Goal: Task Accomplishment & Management: Complete application form

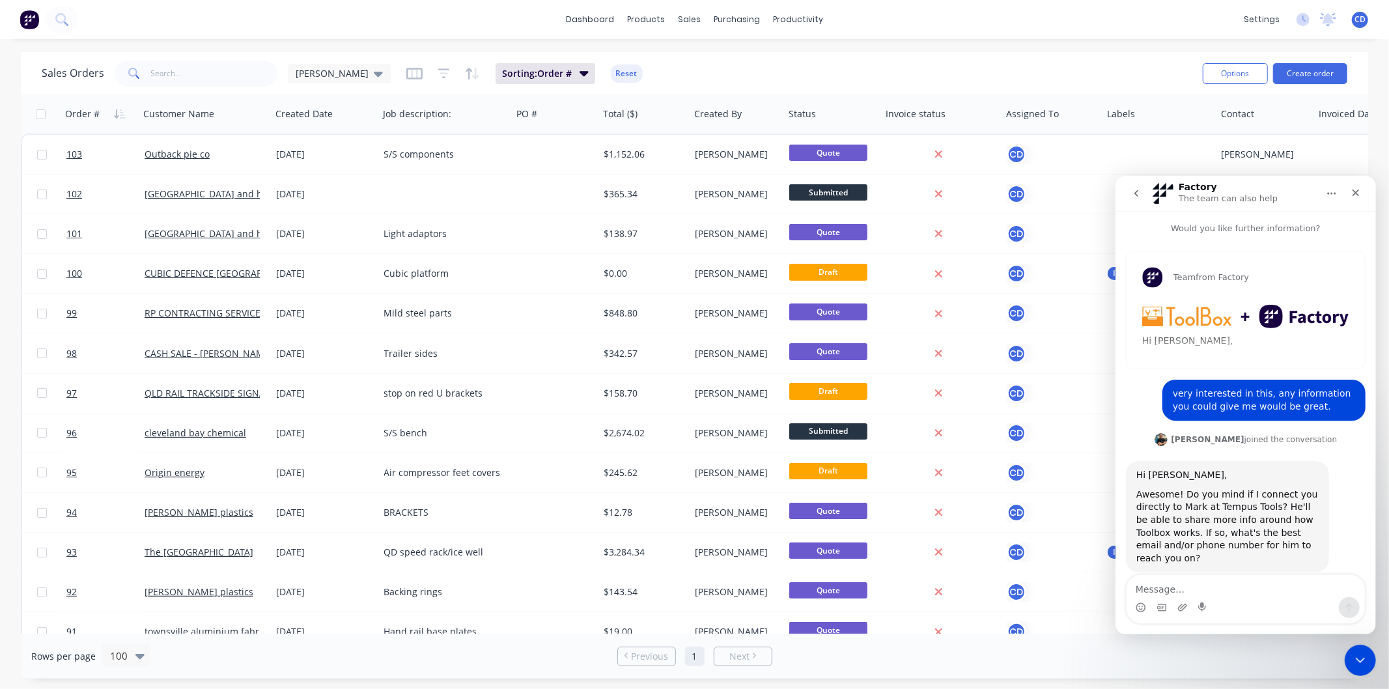
scroll to position [102, 0]
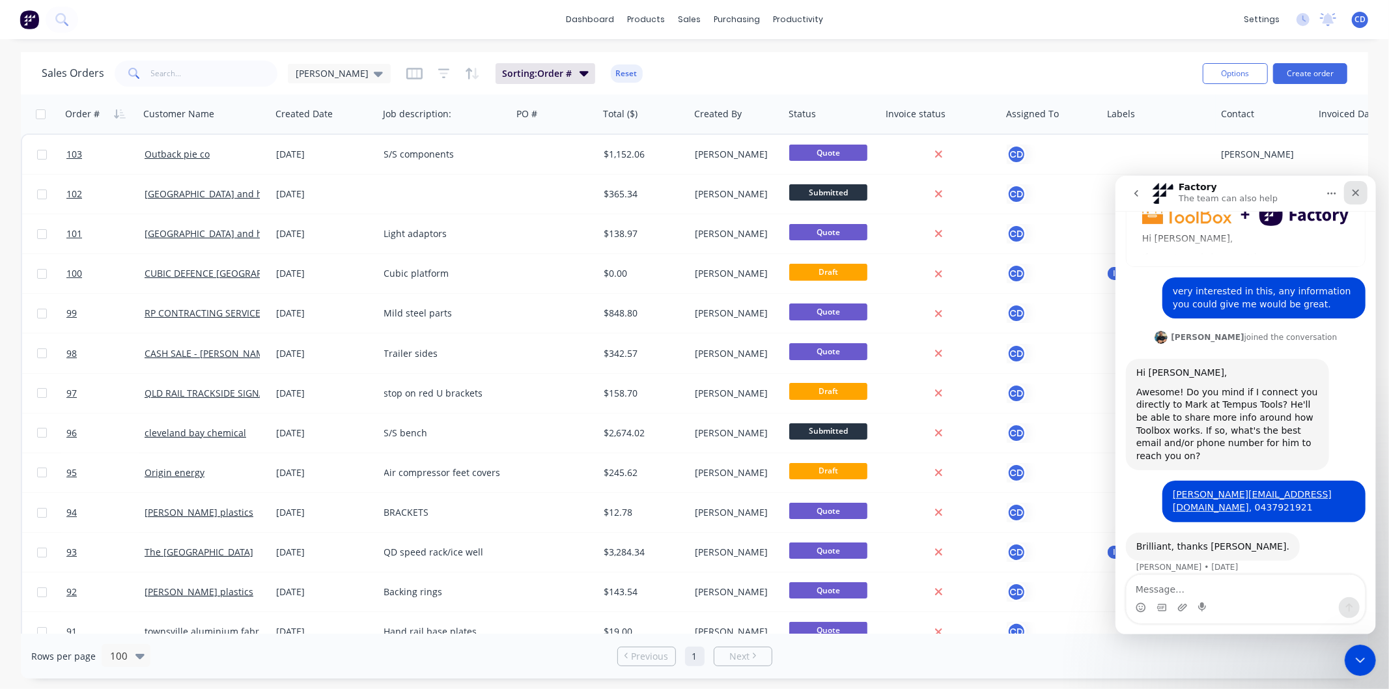
click at [1359, 194] on icon "Close" at bounding box center [1355, 192] width 10 height 10
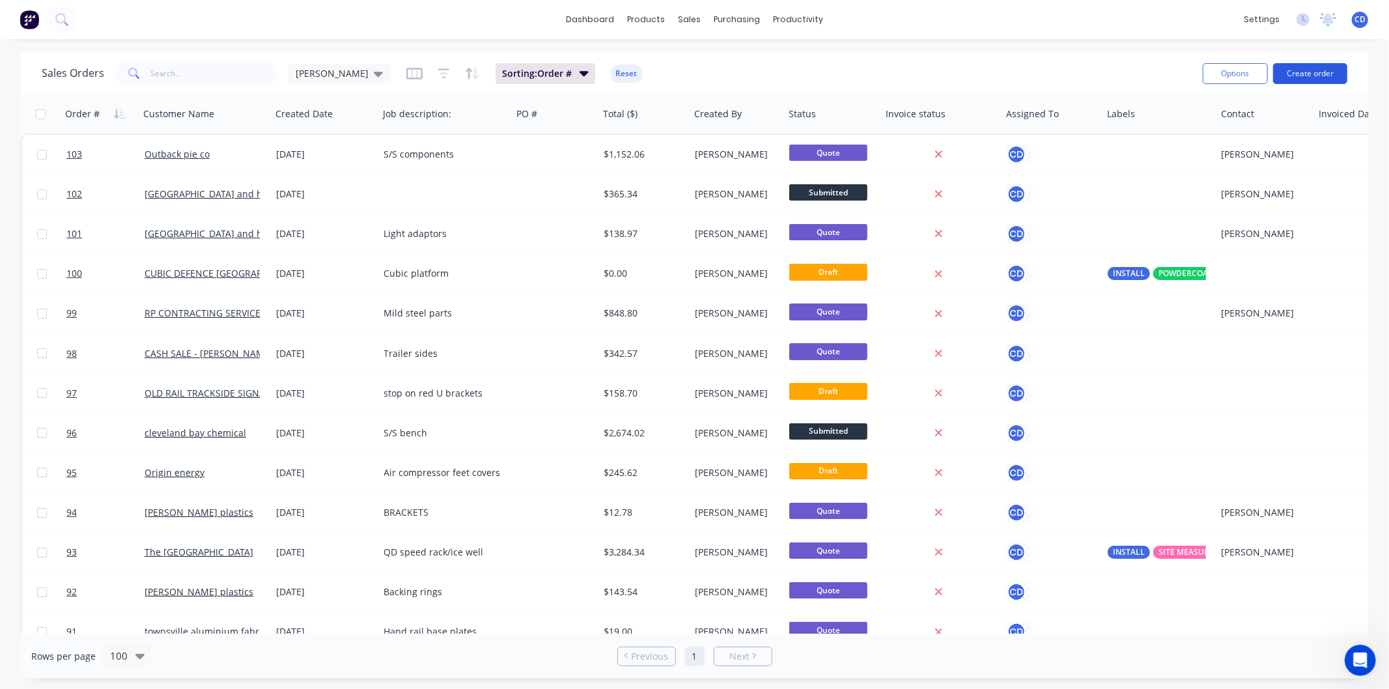
click at [1291, 68] on button "Create order" at bounding box center [1310, 73] width 74 height 21
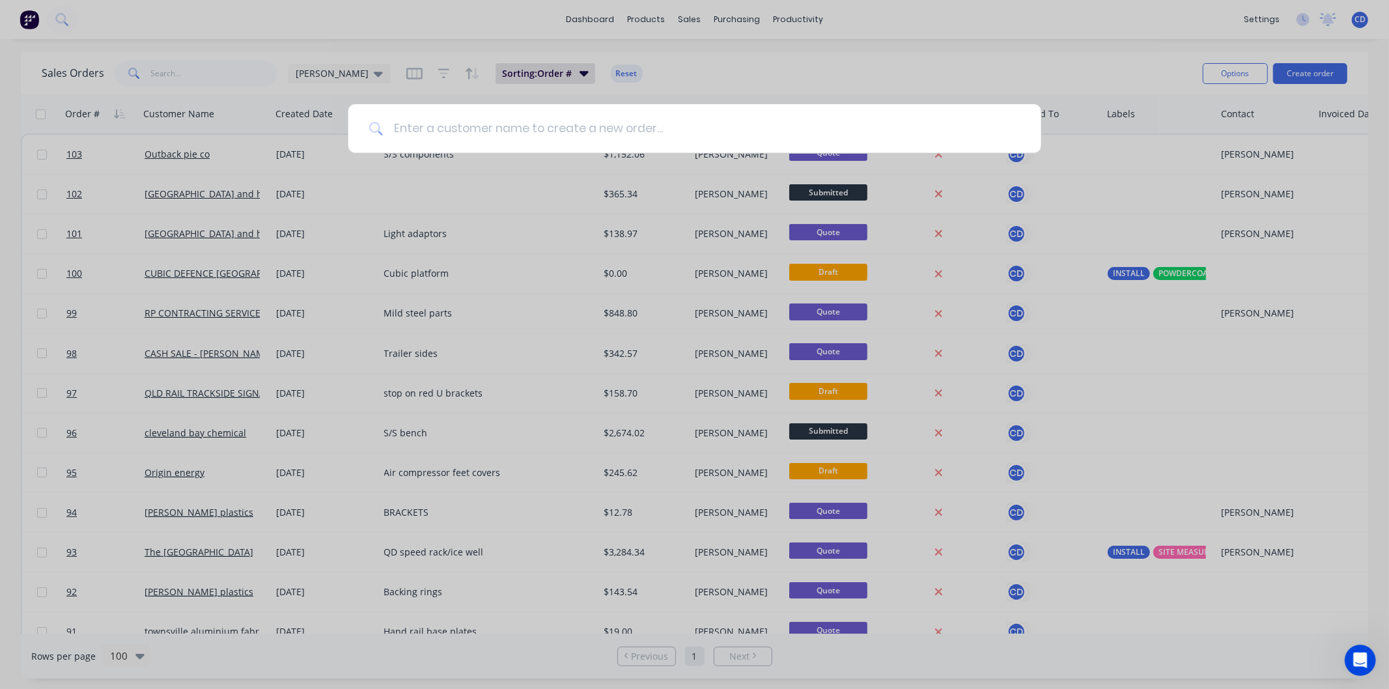
click at [650, 128] on input at bounding box center [702, 128] width 638 height 49
type input "cleveland bay"
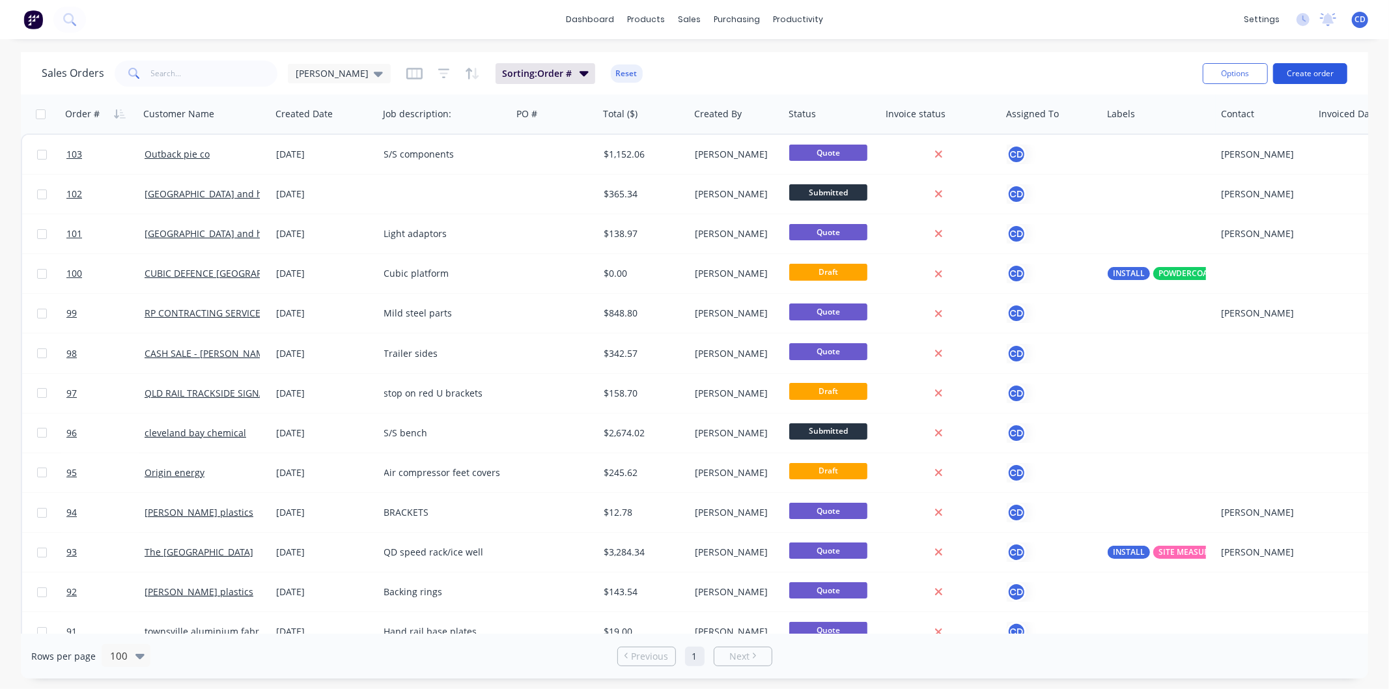
click at [1292, 74] on button "Create order" at bounding box center [1310, 73] width 74 height 21
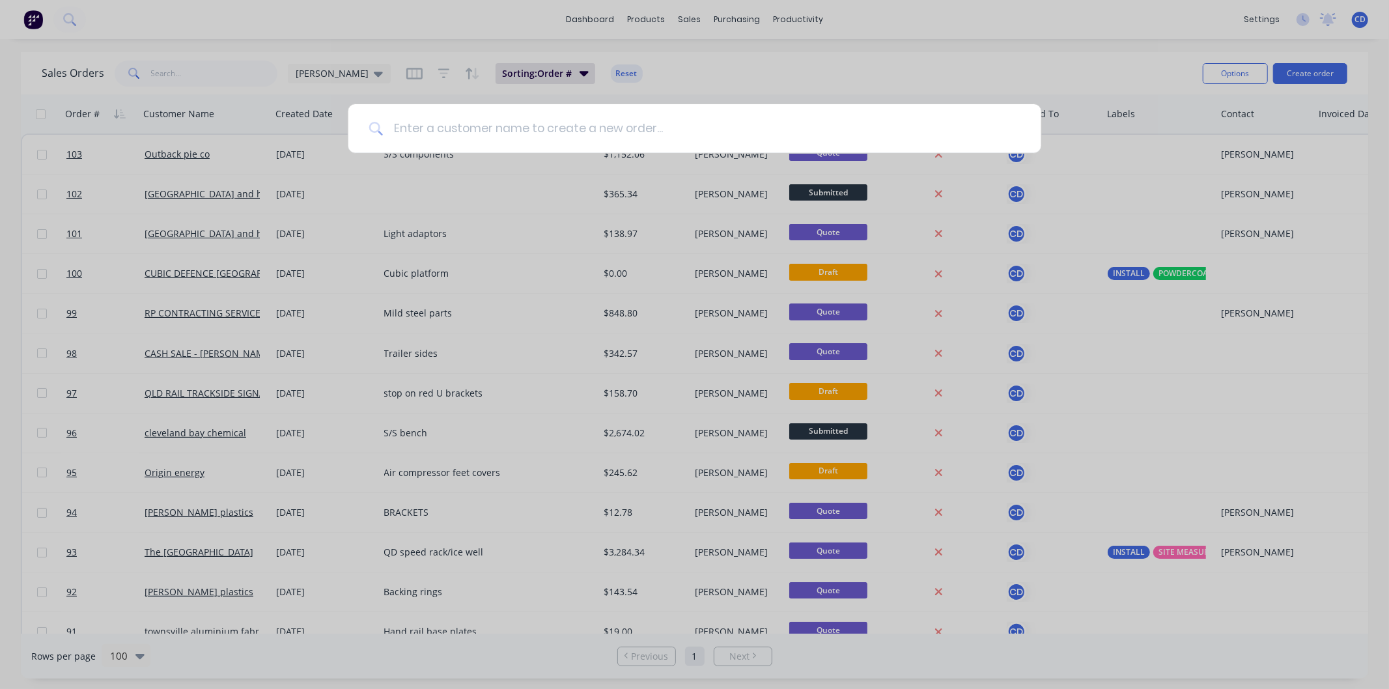
click at [588, 122] on input at bounding box center [702, 128] width 638 height 49
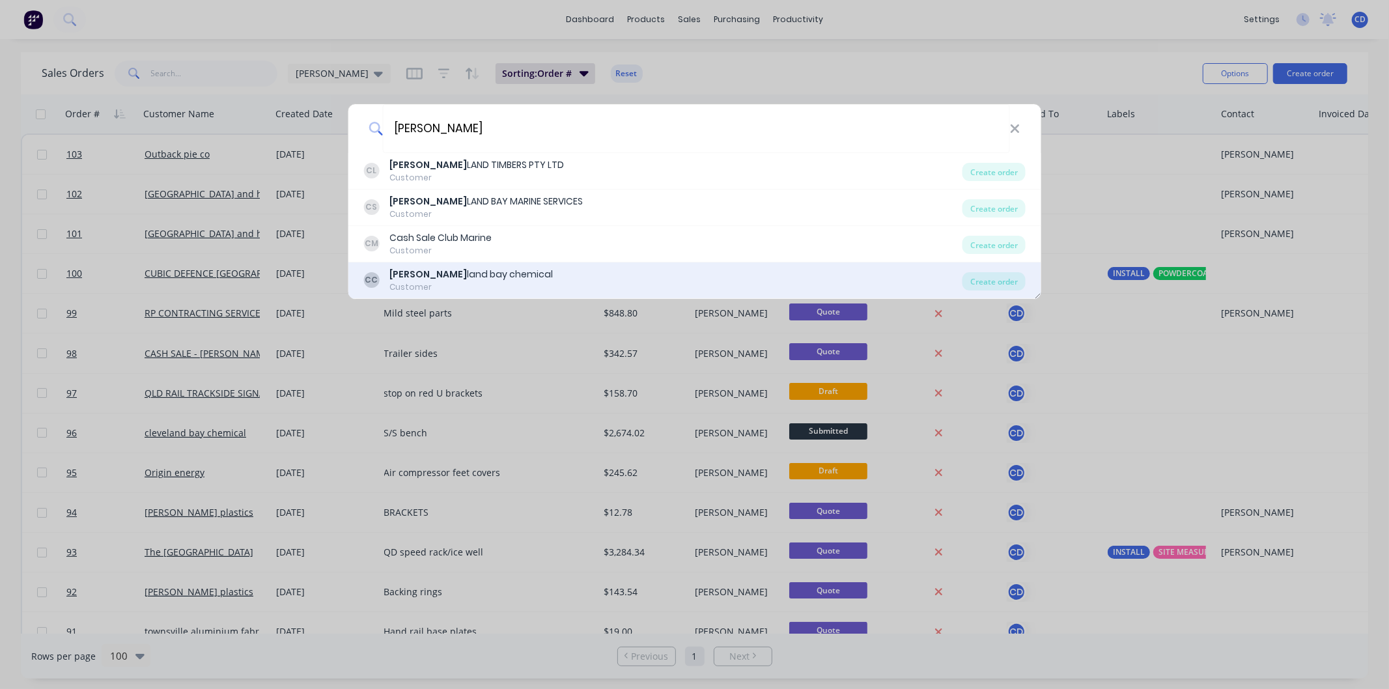
type input "cleve"
click at [478, 279] on div "cleve land bay chemical" at bounding box center [471, 275] width 163 height 14
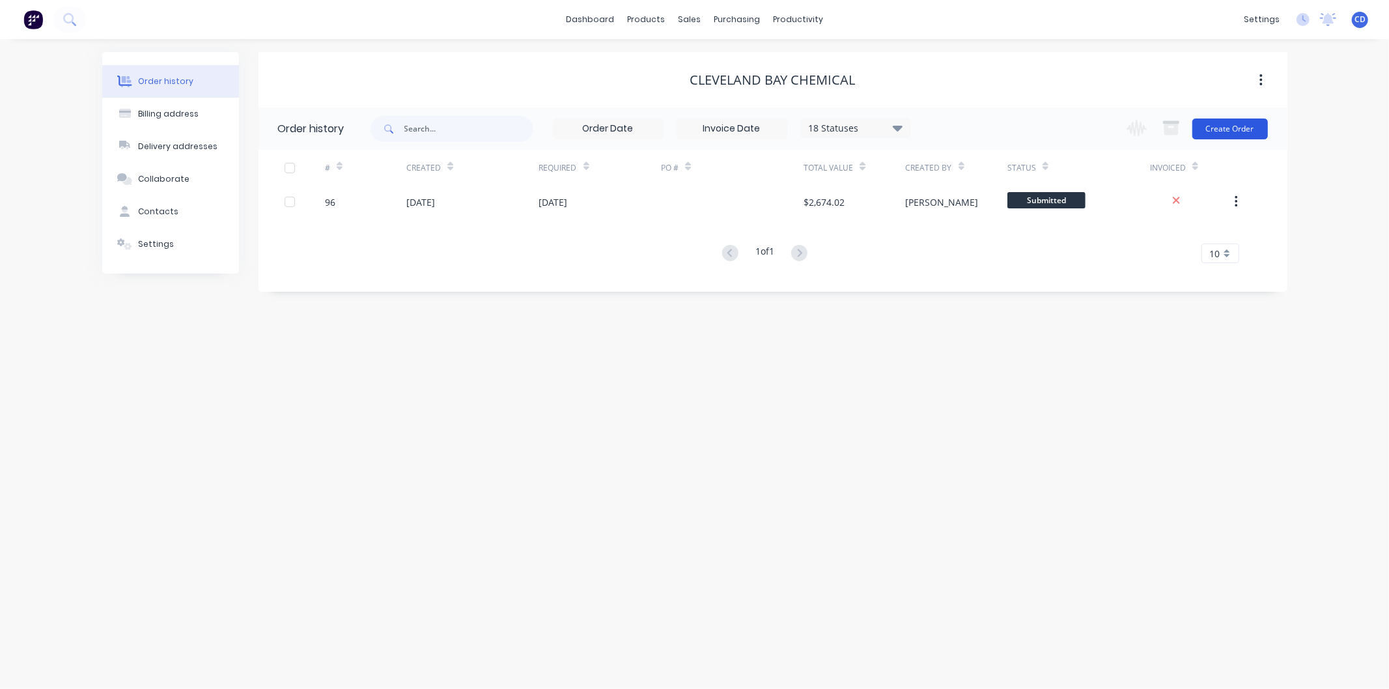
click at [1247, 126] on button "Create Order" at bounding box center [1231, 129] width 76 height 21
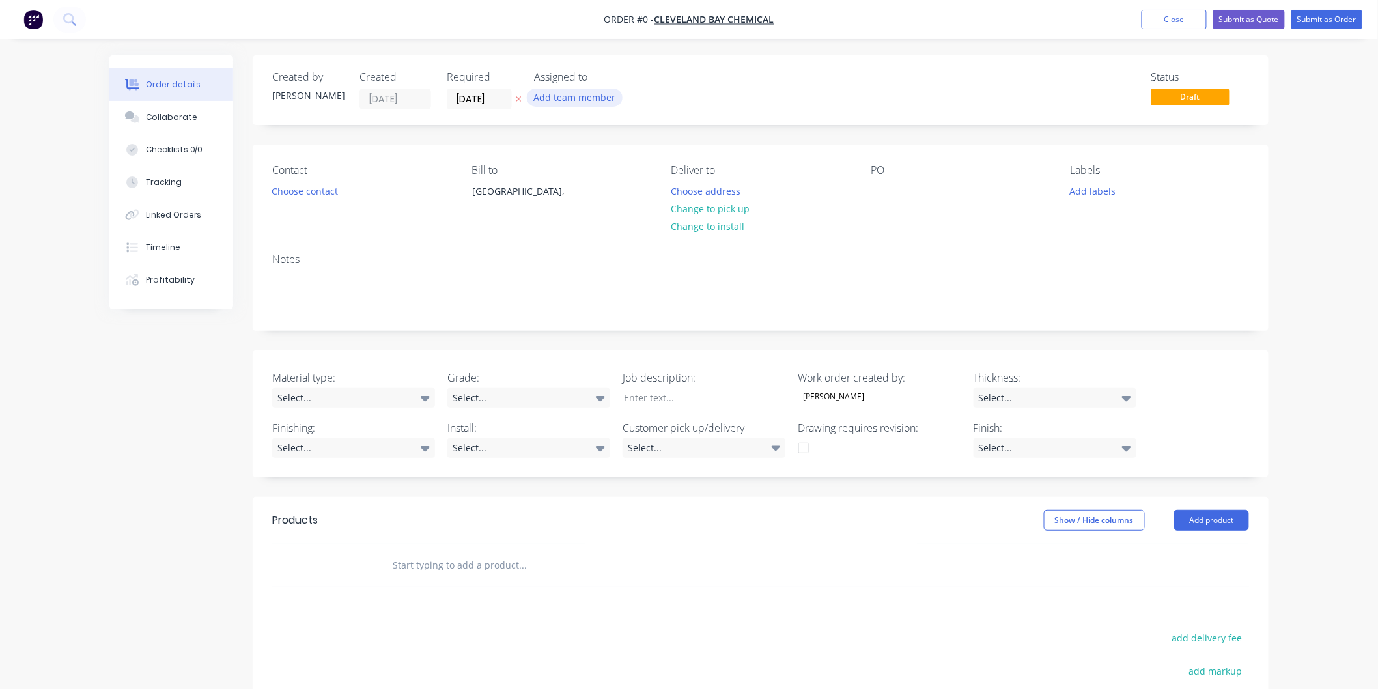
click at [562, 98] on button "Add team member" at bounding box center [575, 98] width 96 height 18
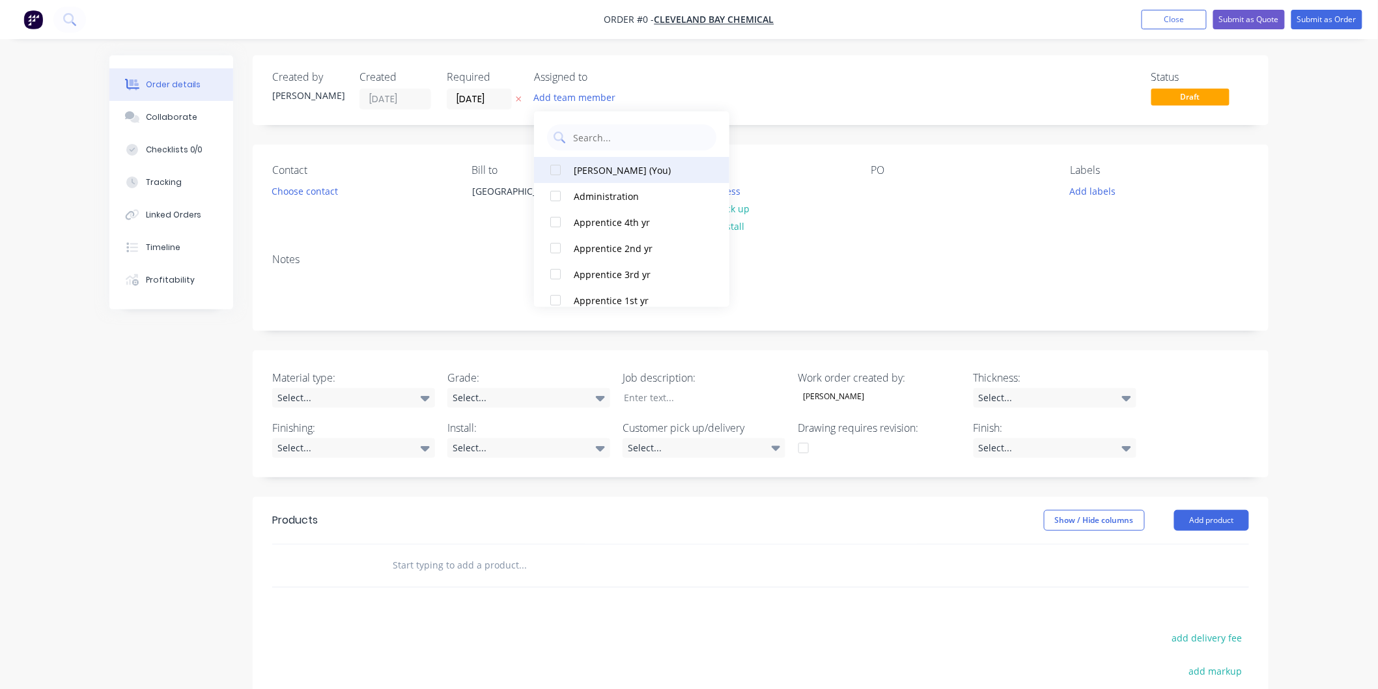
click at [604, 178] on button "Chris Deguara (You)" at bounding box center [631, 170] width 195 height 26
click at [806, 87] on div "Order details Collaborate Checklists 0/0 Tracking Linked Orders Timeline Profit…" at bounding box center [689, 487] width 1186 height 864
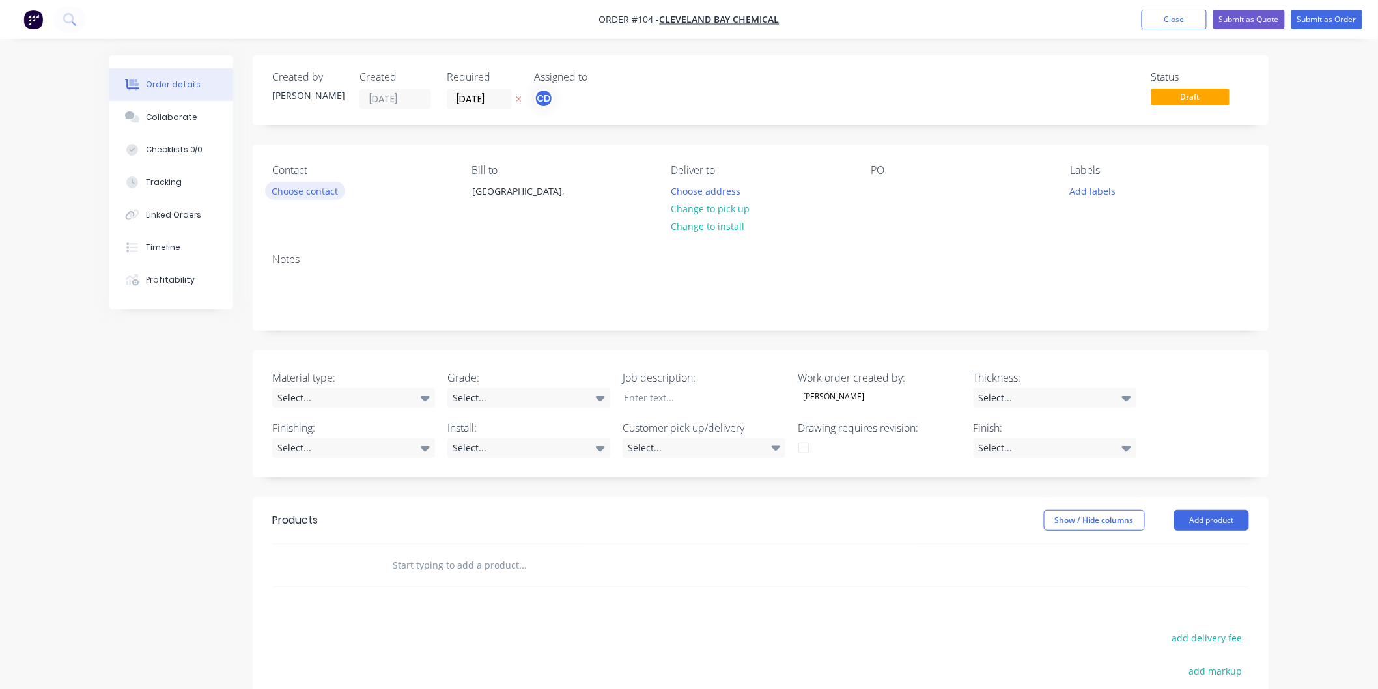
click at [317, 191] on button "Choose contact" at bounding box center [305, 191] width 80 height 18
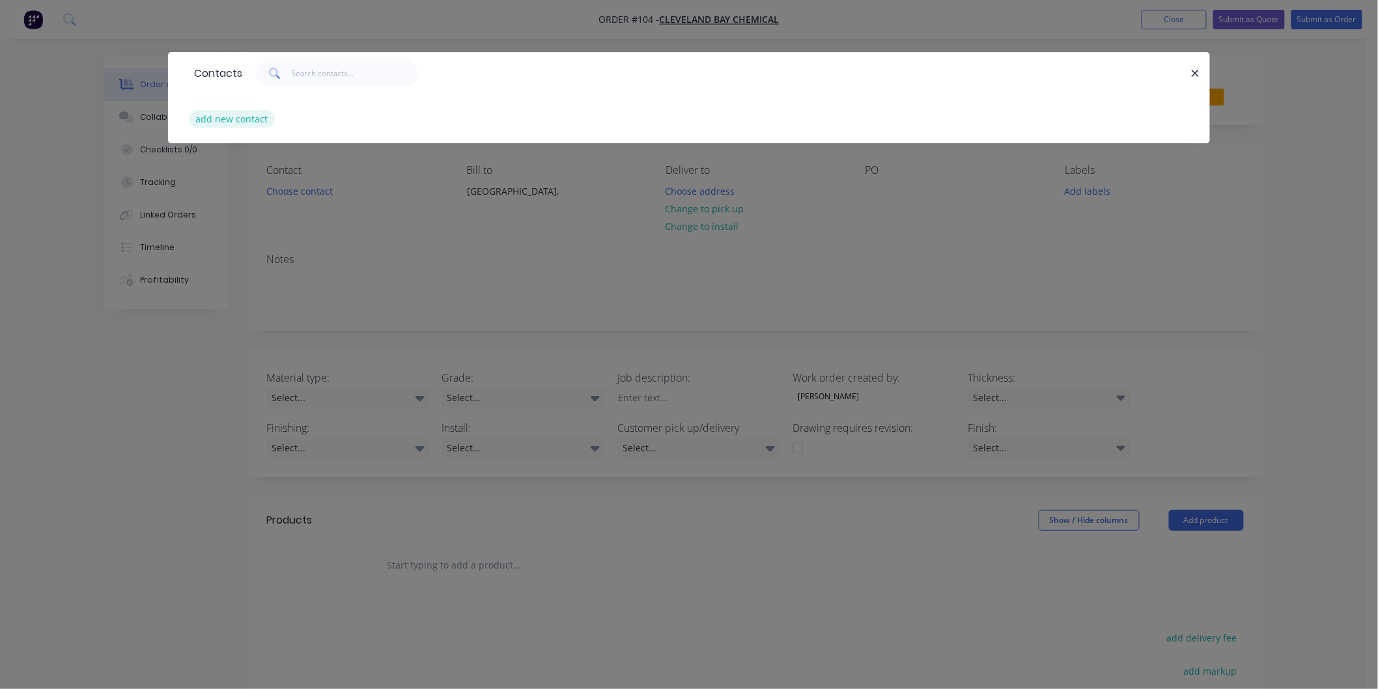
click at [255, 118] on button "add new contact" at bounding box center [232, 119] width 86 height 18
select select "AU"
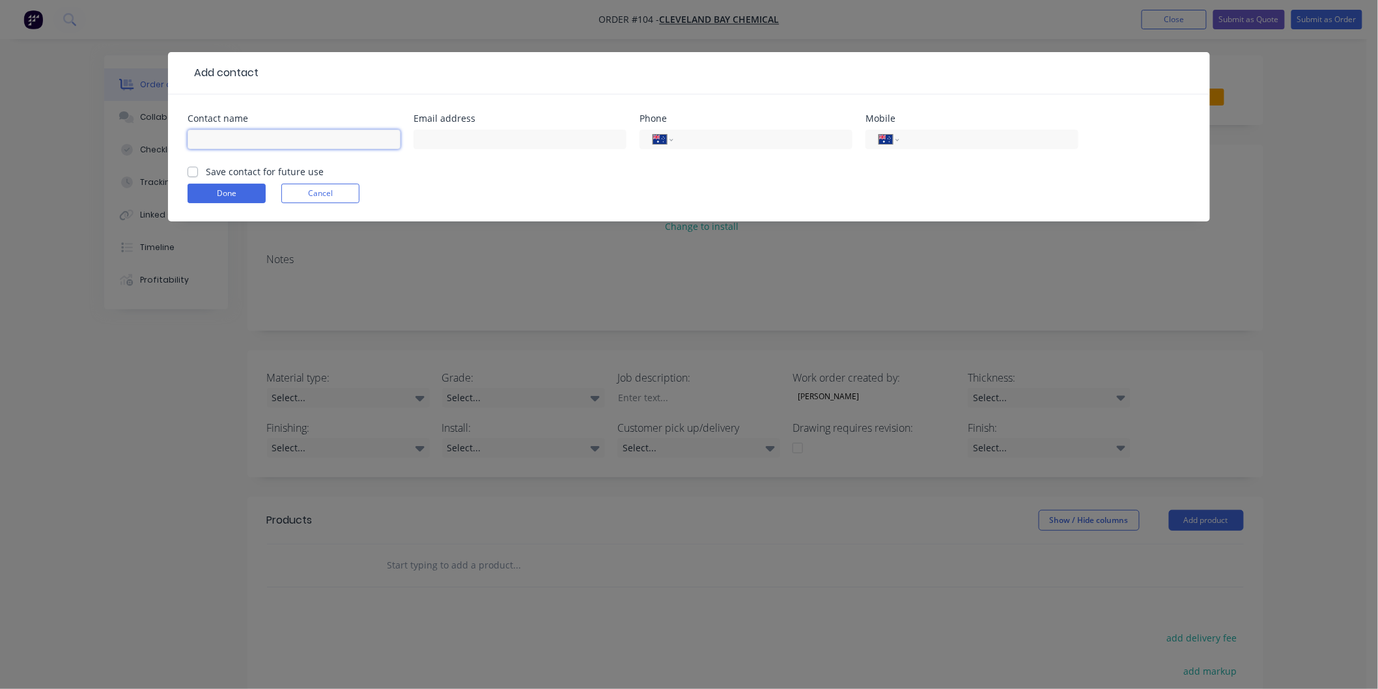
click at [265, 137] on input "text" at bounding box center [294, 140] width 213 height 20
type input "[PERSON_NAME]"
click at [256, 193] on button "Done" at bounding box center [227, 194] width 78 height 20
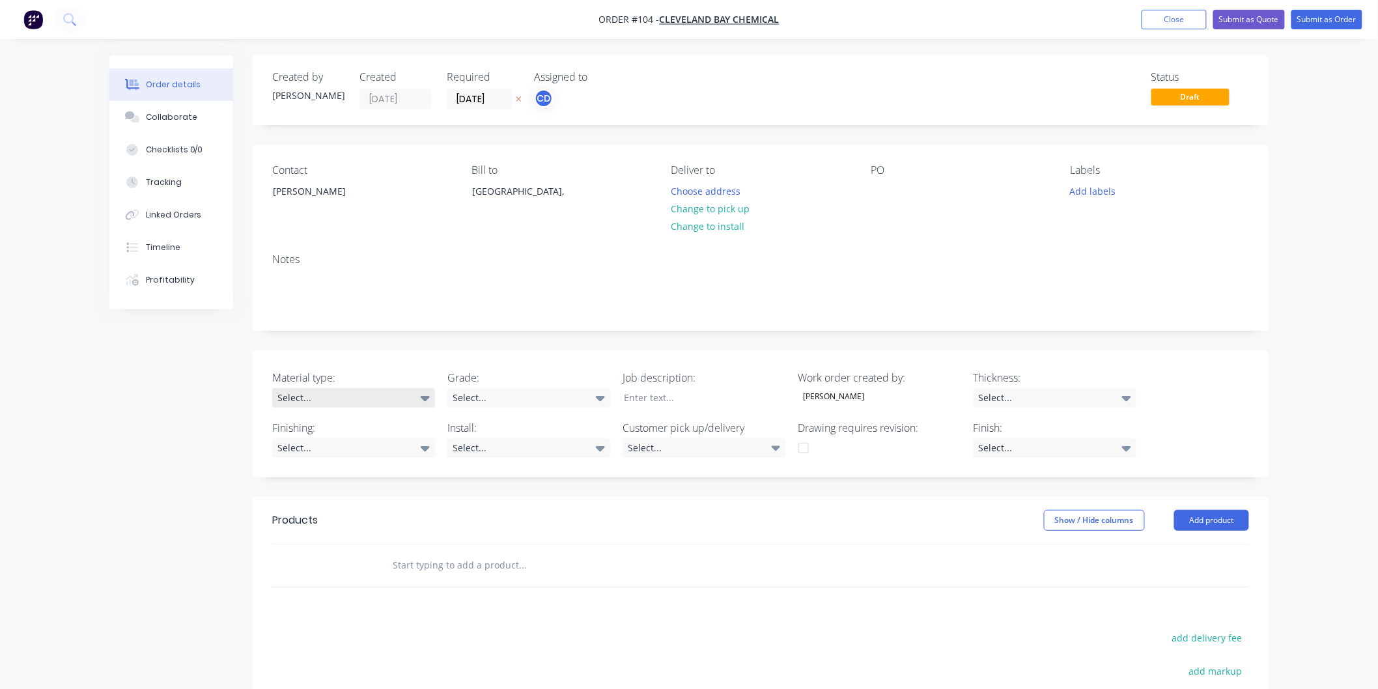
click at [335, 393] on div "Select..." at bounding box center [353, 398] width 163 height 20
click at [1339, 246] on div "Order details Collaborate Checklists 0/0 Tracking Linked Orders Timeline Profit…" at bounding box center [689, 460] width 1378 height 920
click at [1162, 16] on button "Close" at bounding box center [1174, 20] width 65 height 20
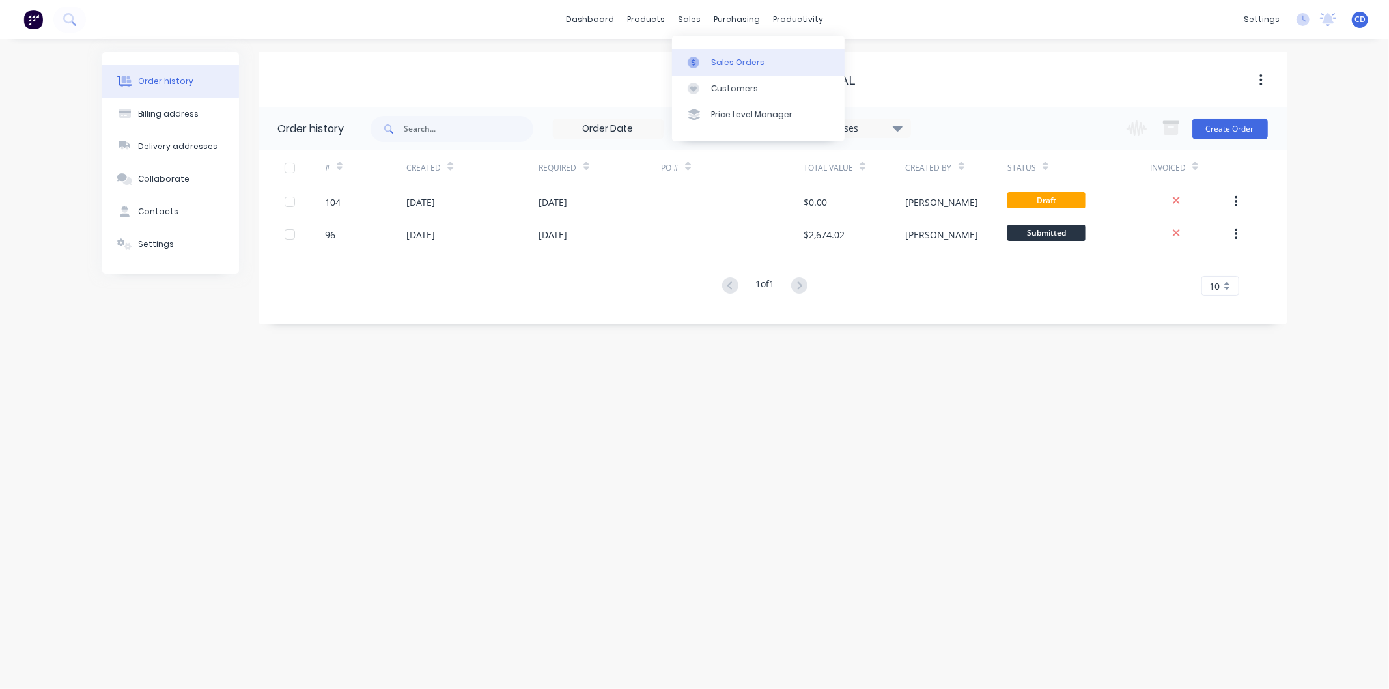
click at [732, 66] on div "Sales Orders" at bounding box center [737, 63] width 53 height 12
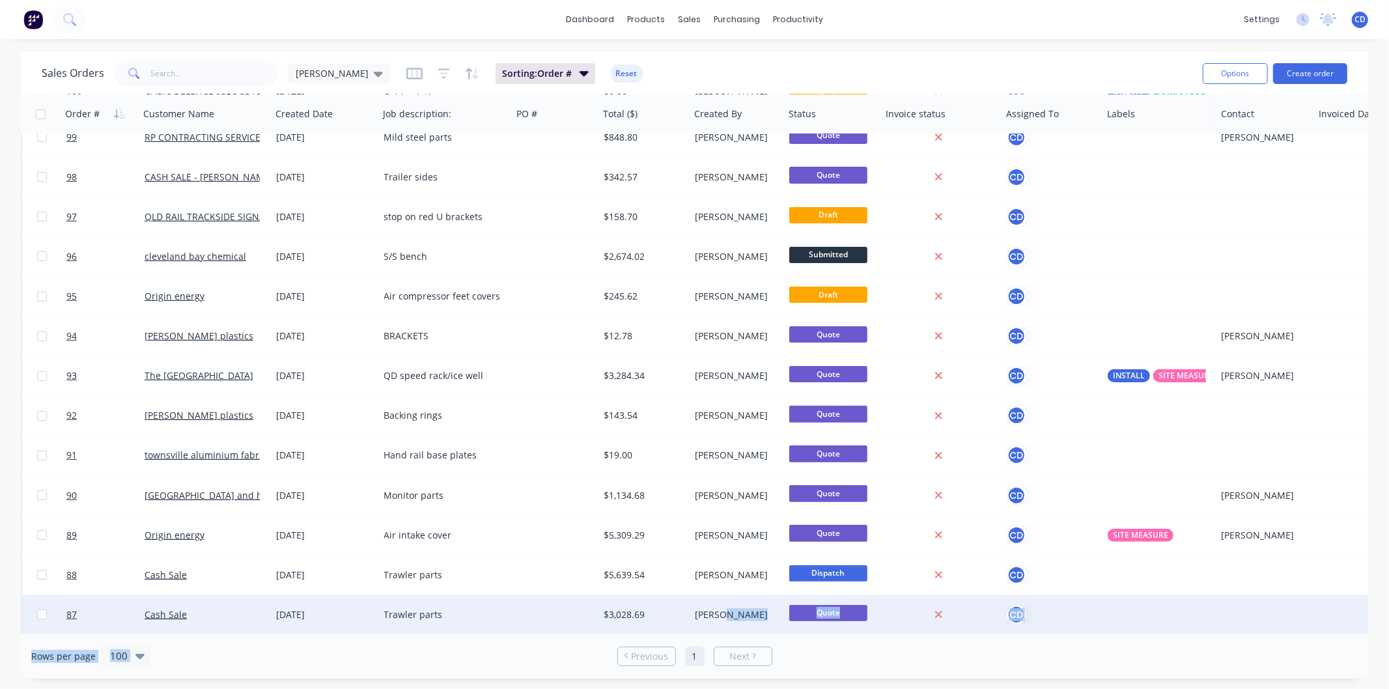
scroll to position [237, 0]
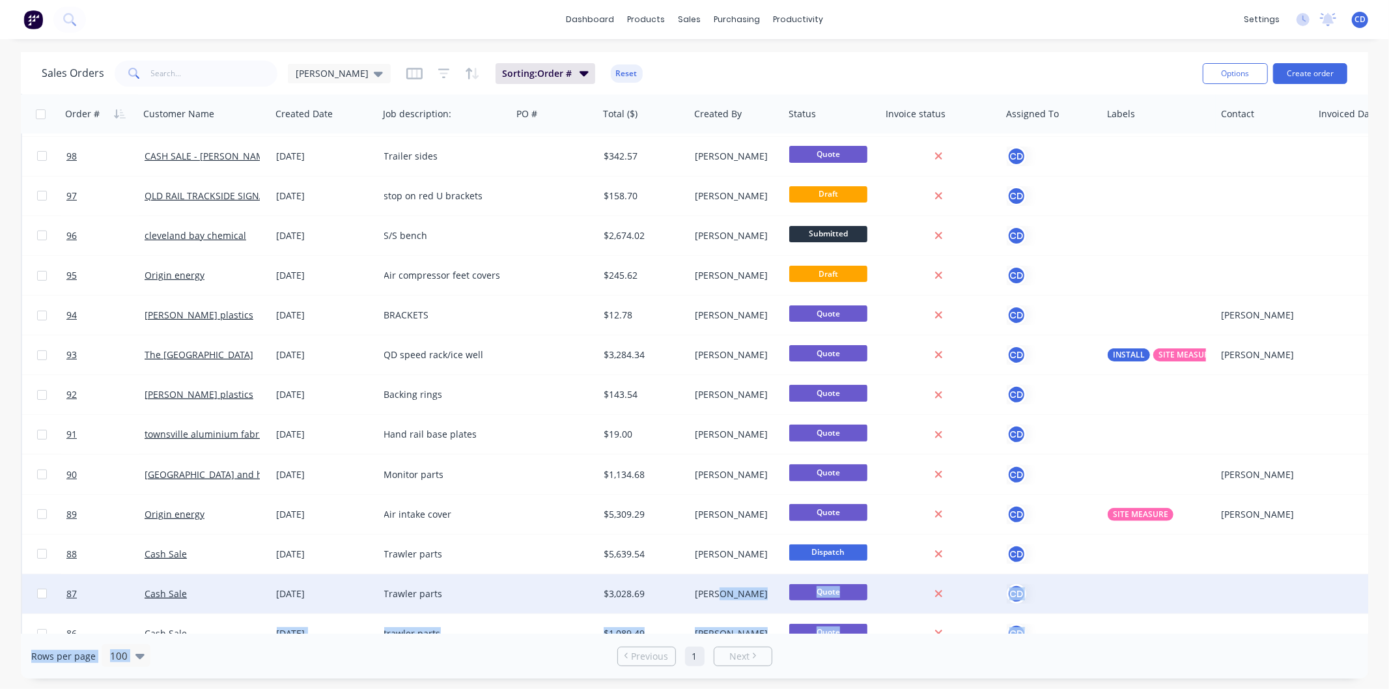
drag, startPoint x: 608, startPoint y: 634, endPoint x: 717, endPoint y: 612, distance: 110.9
click at [717, 612] on div "Sales Orders Chris D Sorting: Order # Reset Options Create order Order # Custom…" at bounding box center [695, 365] width 1348 height 627
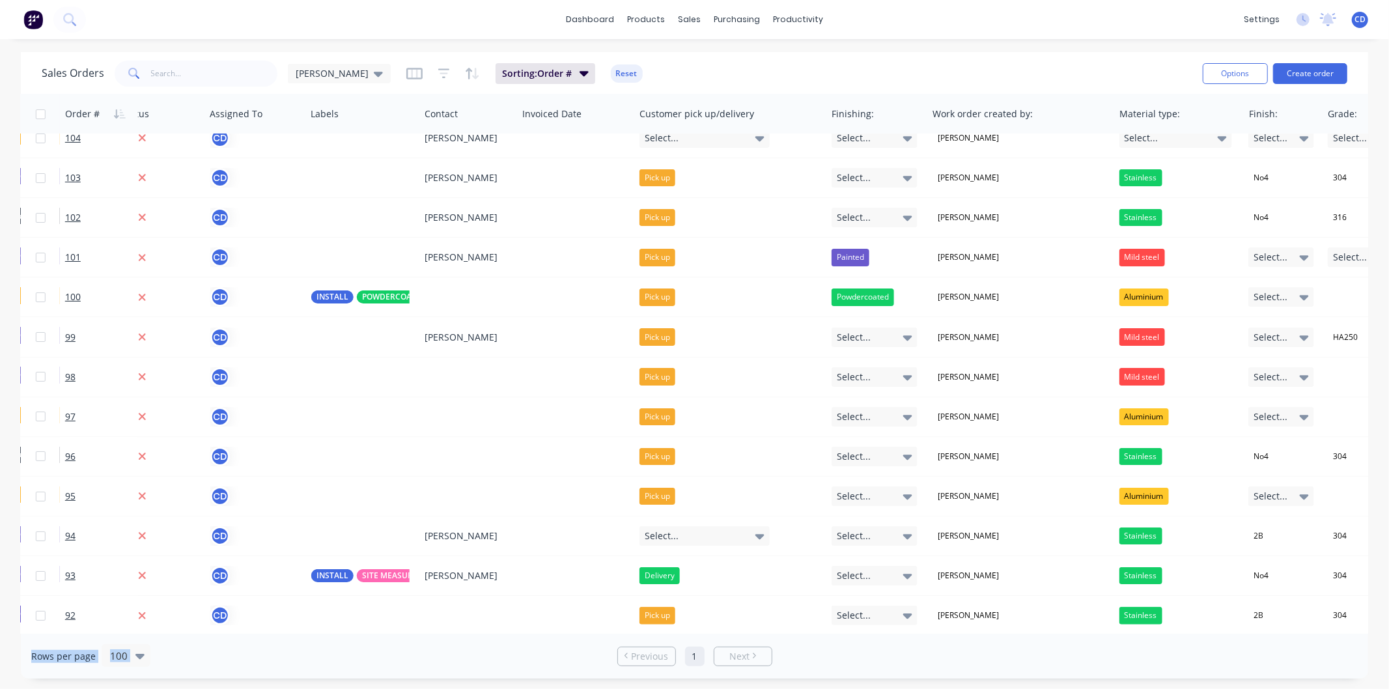
scroll to position [0, 797]
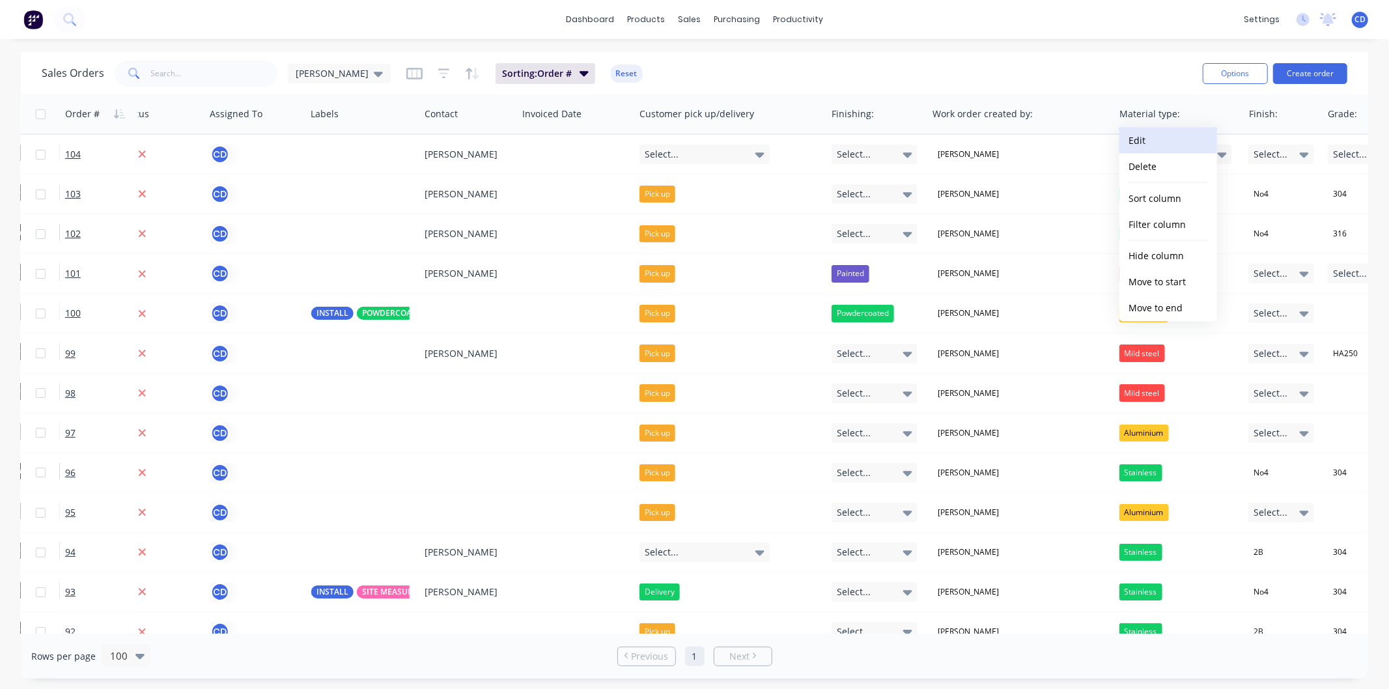
click at [1161, 142] on button "Edit" at bounding box center [1169, 141] width 98 height 26
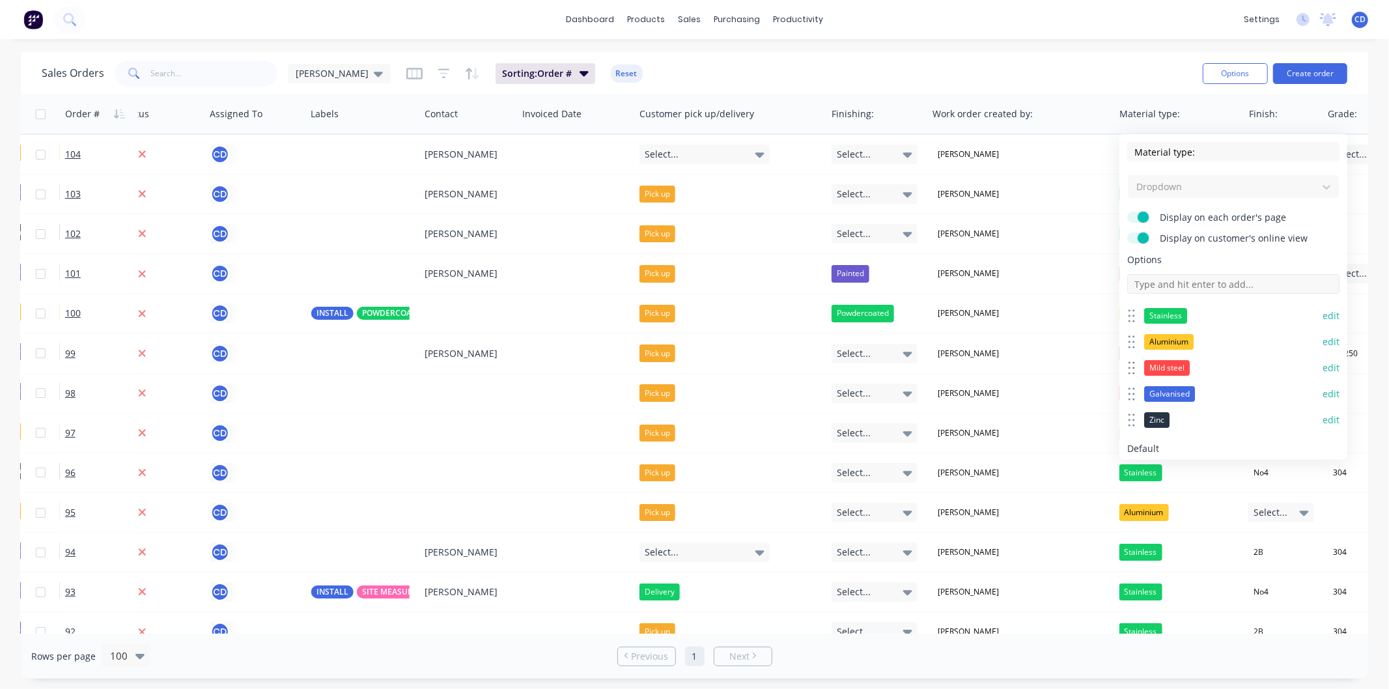
click at [1205, 279] on input at bounding box center [1234, 284] width 212 height 20
type input "Colourbond"
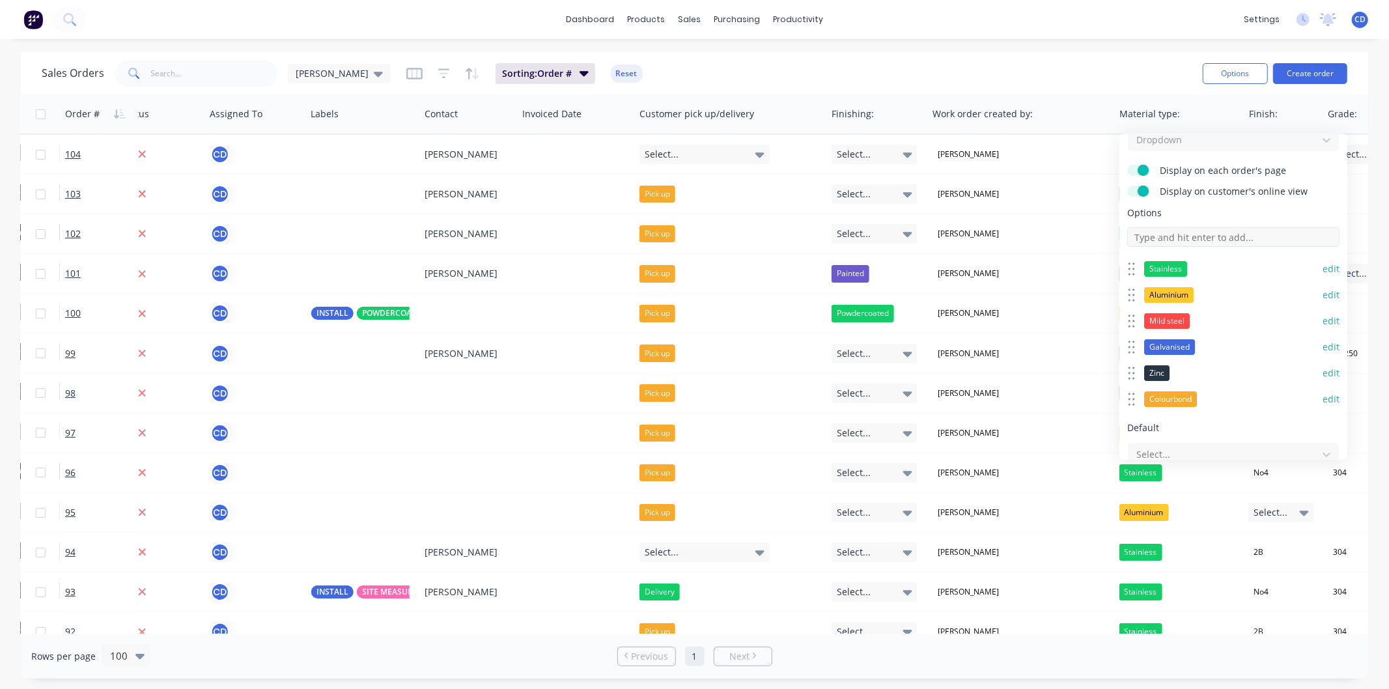
scroll to position [95, 0]
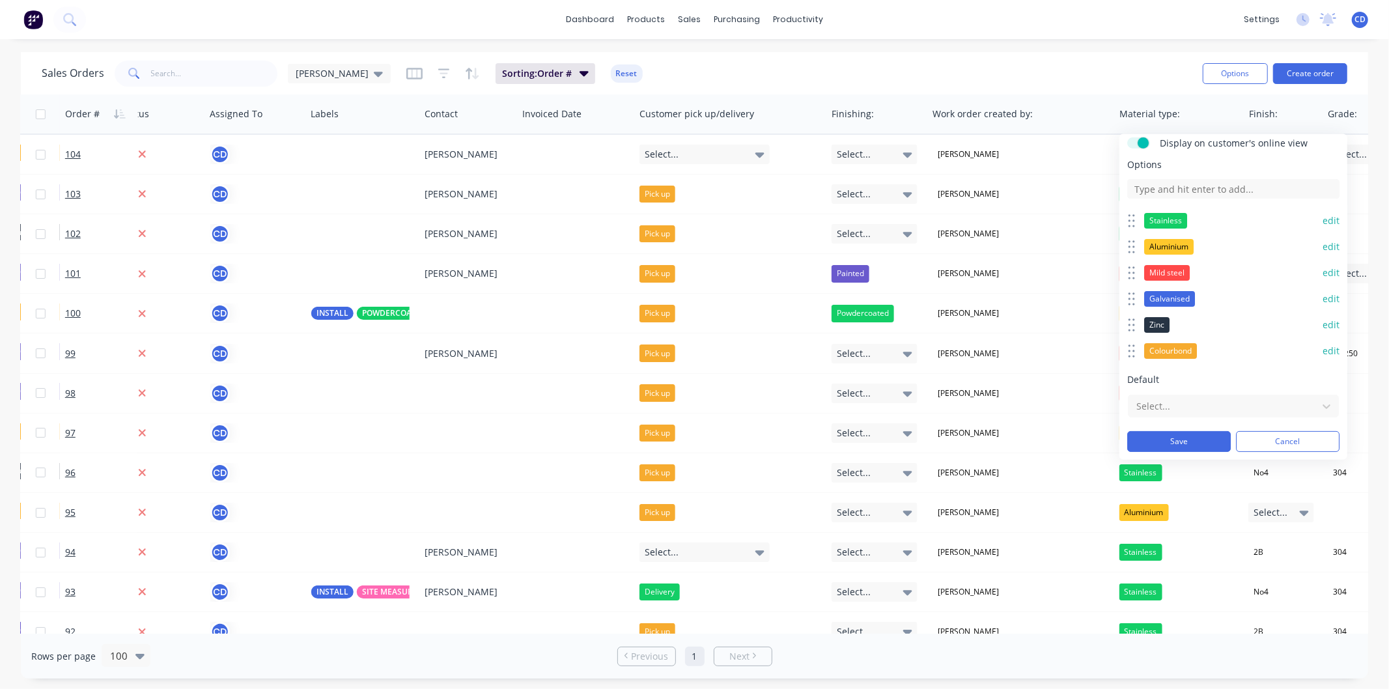
click at [1326, 352] on button "edit" at bounding box center [1331, 351] width 17 height 13
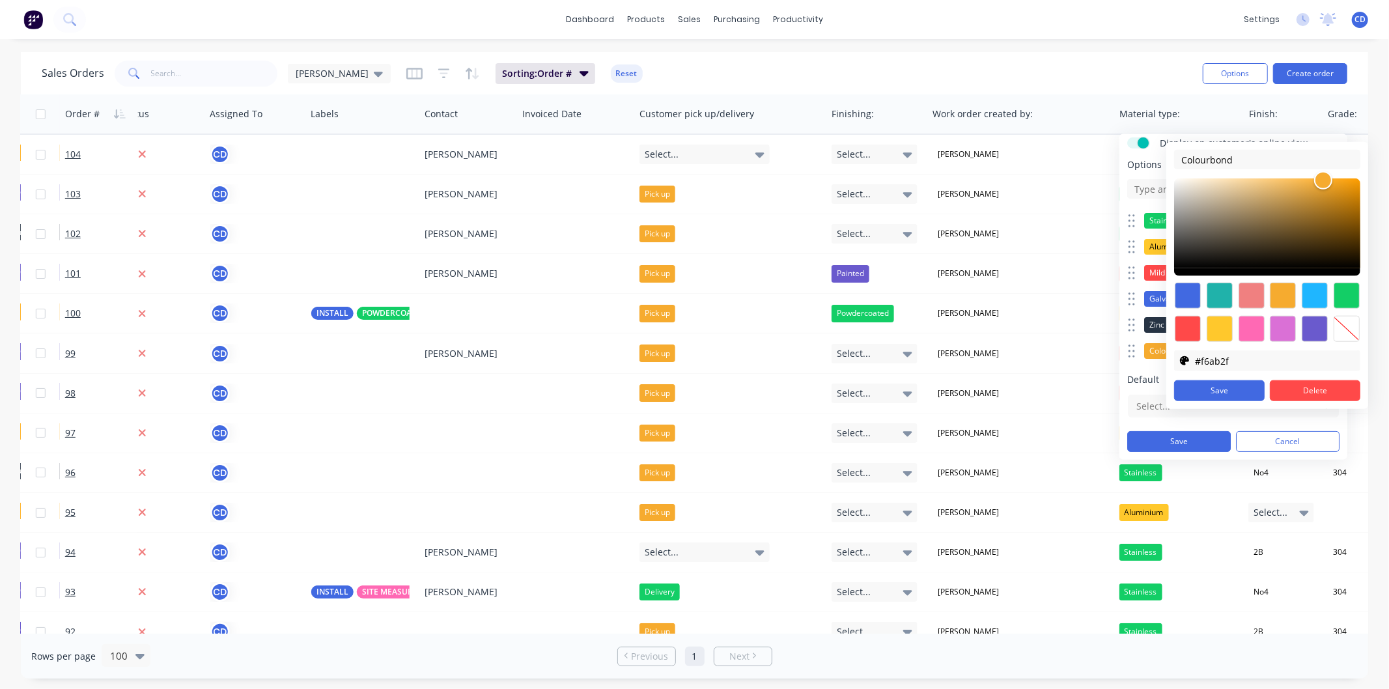
click at [1292, 328] on div at bounding box center [1283, 329] width 26 height 26
type input "#da70d6"
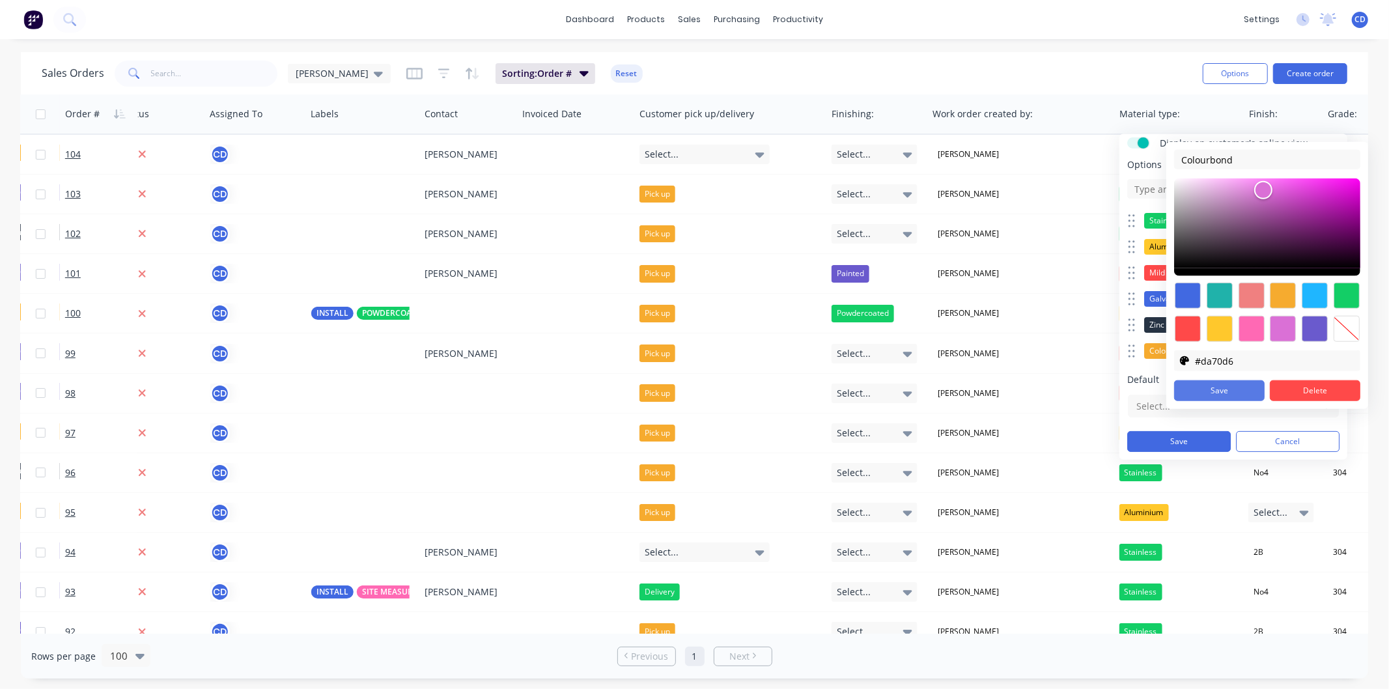
click at [1225, 397] on button "Save" at bounding box center [1219, 390] width 91 height 21
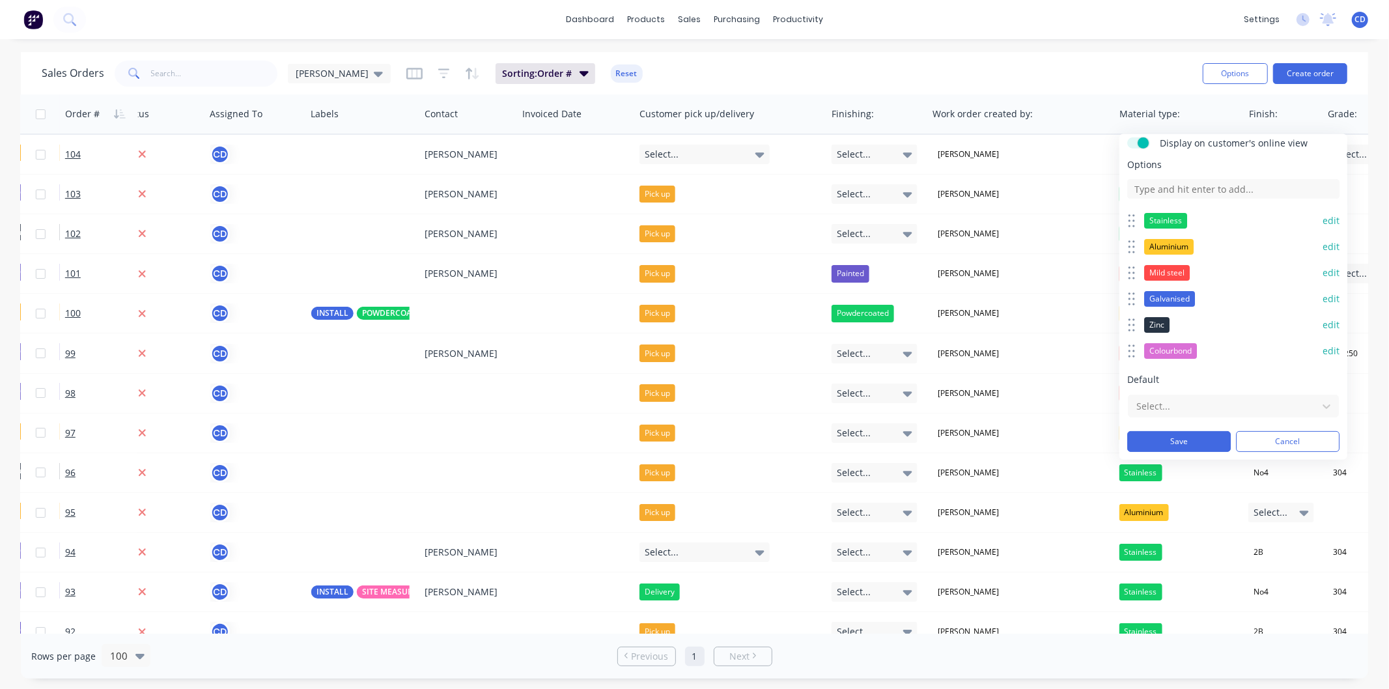
click at [1323, 349] on button "edit" at bounding box center [1331, 351] width 17 height 13
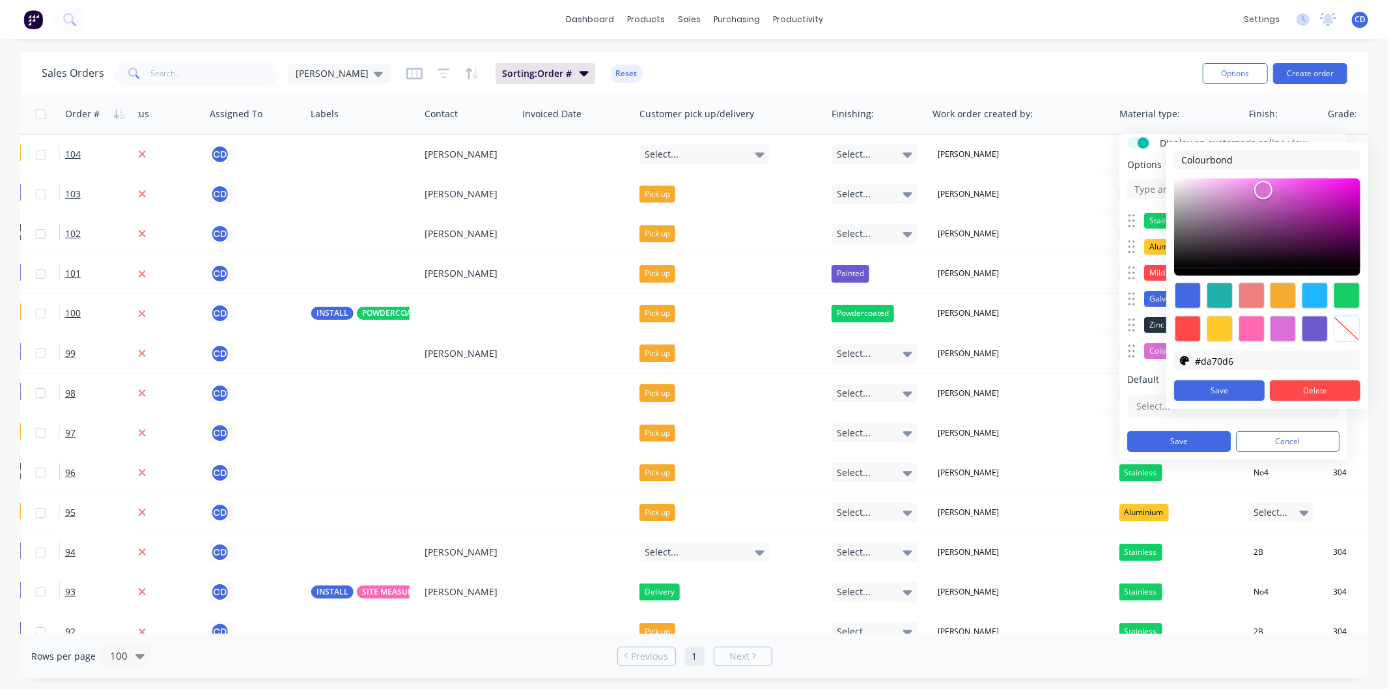
click at [1317, 297] on div at bounding box center [1315, 296] width 26 height 26
type input "#1fb6ff"
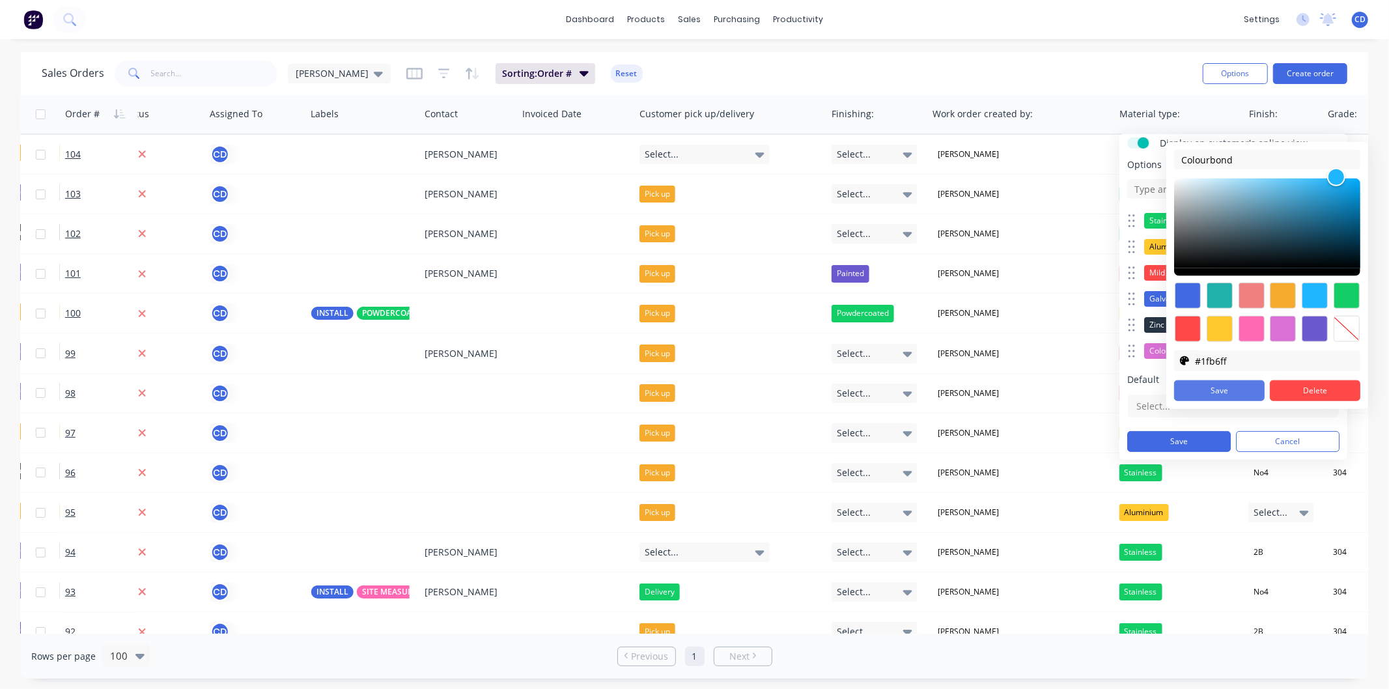
click at [1223, 390] on button "Save" at bounding box center [1219, 390] width 91 height 21
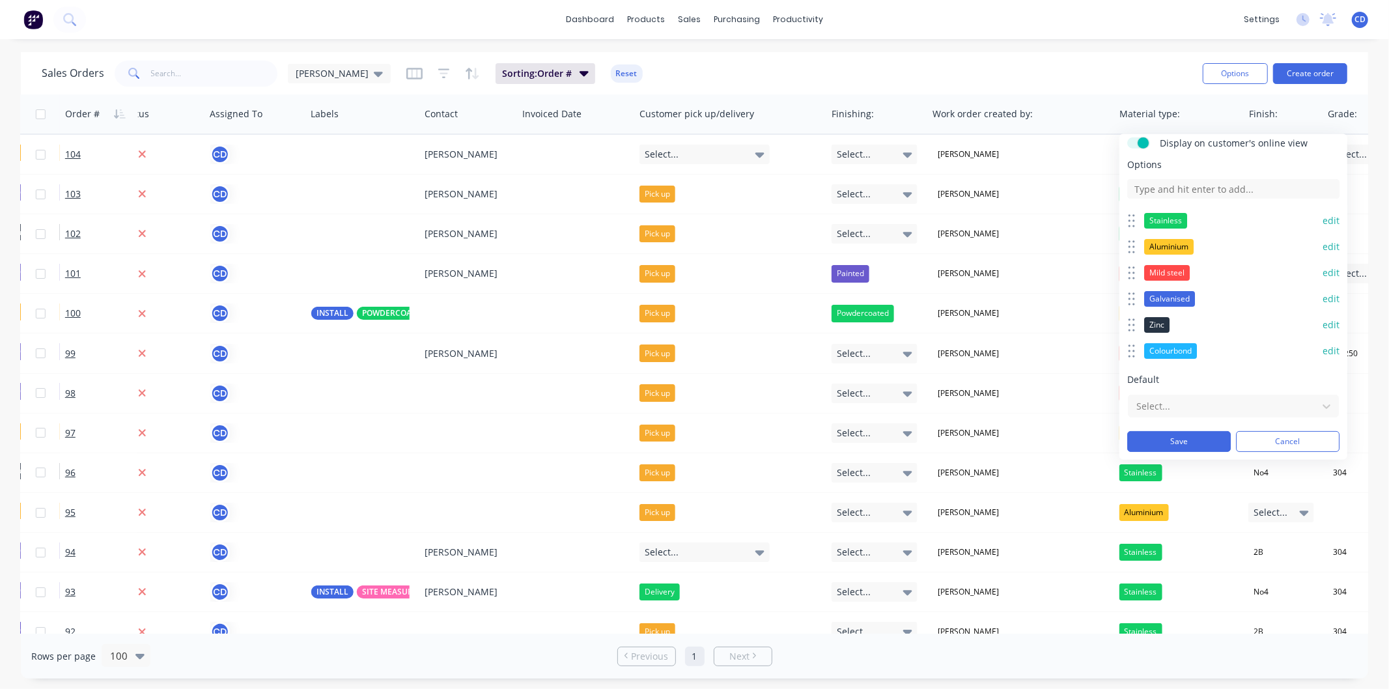
click at [1323, 347] on button "edit" at bounding box center [1331, 351] width 17 height 13
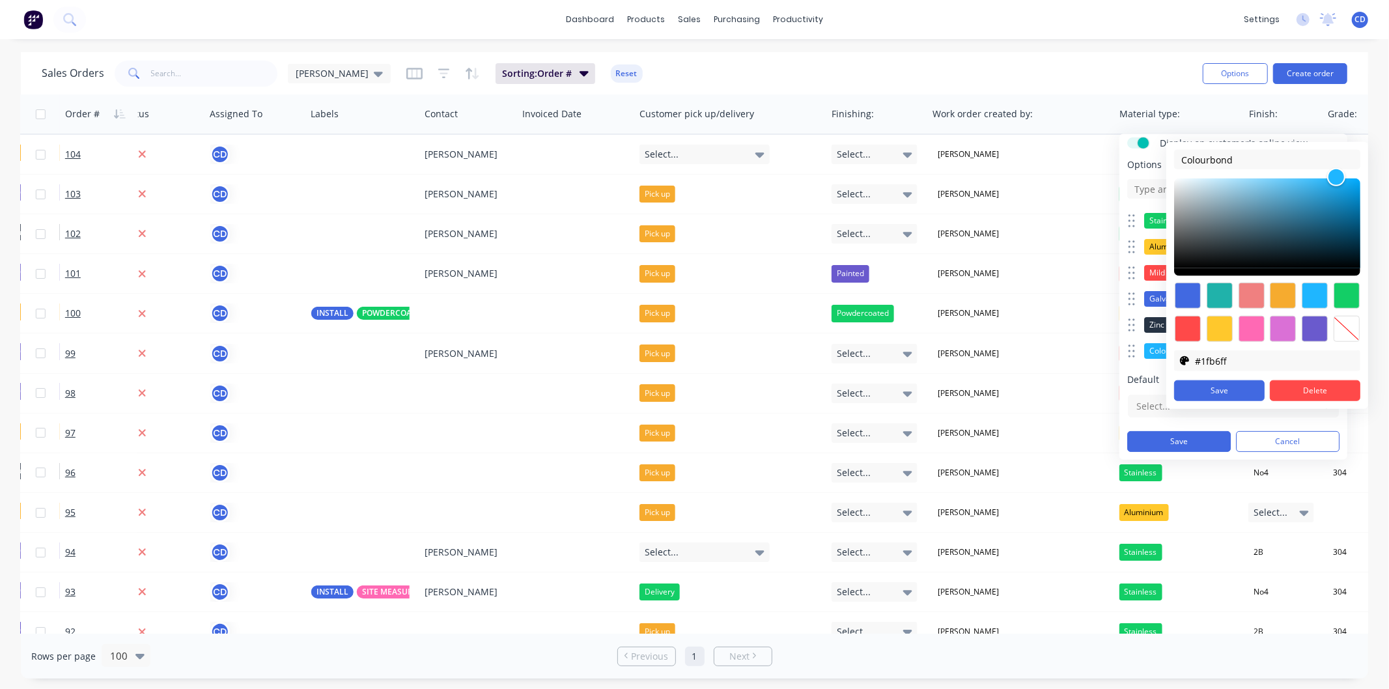
click at [1247, 330] on div at bounding box center [1252, 329] width 26 height 26
type input "#ff69b4"
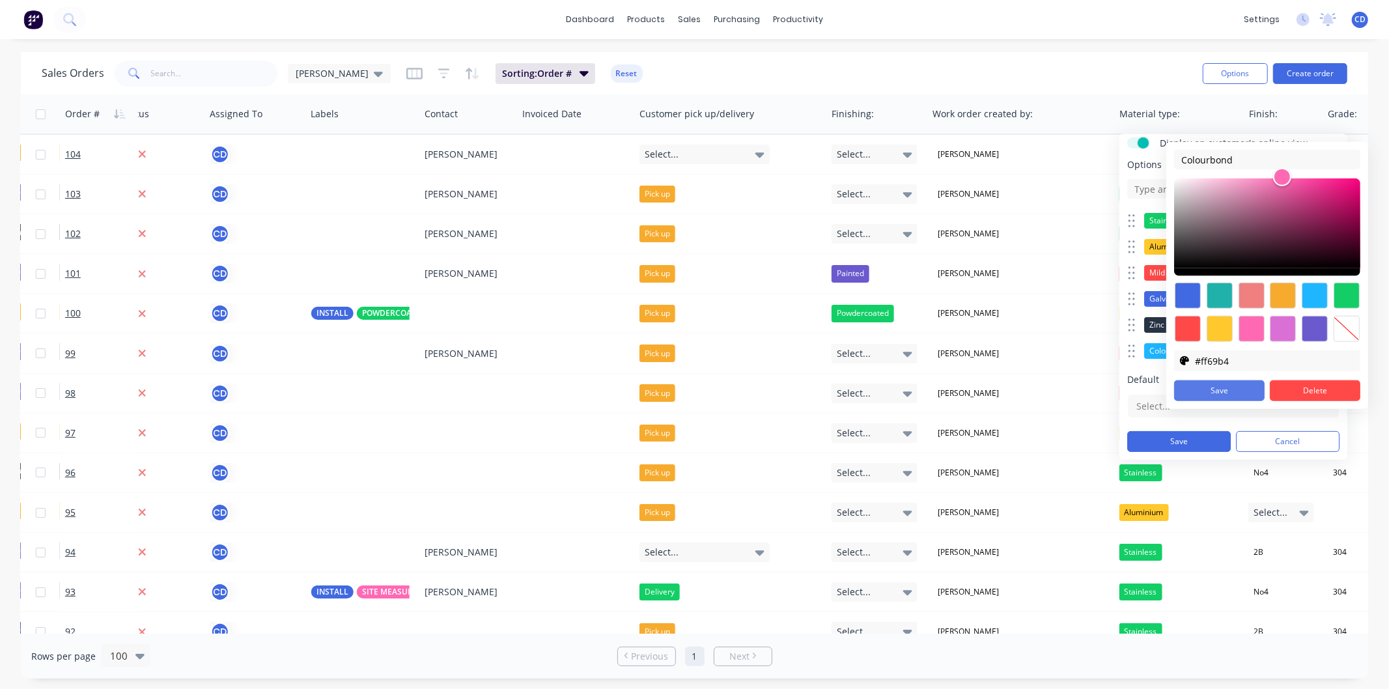
click at [1246, 386] on button "Save" at bounding box center [1219, 390] width 91 height 21
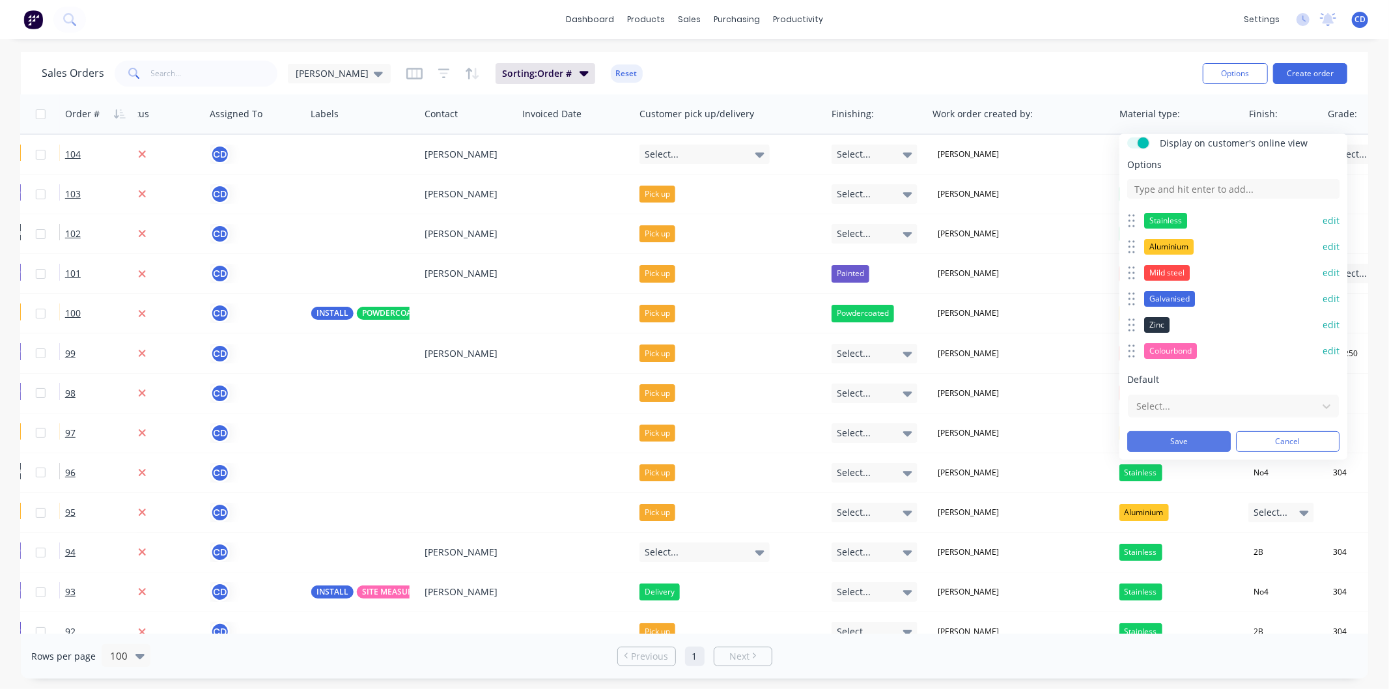
click at [1187, 437] on button "Save" at bounding box center [1180, 441] width 104 height 21
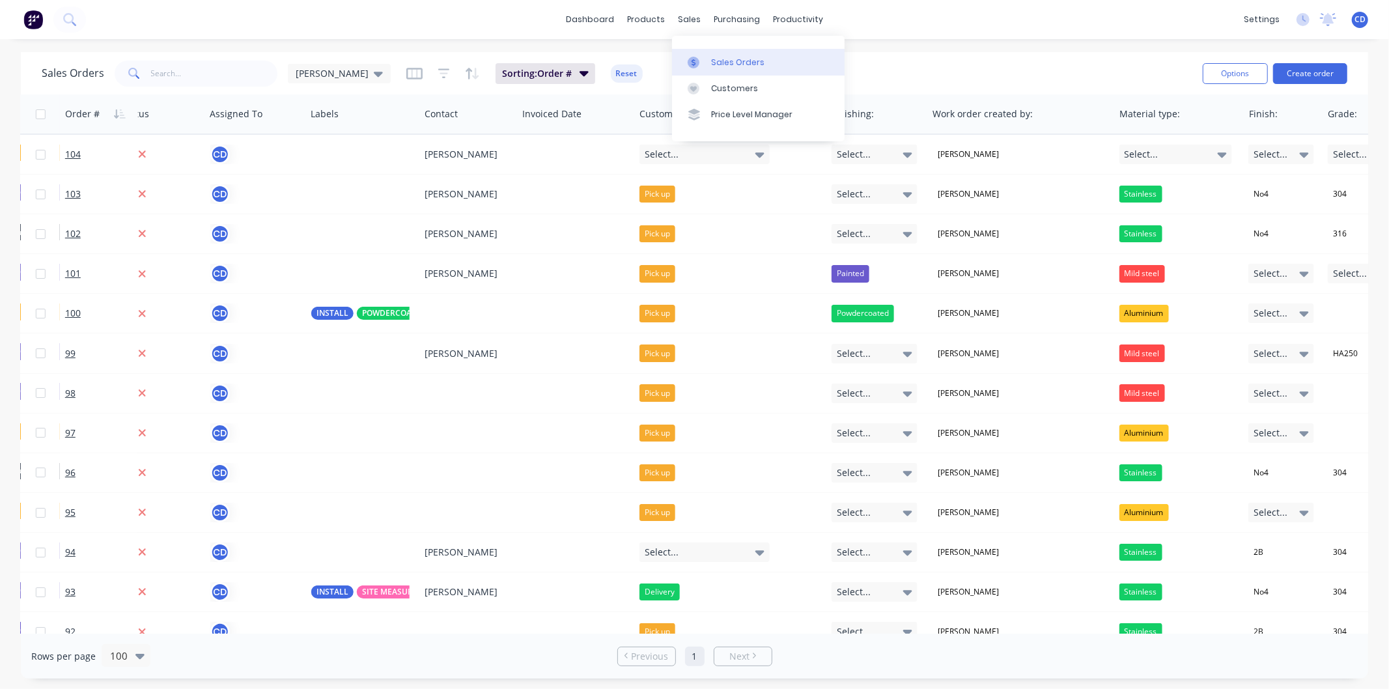
click at [718, 53] on link "Sales Orders" at bounding box center [758, 62] width 173 height 26
click at [734, 65] on div "Sales Orders" at bounding box center [737, 63] width 53 height 12
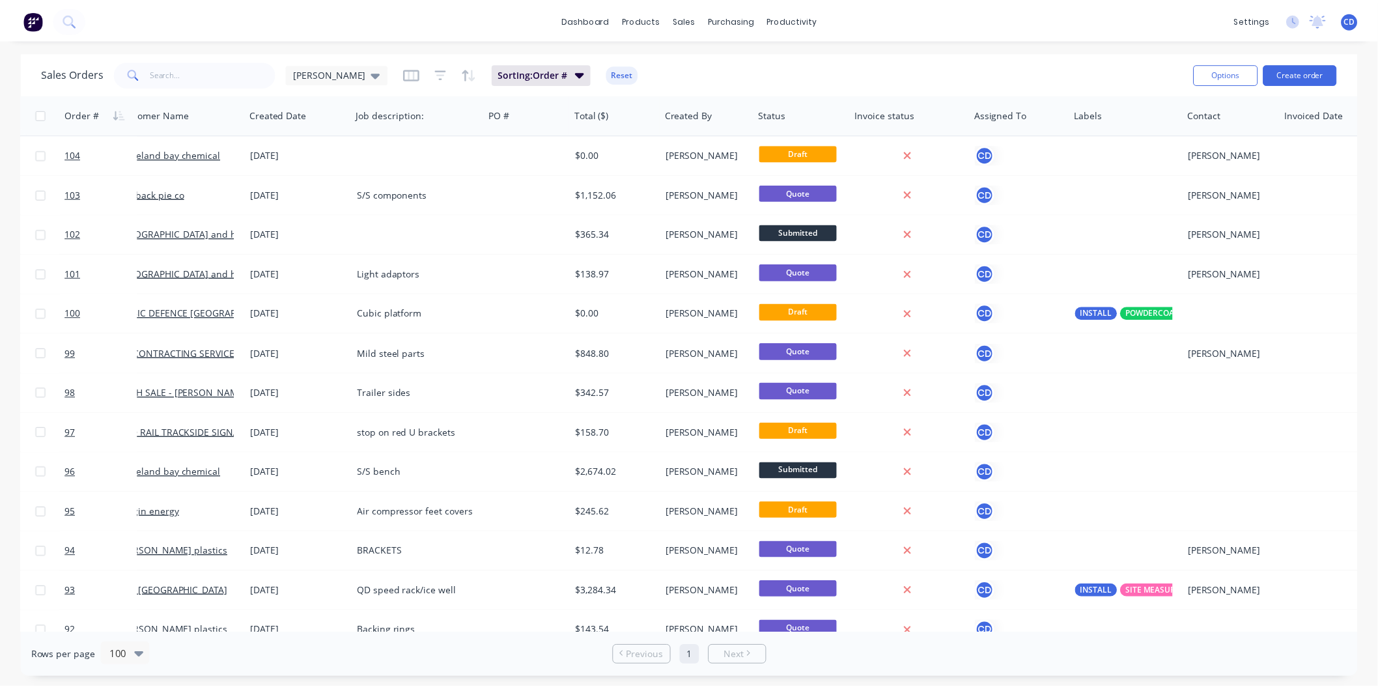
scroll to position [0, 0]
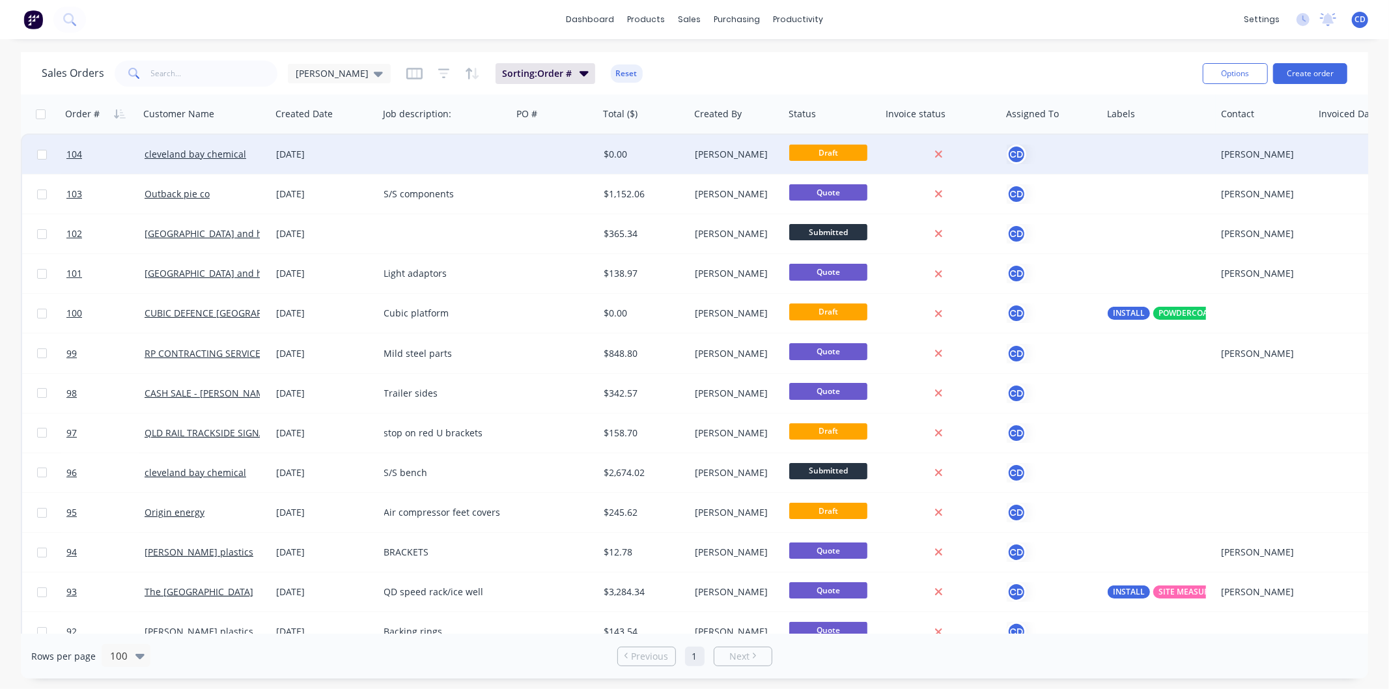
click at [296, 157] on div "[DATE]" at bounding box center [325, 154] width 97 height 13
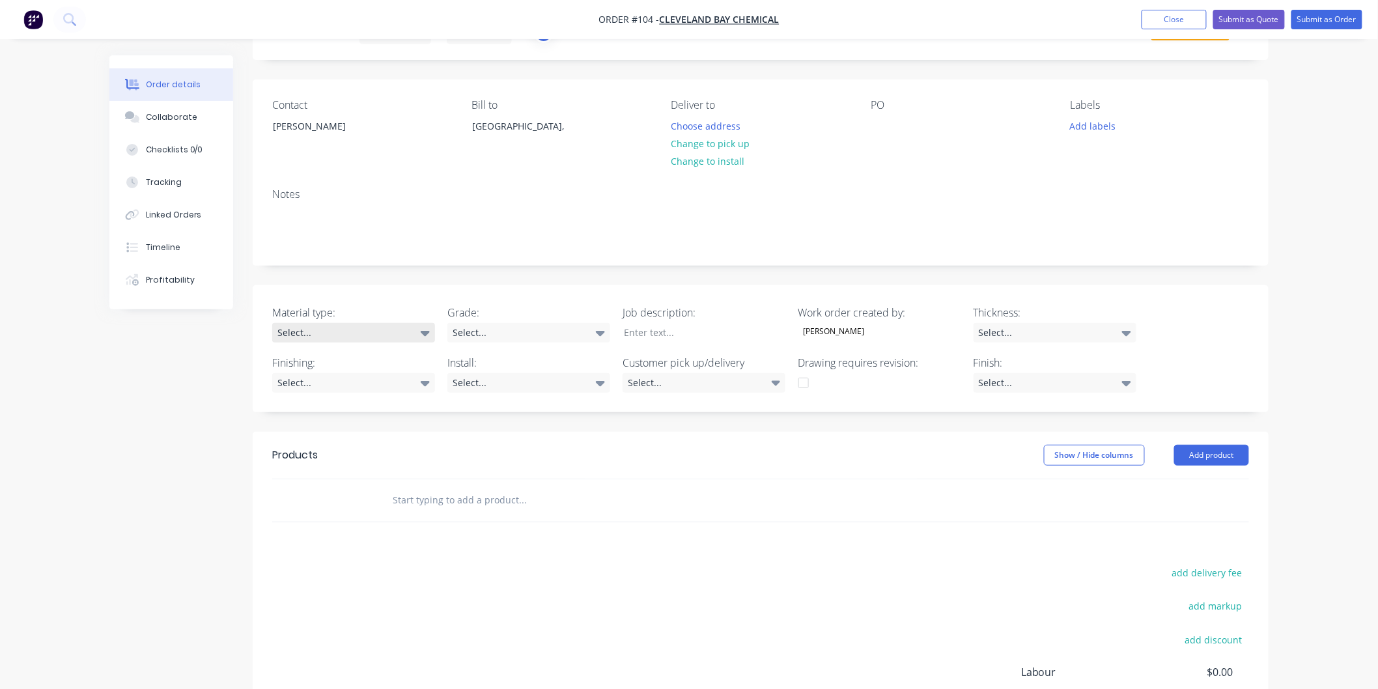
scroll to position [72, 0]
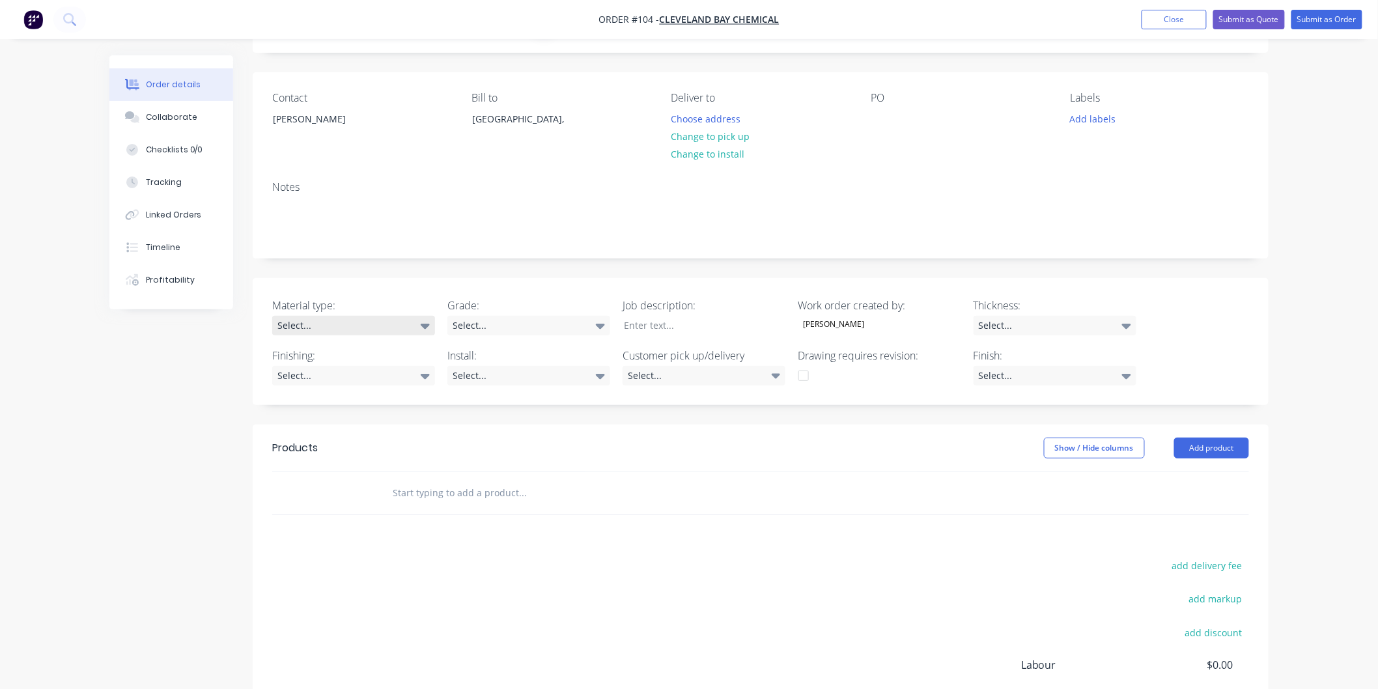
click at [414, 322] on div "Select..." at bounding box center [353, 326] width 163 height 20
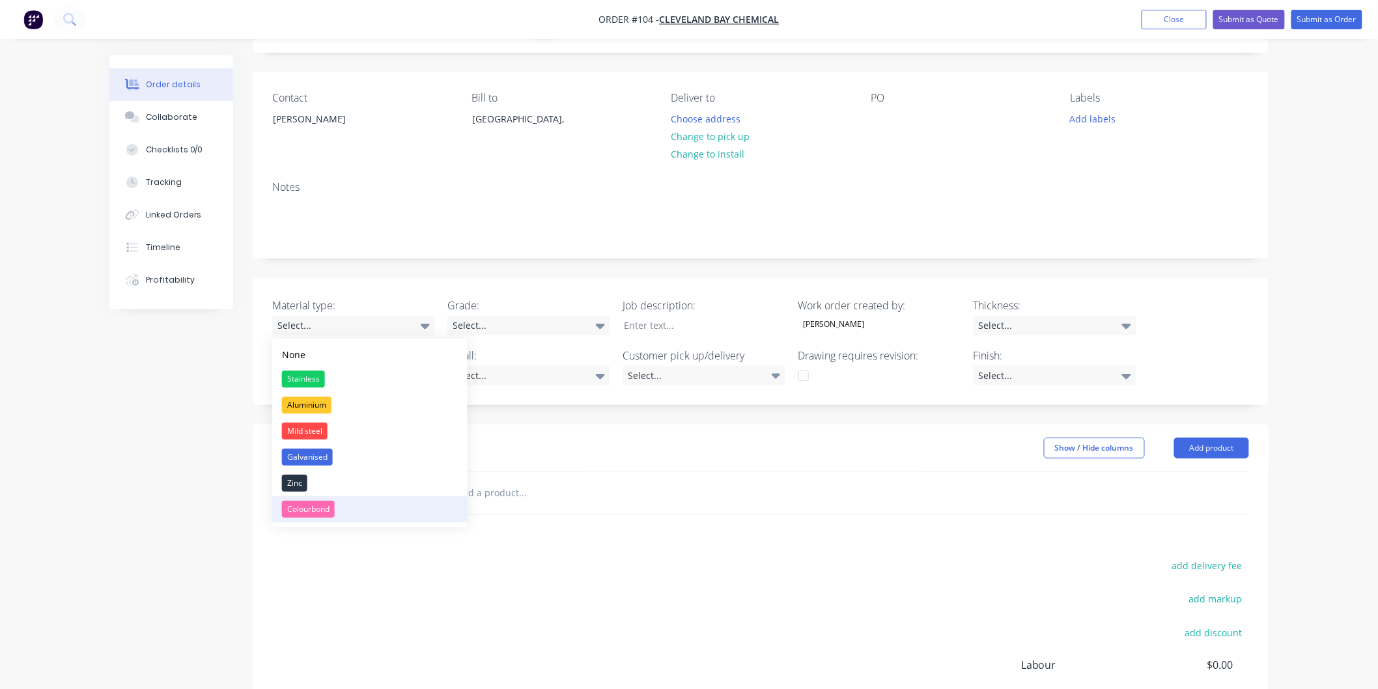
click at [337, 515] on button "Colourbond" at bounding box center [369, 509] width 195 height 26
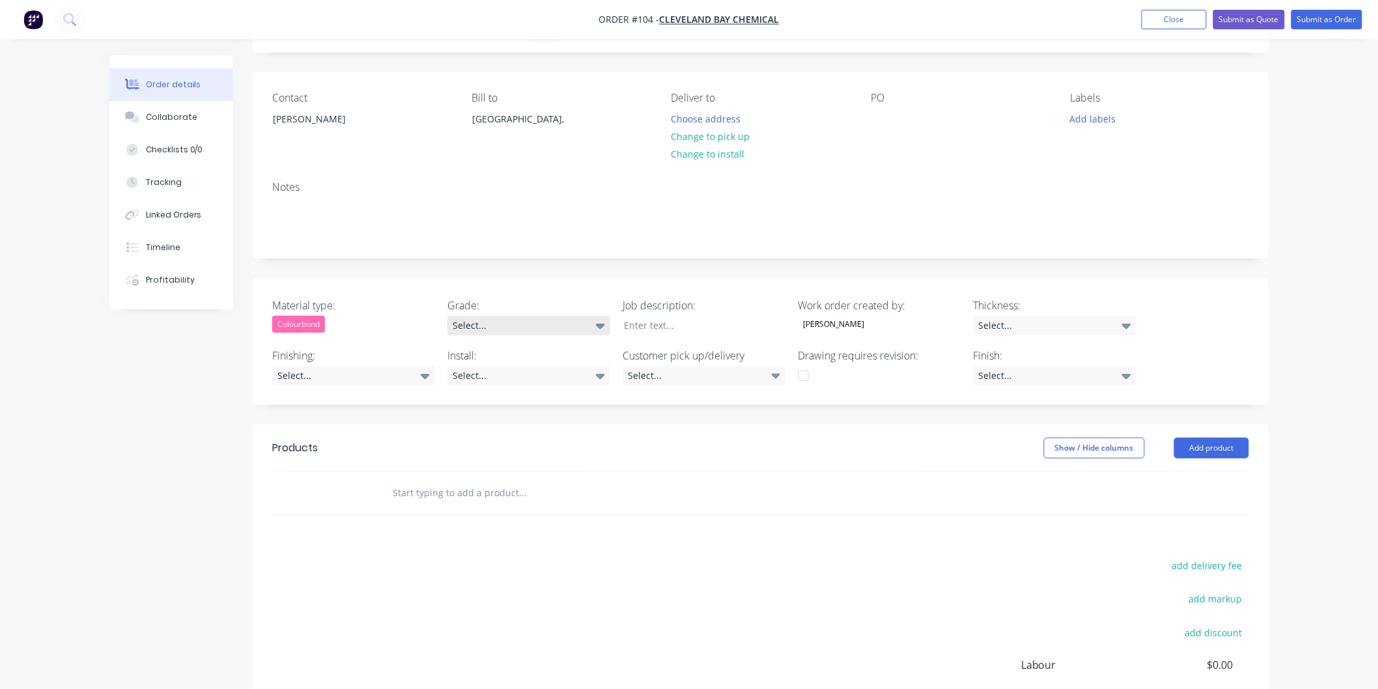
click at [522, 320] on div "Select..." at bounding box center [529, 326] width 163 height 20
click at [715, 322] on div at bounding box center [695, 325] width 163 height 19
click at [1120, 322] on div "Select..." at bounding box center [1055, 326] width 163 height 20
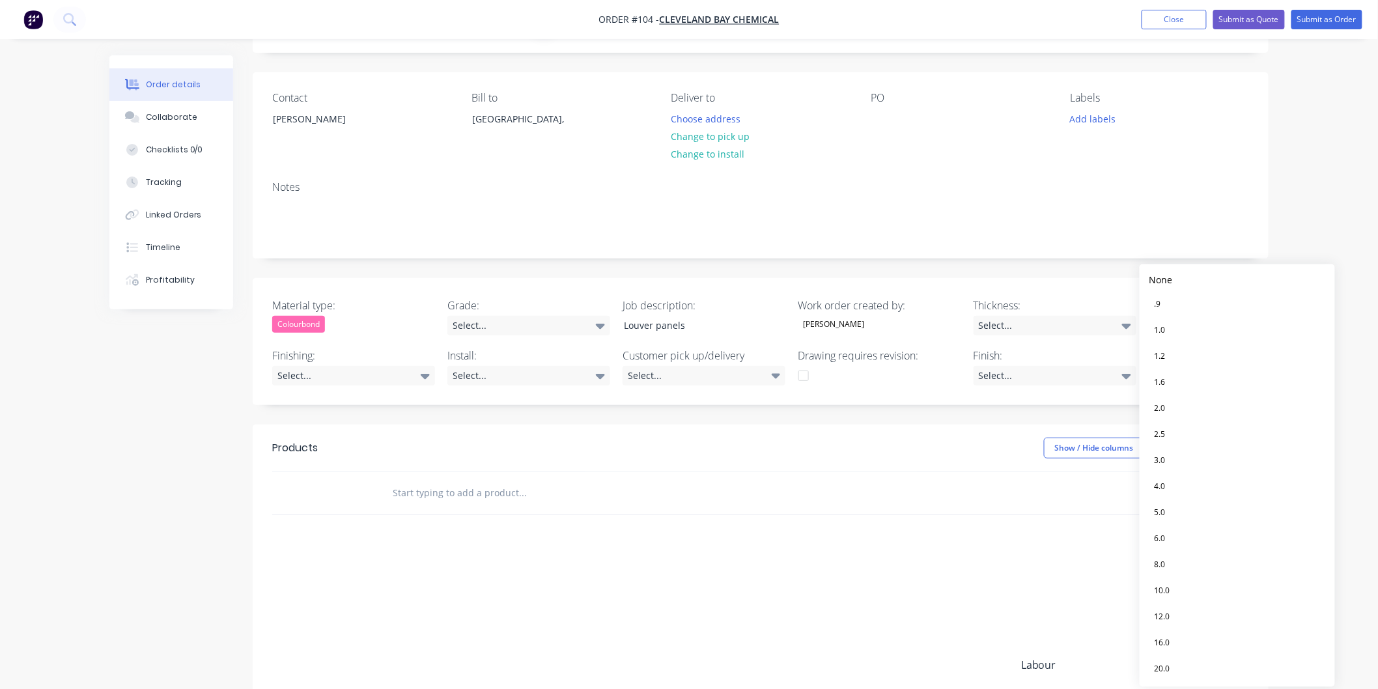
click at [1282, 225] on div "Order details Collaborate Checklists 0/0 Tracking Linked Orders Timeline Profit…" at bounding box center [689, 388] width 1378 height 920
click at [1184, 25] on button "Close" at bounding box center [1174, 20] width 65 height 20
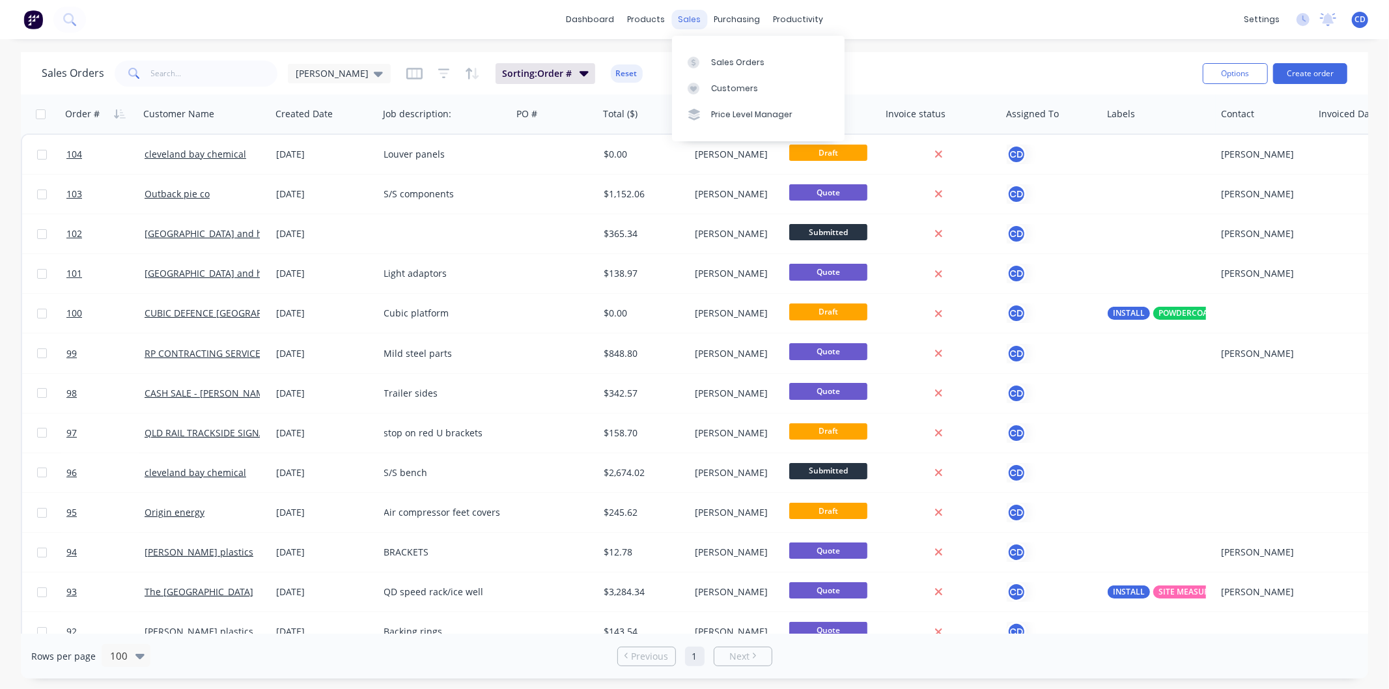
click at [693, 18] on div "sales" at bounding box center [690, 20] width 36 height 20
drag, startPoint x: 959, startPoint y: 70, endPoint x: 949, endPoint y: 82, distance: 15.7
click at [959, 70] on div "Sales Orders Chris D Sorting: Order # Reset" at bounding box center [617, 73] width 1151 height 32
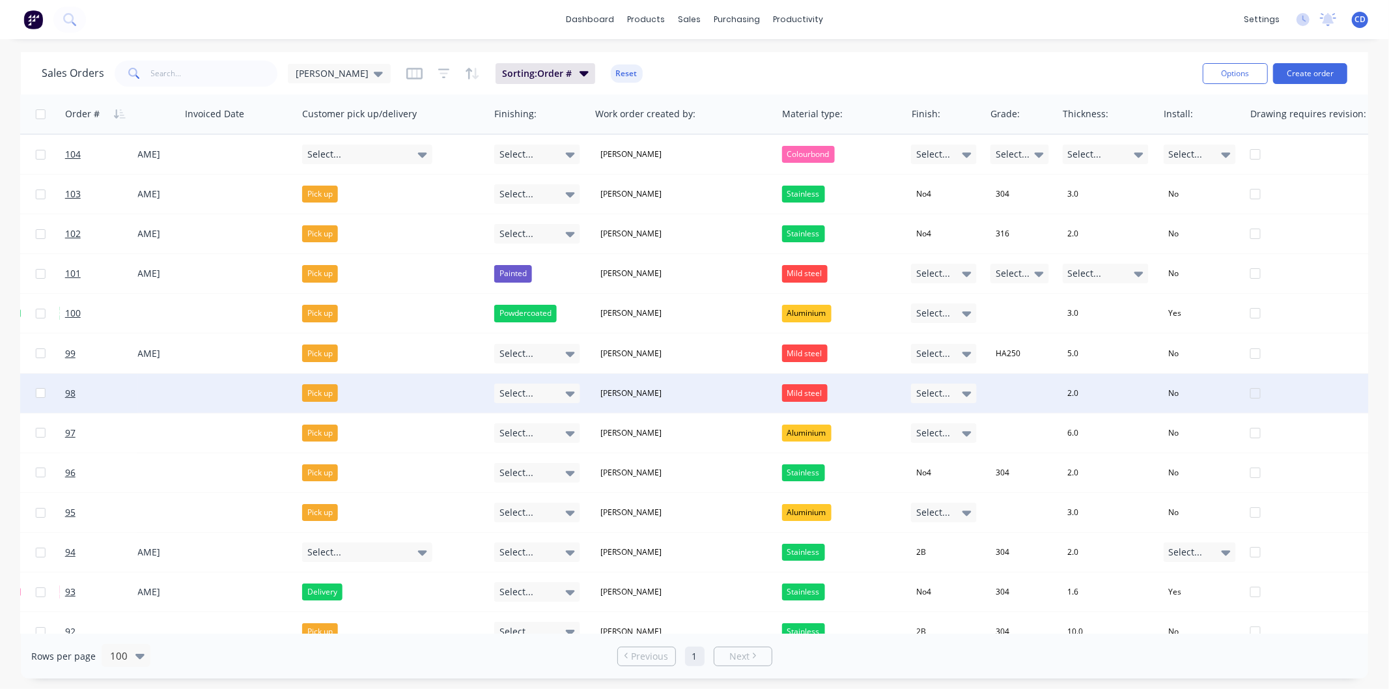
scroll to position [0, 1136]
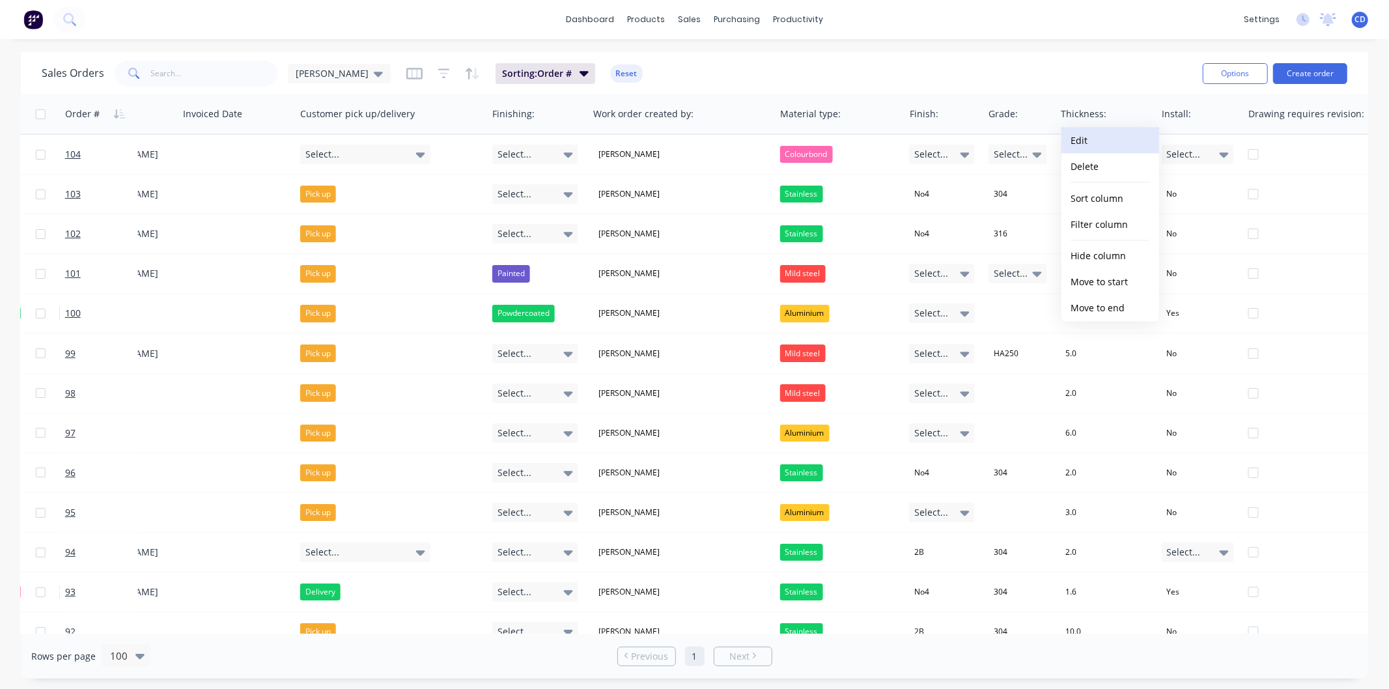
click at [1114, 142] on button "Edit" at bounding box center [1111, 141] width 98 height 26
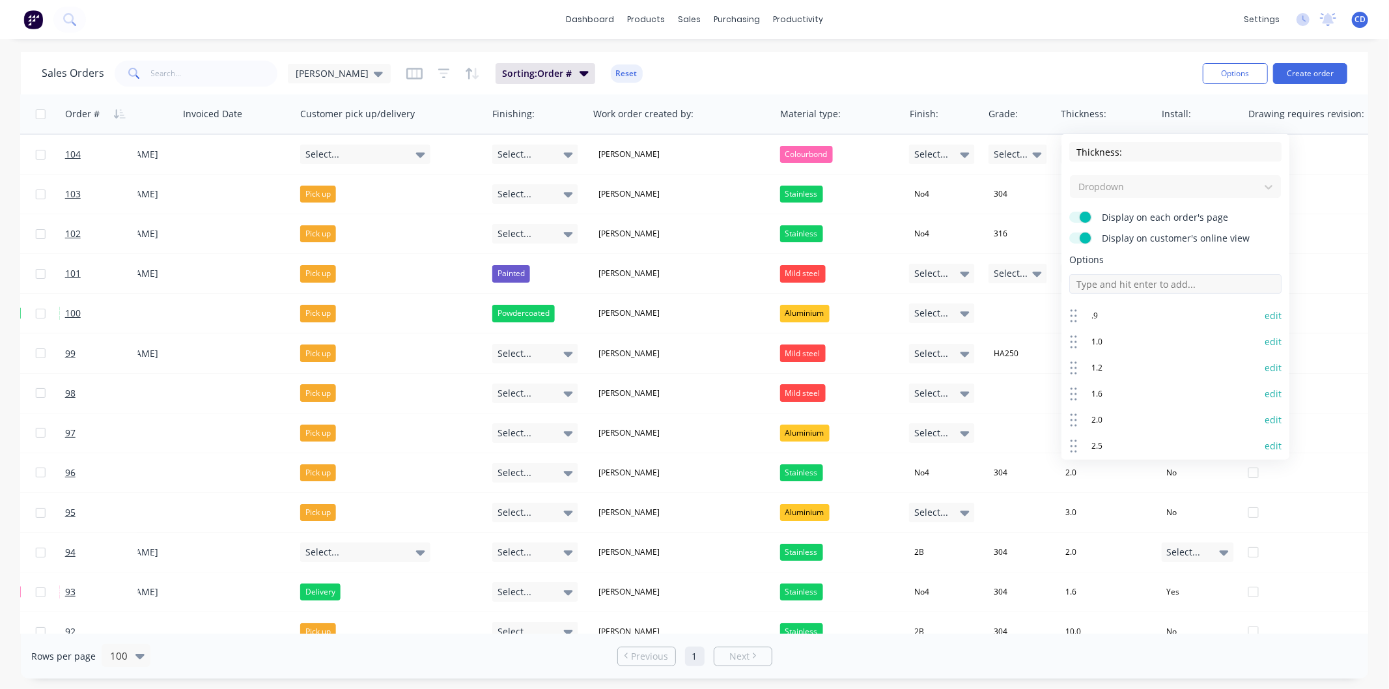
click at [1165, 281] on input at bounding box center [1176, 284] width 212 height 20
type input "0.55"
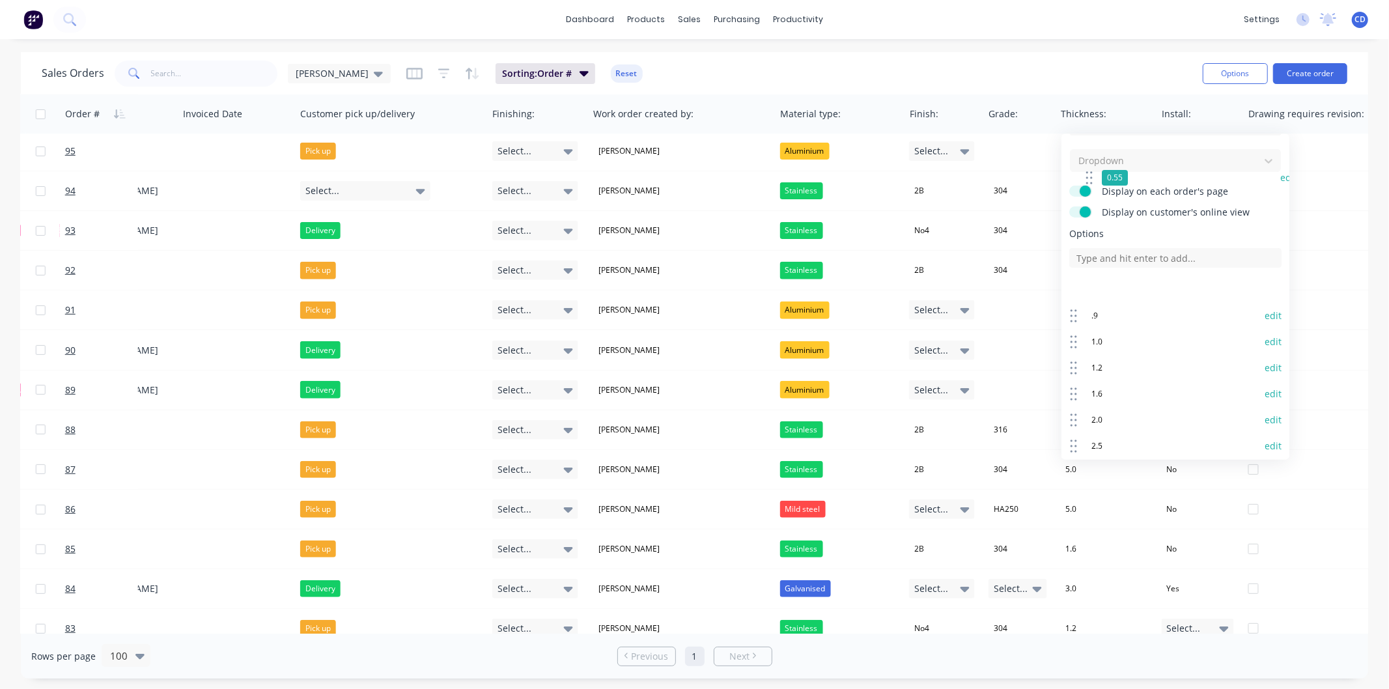
scroll to position [0, 0]
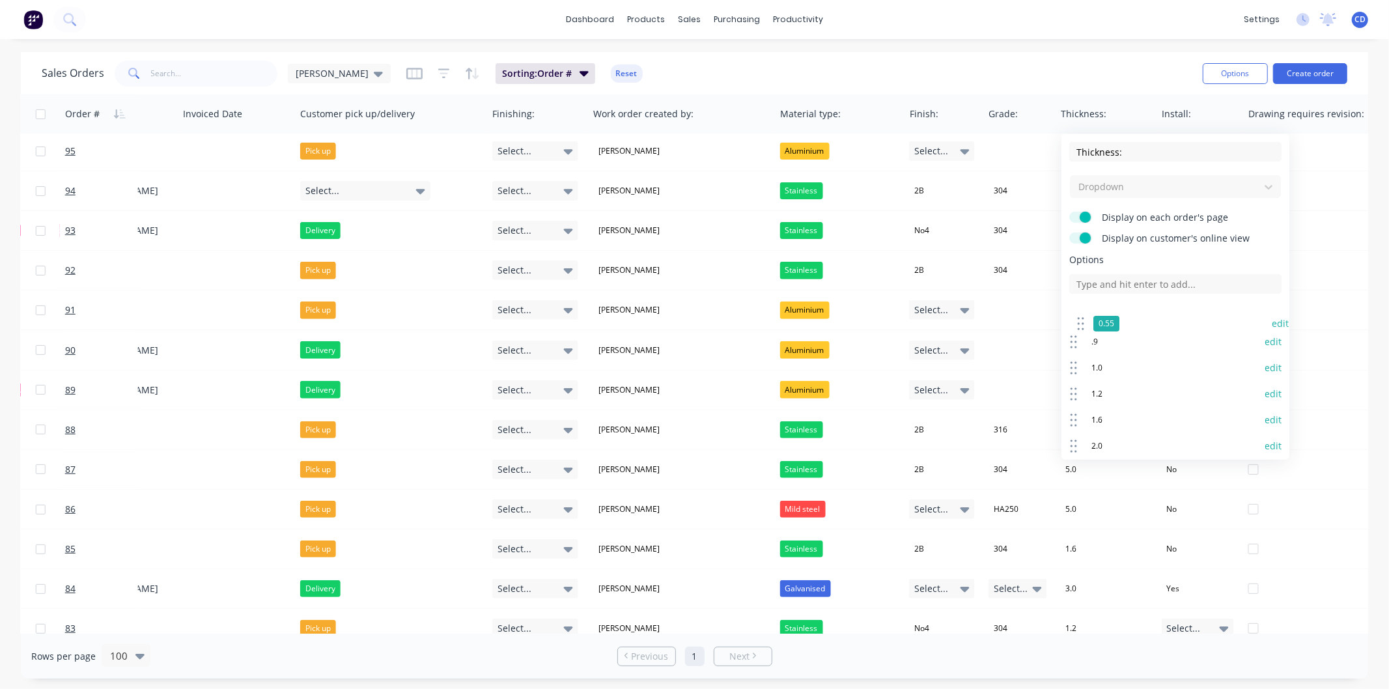
drag, startPoint x: 1073, startPoint y: 348, endPoint x: 1081, endPoint y: 321, distance: 27.8
click at [1081, 321] on icon at bounding box center [1081, 323] width 8 height 17
click at [1265, 313] on button "edit" at bounding box center [1273, 315] width 17 height 13
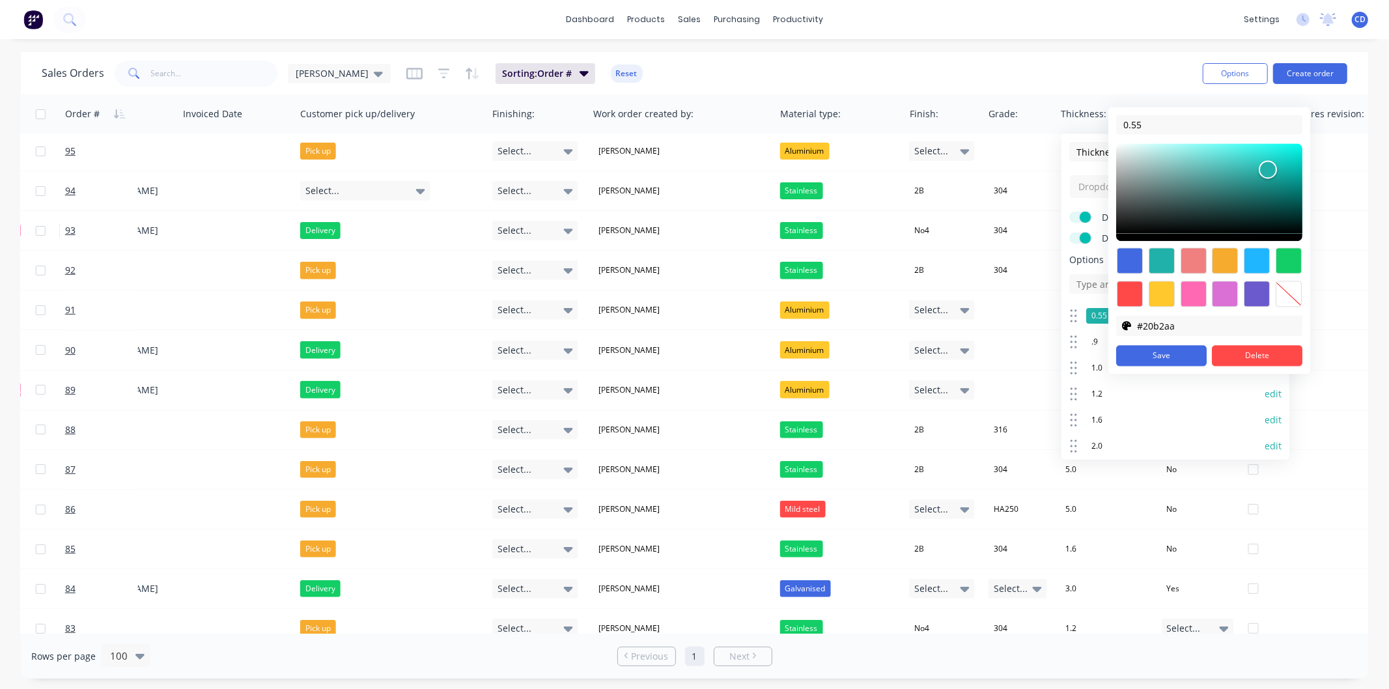
click at [1291, 295] on div at bounding box center [1289, 294] width 26 height 26
type input "transparent"
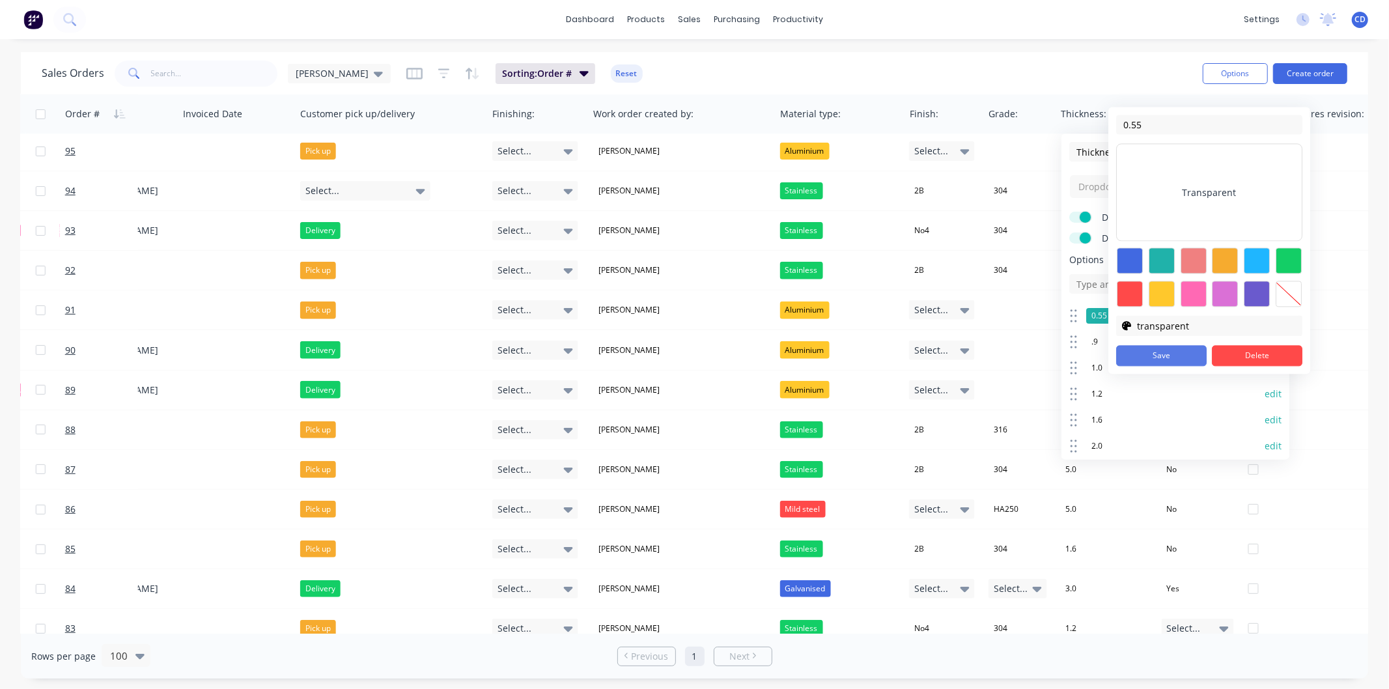
click at [1183, 355] on button "Save" at bounding box center [1161, 355] width 91 height 21
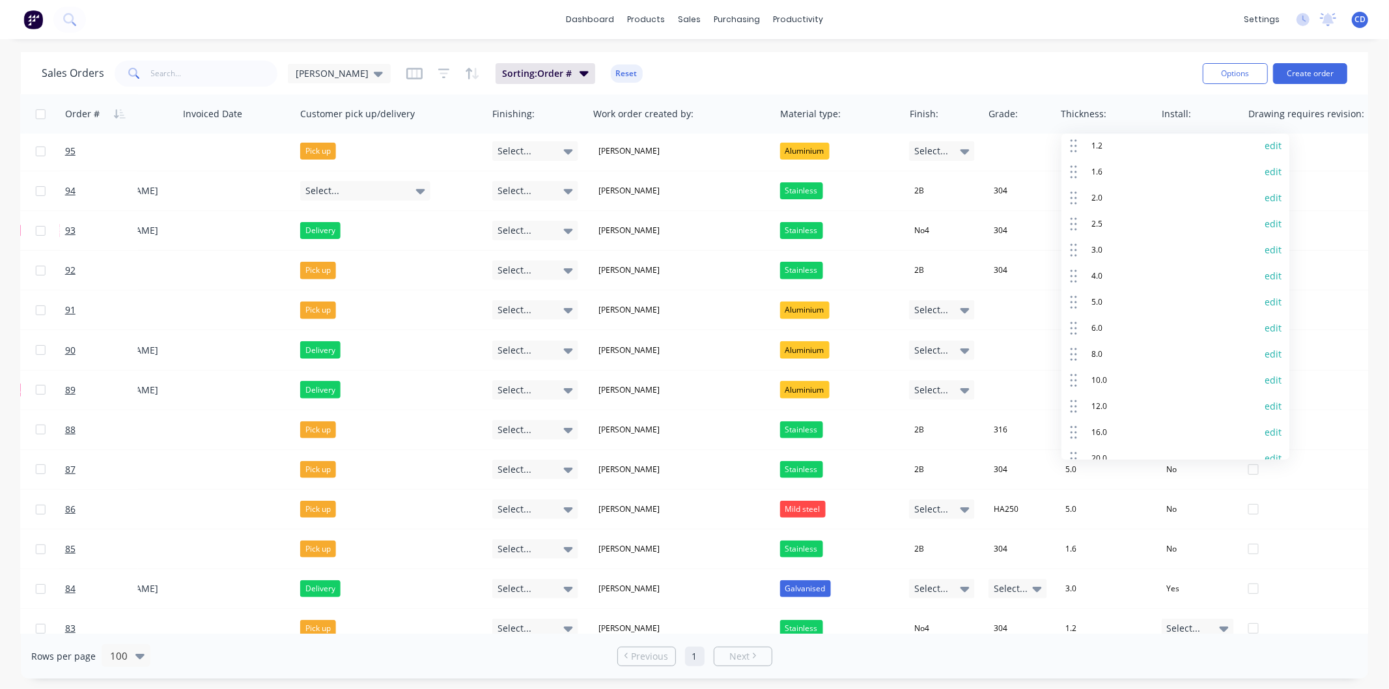
scroll to position [356, 0]
click at [1139, 439] on button "Save" at bounding box center [1122, 441] width 104 height 21
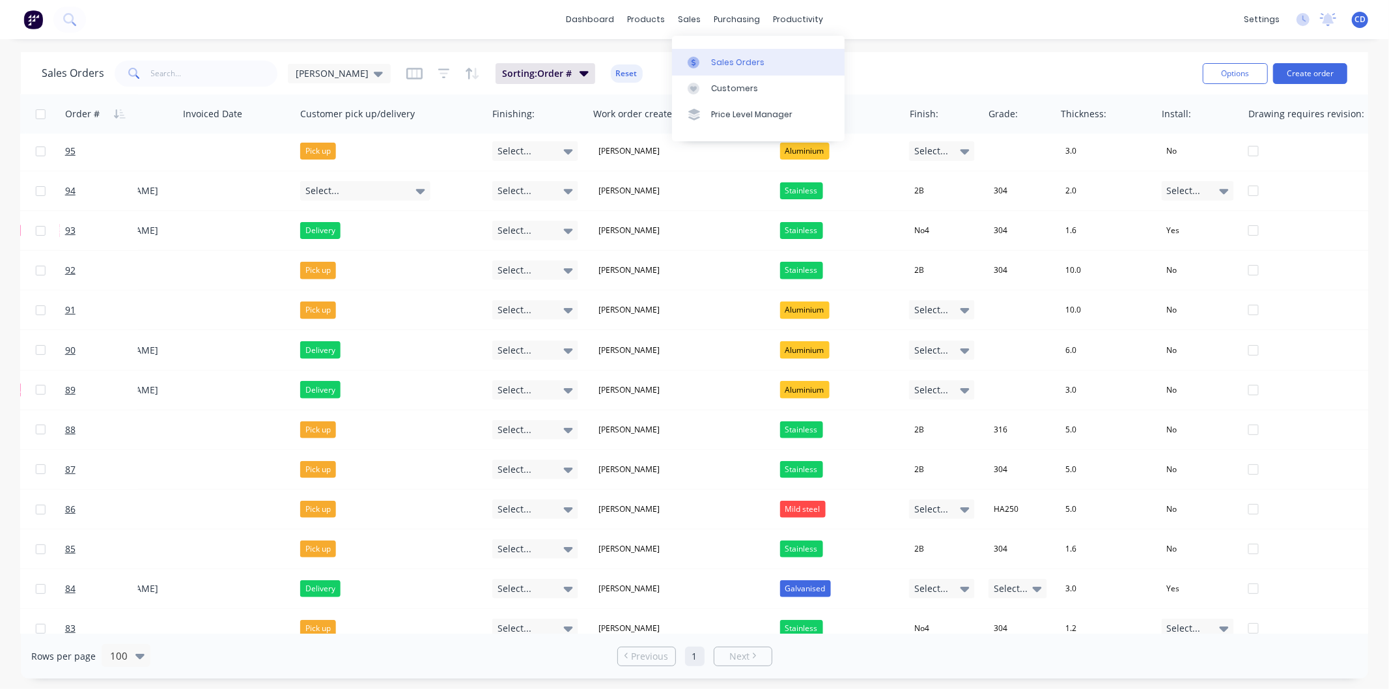
click at [715, 59] on div "Sales Orders" at bounding box center [737, 63] width 53 height 12
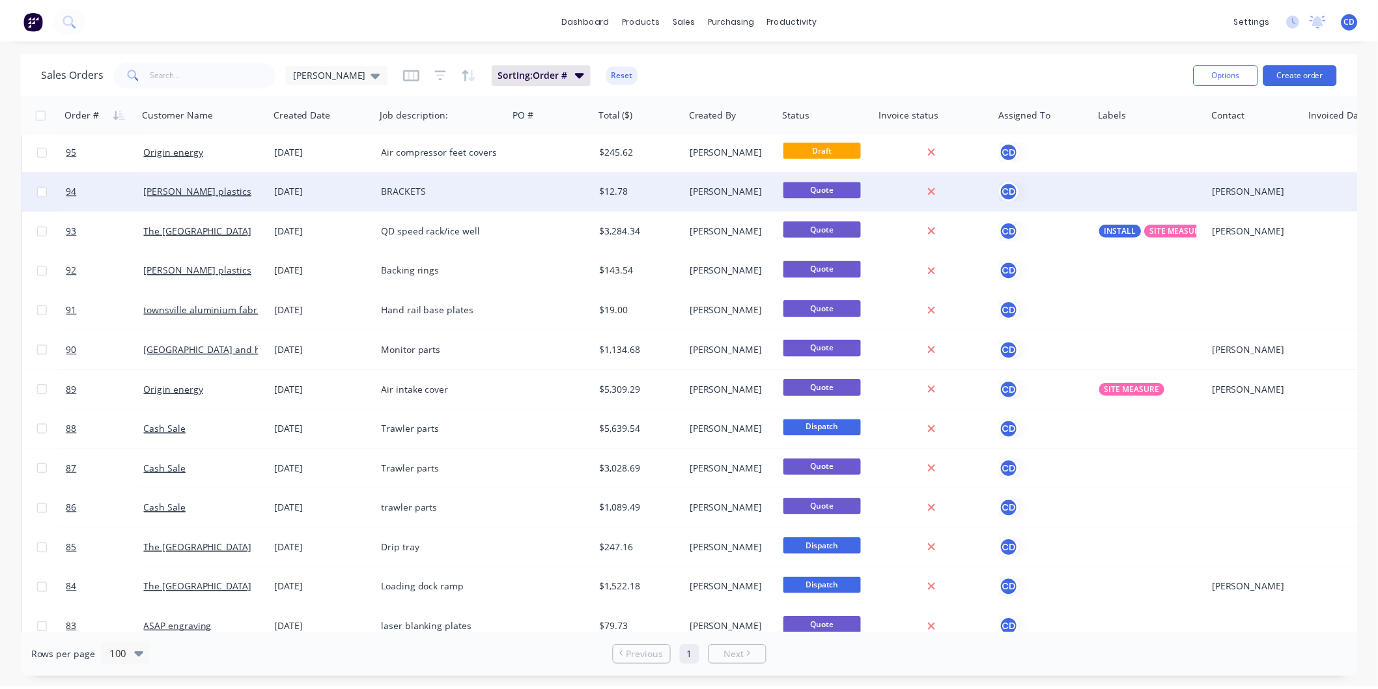
scroll to position [0, 0]
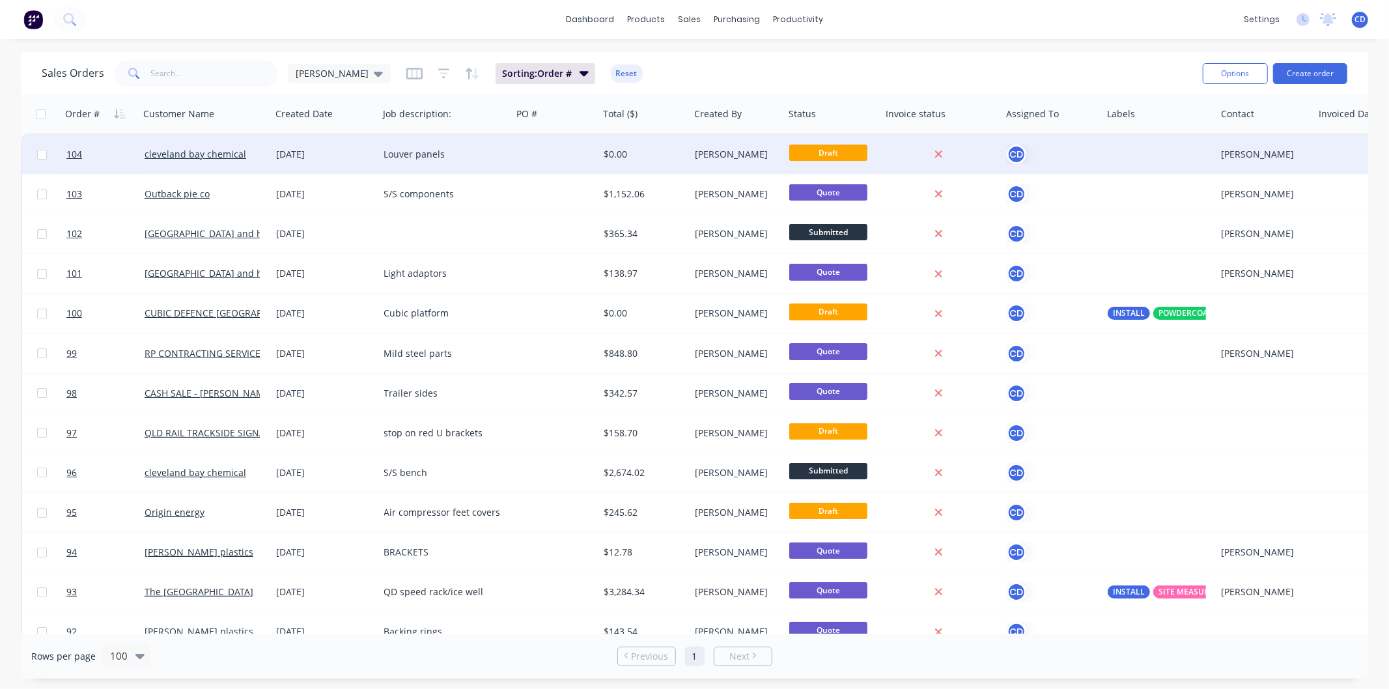
click at [315, 157] on div "[DATE]" at bounding box center [325, 154] width 97 height 13
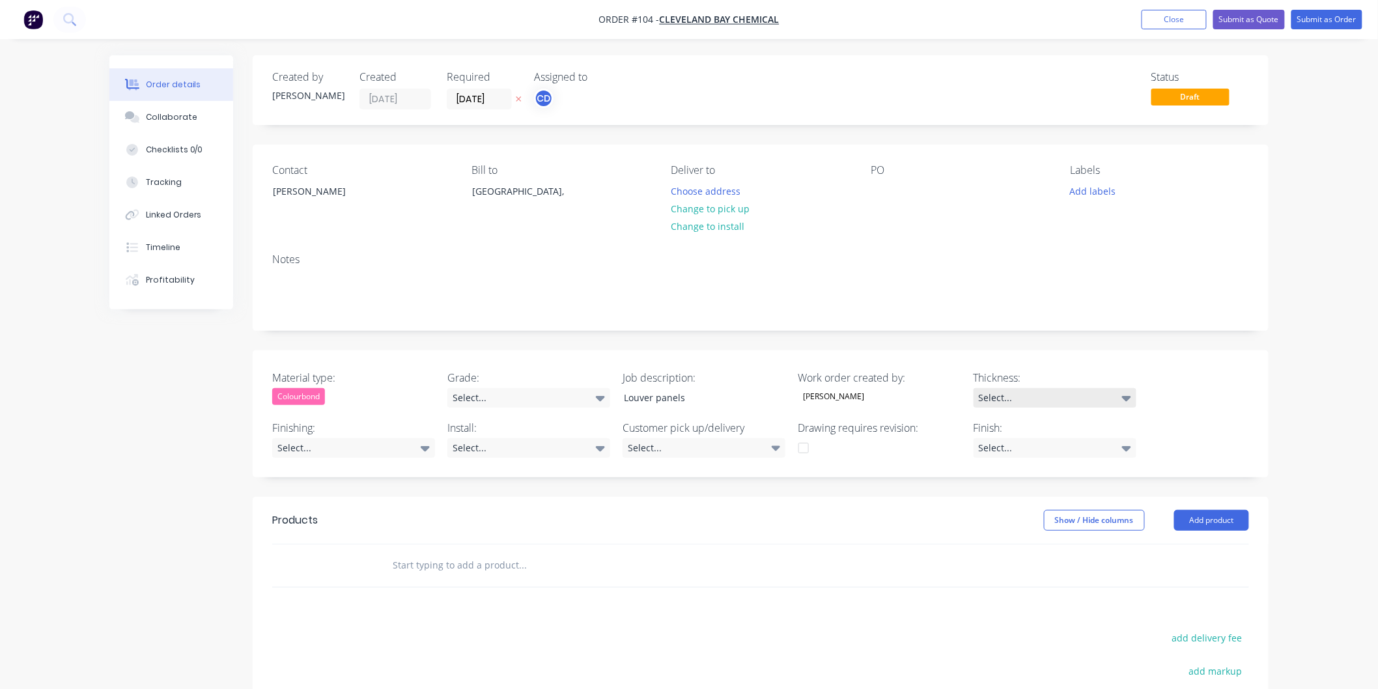
click at [1123, 399] on icon at bounding box center [1126, 398] width 9 height 14
click at [1202, 51] on button "0.55" at bounding box center [1237, 43] width 195 height 26
click at [370, 446] on div "Select..." at bounding box center [353, 448] width 163 height 20
click at [528, 443] on div "Select..." at bounding box center [529, 448] width 163 height 20
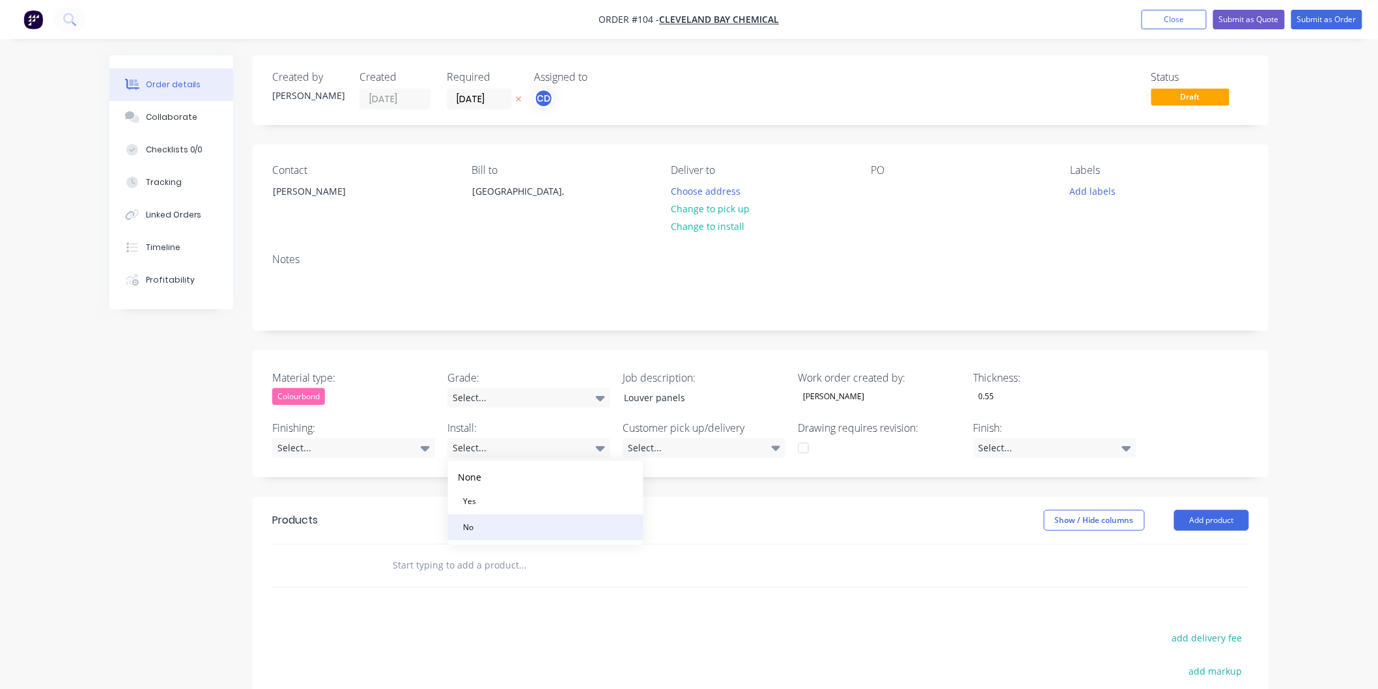
click at [487, 526] on button "No" at bounding box center [545, 528] width 195 height 26
click at [662, 447] on div "Select..." at bounding box center [704, 448] width 163 height 20
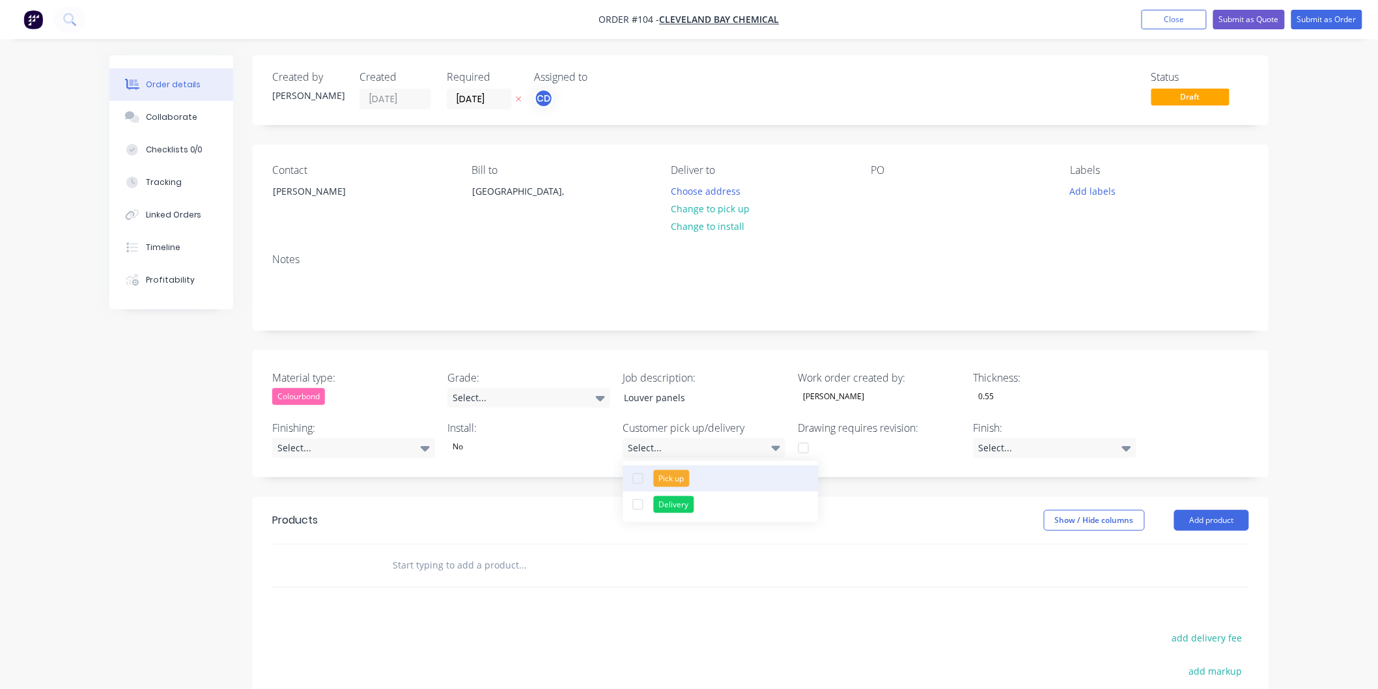
click at [675, 473] on div "Pick up" at bounding box center [672, 478] width 36 height 17
click at [909, 485] on div "Created by Chris Created 04/09/25 Required 04/09/25 Assigned to CD Status Draft…" at bounding box center [761, 477] width 1016 height 845
click at [1066, 451] on div "Select..." at bounding box center [1055, 448] width 163 height 20
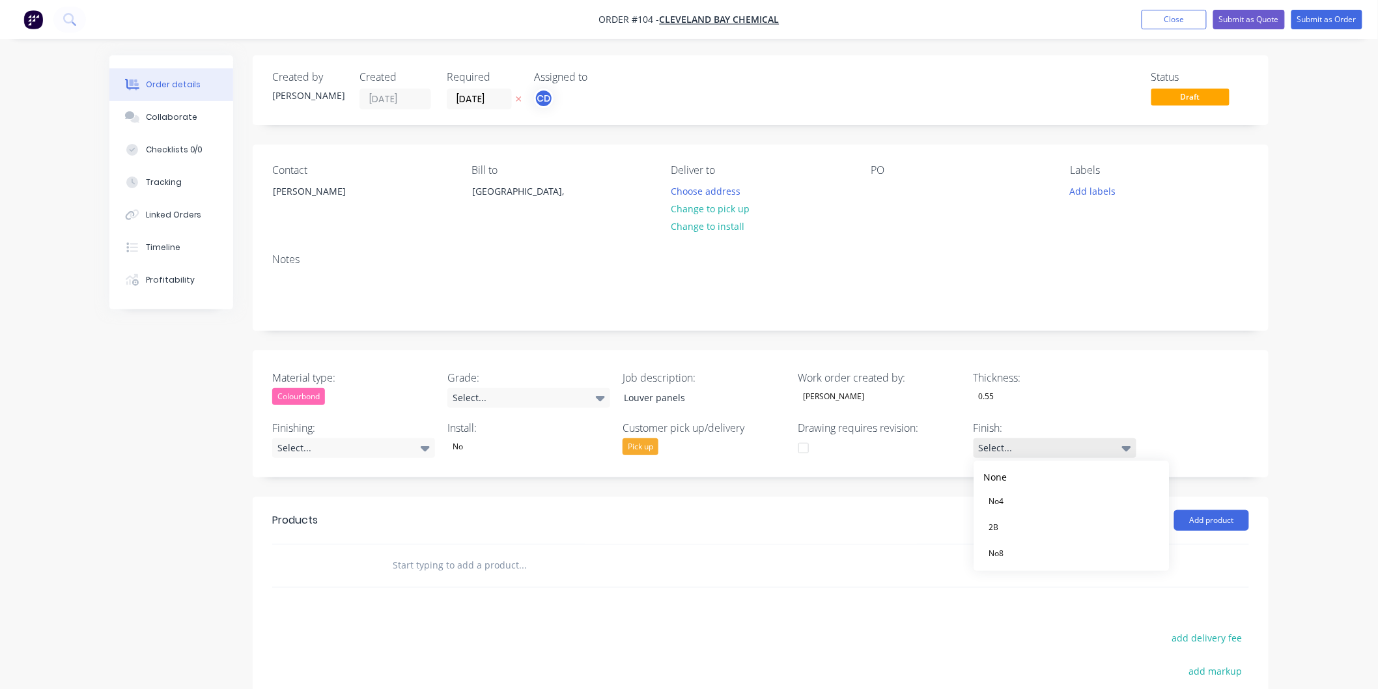
click at [1066, 451] on div "Select..." at bounding box center [1055, 448] width 163 height 20
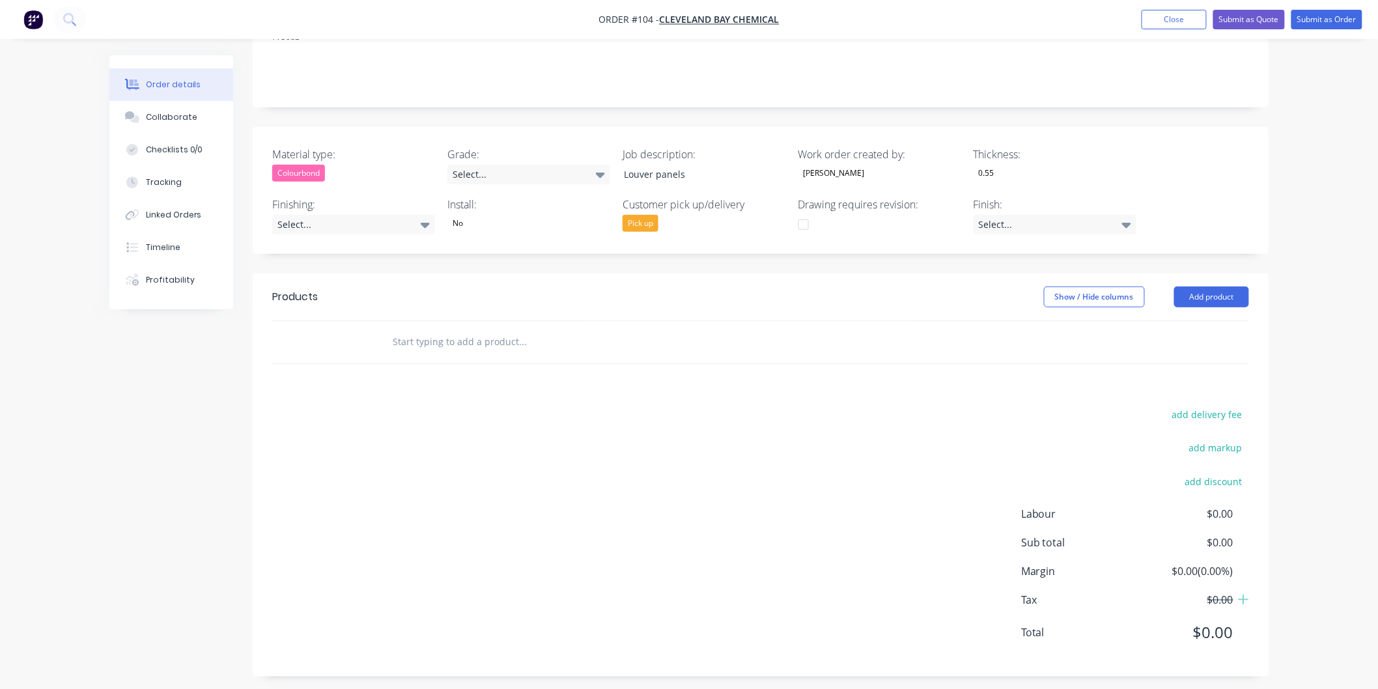
scroll to position [230, 0]
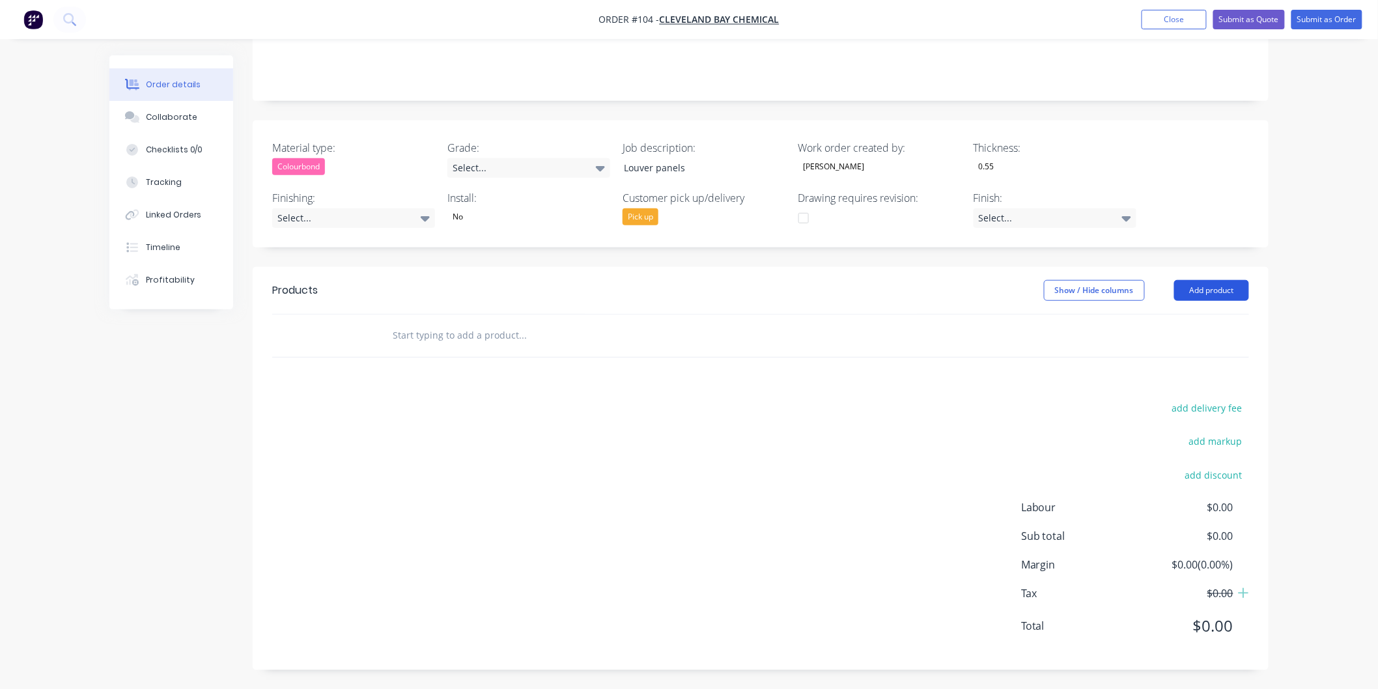
click at [1208, 295] on button "Add product" at bounding box center [1211, 290] width 75 height 21
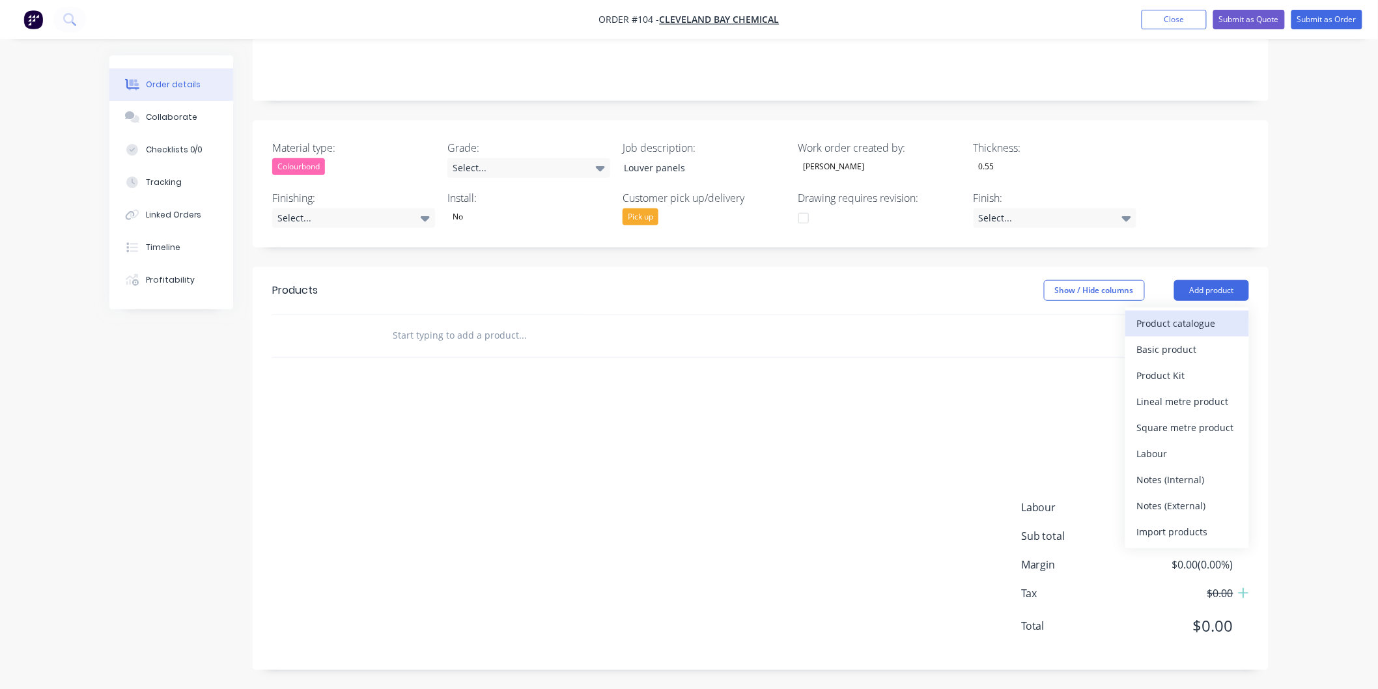
click at [1201, 317] on div "Product catalogue" at bounding box center [1187, 323] width 100 height 19
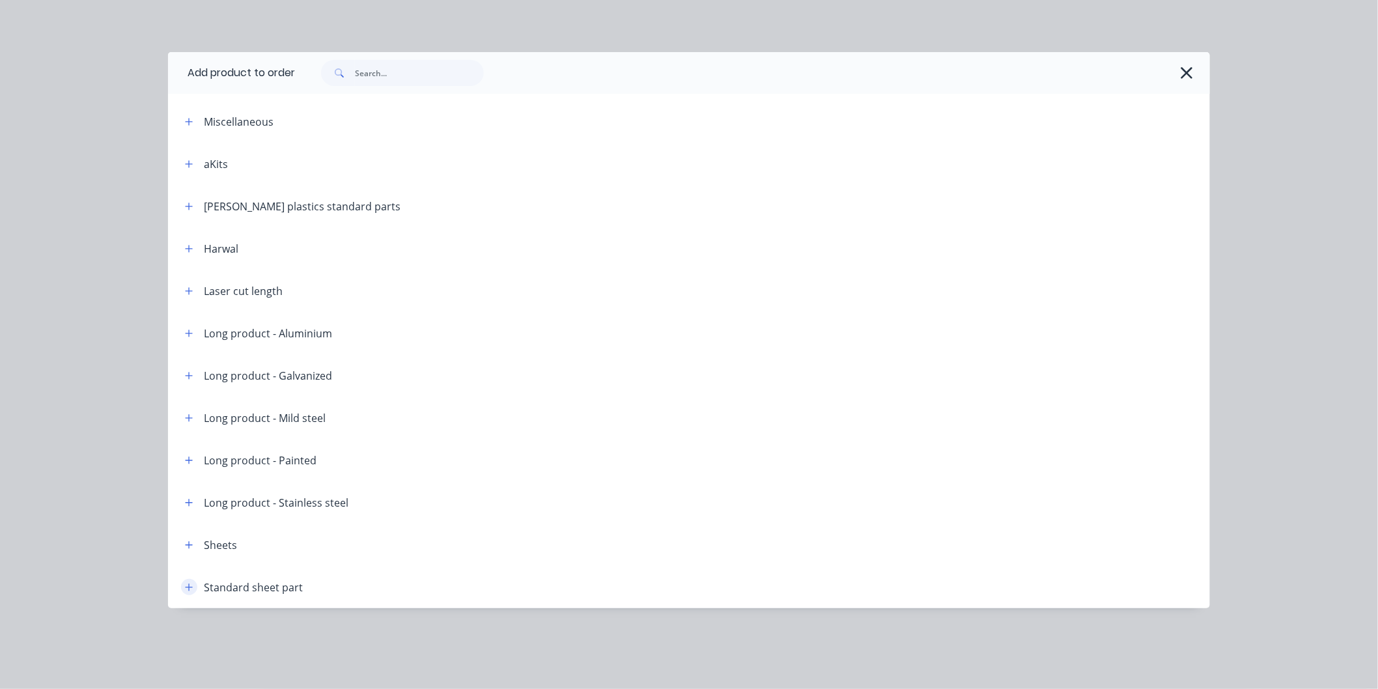
click at [190, 587] on icon "button" at bounding box center [189, 587] width 7 height 7
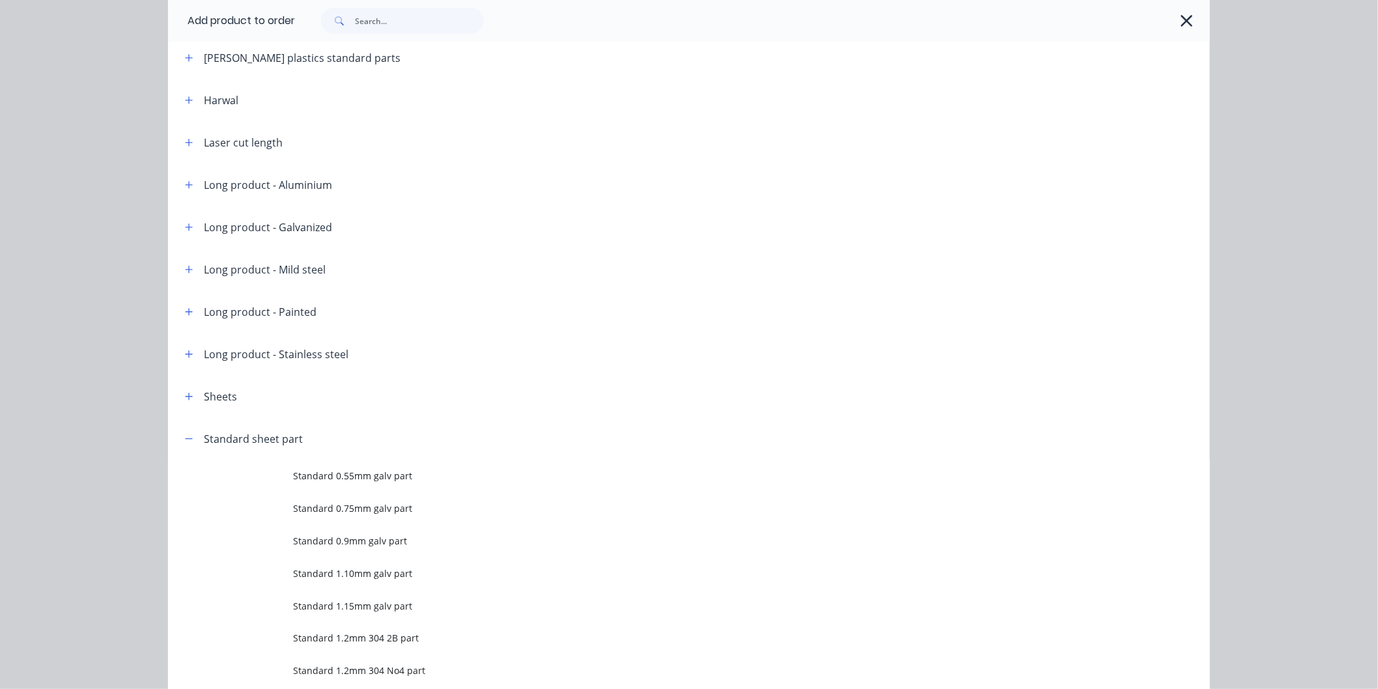
scroll to position [217, 0]
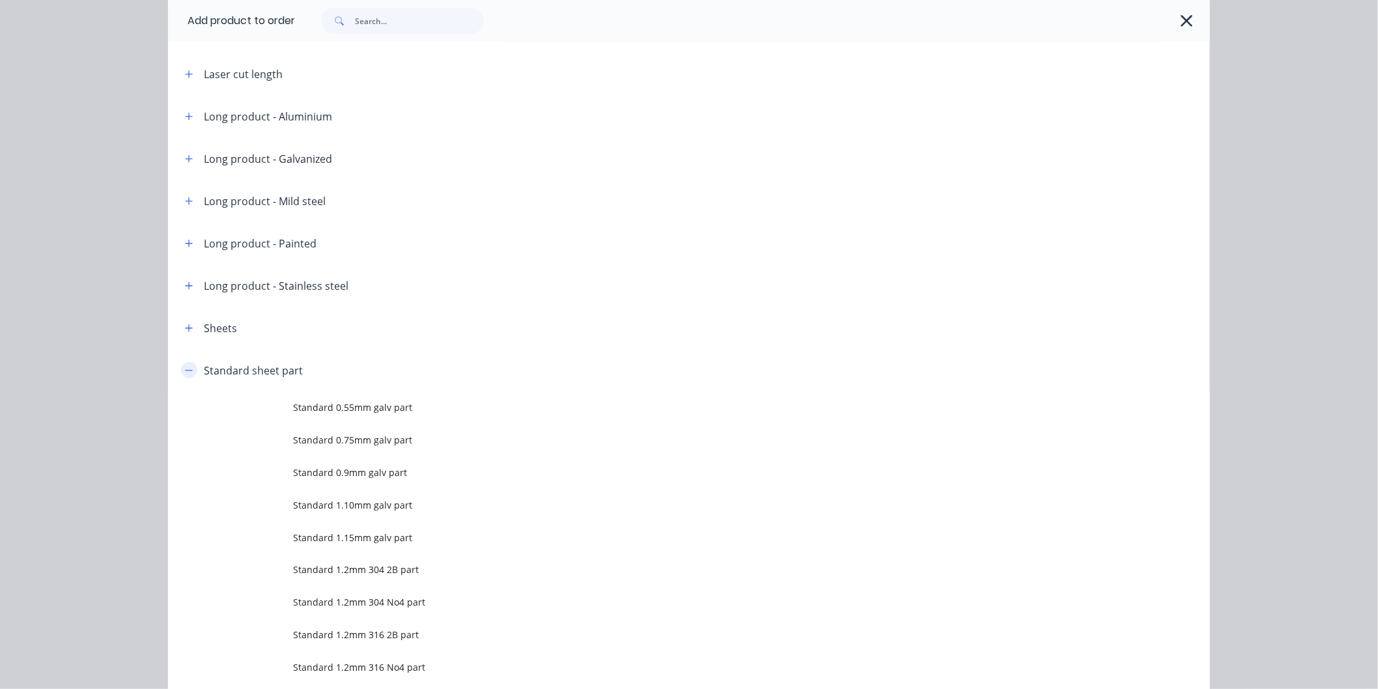
click at [181, 372] on button "button" at bounding box center [189, 370] width 16 height 16
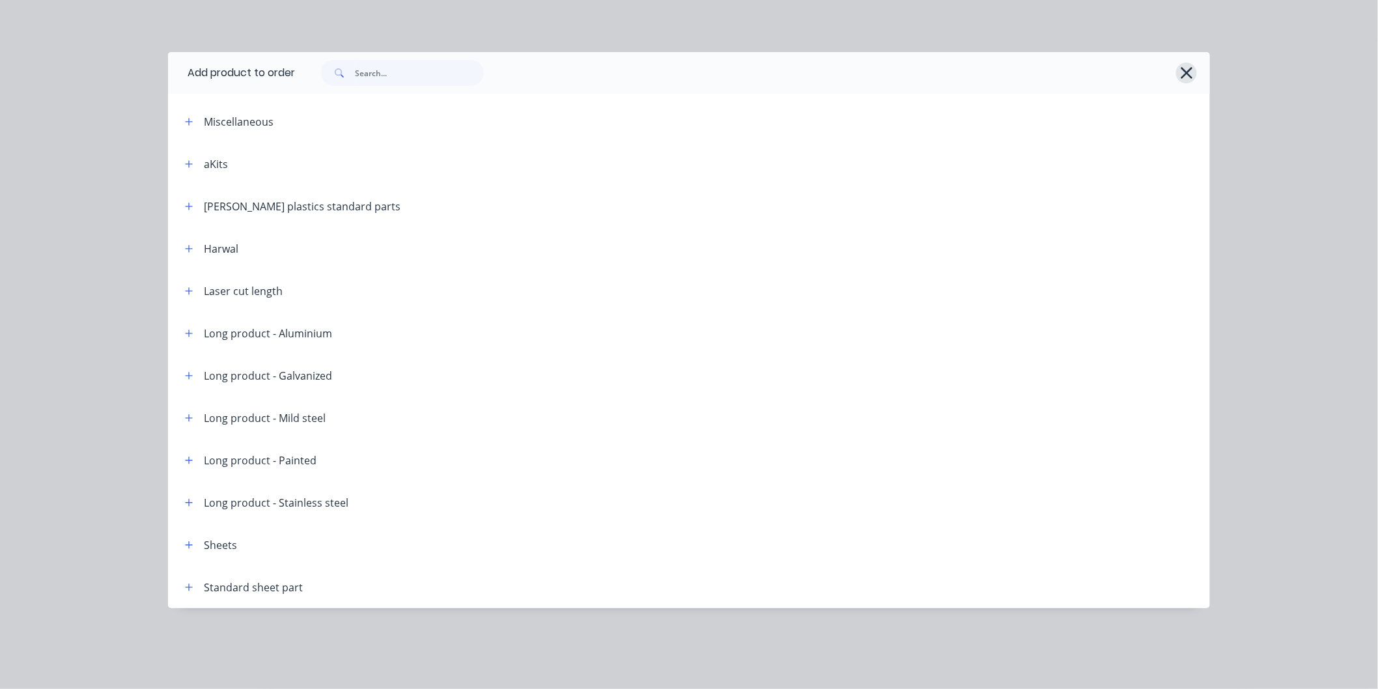
click at [1184, 70] on icon "button" at bounding box center [1187, 73] width 12 height 12
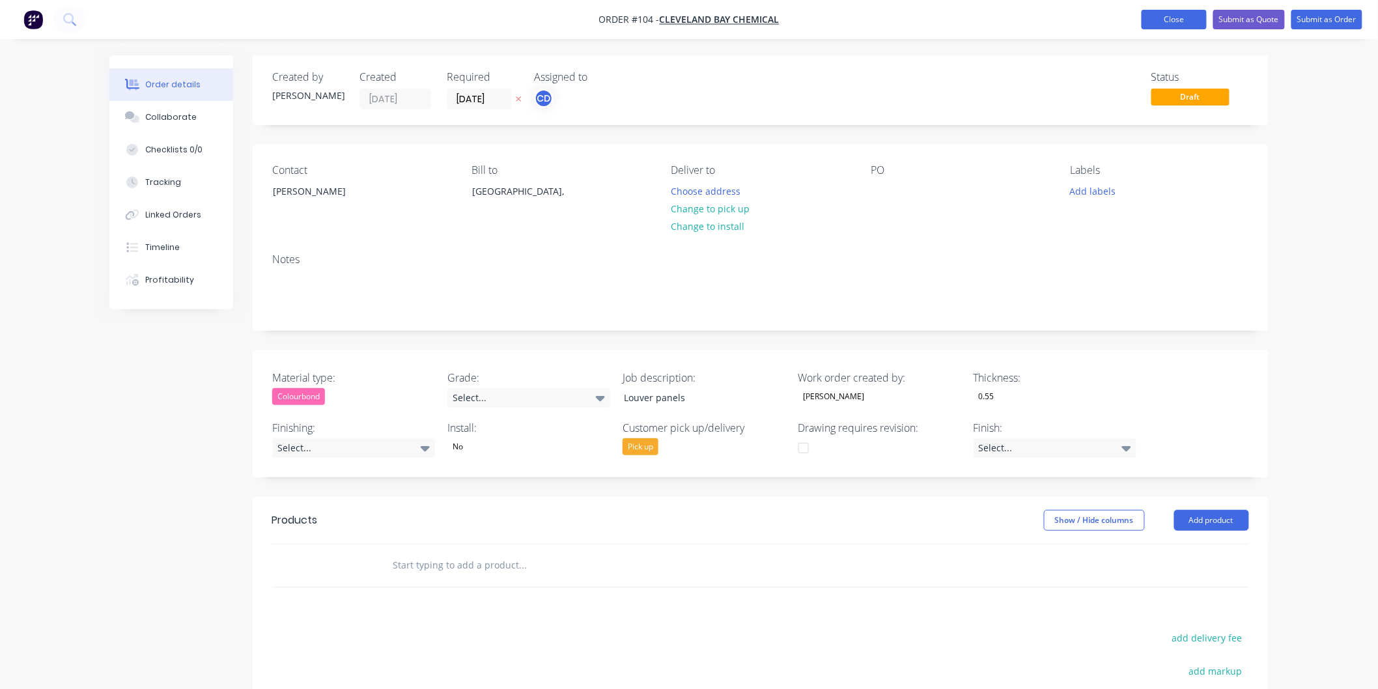
click at [1161, 27] on button "Close" at bounding box center [1174, 20] width 65 height 20
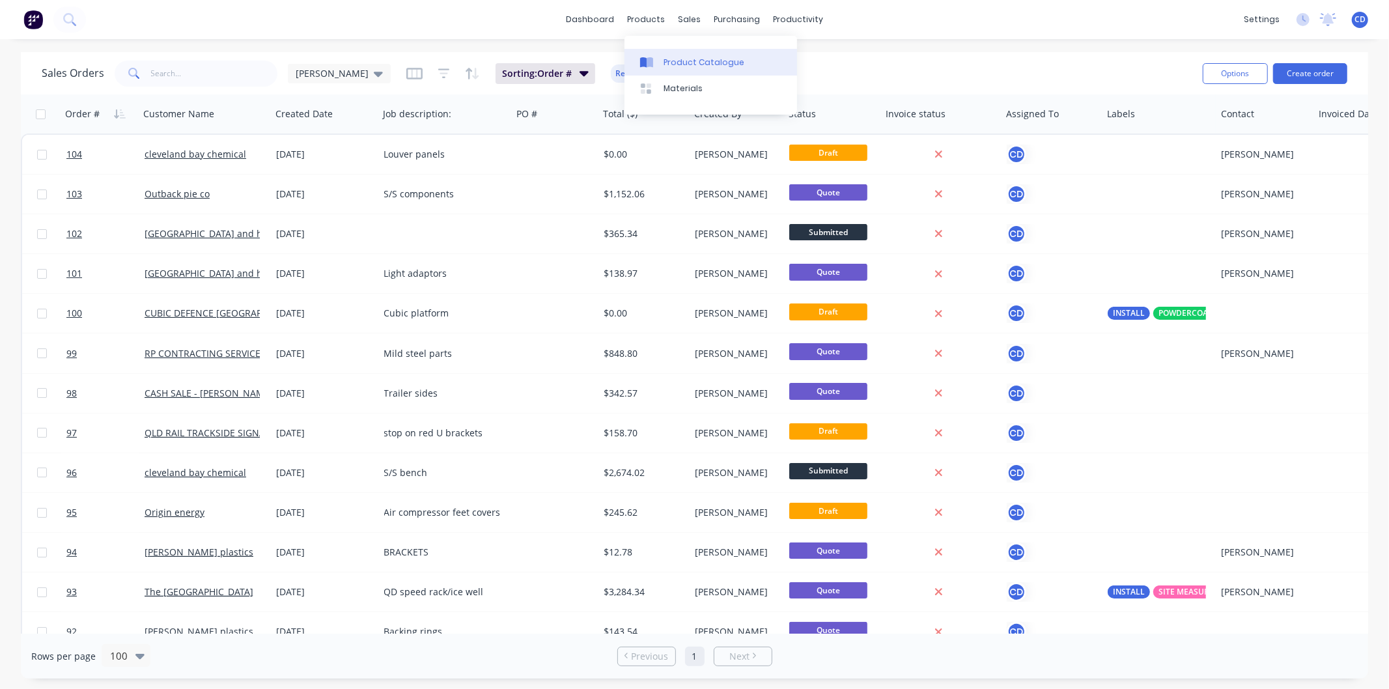
click at [679, 64] on div "Product Catalogue" at bounding box center [704, 63] width 81 height 12
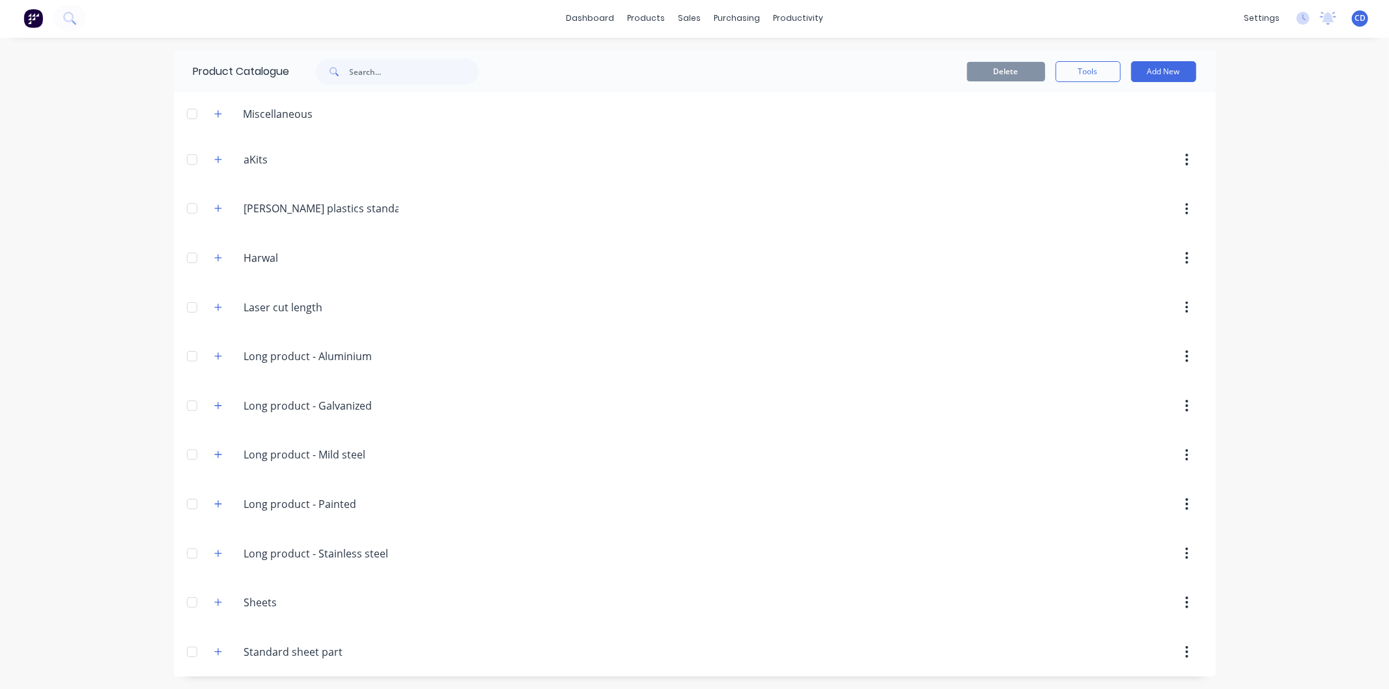
scroll to position [3, 0]
click at [215, 599] on icon "button" at bounding box center [218, 601] width 8 height 9
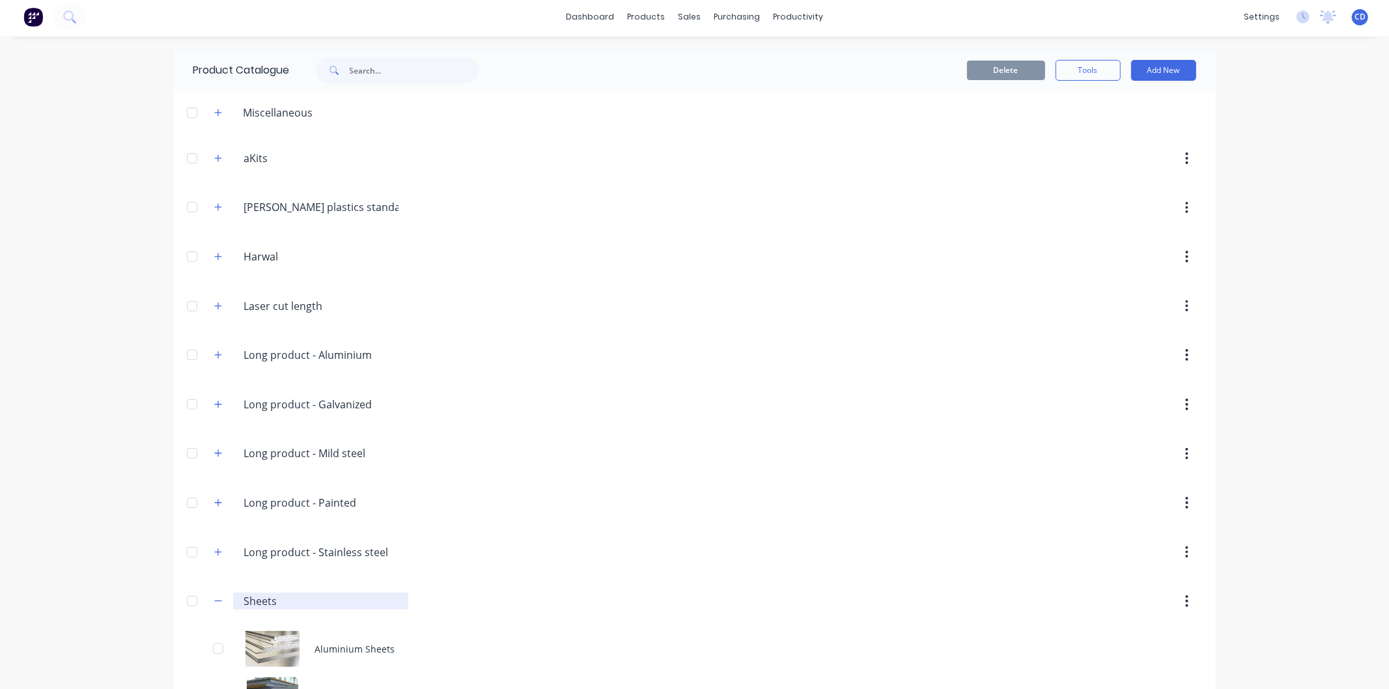
scroll to position [141, 0]
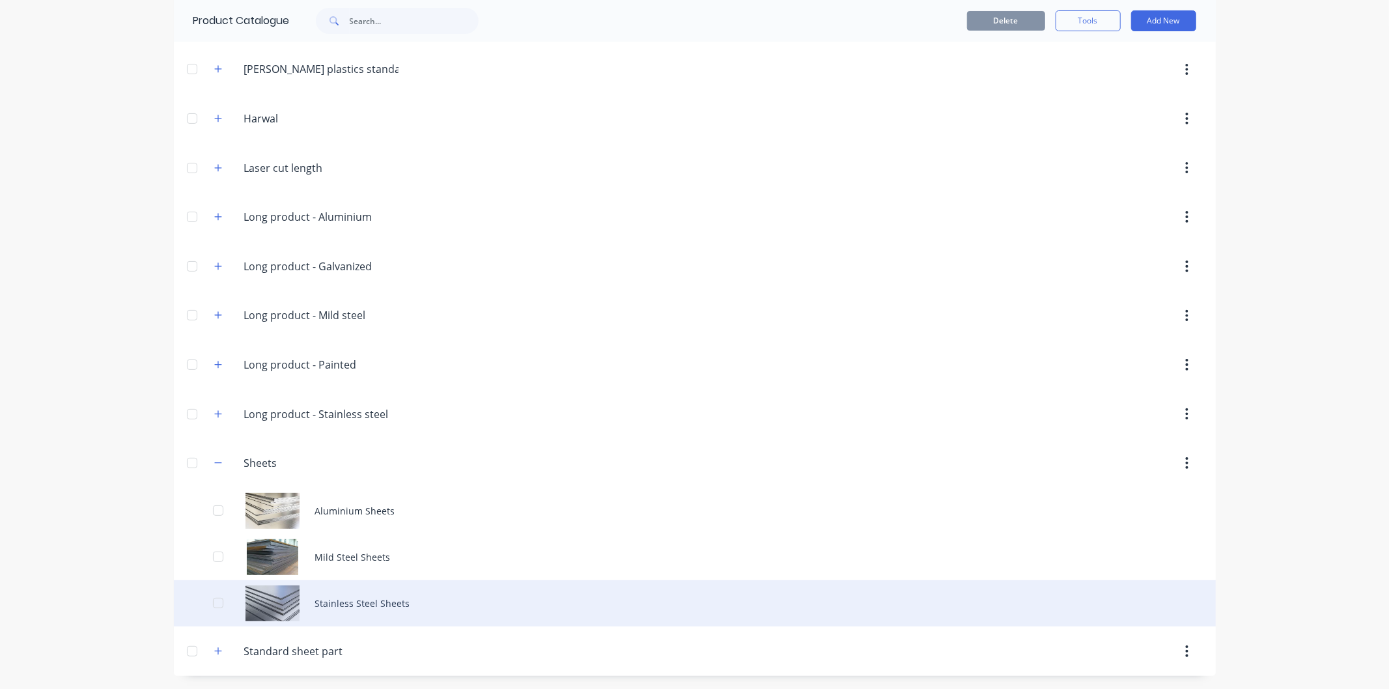
click at [354, 594] on div "Stainless Steel Sheets" at bounding box center [695, 603] width 1042 height 46
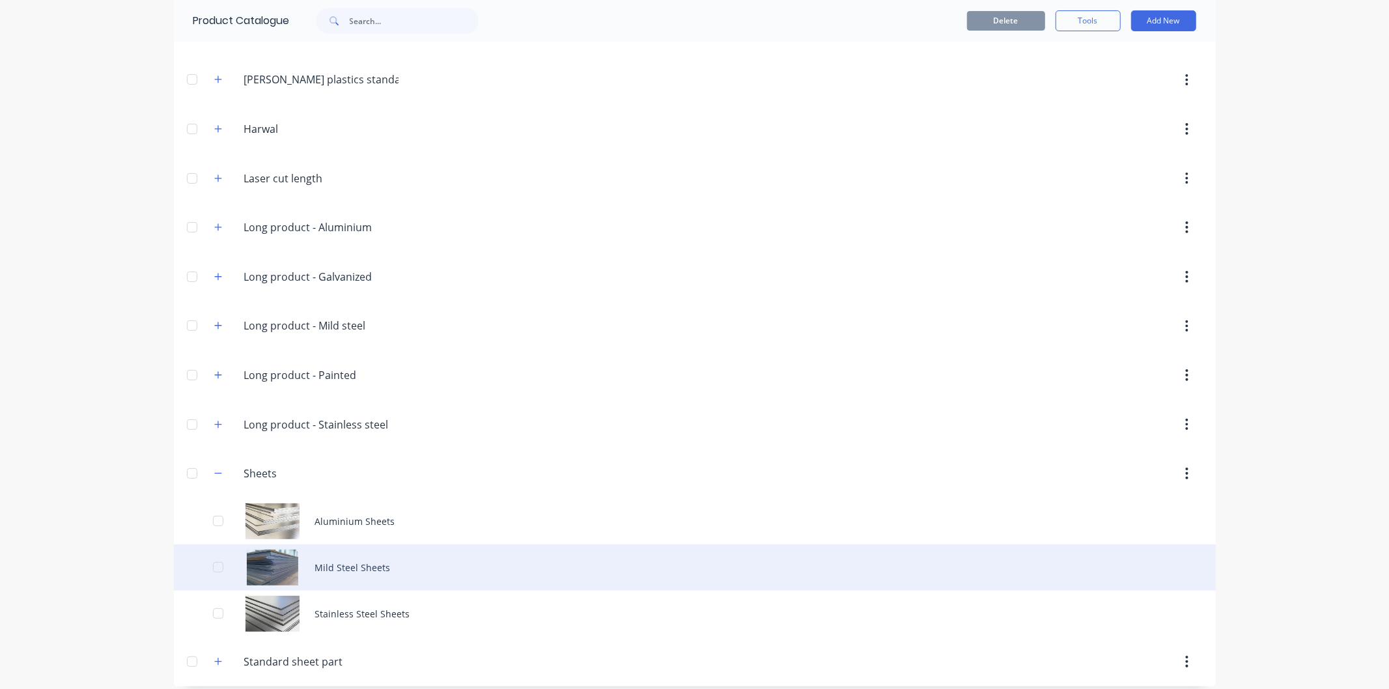
scroll to position [141, 0]
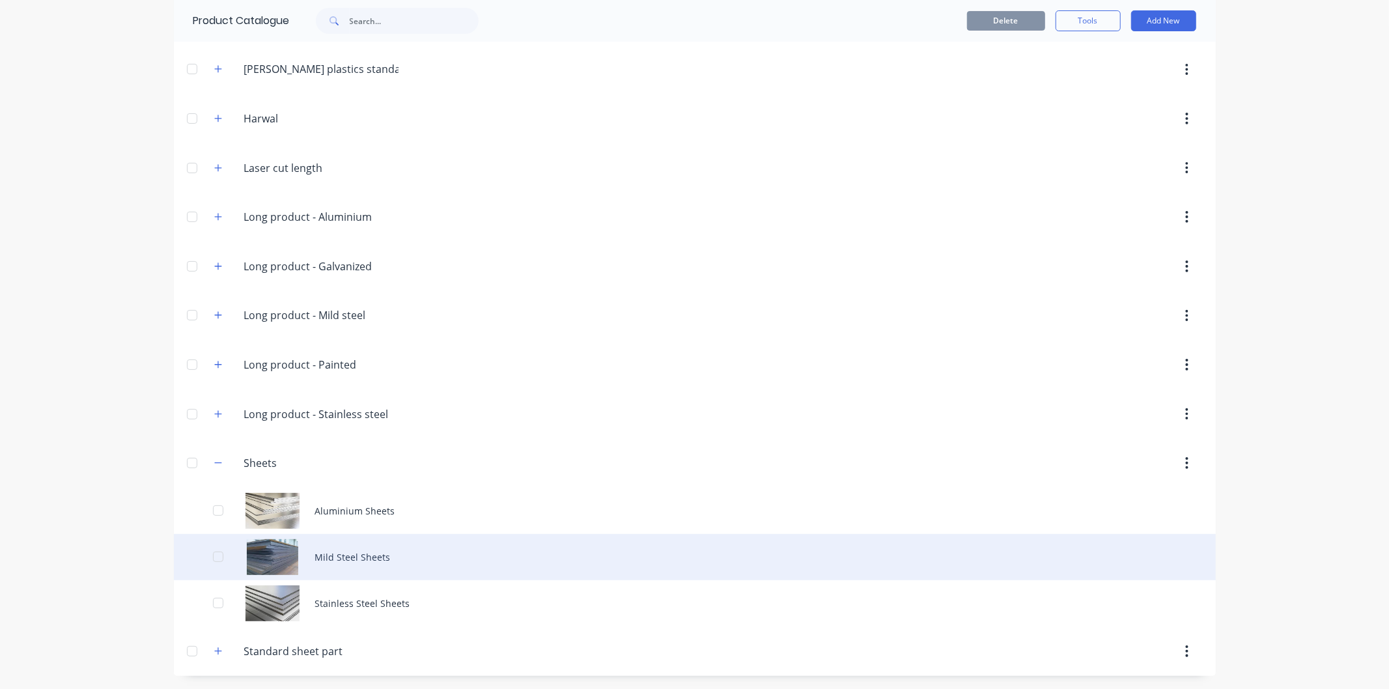
click at [328, 552] on div "Mild Steel Sheets" at bounding box center [695, 557] width 1042 height 46
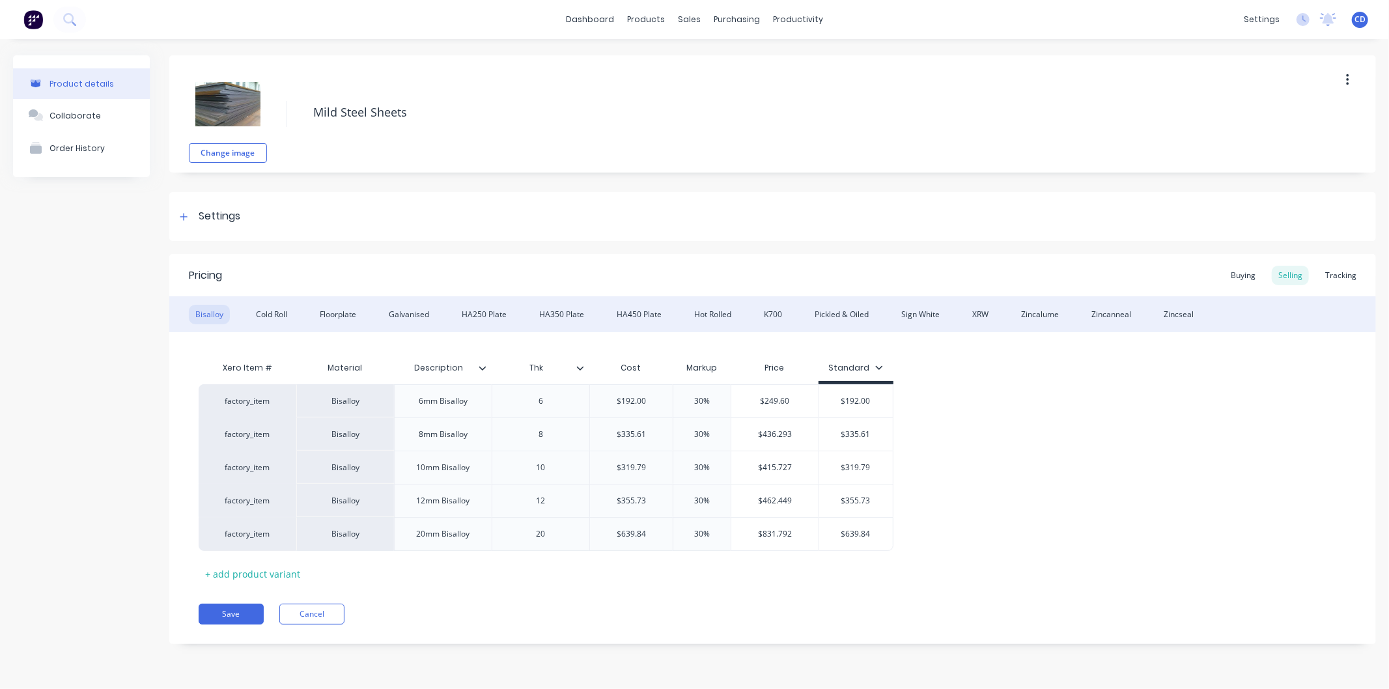
type textarea "x"
click at [982, 314] on div "XRW" at bounding box center [980, 315] width 29 height 20
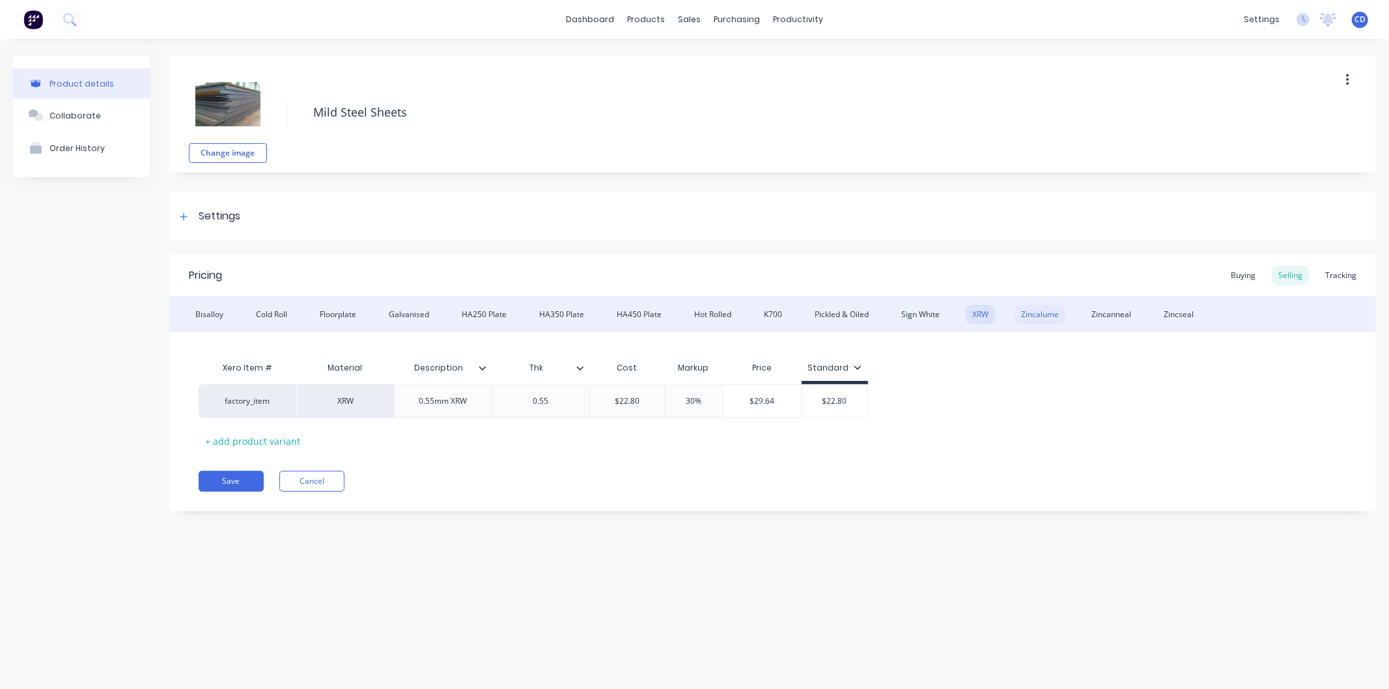
click at [1049, 309] on div "Zincalume" at bounding box center [1040, 315] width 51 height 20
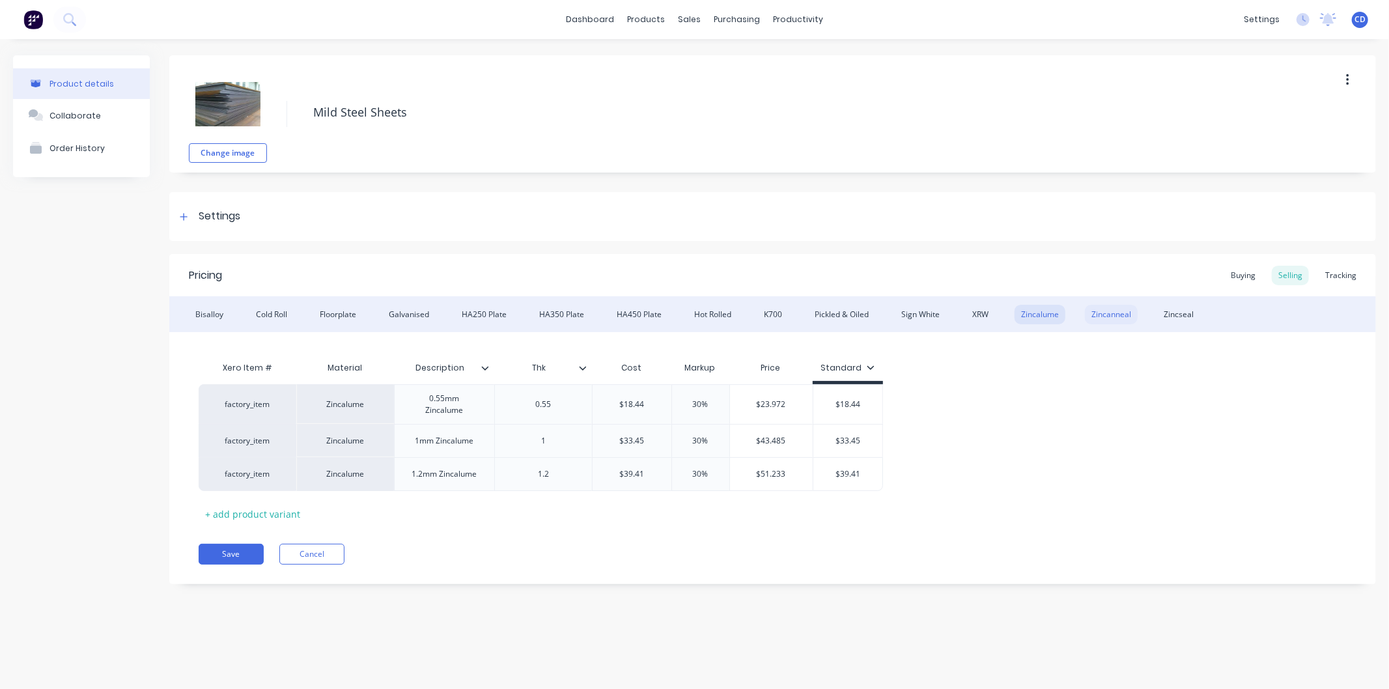
click at [1098, 314] on div "Zincanneal" at bounding box center [1111, 315] width 53 height 20
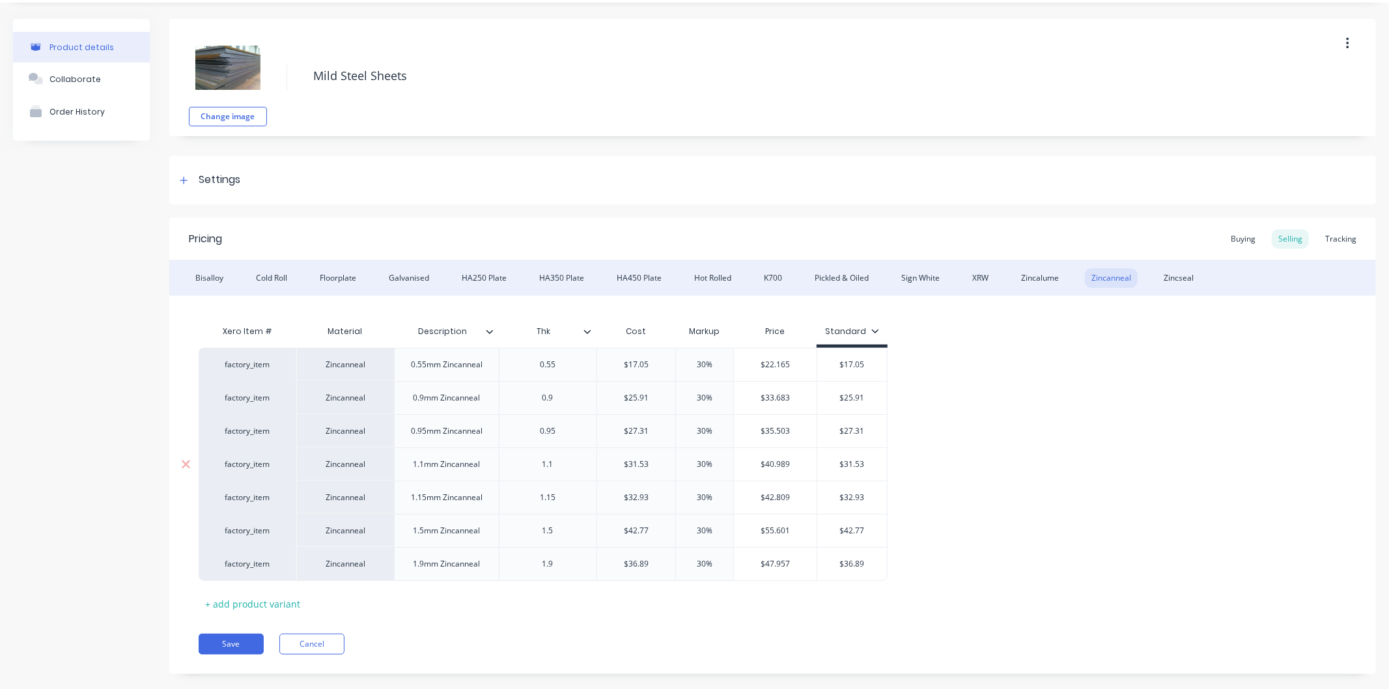
scroll to position [57, 0]
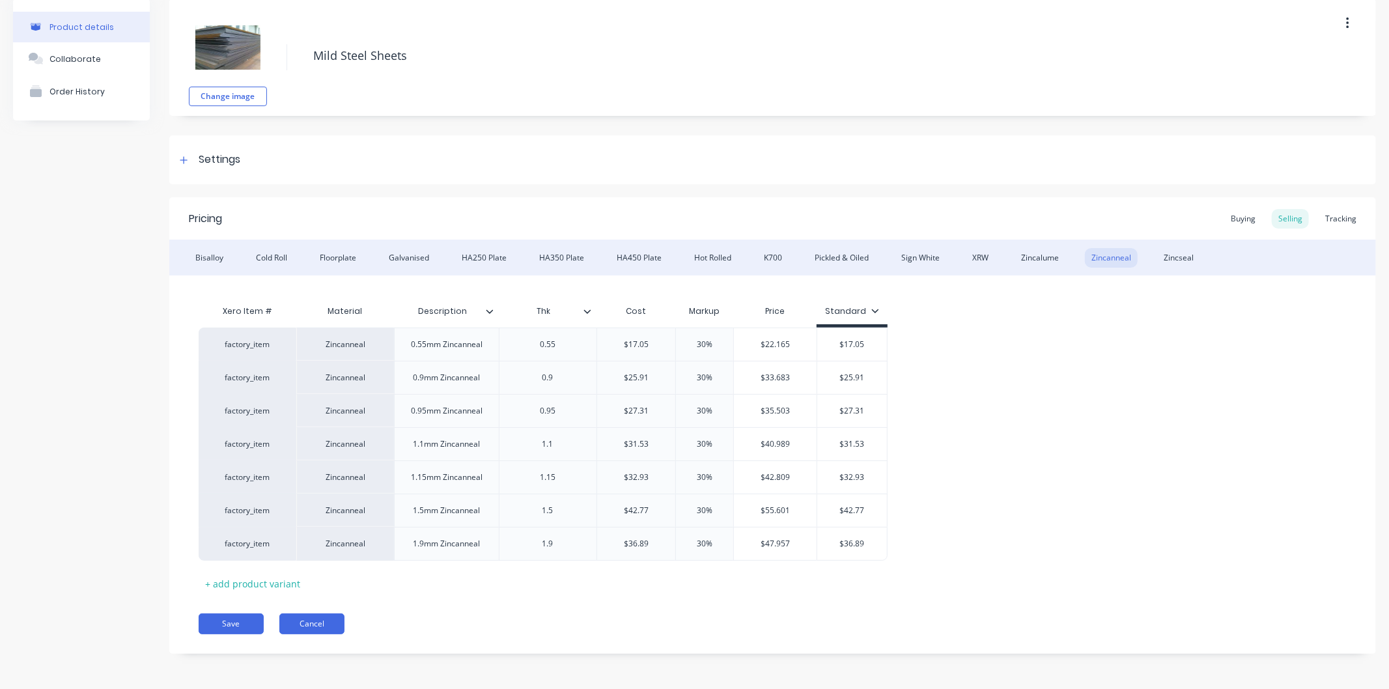
click at [304, 627] on button "Cancel" at bounding box center [311, 624] width 65 height 21
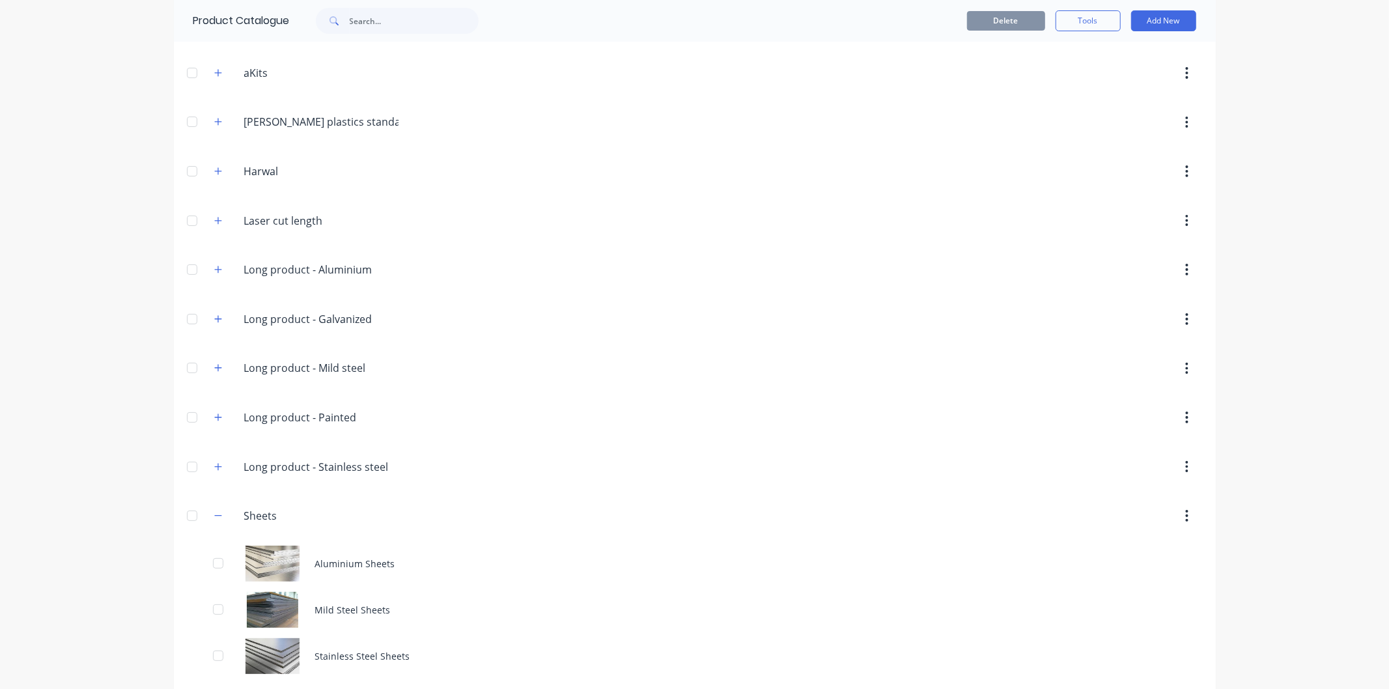
scroll to position [141, 0]
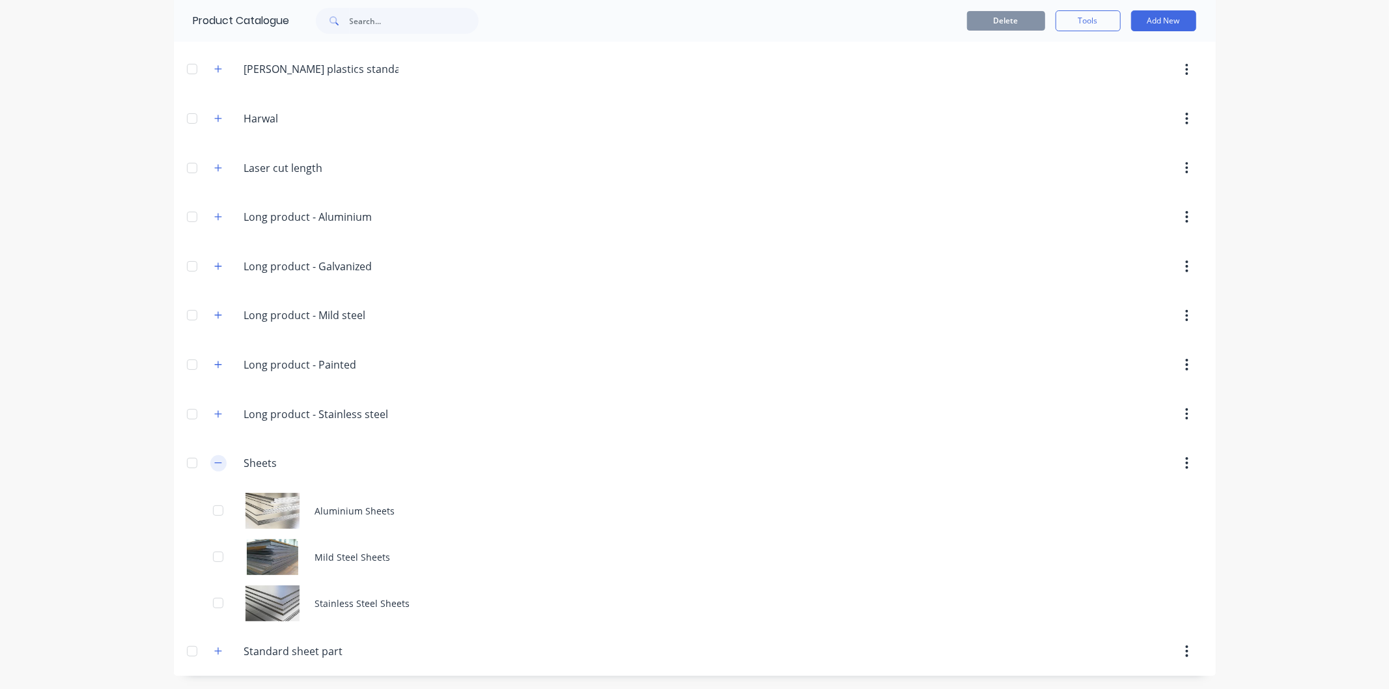
click at [214, 465] on icon "button" at bounding box center [218, 463] width 8 height 9
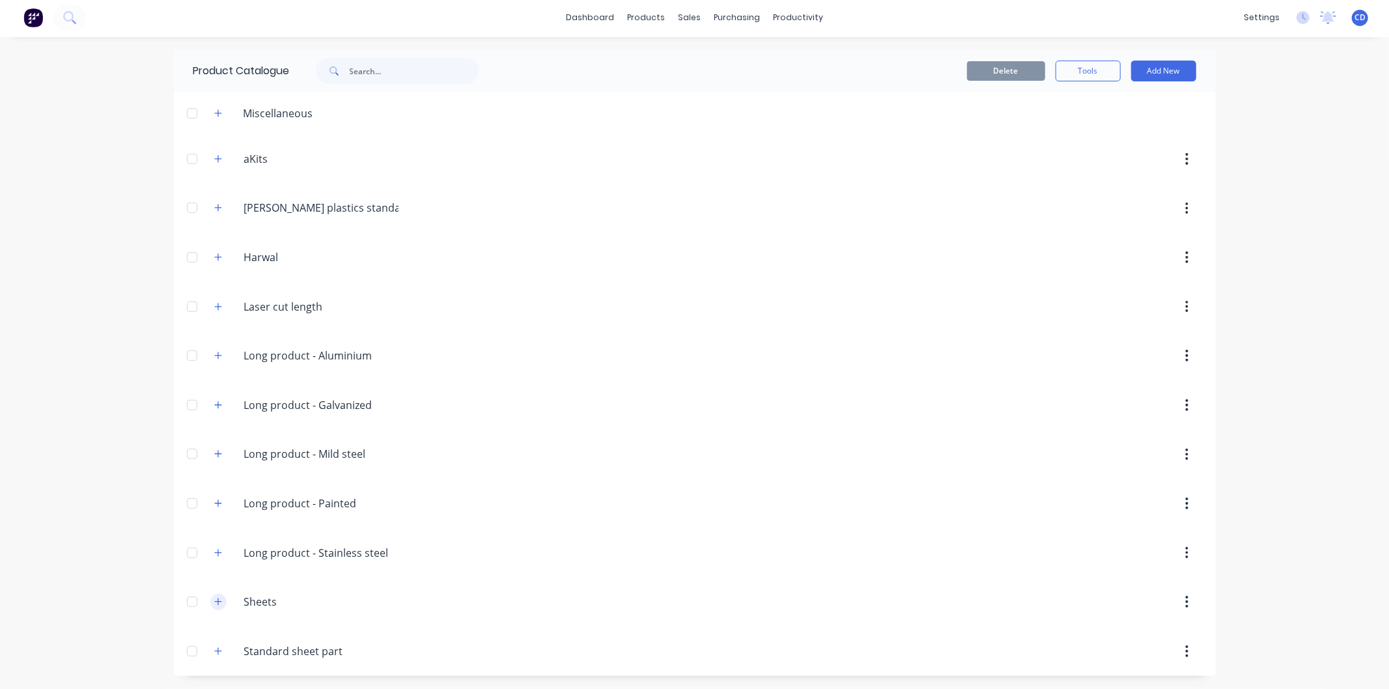
scroll to position [3, 0]
click at [214, 653] on icon "button" at bounding box center [217, 650] width 7 height 7
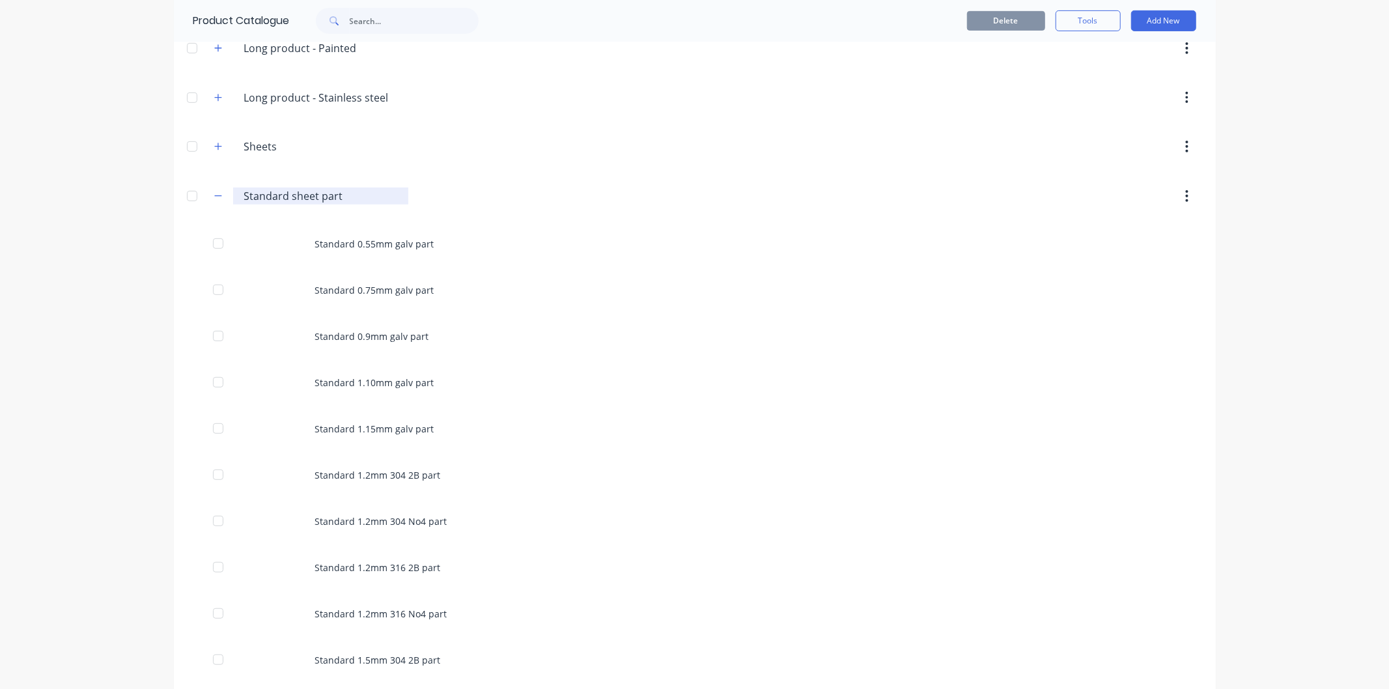
scroll to position [437, 0]
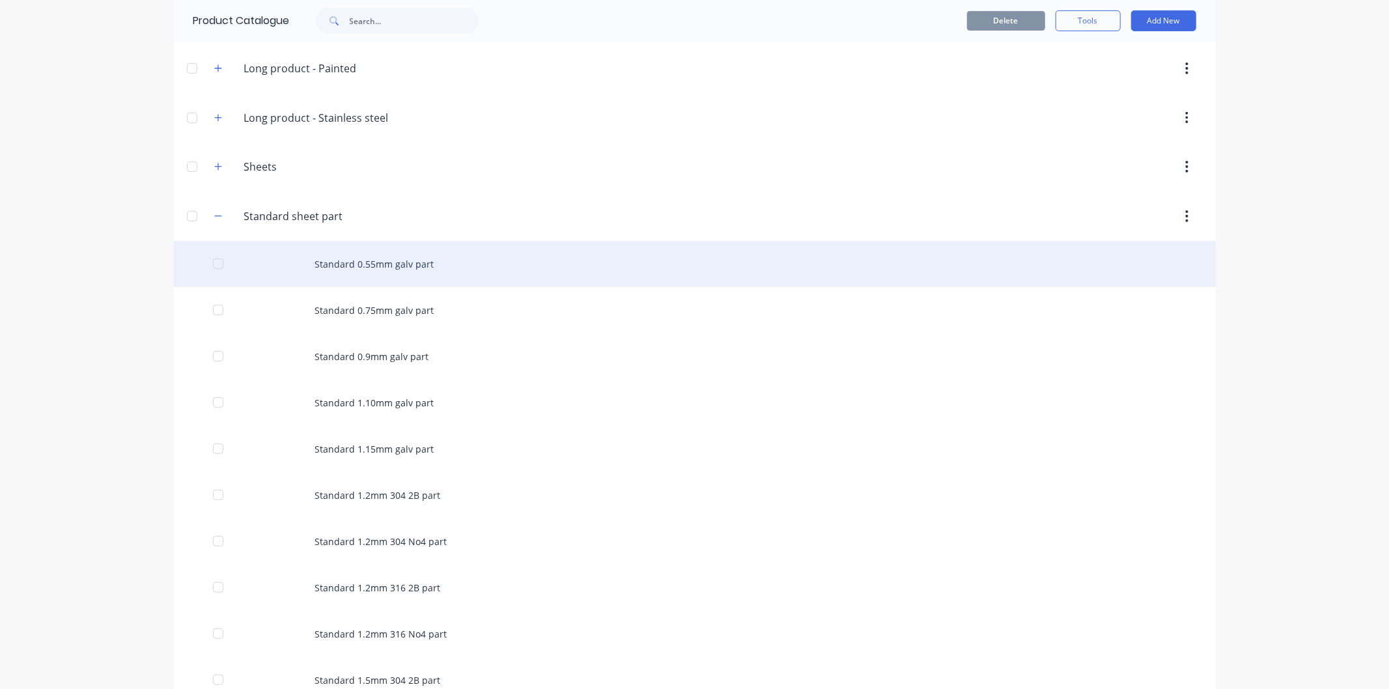
click at [357, 276] on div "Standard 0.55mm galv part" at bounding box center [695, 264] width 1042 height 46
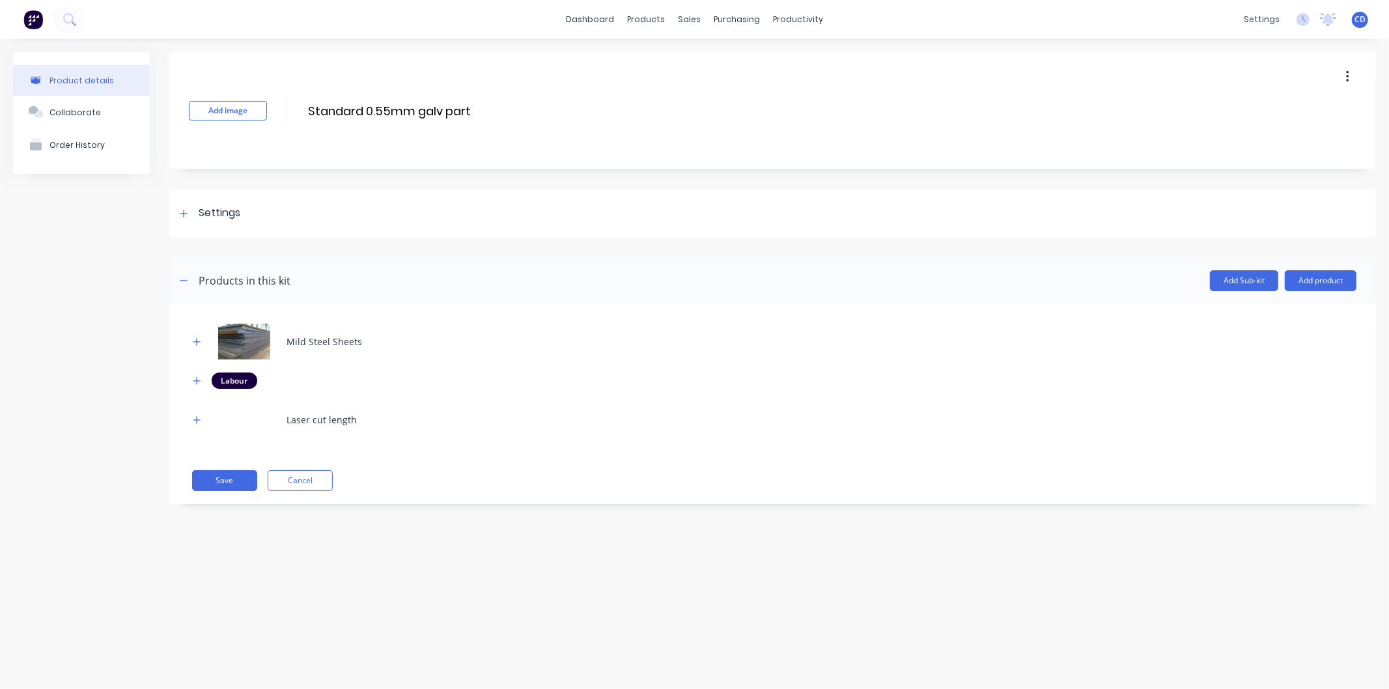
click at [1346, 79] on icon "button" at bounding box center [1347, 77] width 3 height 14
click at [1316, 115] on span "Duplicate" at bounding box center [1300, 111] width 98 height 14
click at [298, 483] on button "Cancel" at bounding box center [300, 480] width 65 height 21
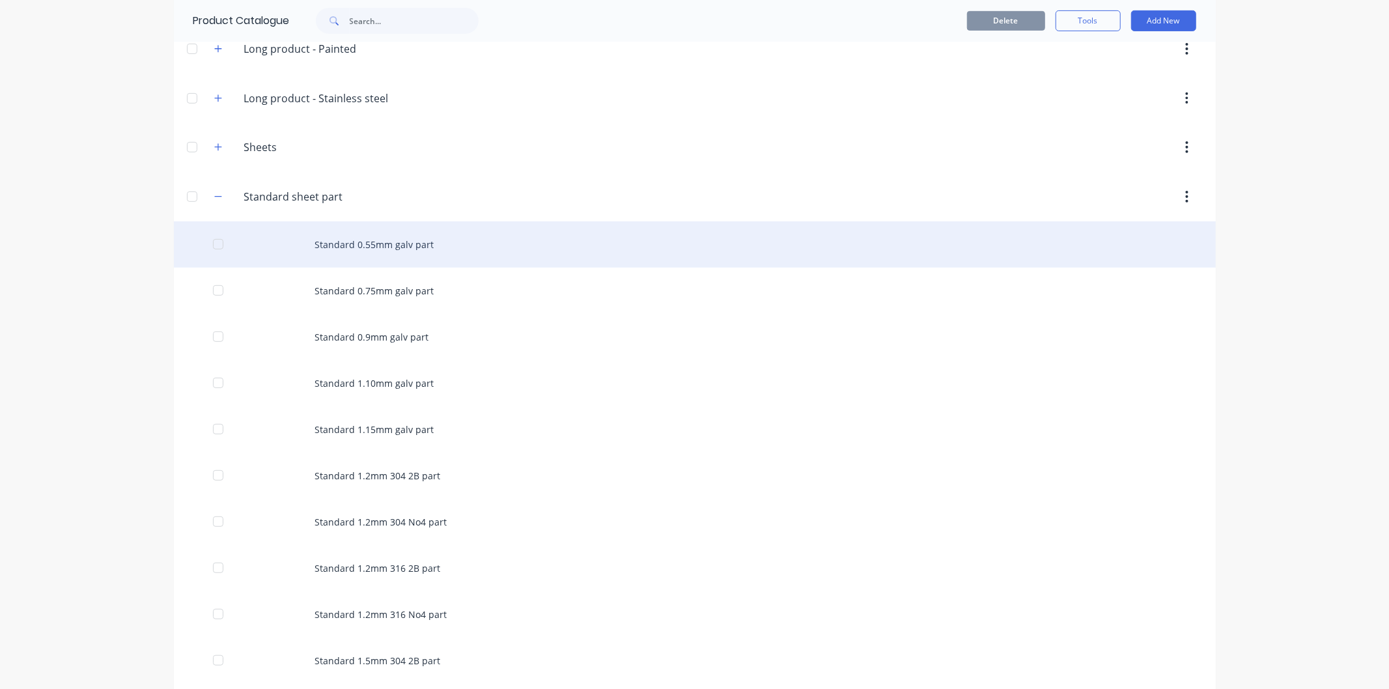
scroll to position [366, 0]
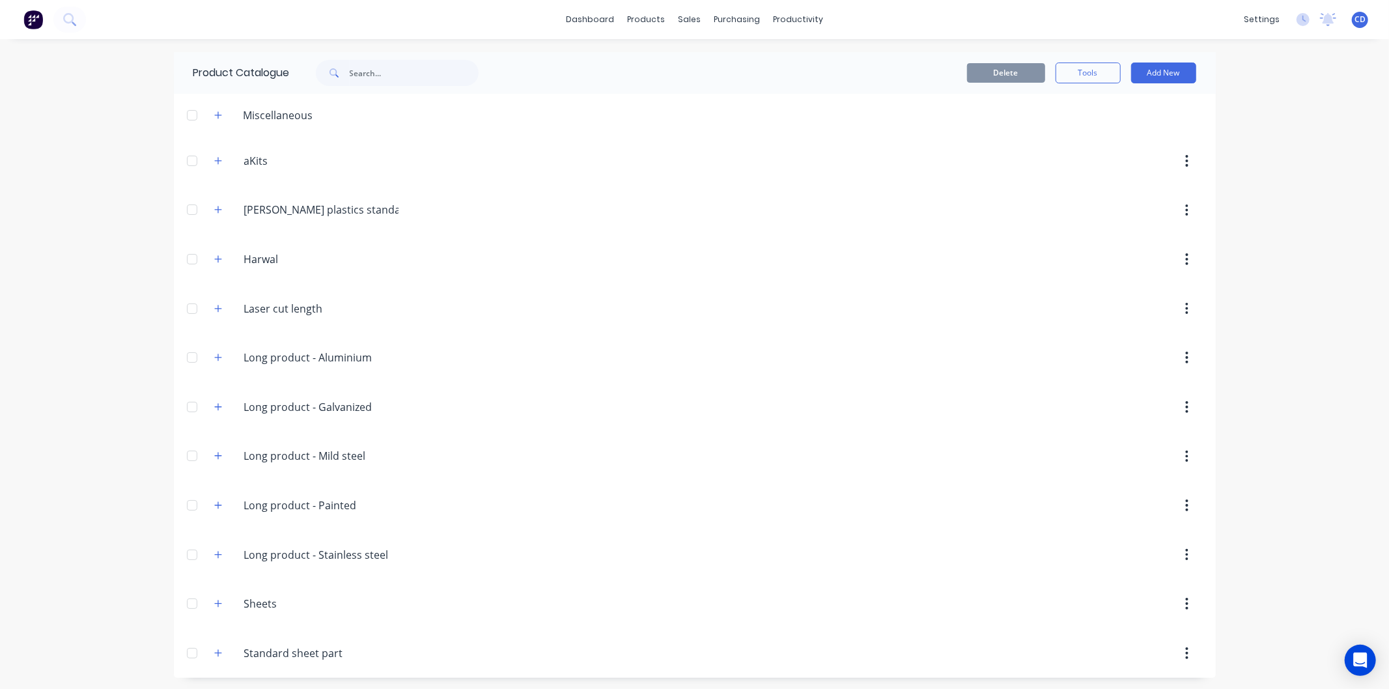
scroll to position [3, 0]
click at [212, 657] on button "button" at bounding box center [218, 651] width 16 height 16
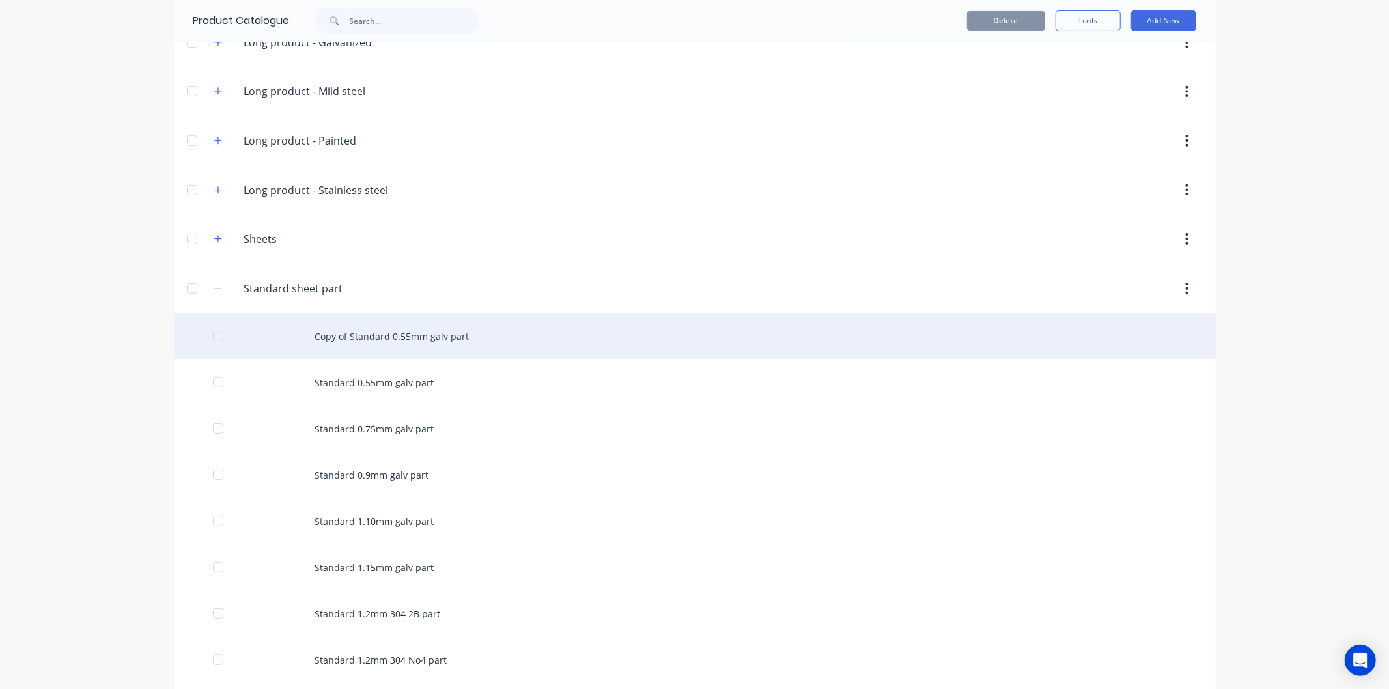
click at [382, 347] on div "Copy of Standard 0.55mm galv part" at bounding box center [695, 336] width 1042 height 46
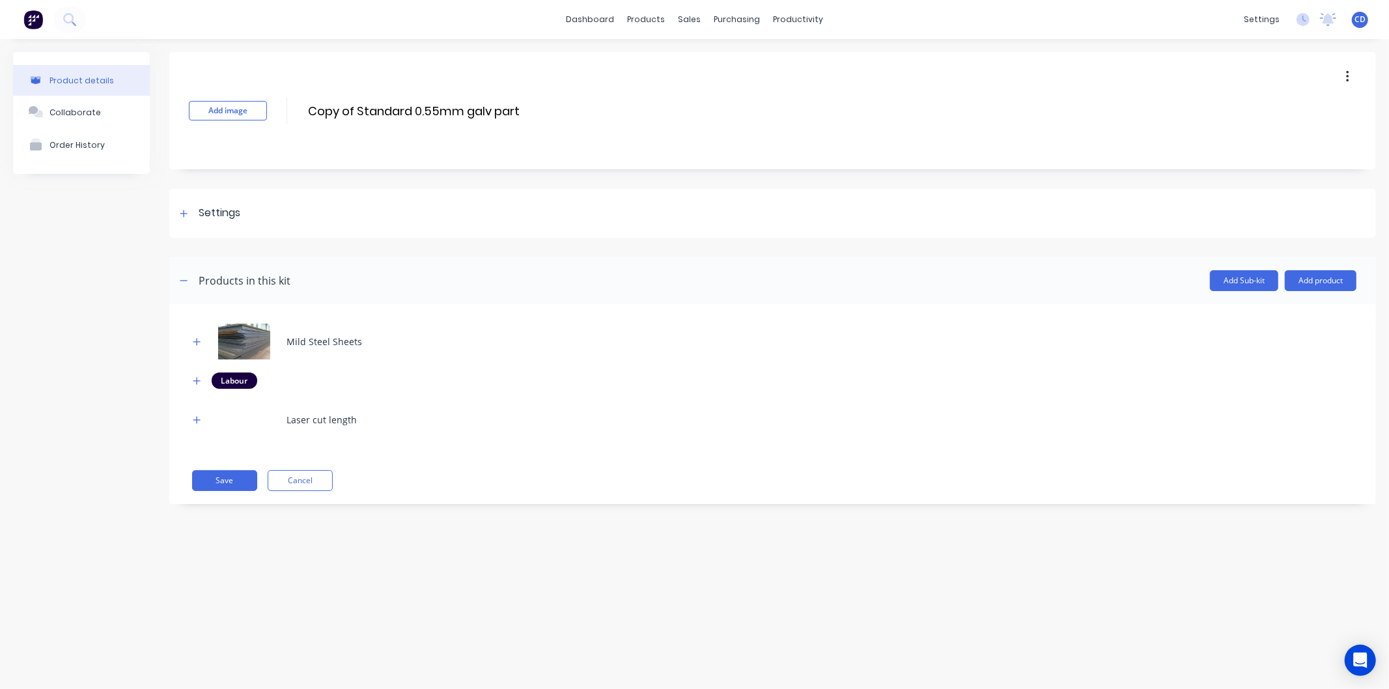
drag, startPoint x: 360, startPoint y: 109, endPoint x: 285, endPoint y: 115, distance: 74.5
click at [285, 115] on div "Add image Copy of Standard 0.55mm galv part Copy of Standard 0.55mm galv part E…" at bounding box center [772, 110] width 1207 height 117
click at [440, 109] on input "Standard 0.55mm galv part" at bounding box center [422, 111] width 231 height 19
type input "Standard 0.55mm colourbond part"
click at [200, 341] on icon "button" at bounding box center [197, 341] width 8 height 9
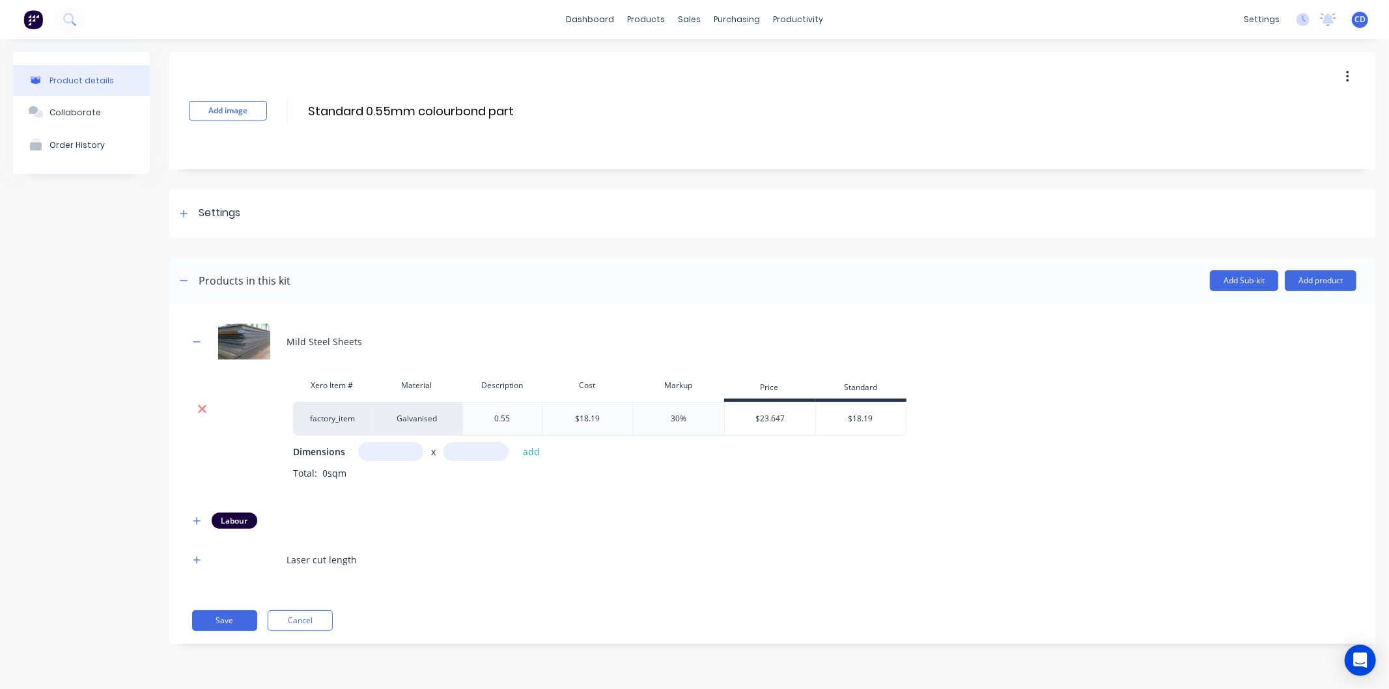
click at [203, 408] on icon at bounding box center [202, 409] width 8 height 8
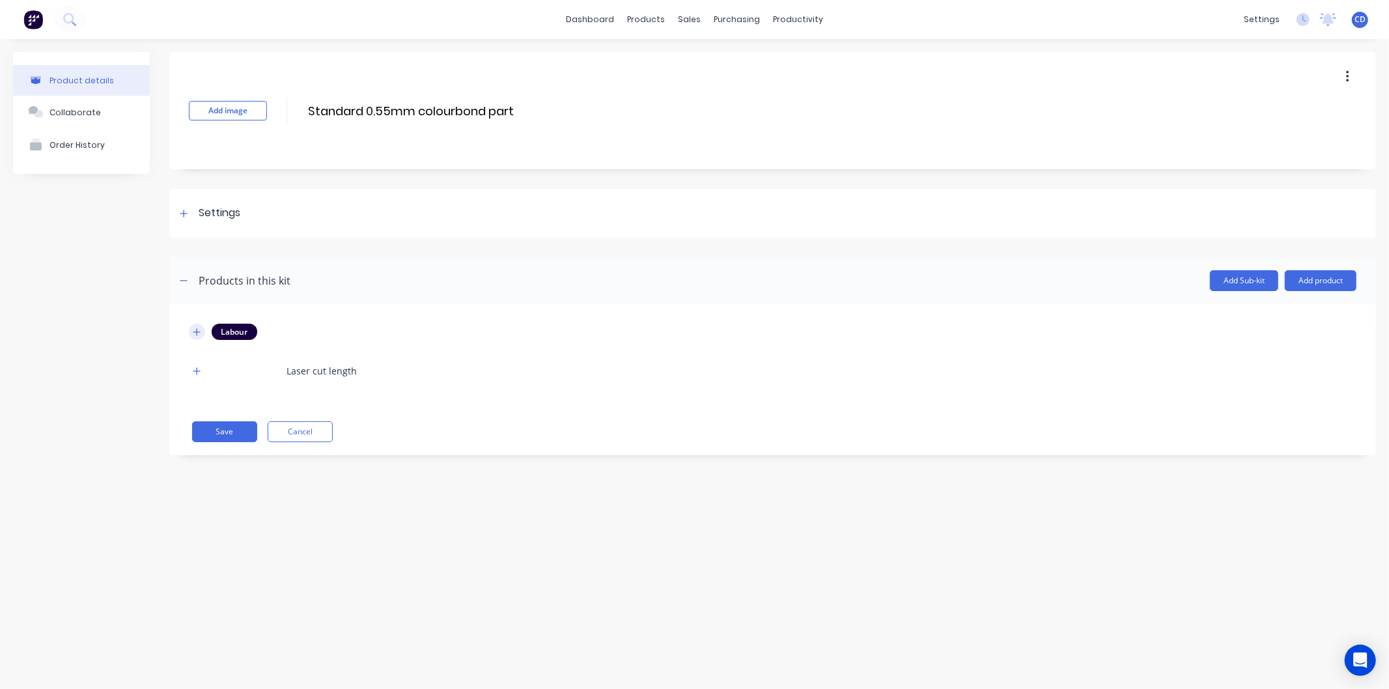
click at [193, 333] on icon "button" at bounding box center [197, 332] width 8 height 9
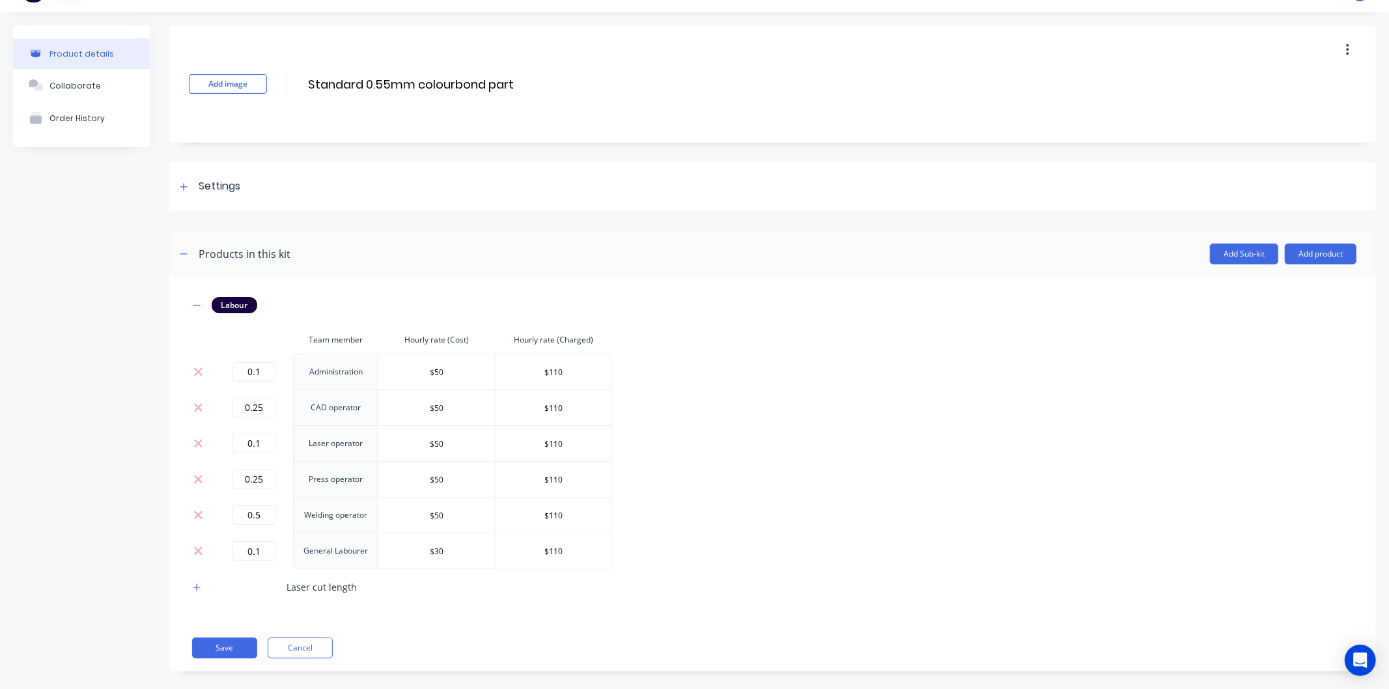
scroll to position [42, 0]
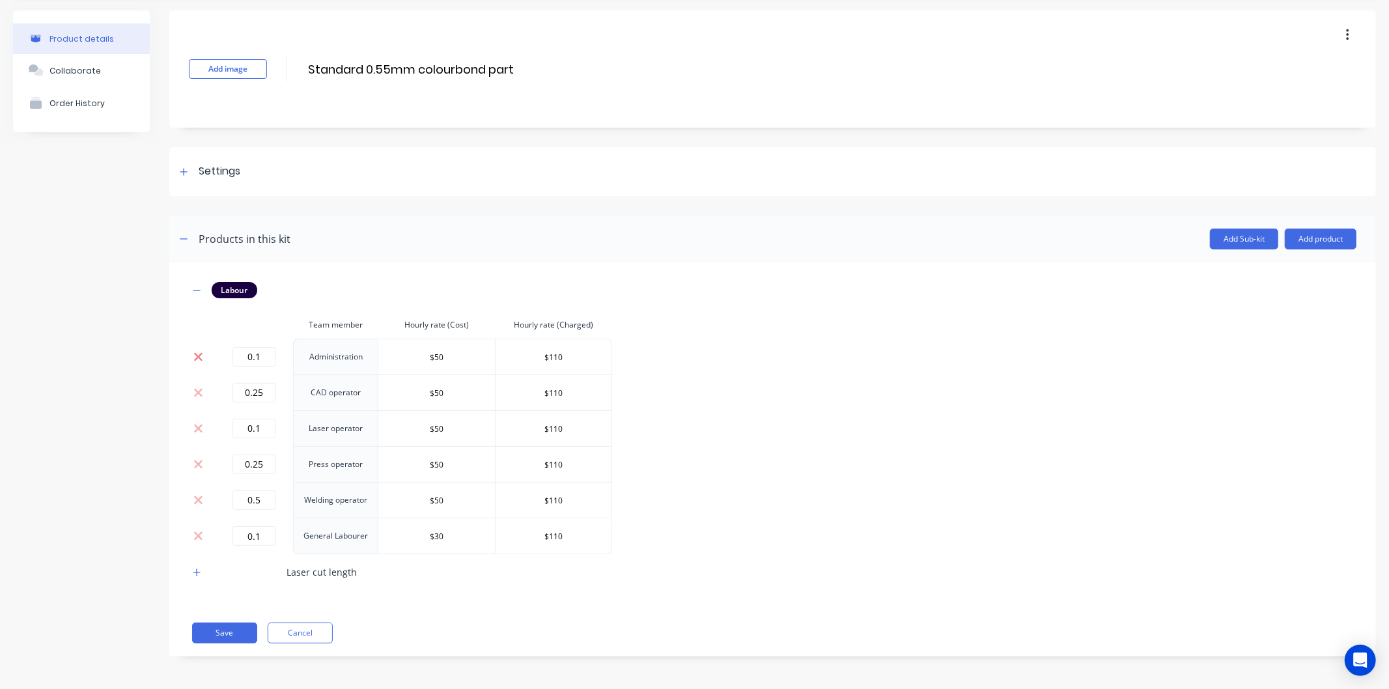
click at [195, 357] on icon at bounding box center [198, 356] width 10 height 13
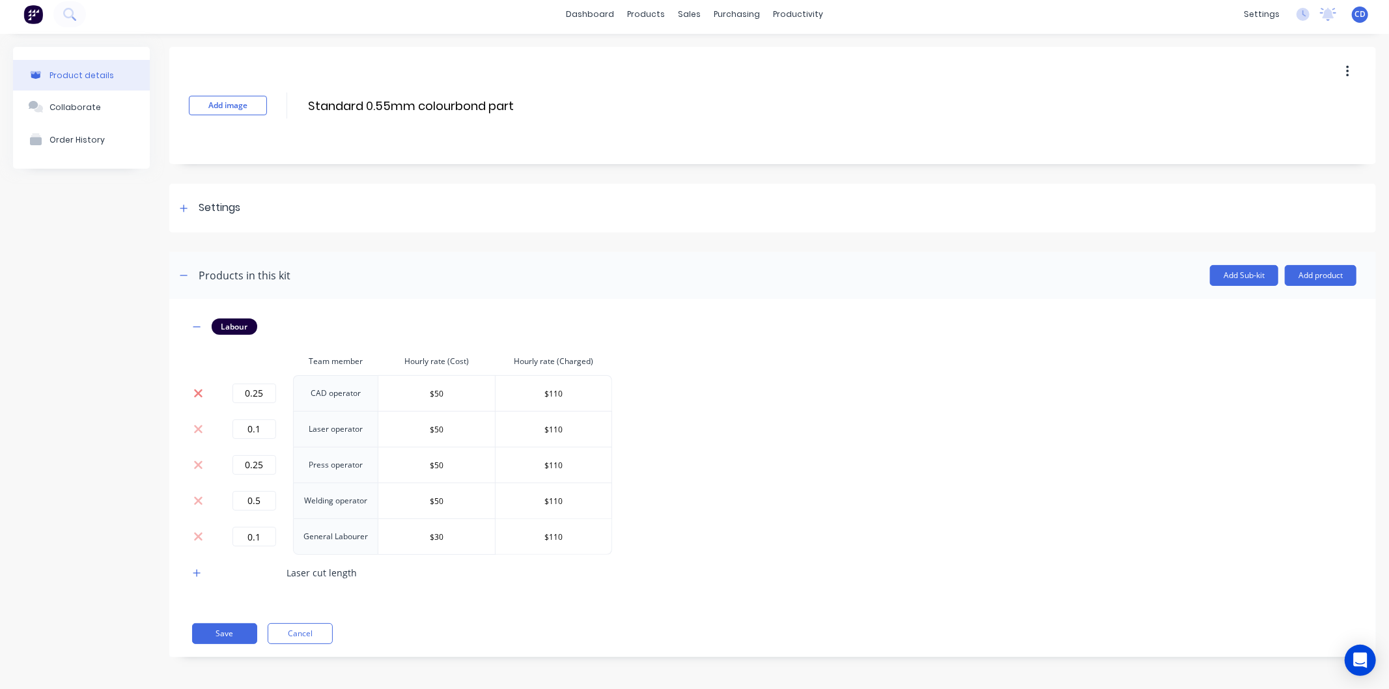
click at [199, 395] on icon at bounding box center [198, 393] width 10 height 13
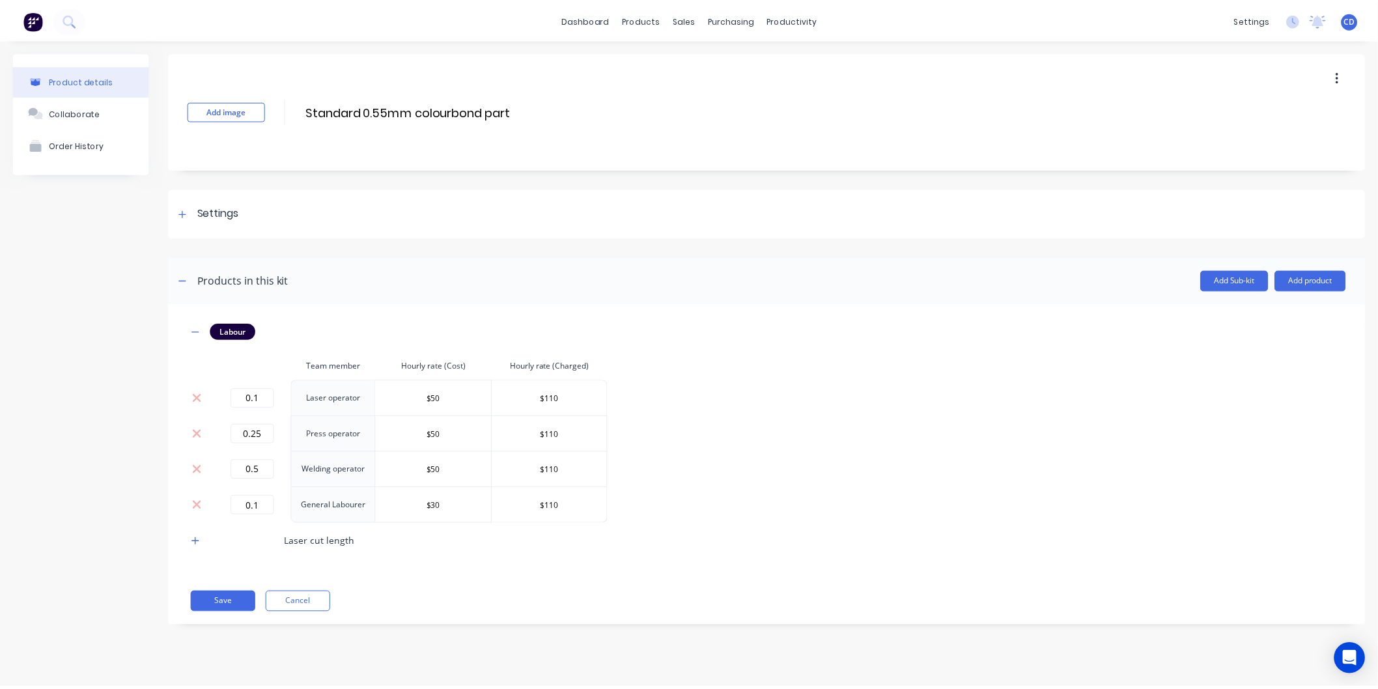
scroll to position [0, 0]
click at [199, 395] on icon at bounding box center [198, 398] width 8 height 8
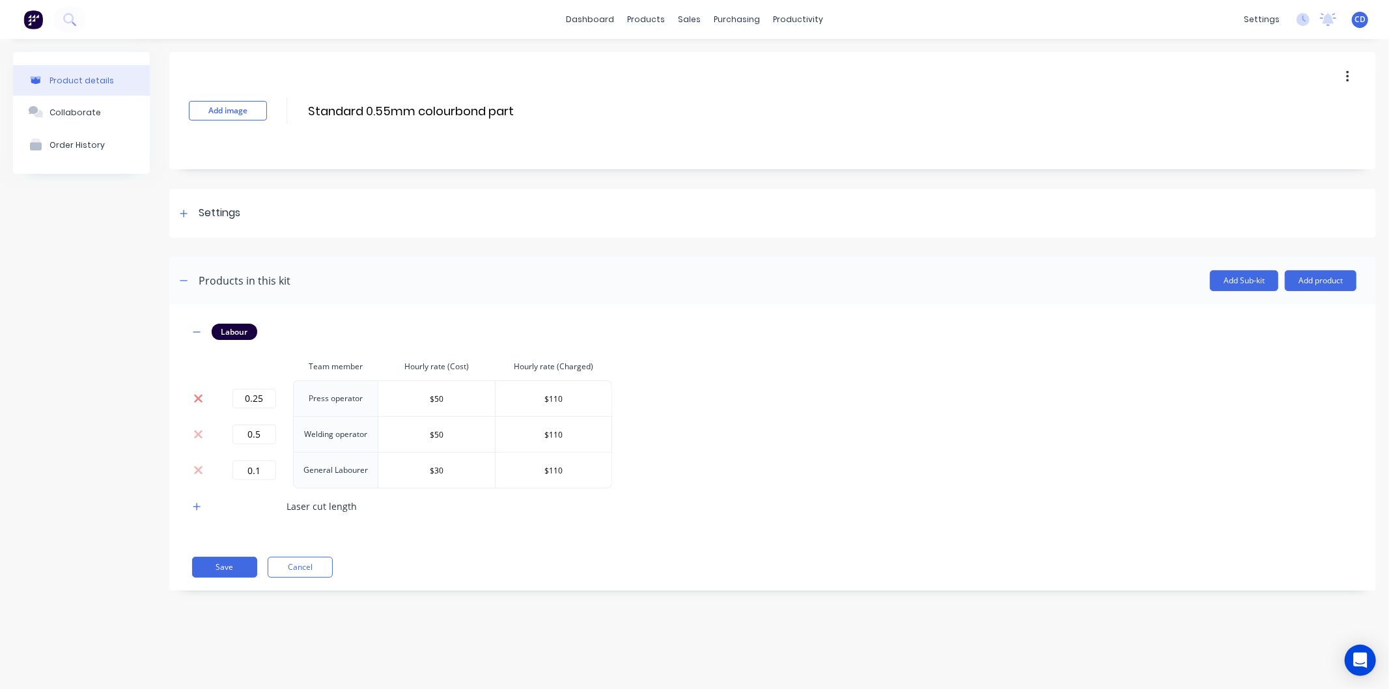
click at [201, 396] on icon at bounding box center [198, 398] width 8 height 8
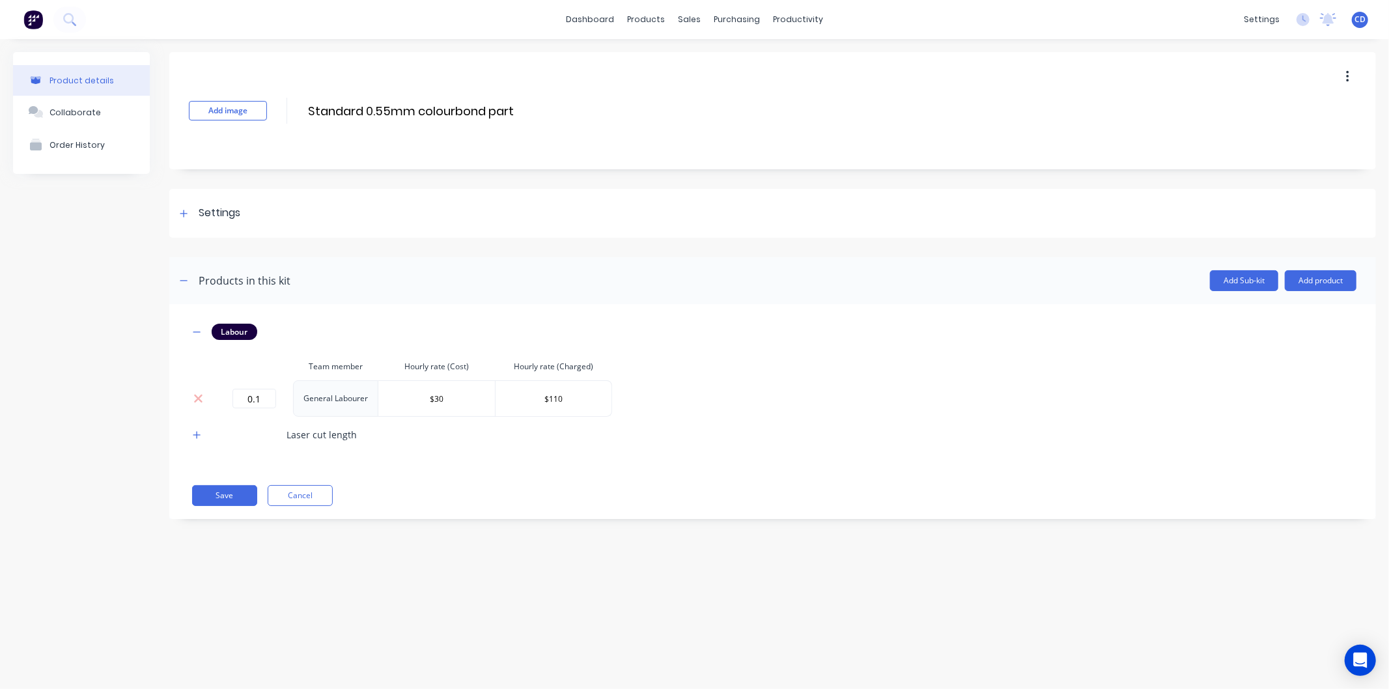
click at [201, 396] on icon at bounding box center [198, 399] width 8 height 8
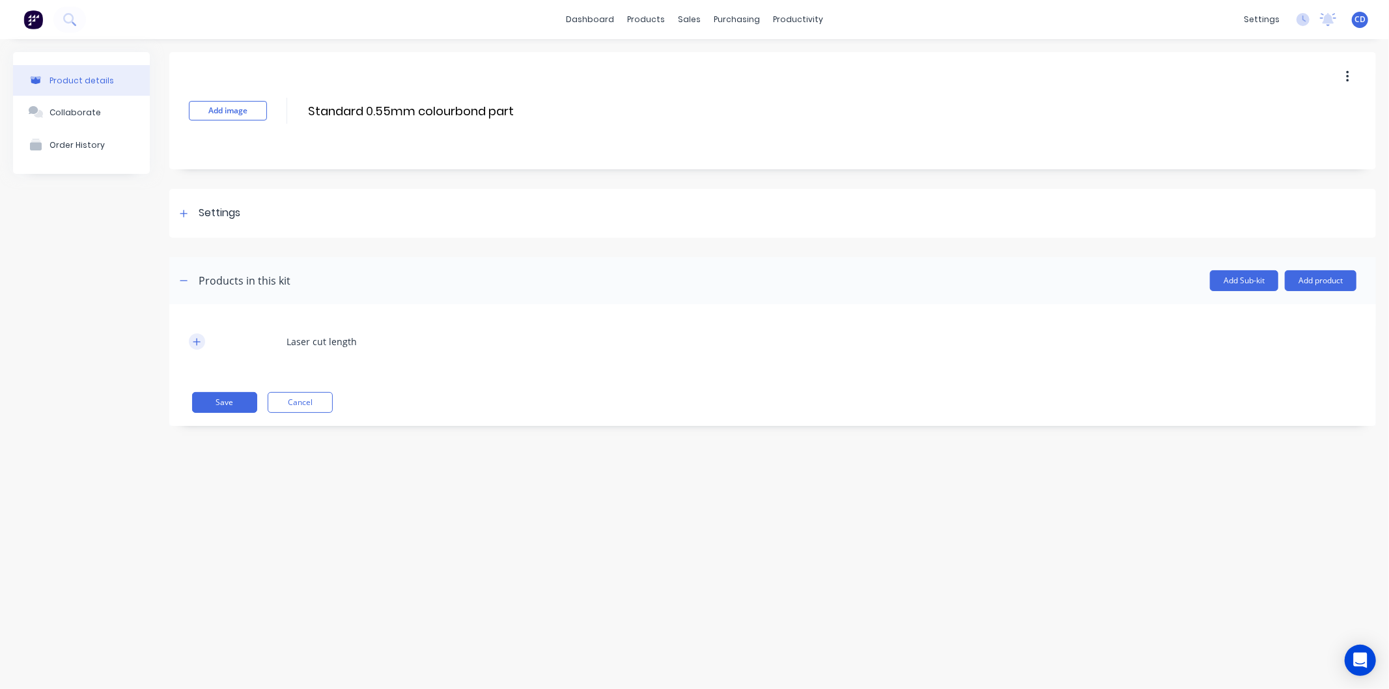
click at [196, 341] on icon "button" at bounding box center [197, 341] width 8 height 9
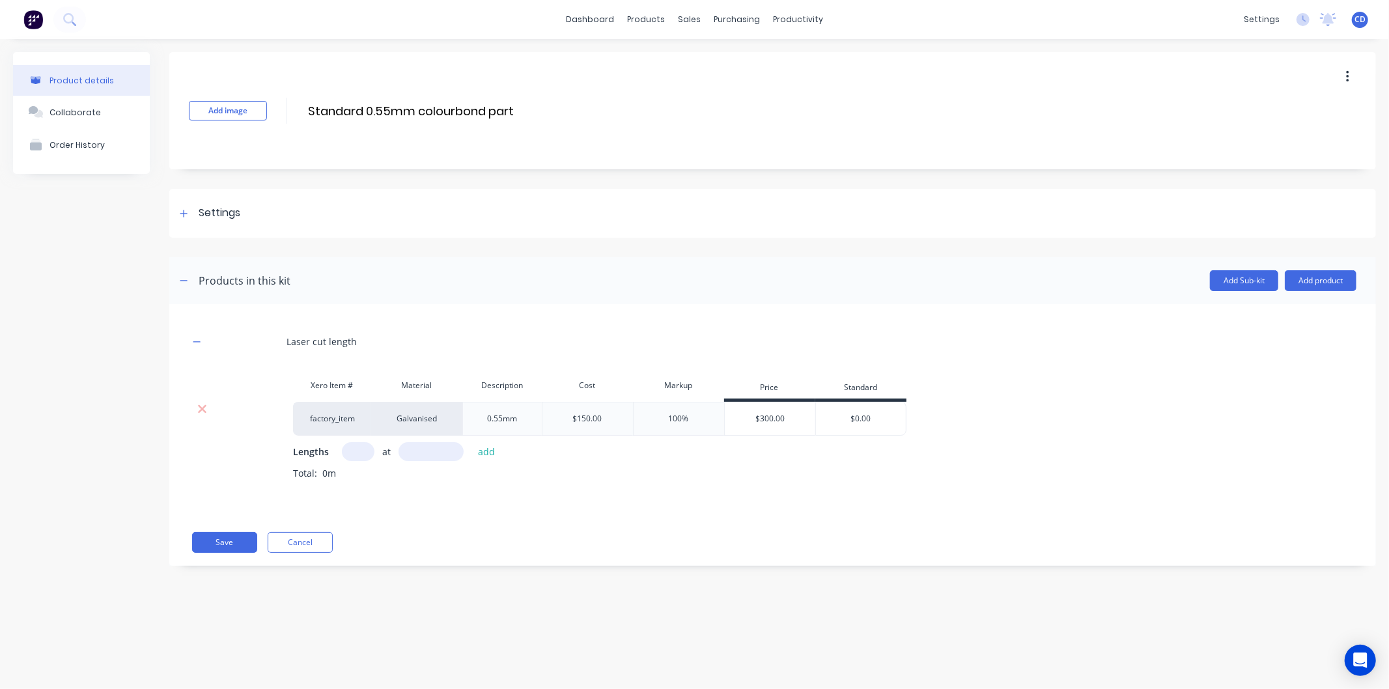
click at [193, 402] on div at bounding box center [202, 419] width 26 height 34
click at [200, 411] on icon at bounding box center [202, 409] width 8 height 8
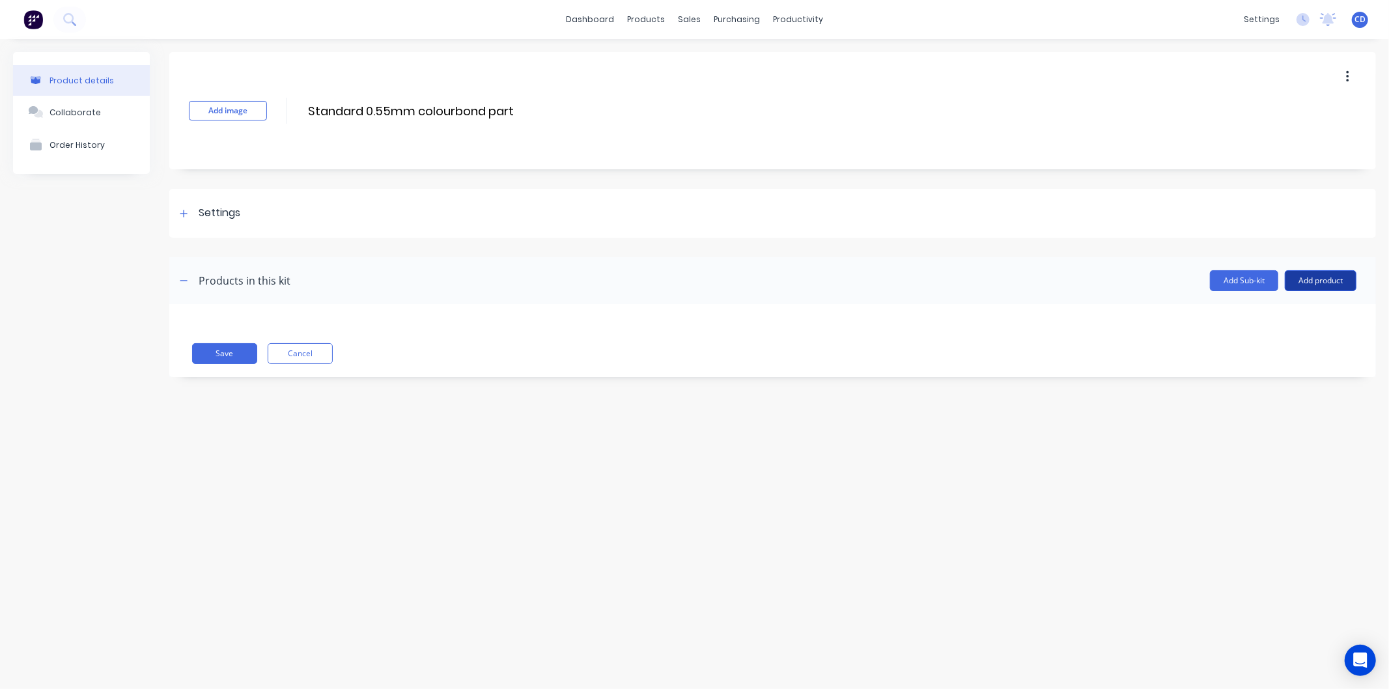
click at [1327, 282] on button "Add product" at bounding box center [1321, 280] width 72 height 21
click at [1291, 315] on div "Product catalogue" at bounding box center [1295, 314] width 100 height 19
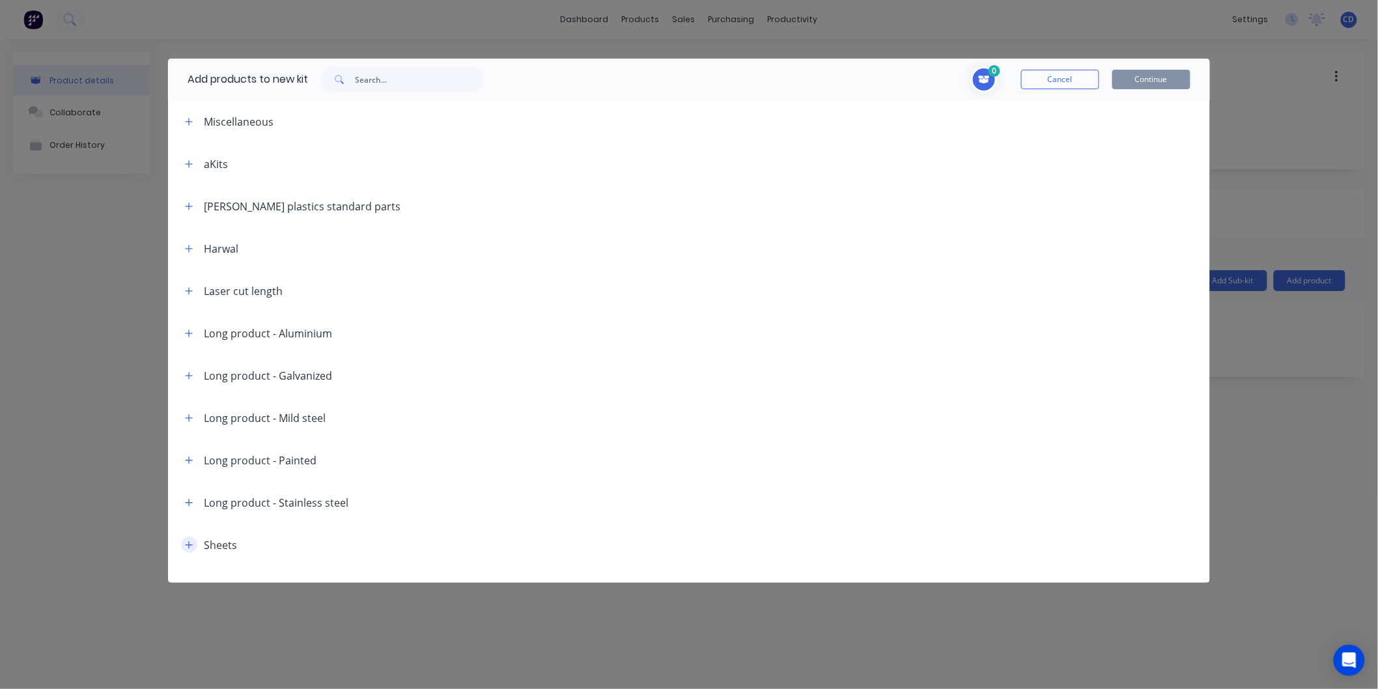
click at [192, 545] on icon "button" at bounding box center [189, 544] width 7 height 7
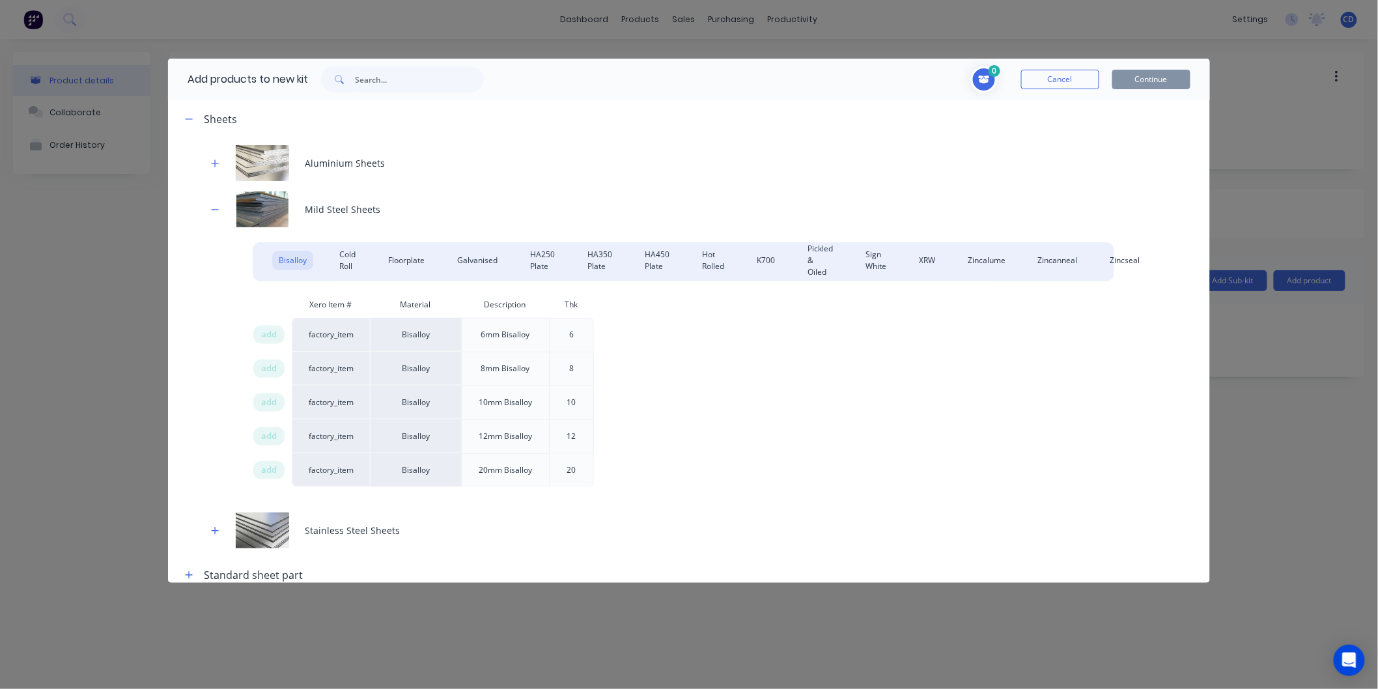
scroll to position [439, 0]
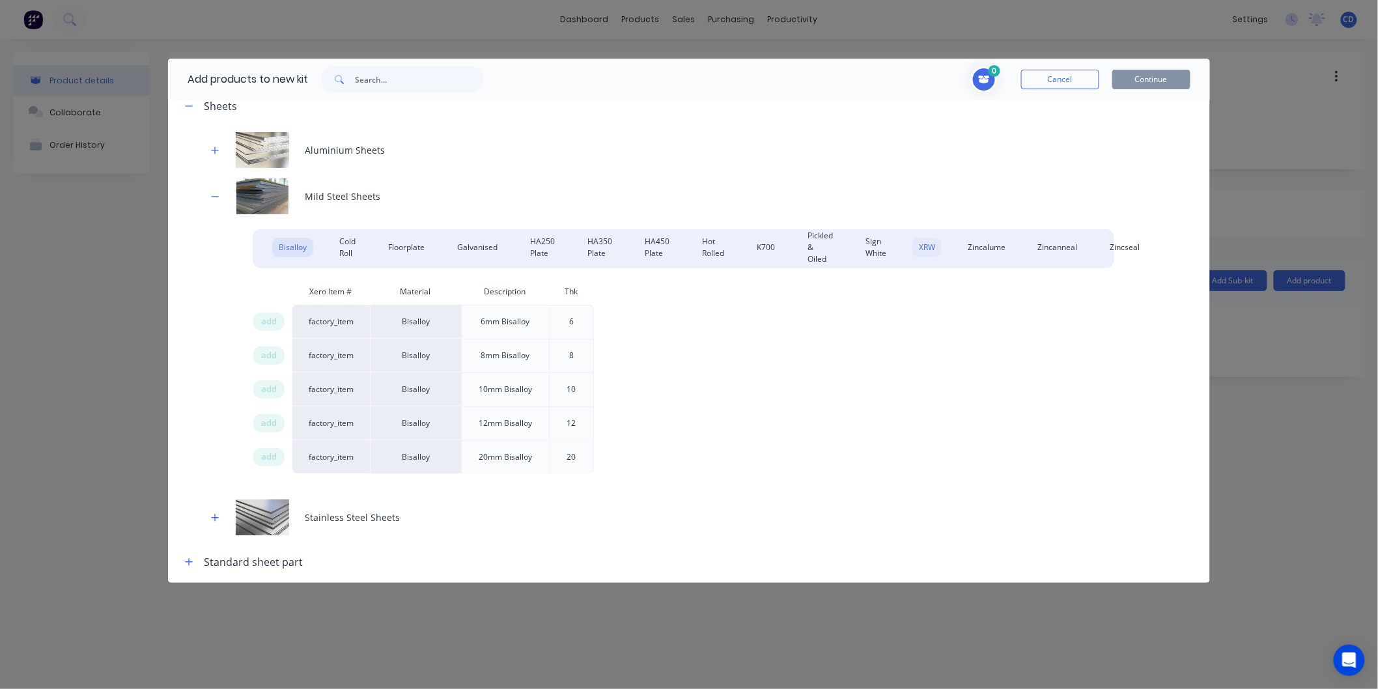
click at [926, 244] on div "XRW" at bounding box center [927, 248] width 29 height 20
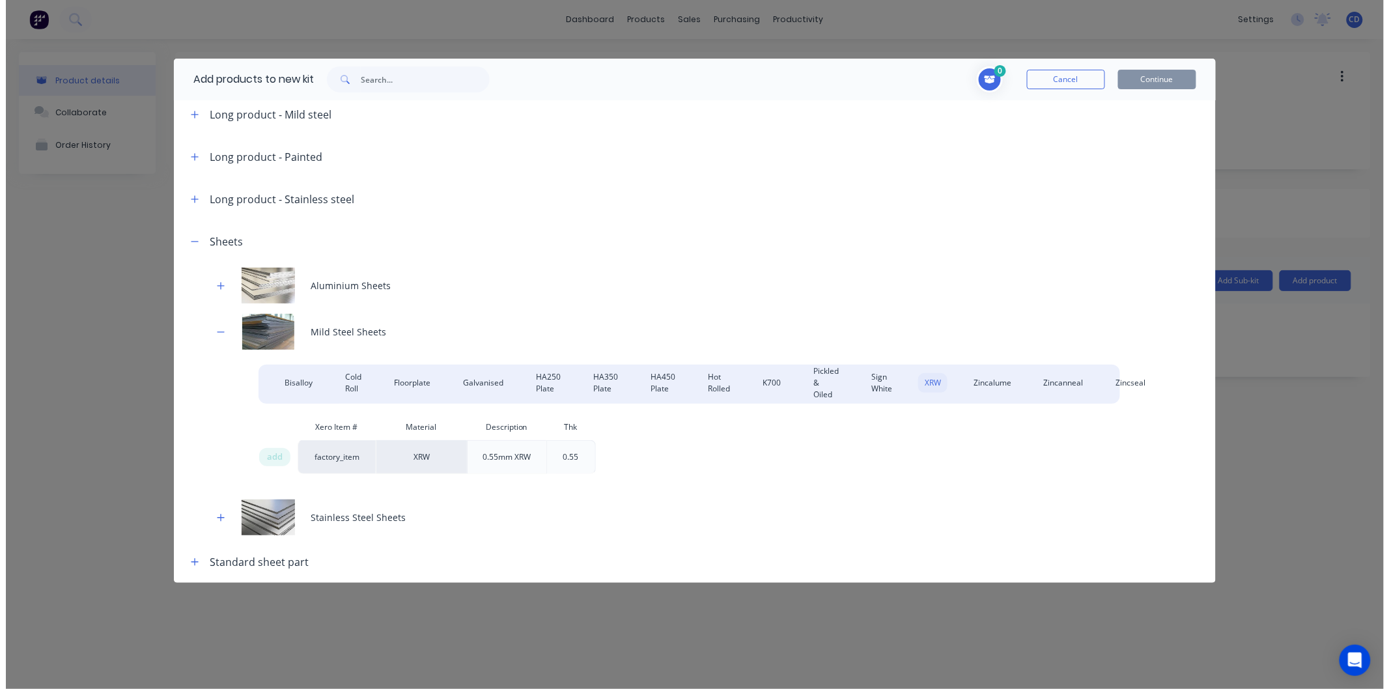
scroll to position [303, 0]
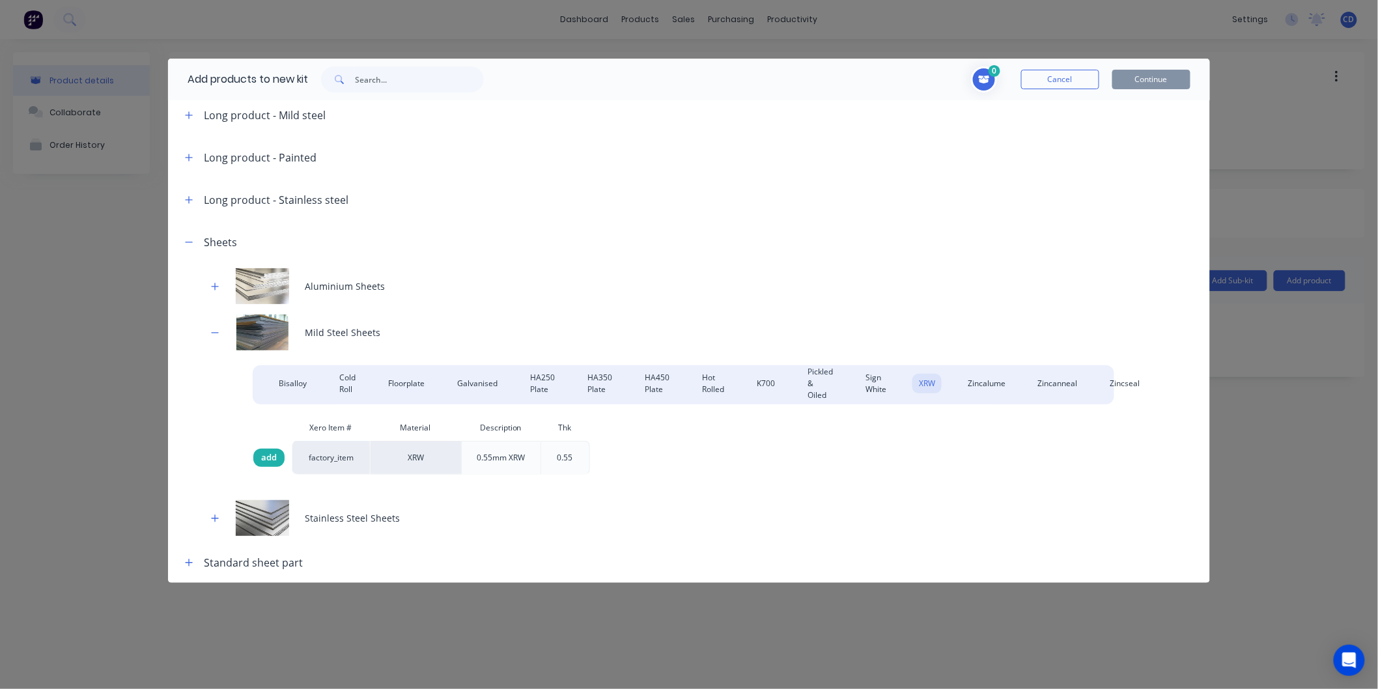
click at [268, 453] on span "add" at bounding box center [269, 457] width 16 height 13
click at [1150, 77] on button "Continue" at bounding box center [1152, 80] width 78 height 20
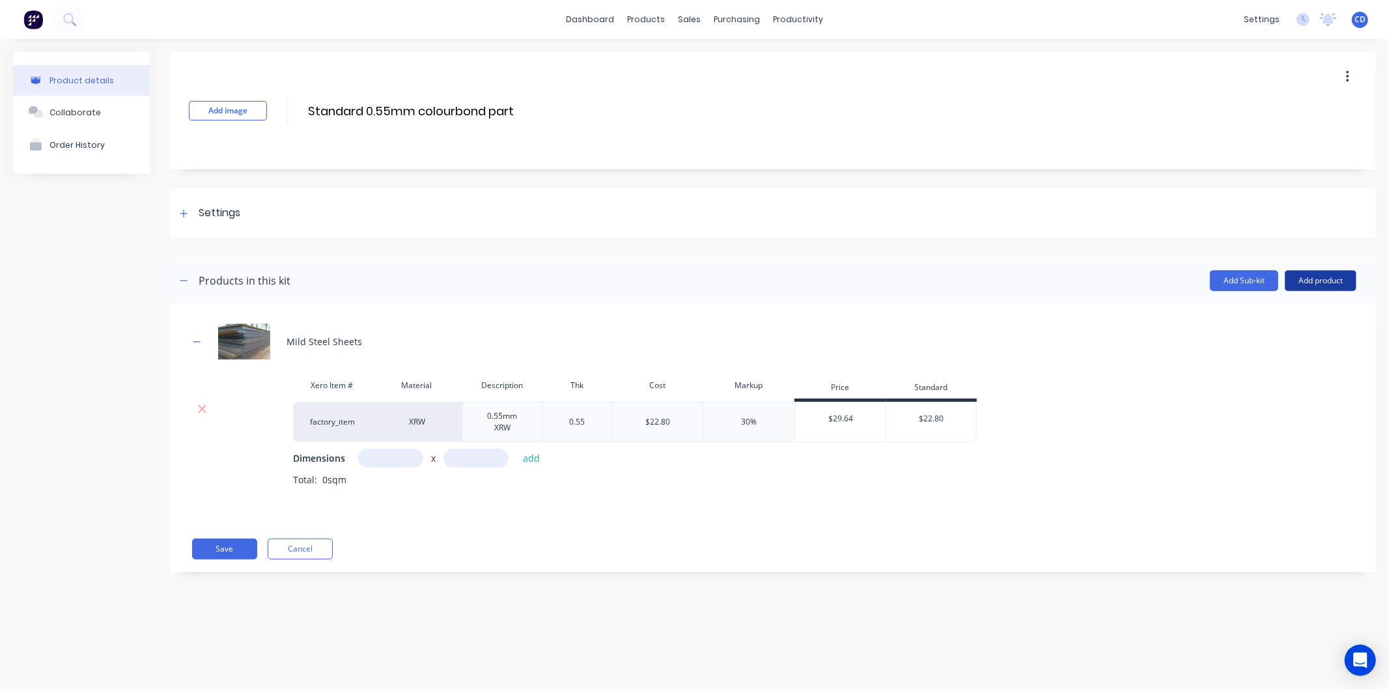
click at [1345, 285] on button "Add product" at bounding box center [1321, 280] width 72 height 21
click at [1280, 335] on div "Labour" at bounding box center [1295, 340] width 100 height 19
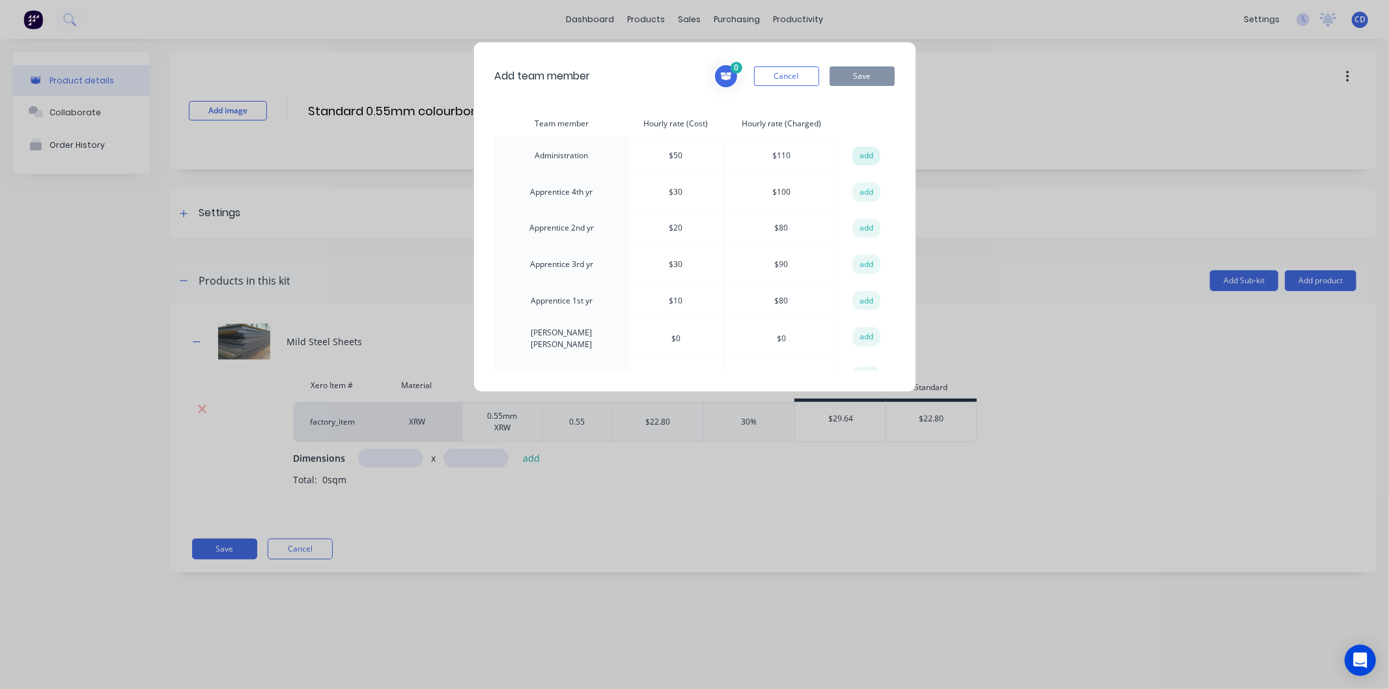
click at [862, 158] on button "add" at bounding box center [867, 157] width 29 height 20
click at [862, 232] on button "add" at bounding box center [867, 236] width 29 height 20
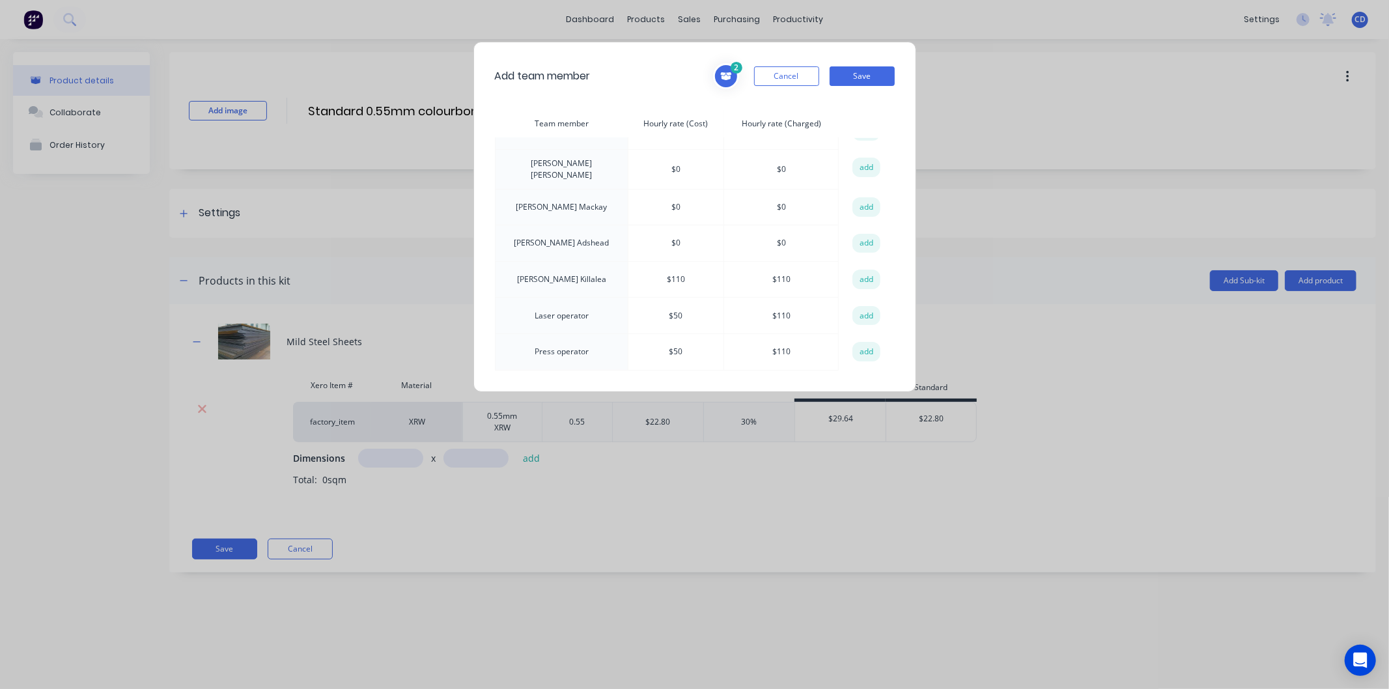
scroll to position [578, 0]
click at [857, 236] on button "add" at bounding box center [867, 244] width 29 height 20
click at [866, 270] on button "add" at bounding box center [867, 280] width 29 height 20
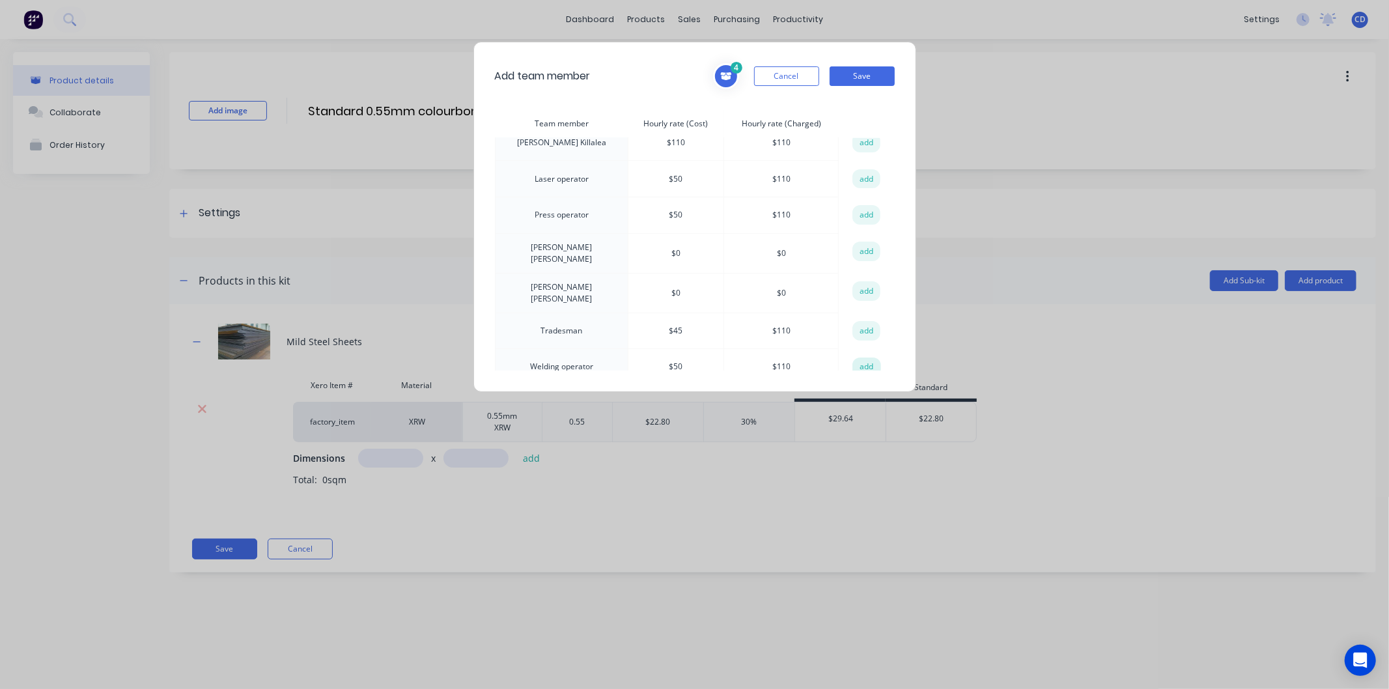
click at [855, 358] on button "add" at bounding box center [867, 368] width 29 height 20
click at [867, 277] on button "add" at bounding box center [867, 284] width 29 height 20
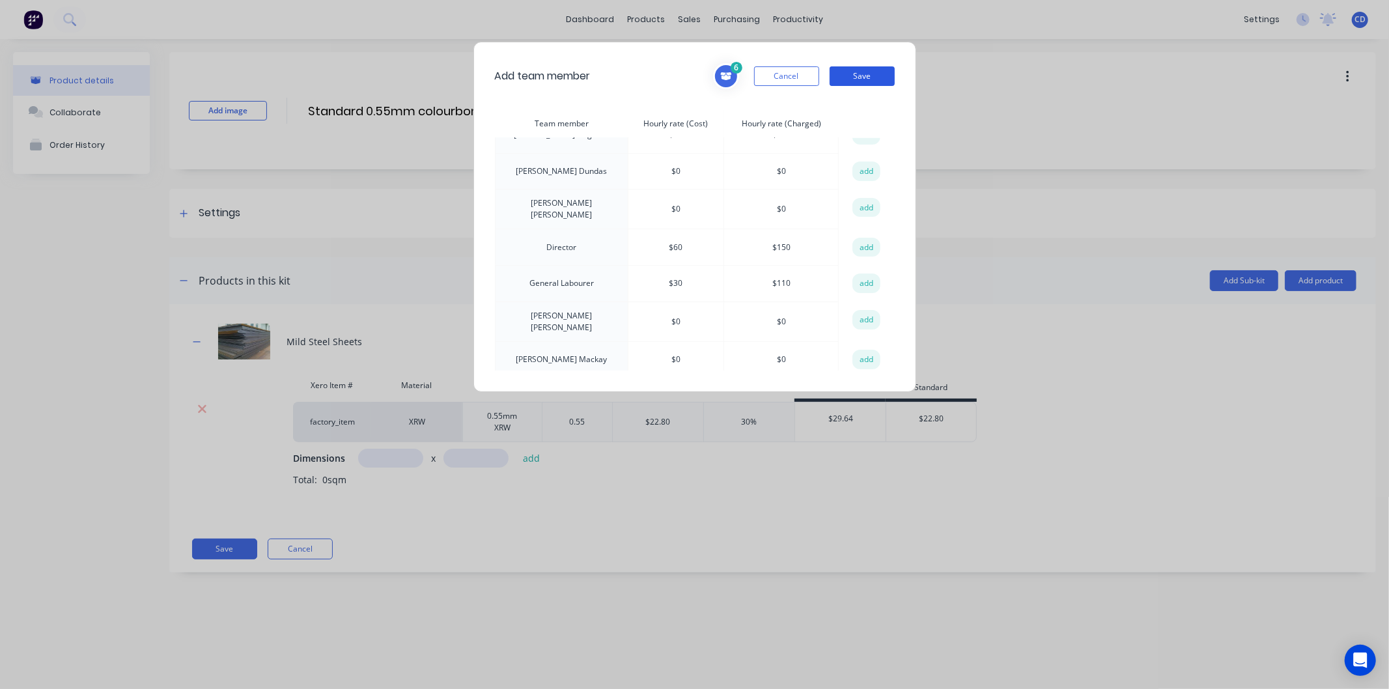
click at [865, 74] on button "Save" at bounding box center [862, 76] width 65 height 20
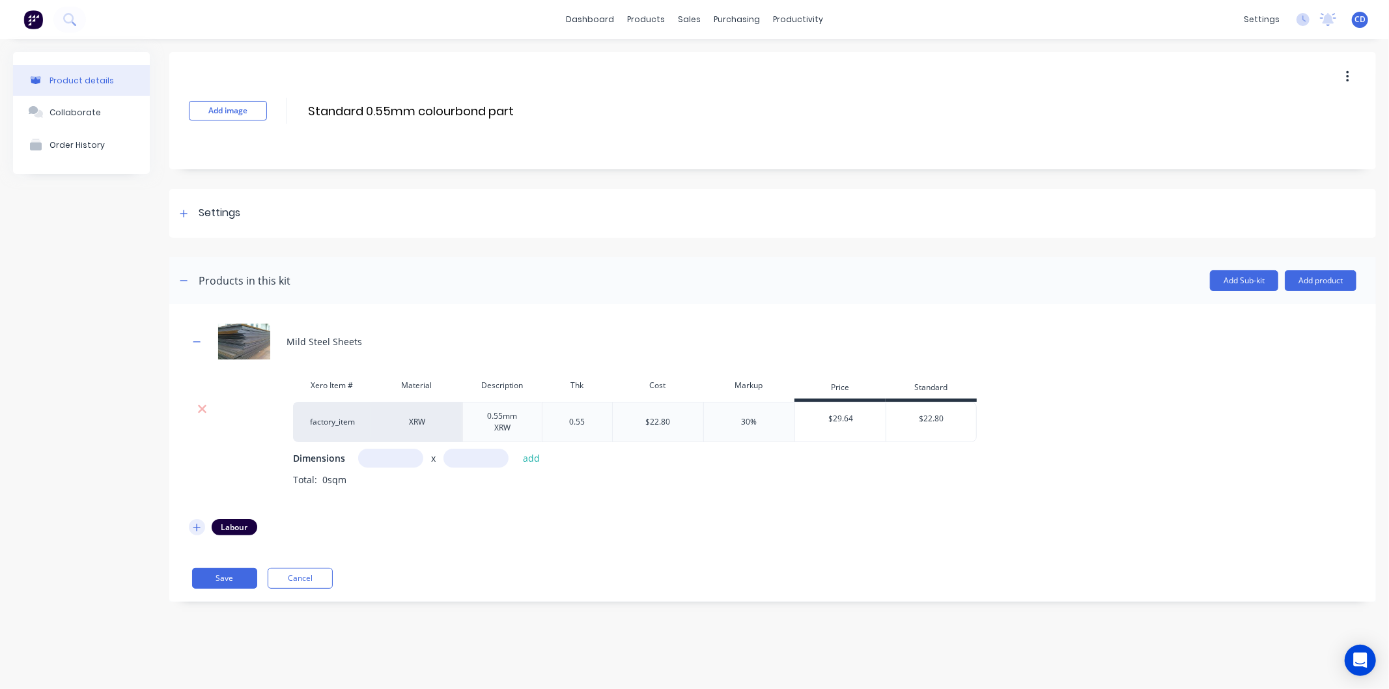
click at [197, 521] on button "button" at bounding box center [197, 527] width 16 height 16
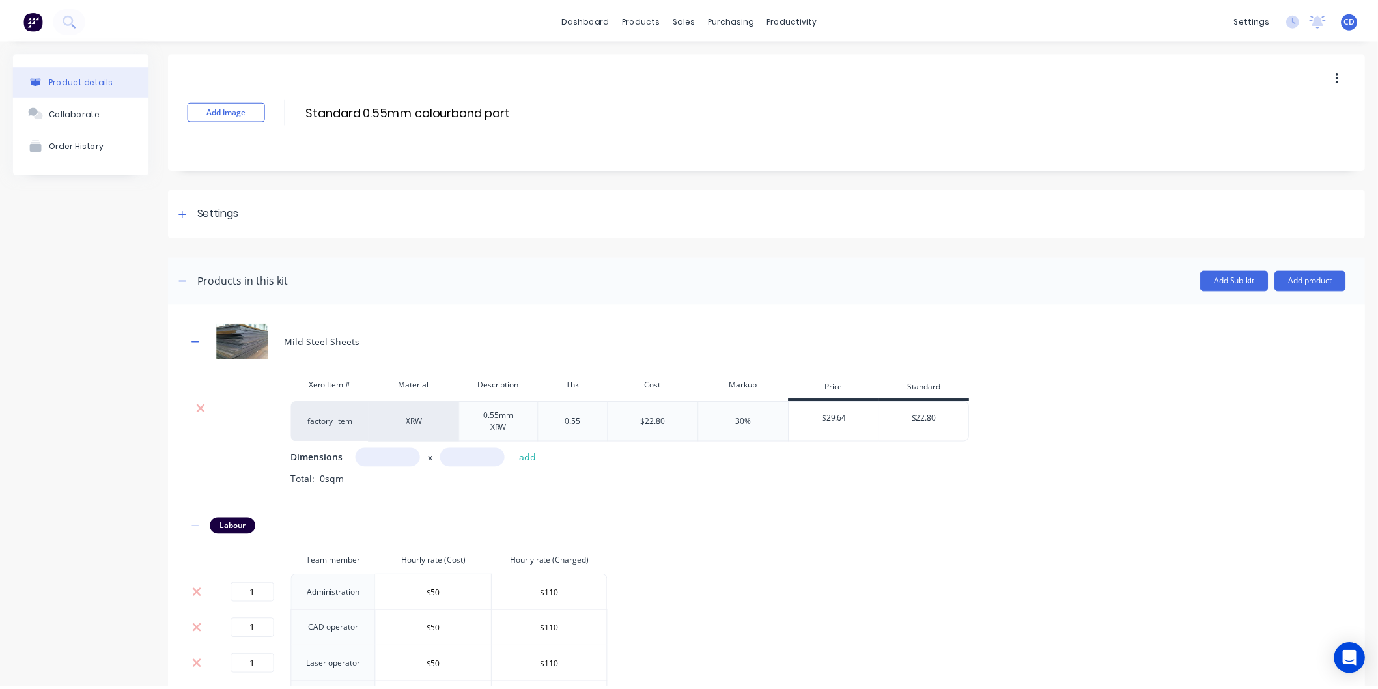
scroll to position [188, 0]
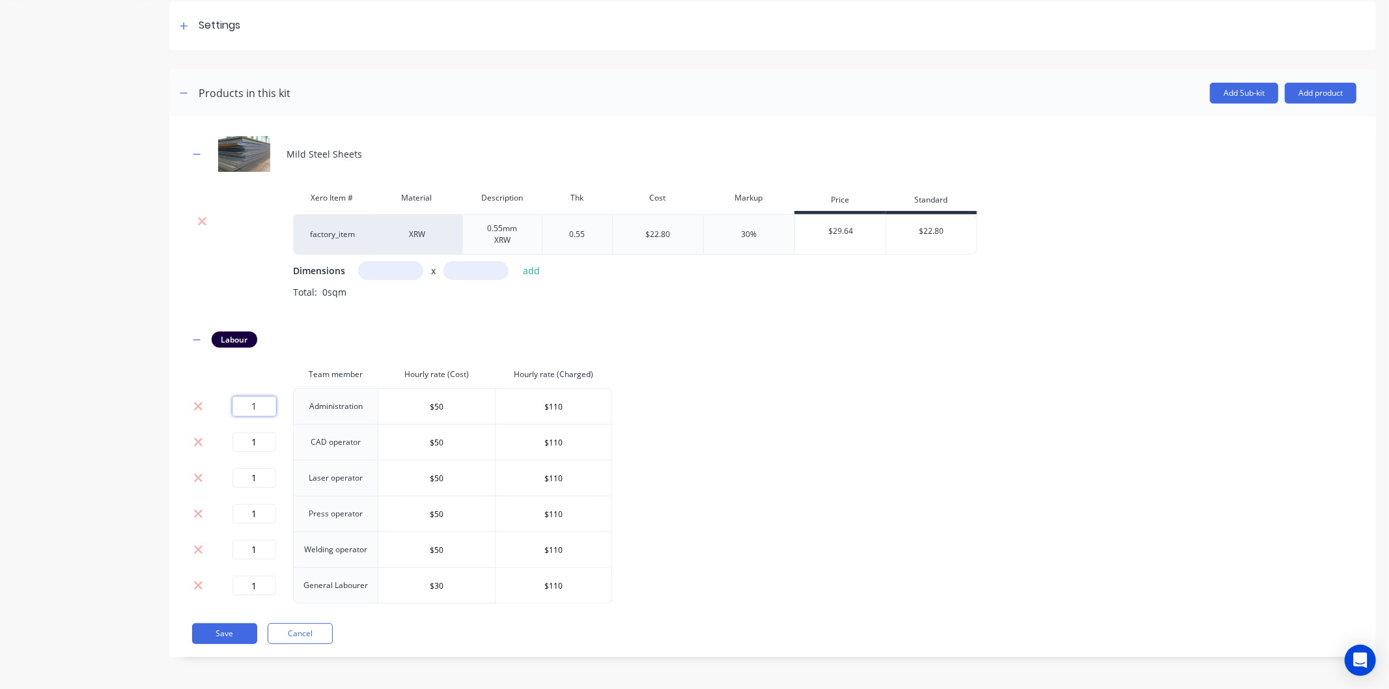
click at [263, 398] on input "1" at bounding box center [255, 407] width 44 height 20
type input "0.1"
click at [261, 441] on input "1" at bounding box center [255, 443] width 44 height 20
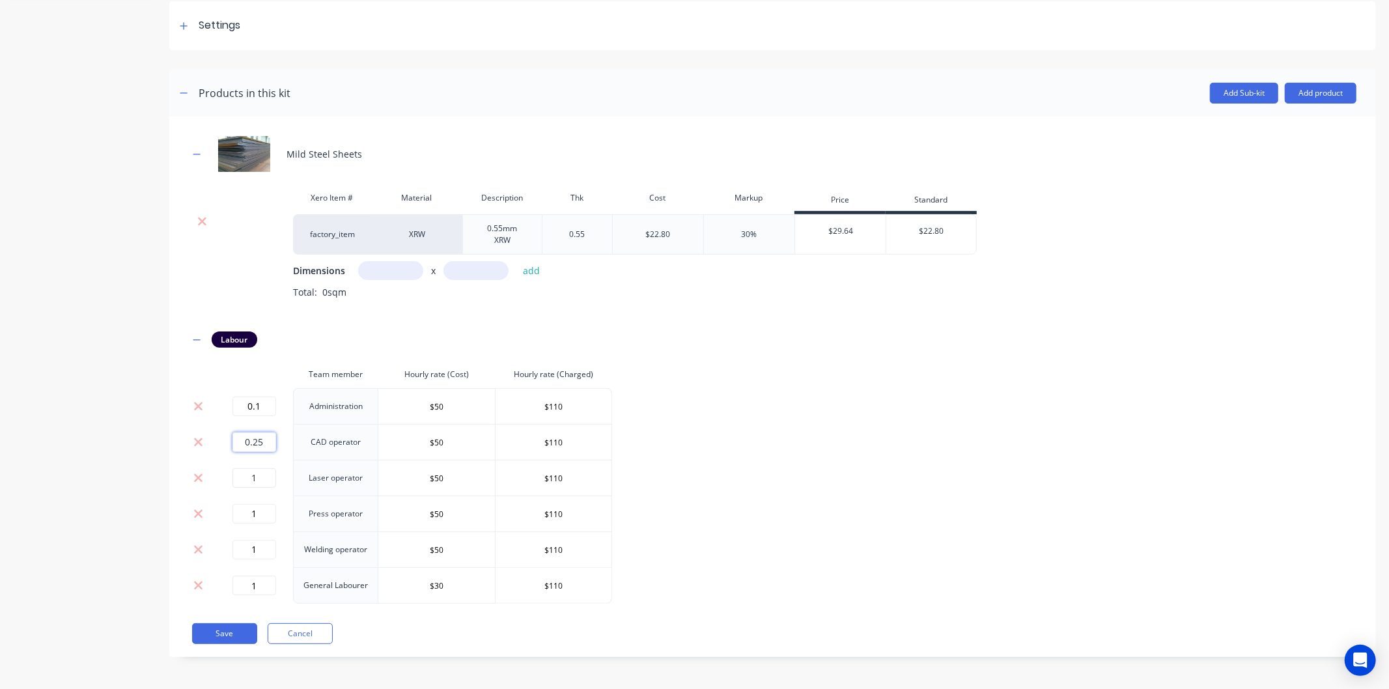
type input "0.25"
click at [272, 484] on input "1" at bounding box center [255, 478] width 44 height 20
type input "0.1"
click at [270, 510] on input "1" at bounding box center [255, 514] width 44 height 20
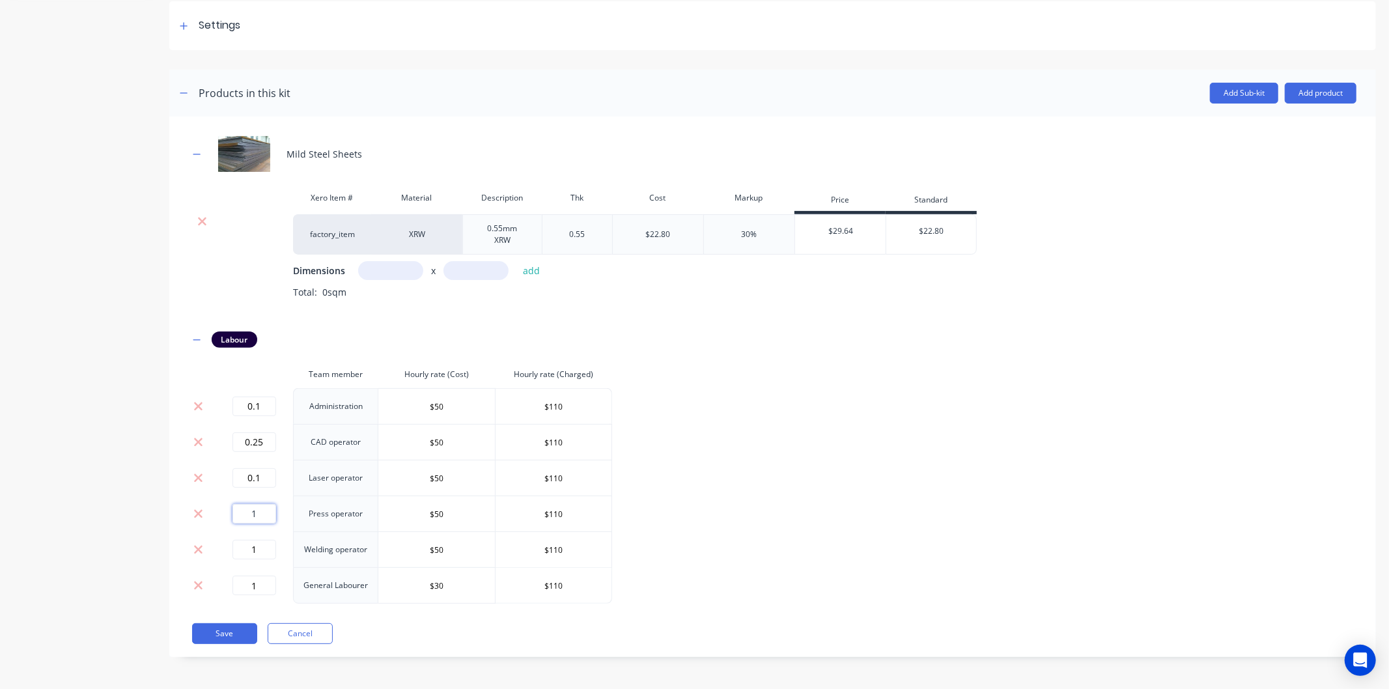
click at [270, 510] on input "1" at bounding box center [255, 514] width 44 height 20
type input "0.25"
click at [268, 548] on input "1" at bounding box center [255, 550] width 44 height 20
type input "0.5"
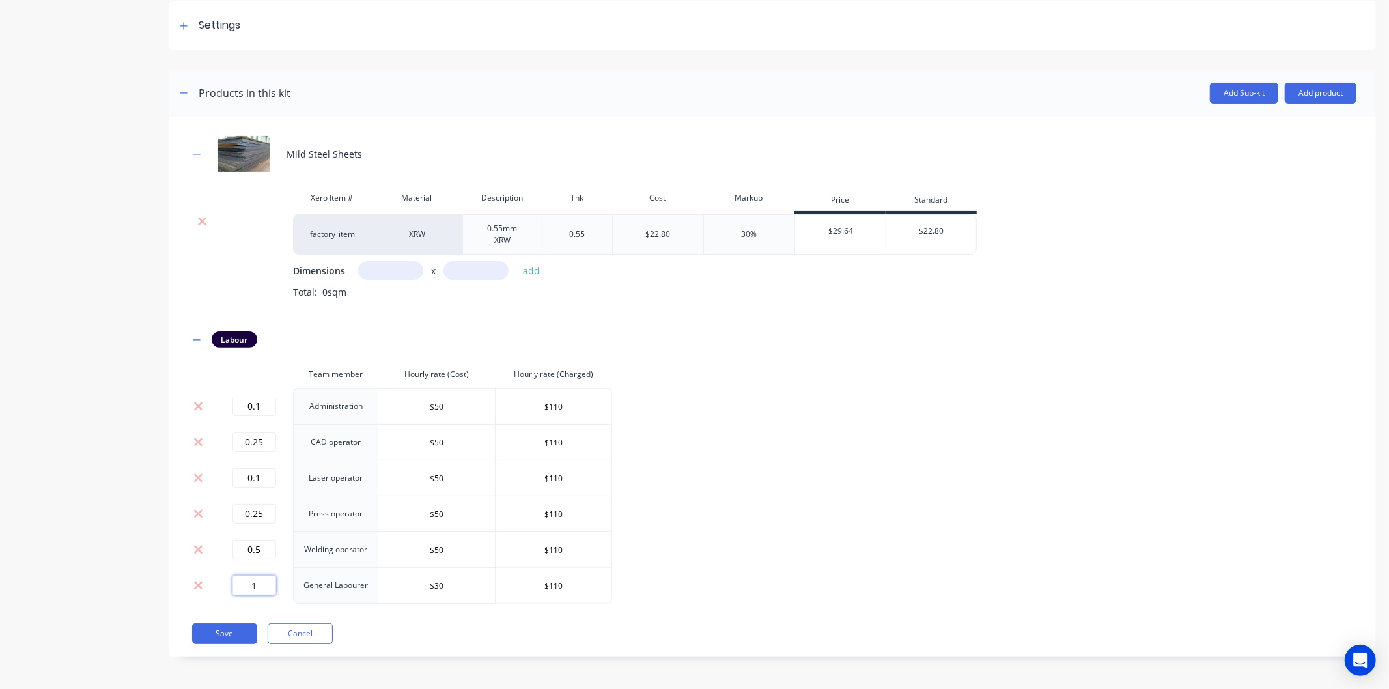
click at [265, 581] on input "1" at bounding box center [255, 586] width 44 height 20
type input "0.1"
click at [1335, 85] on button "Add product" at bounding box center [1321, 93] width 72 height 21
click at [1255, 122] on div "Product catalogue" at bounding box center [1295, 126] width 100 height 19
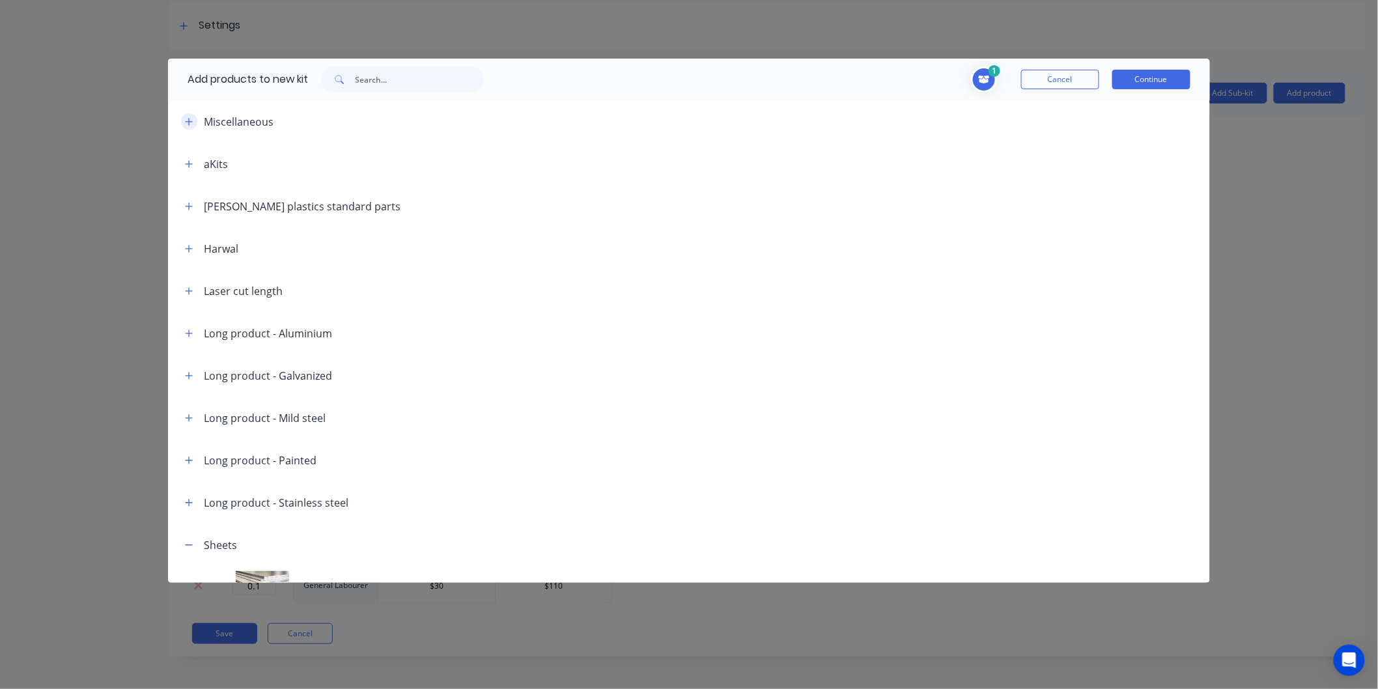
click at [187, 122] on icon "button" at bounding box center [189, 121] width 8 height 9
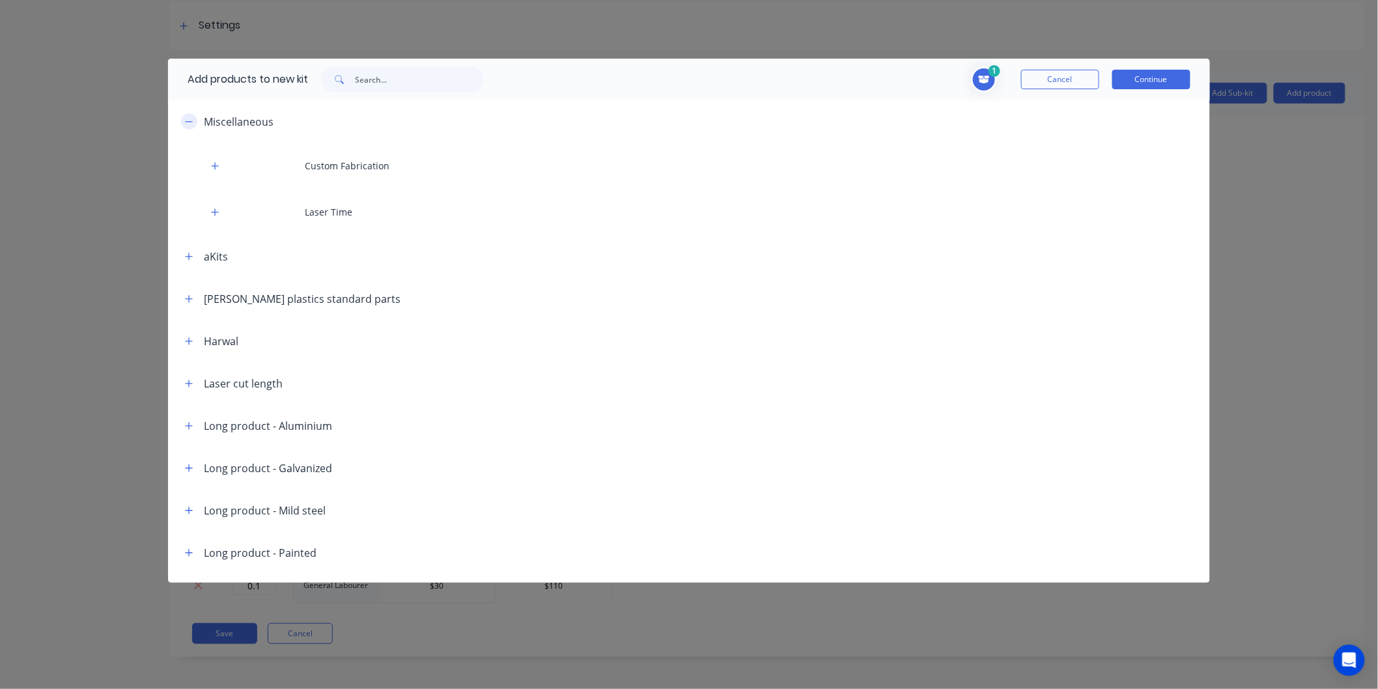
click at [194, 126] on button "button" at bounding box center [189, 121] width 16 height 16
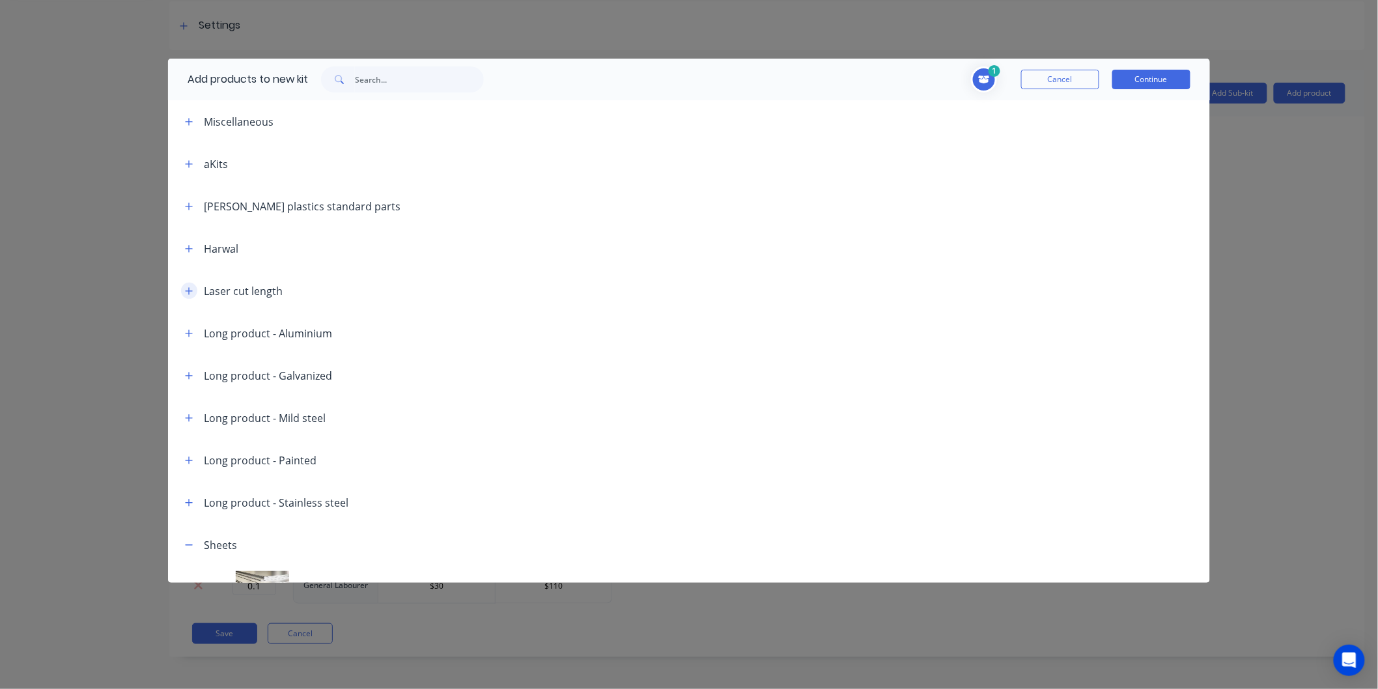
click at [191, 287] on icon "button" at bounding box center [189, 291] width 8 height 9
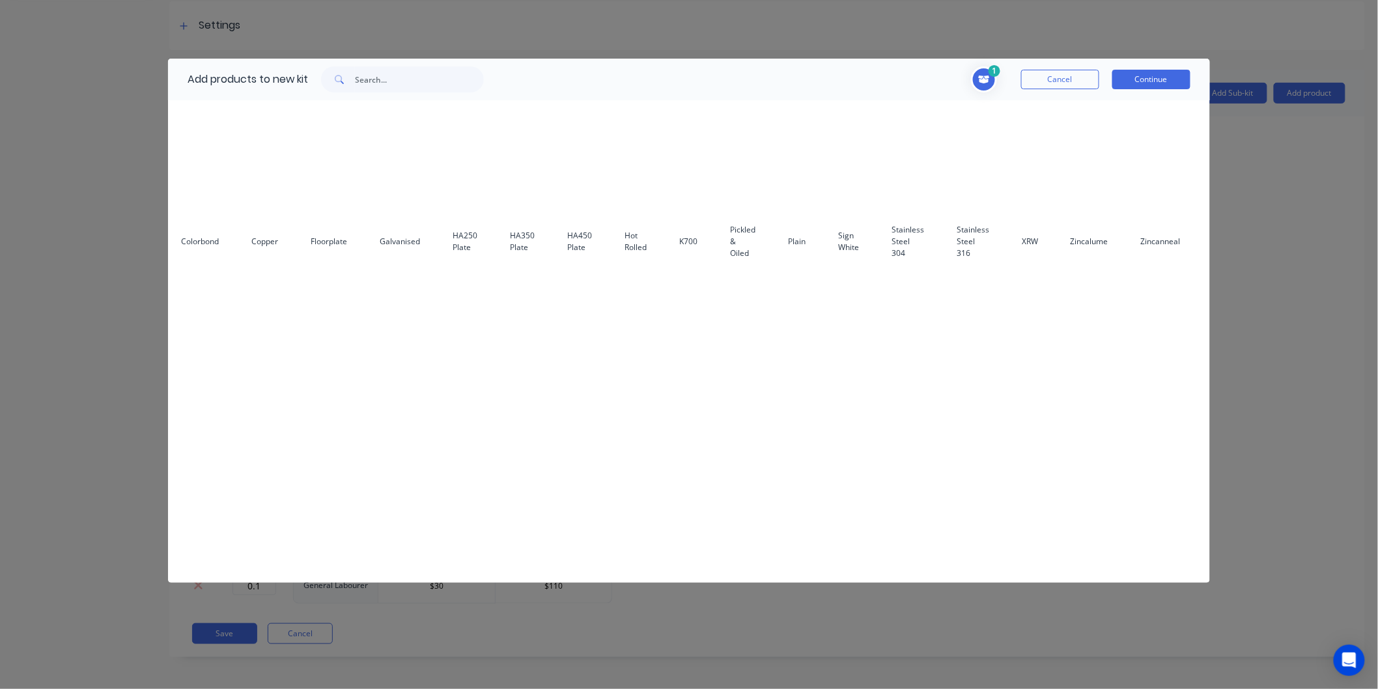
scroll to position [145, 1555]
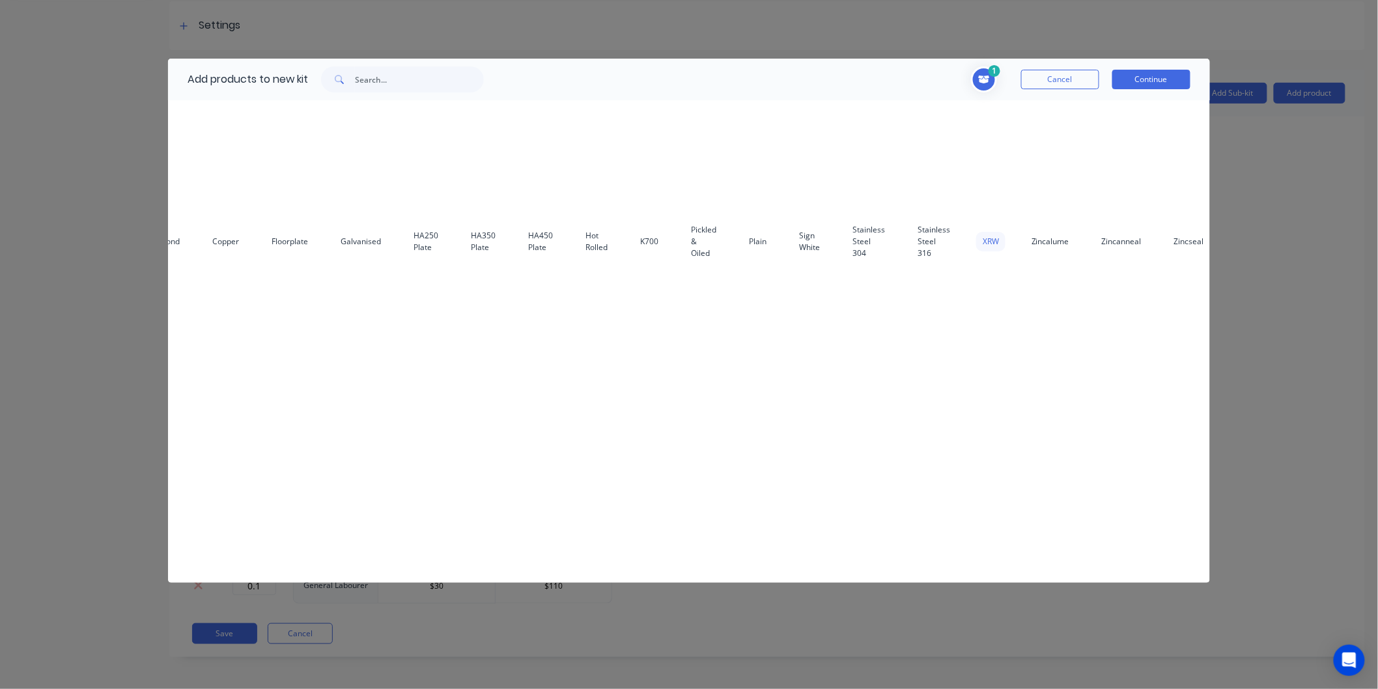
click at [976, 240] on div "XRW" at bounding box center [990, 242] width 29 height 20
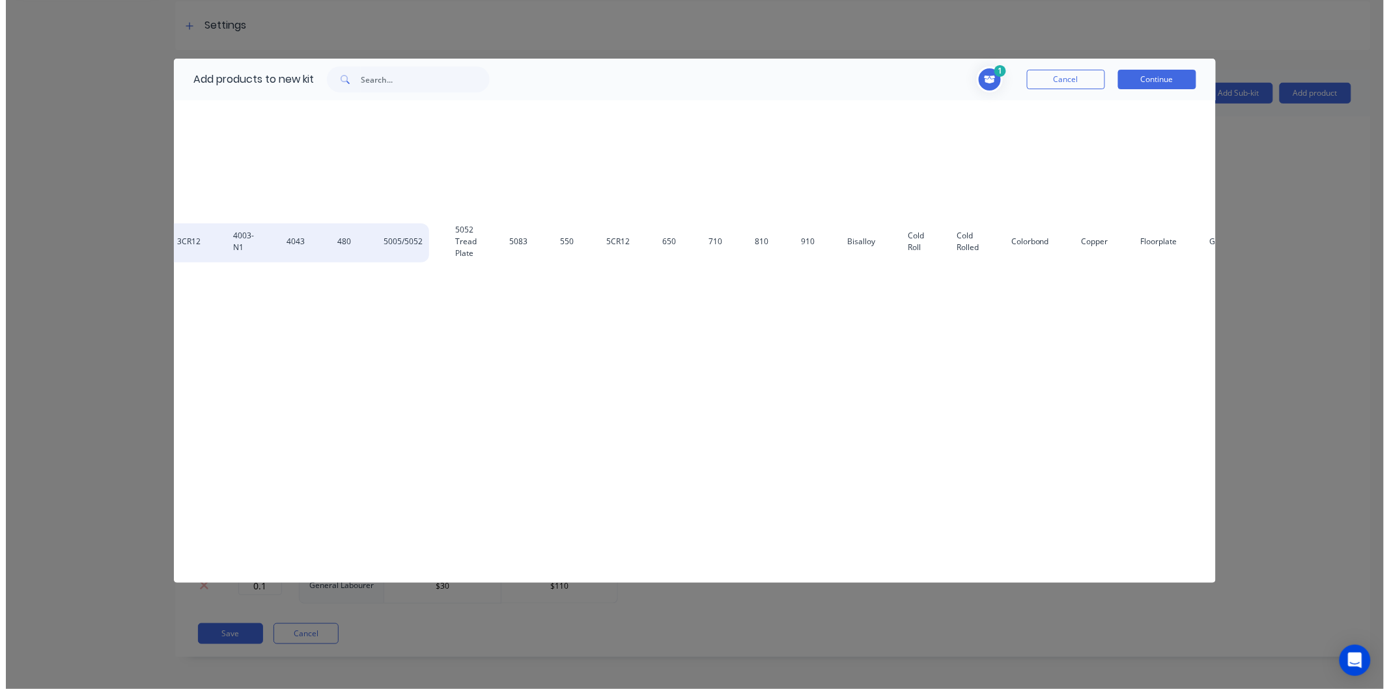
scroll to position [145, 0]
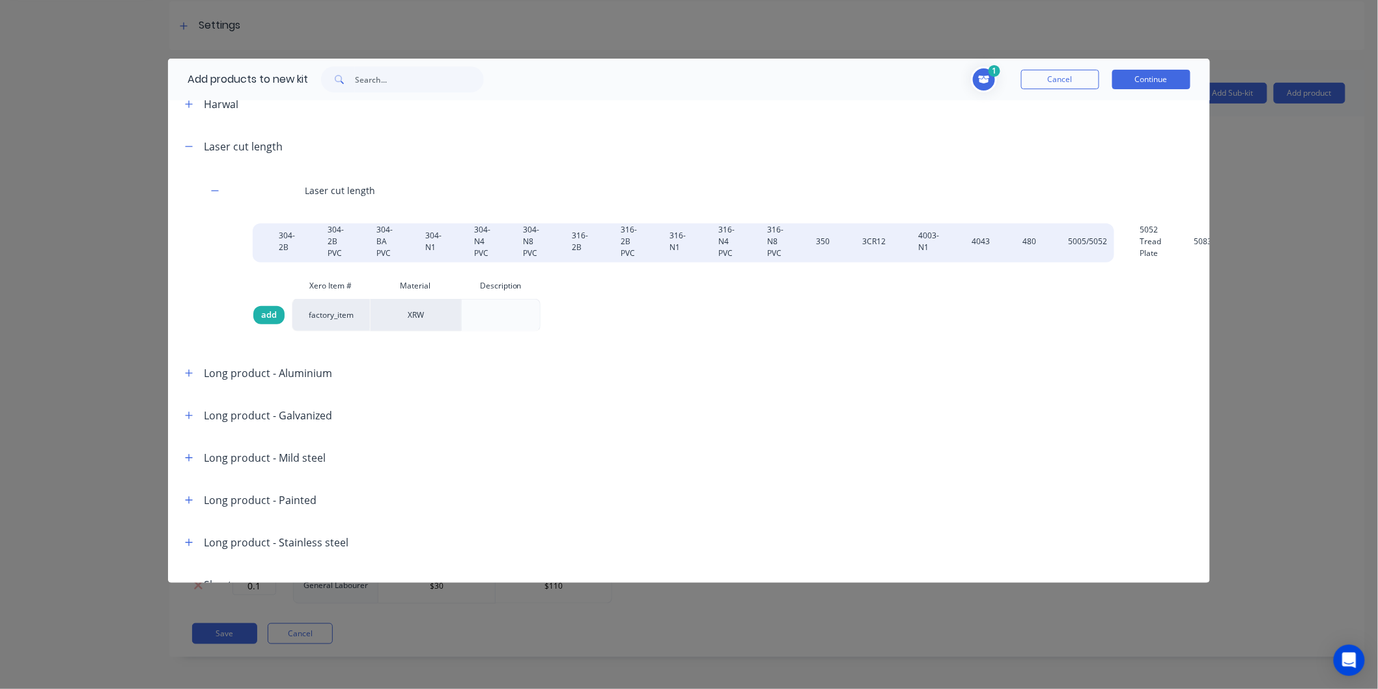
click at [262, 318] on span "add" at bounding box center [269, 315] width 16 height 13
click at [1137, 74] on button "Continue" at bounding box center [1152, 80] width 78 height 20
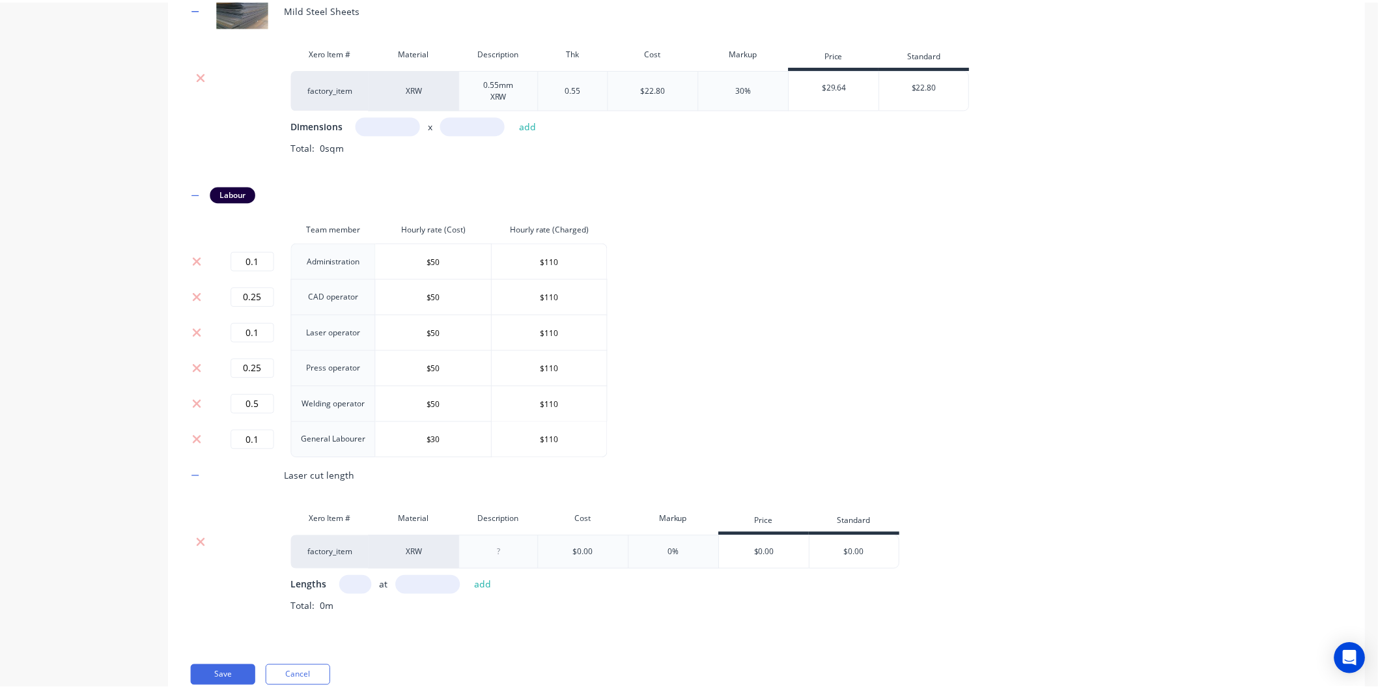
scroll to position [378, 0]
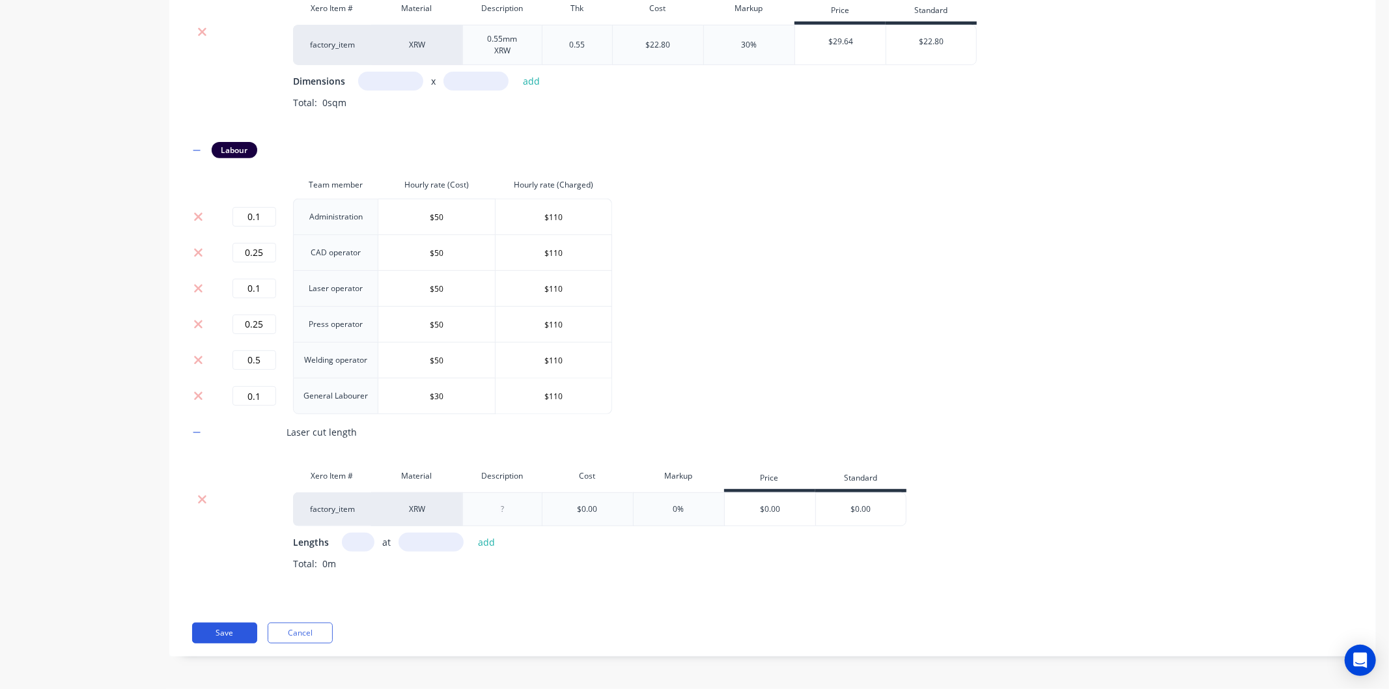
click at [242, 633] on button "Save" at bounding box center [224, 633] width 65 height 21
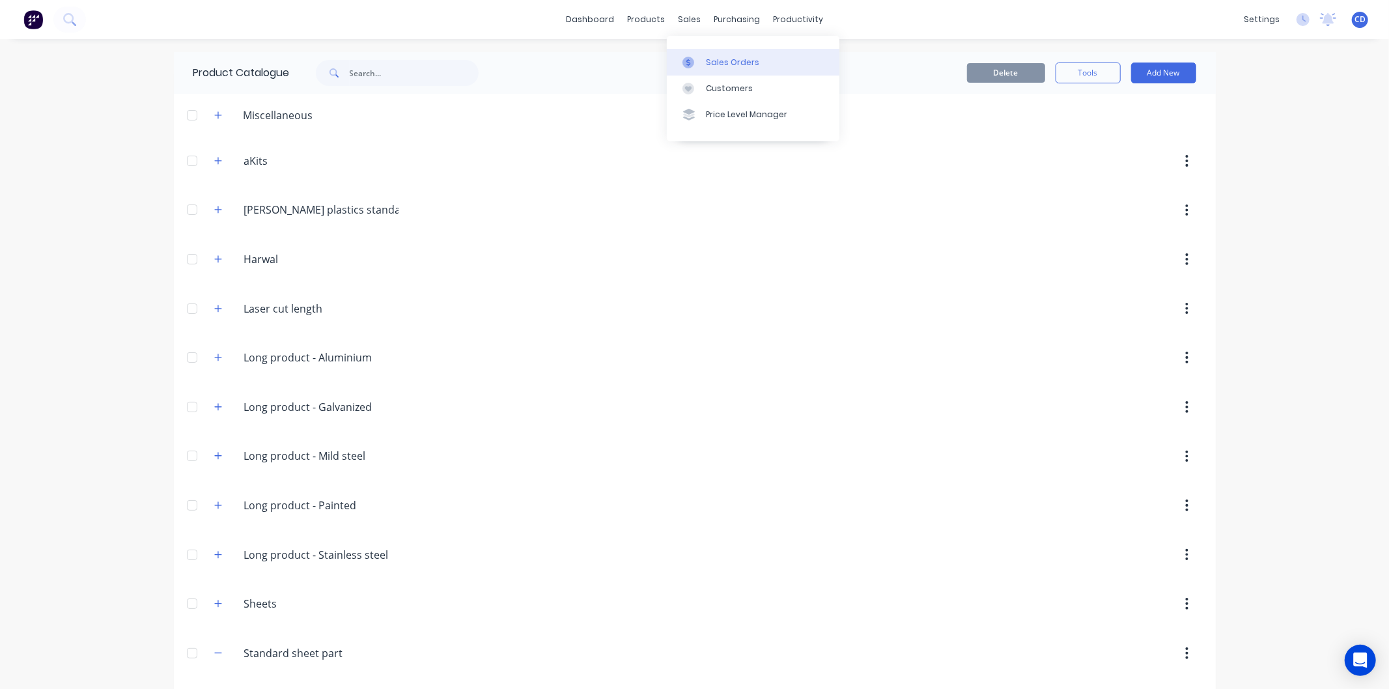
click at [708, 53] on link "Sales Orders" at bounding box center [753, 62] width 173 height 26
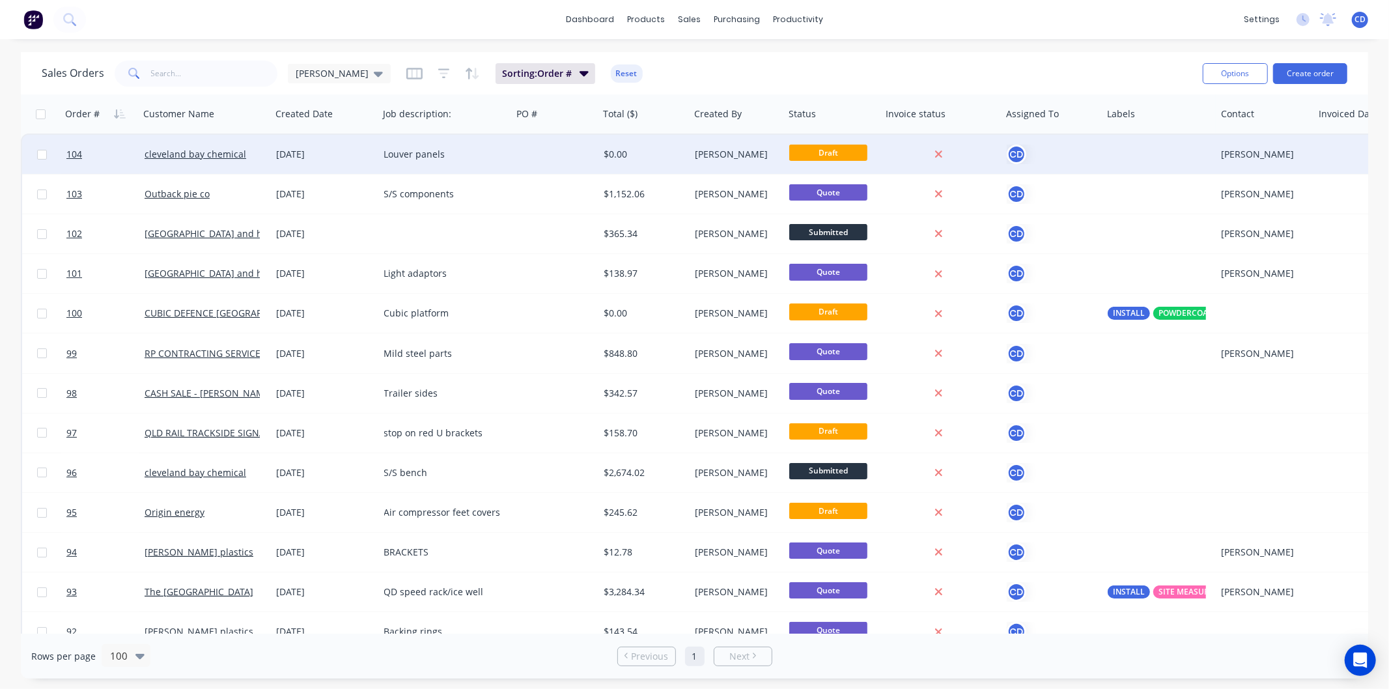
click at [316, 153] on div "[DATE]" at bounding box center [325, 154] width 97 height 13
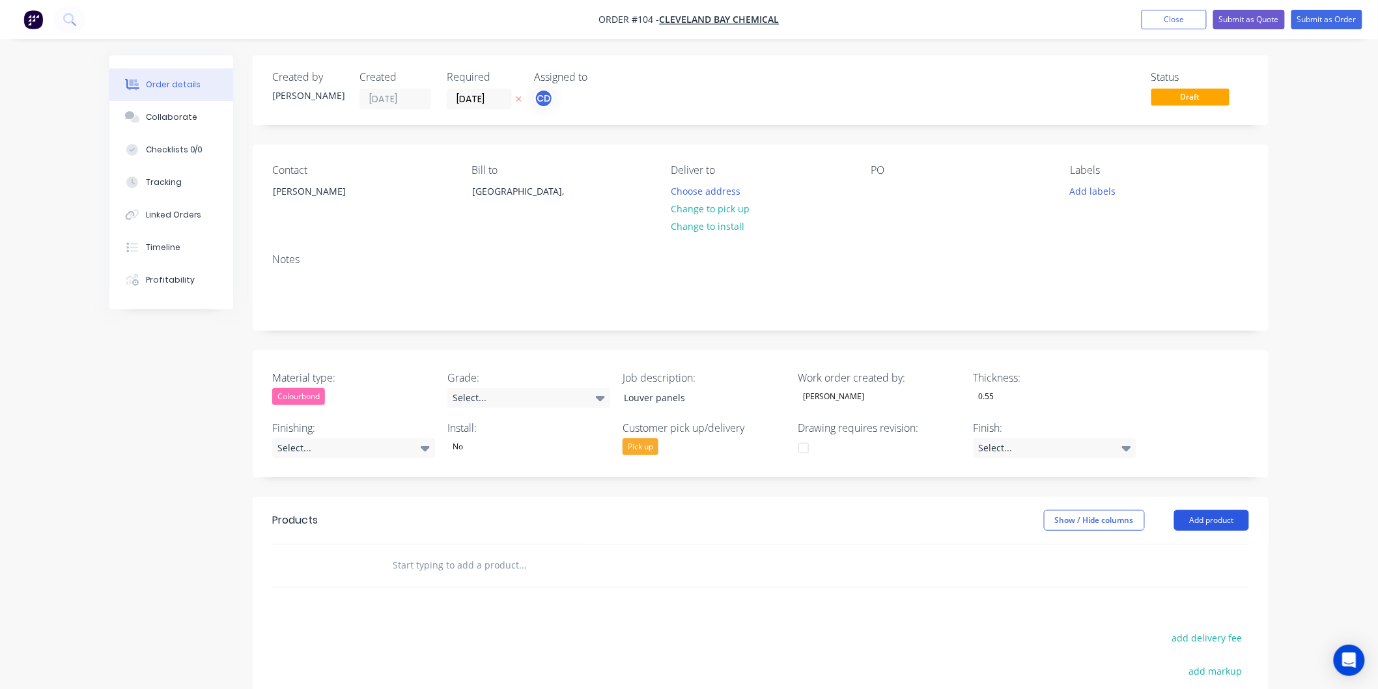
click at [1210, 522] on button "Add product" at bounding box center [1211, 520] width 75 height 21
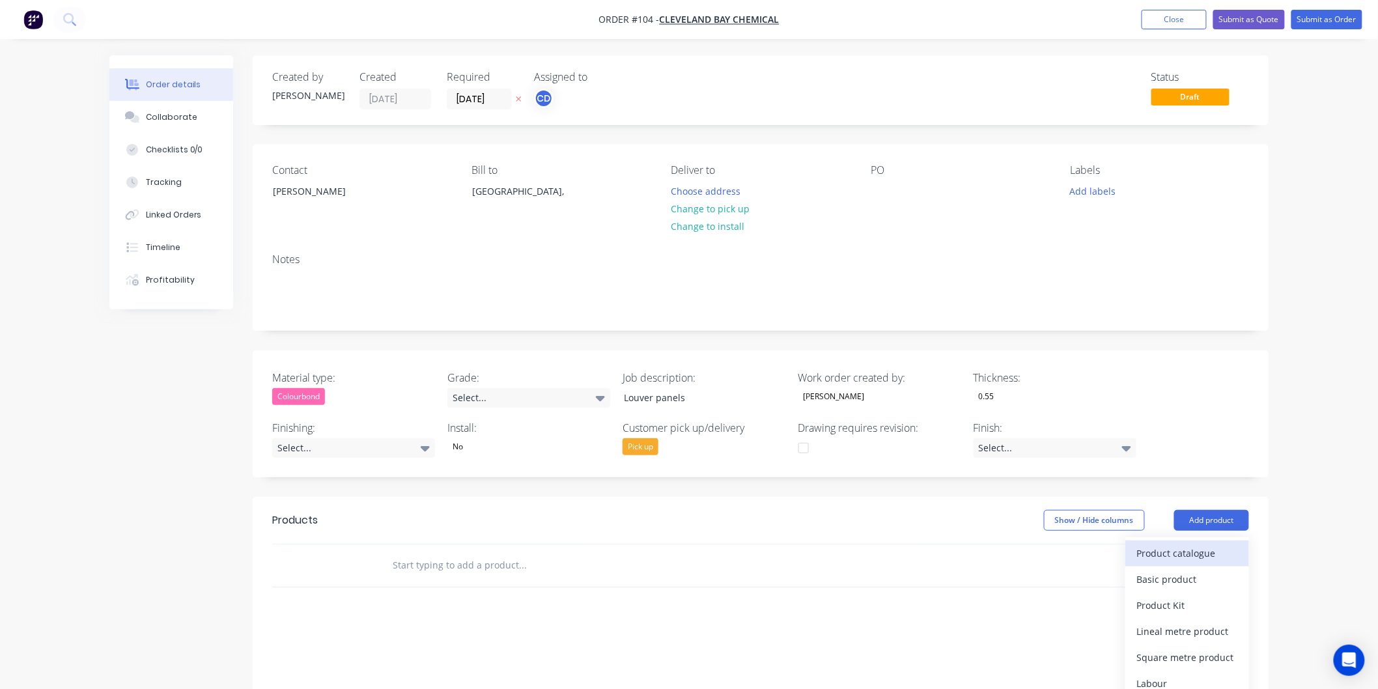
click at [1202, 543] on button "Product catalogue" at bounding box center [1188, 554] width 124 height 26
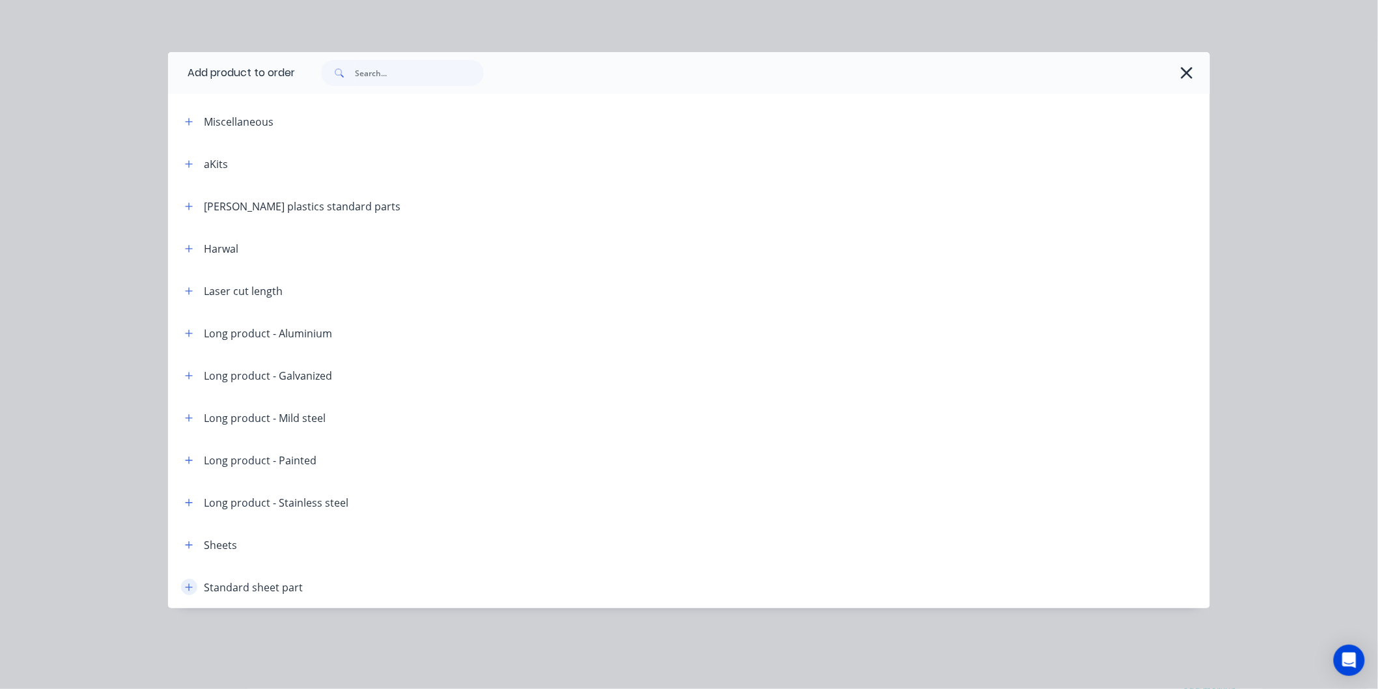
click at [189, 586] on icon "button" at bounding box center [189, 587] width 8 height 9
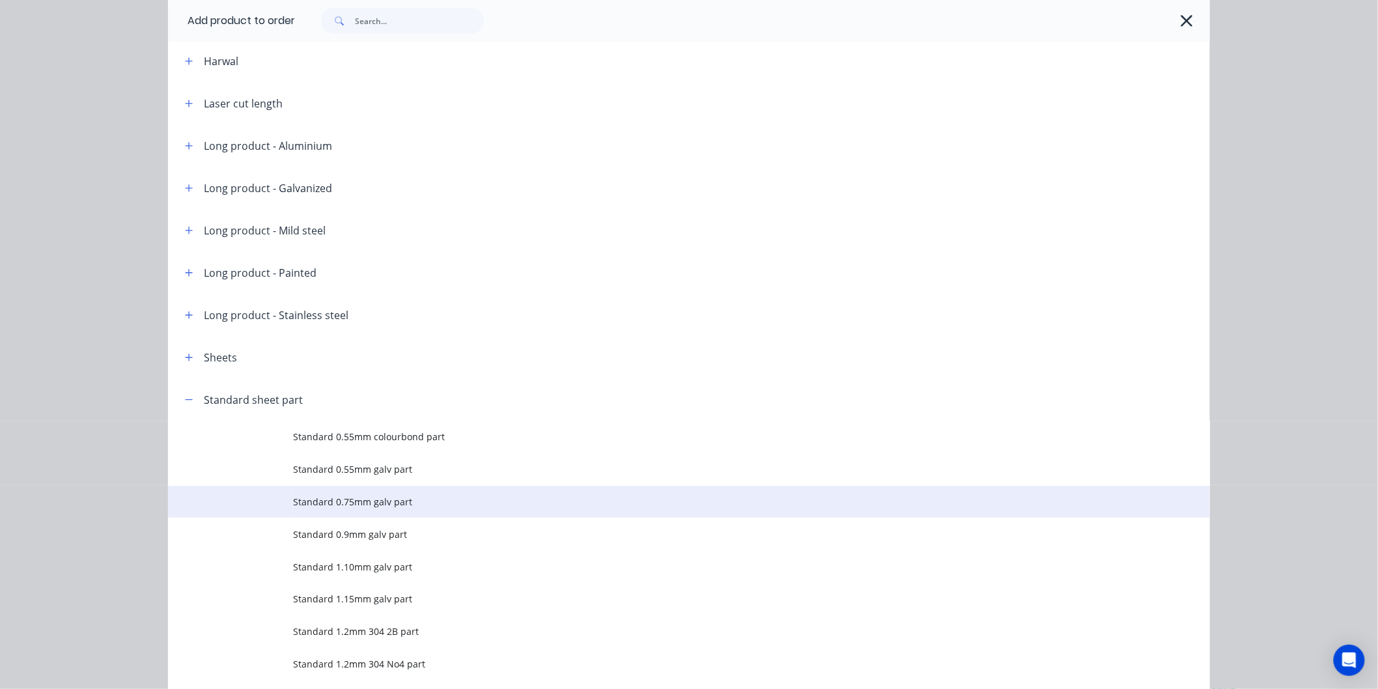
scroll to position [217, 0]
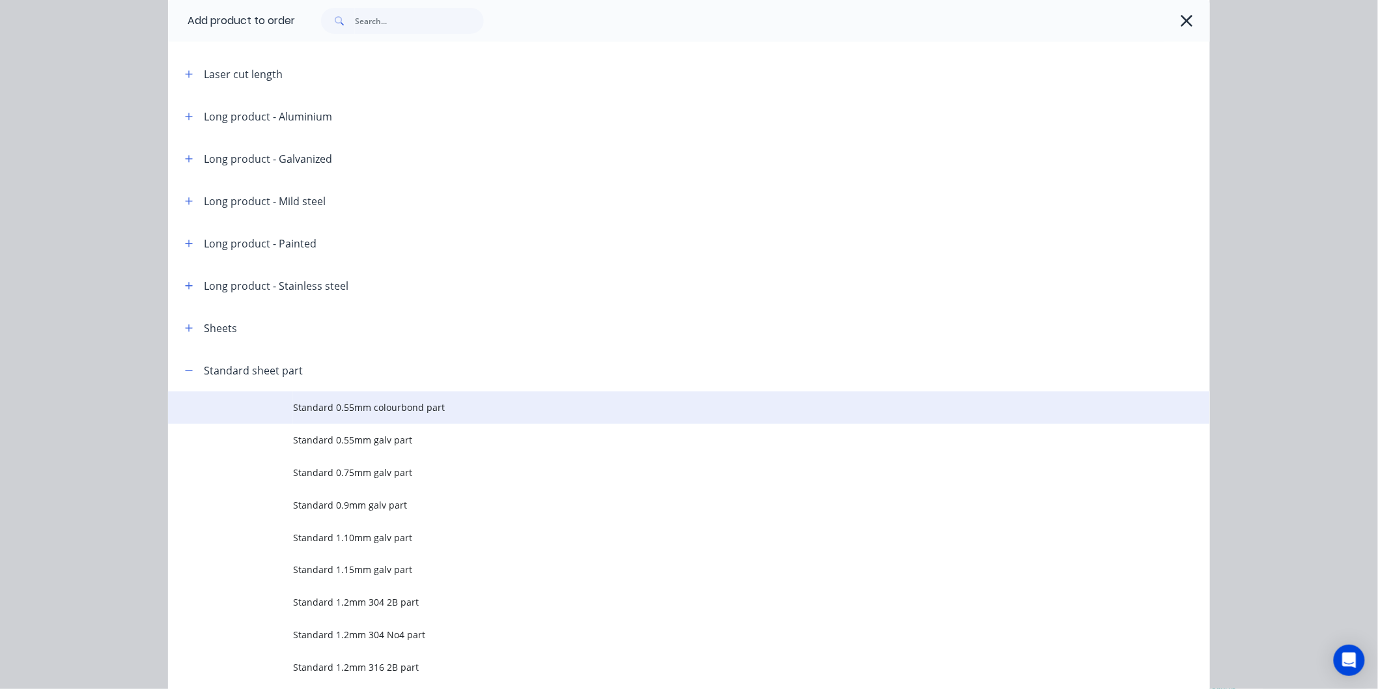
click at [360, 411] on span "Standard 0.55mm colourbond part" at bounding box center [659, 408] width 733 height 14
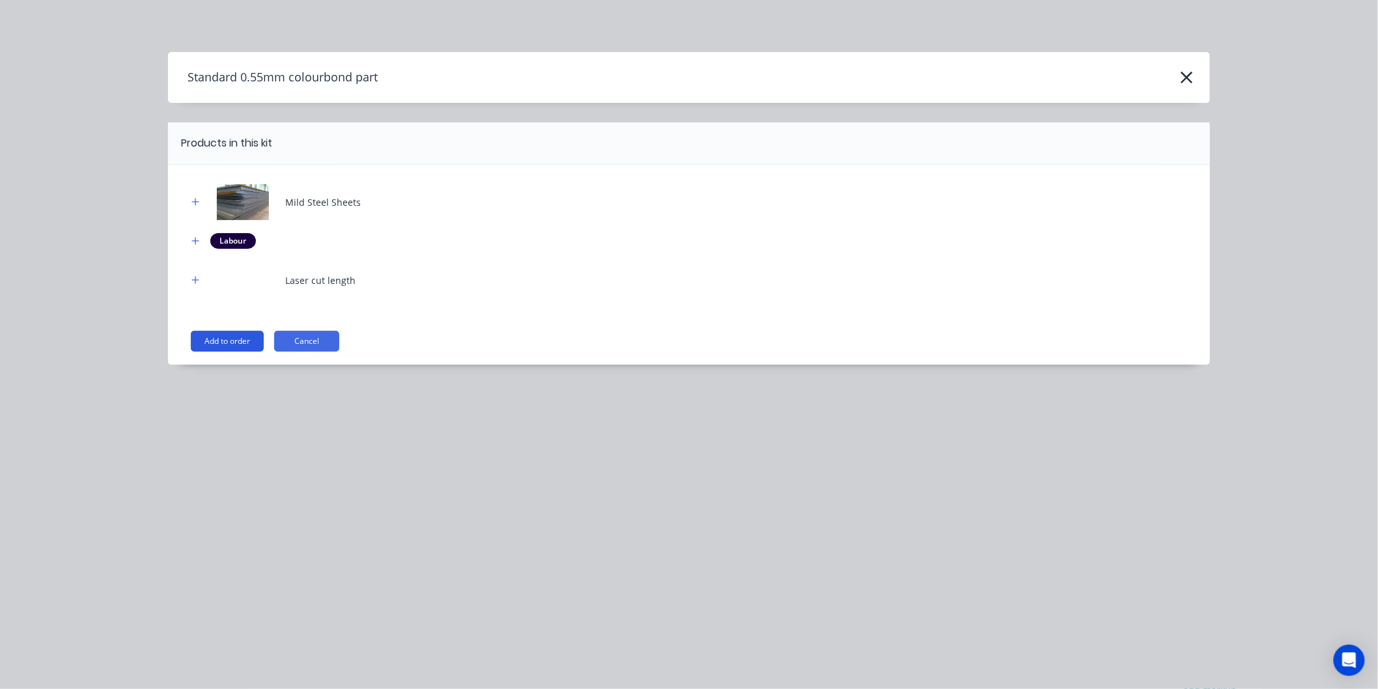
click at [240, 342] on button "Add to order" at bounding box center [227, 341] width 73 height 21
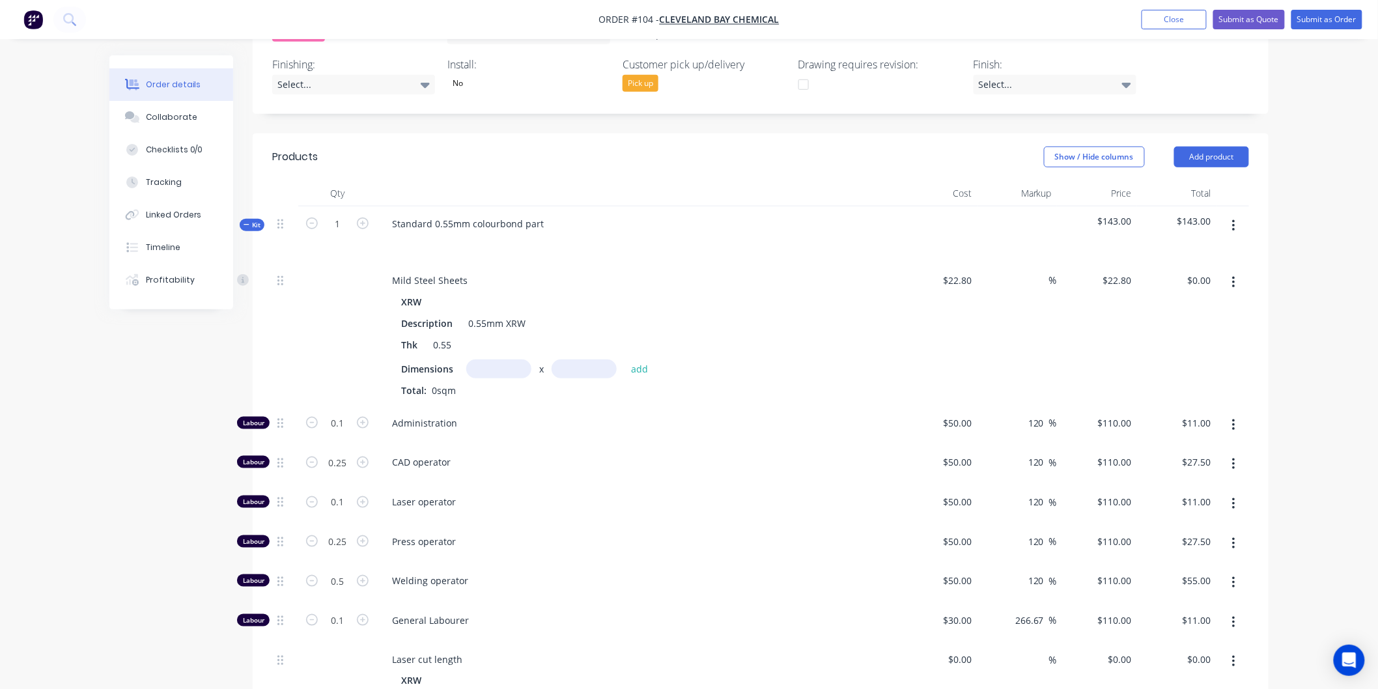
scroll to position [434, 0]
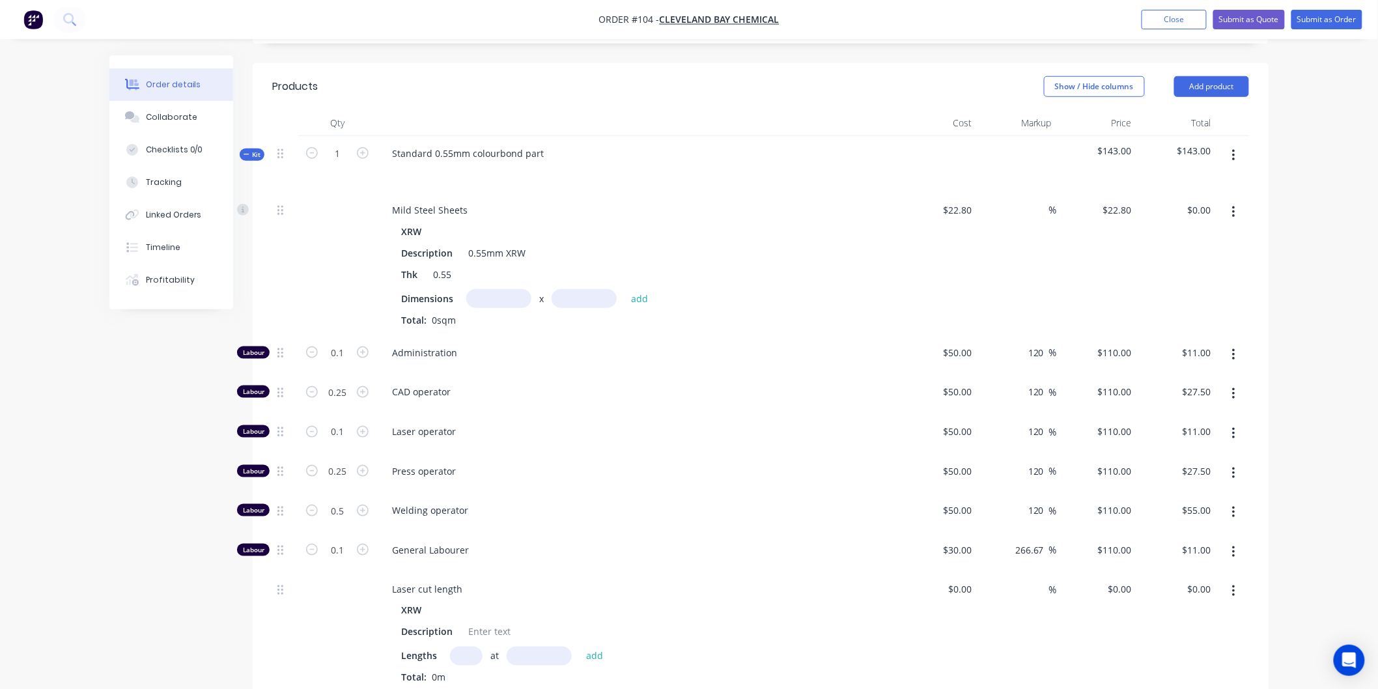
click at [504, 292] on input "text" at bounding box center [498, 298] width 65 height 19
type input "1.5m"
click at [567, 295] on input "text" at bounding box center [584, 298] width 65 height 19
type input "3m"
click at [636, 294] on button "add" at bounding box center [640, 299] width 31 height 18
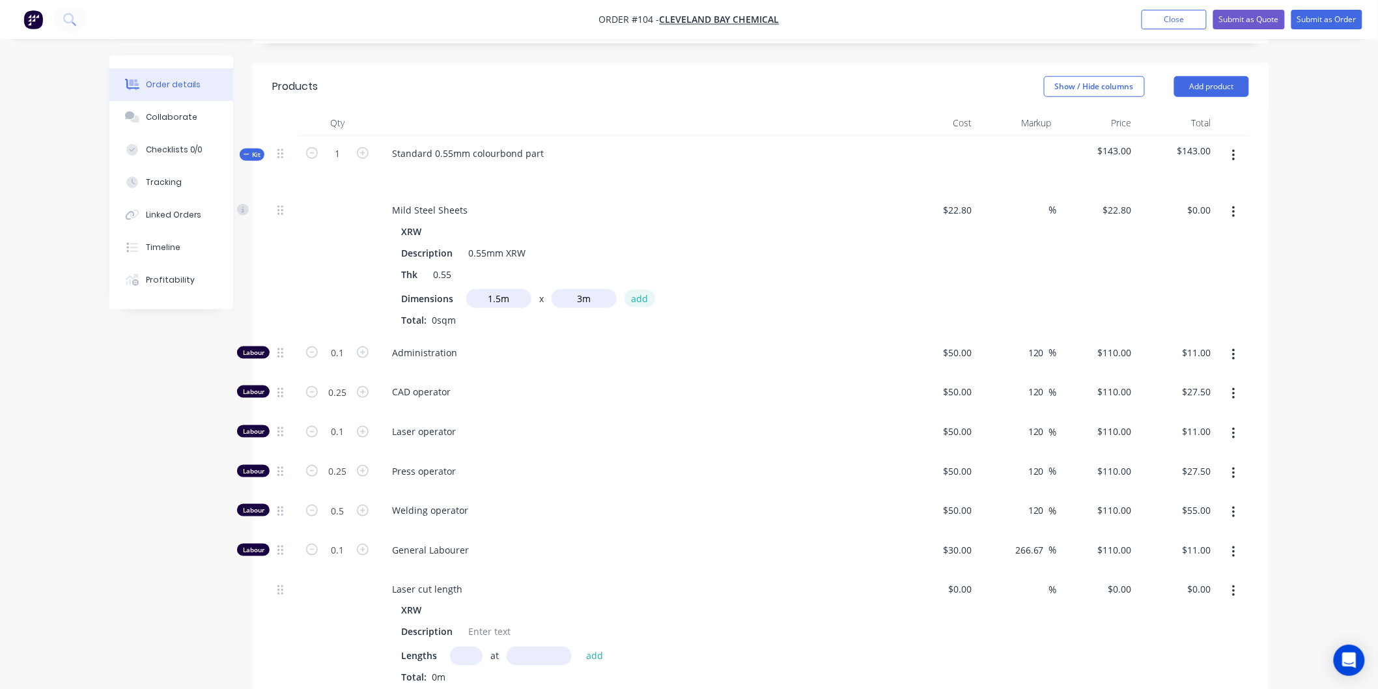
type input "$102.60"
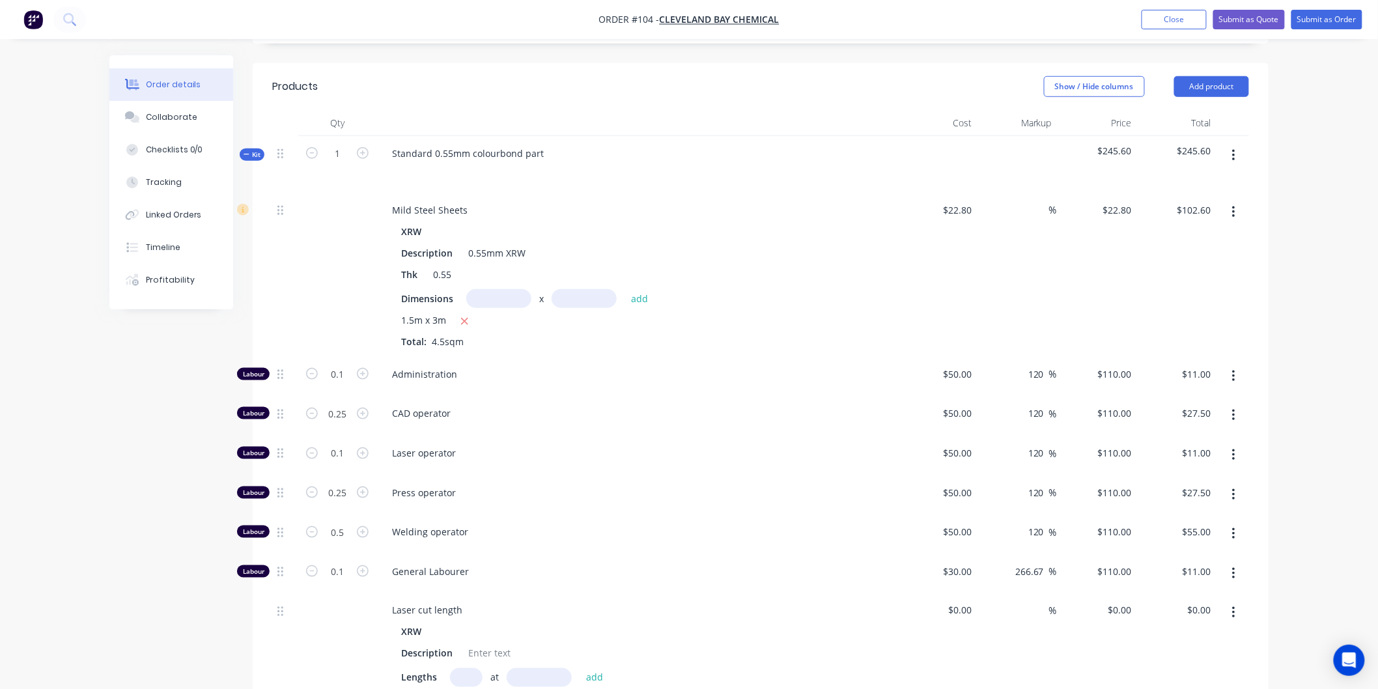
click at [1235, 156] on icon "button" at bounding box center [1233, 156] width 3 height 14
click at [1177, 264] on div "Delete" at bounding box center [1187, 268] width 100 height 19
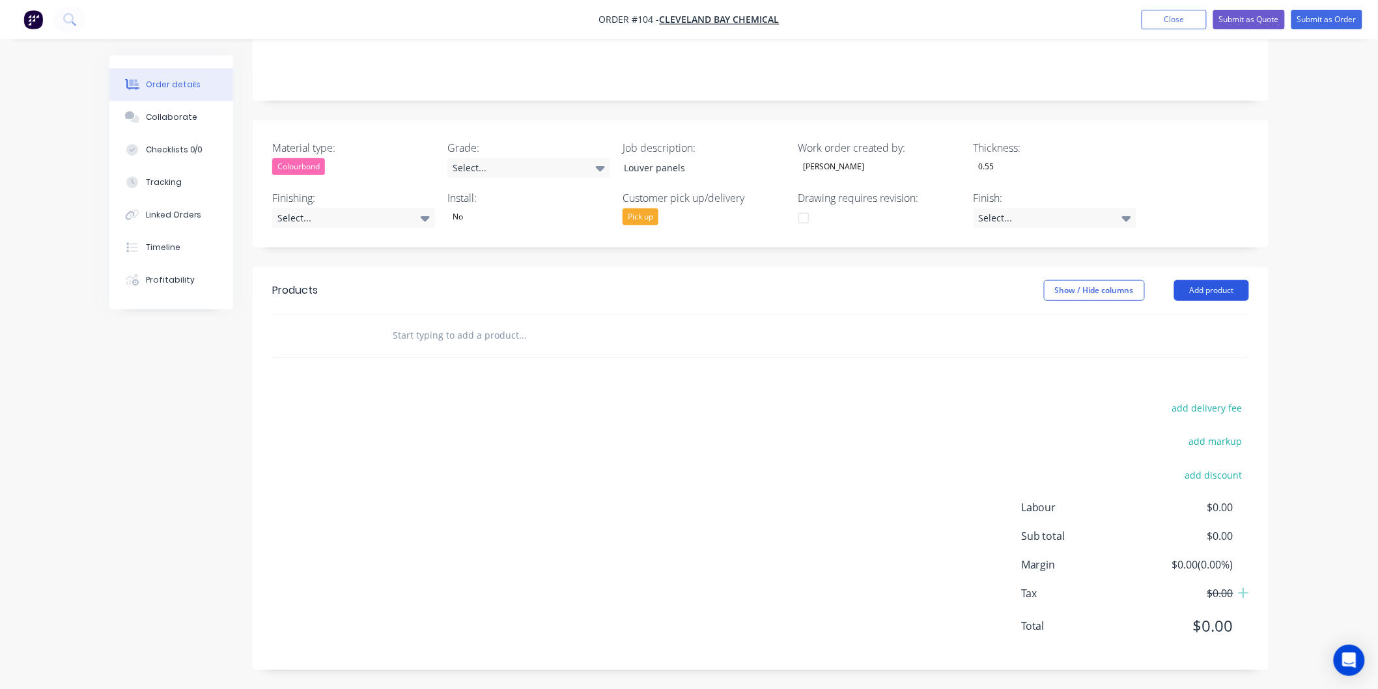
click at [1197, 285] on button "Add product" at bounding box center [1211, 290] width 75 height 21
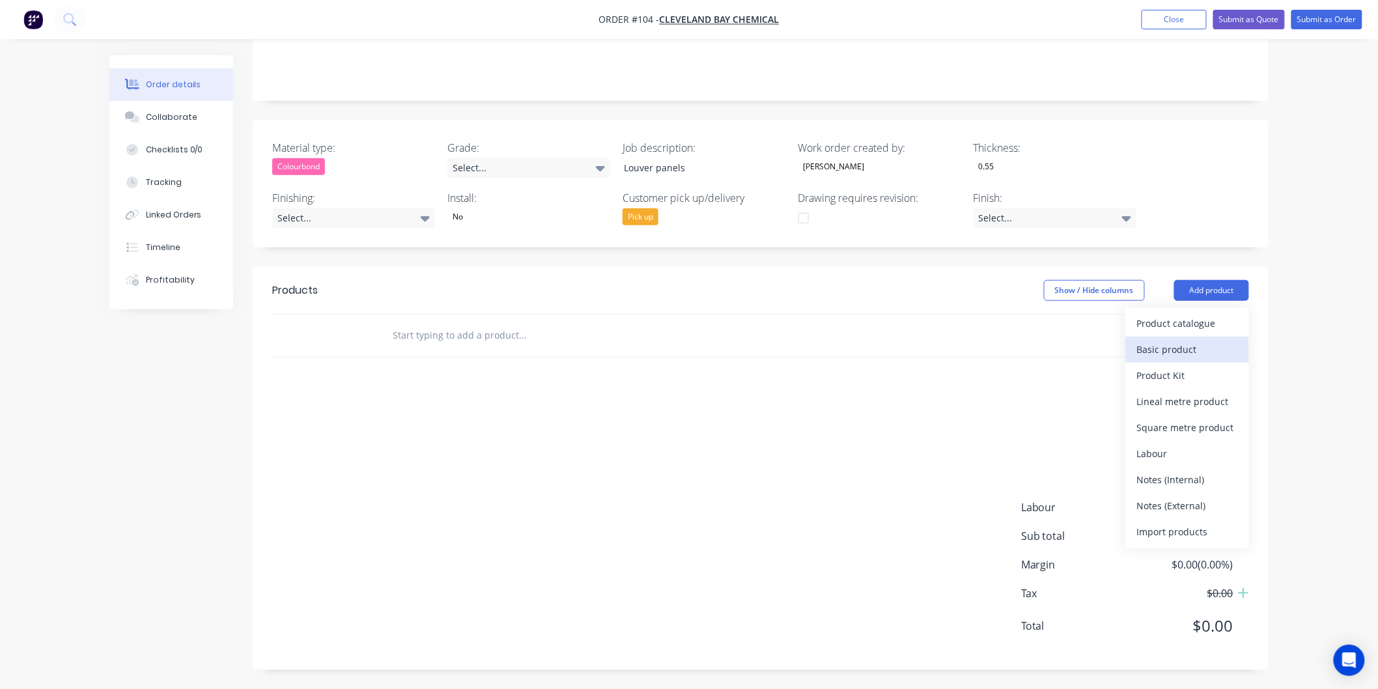
click at [1160, 341] on div "Basic product" at bounding box center [1187, 349] width 100 height 19
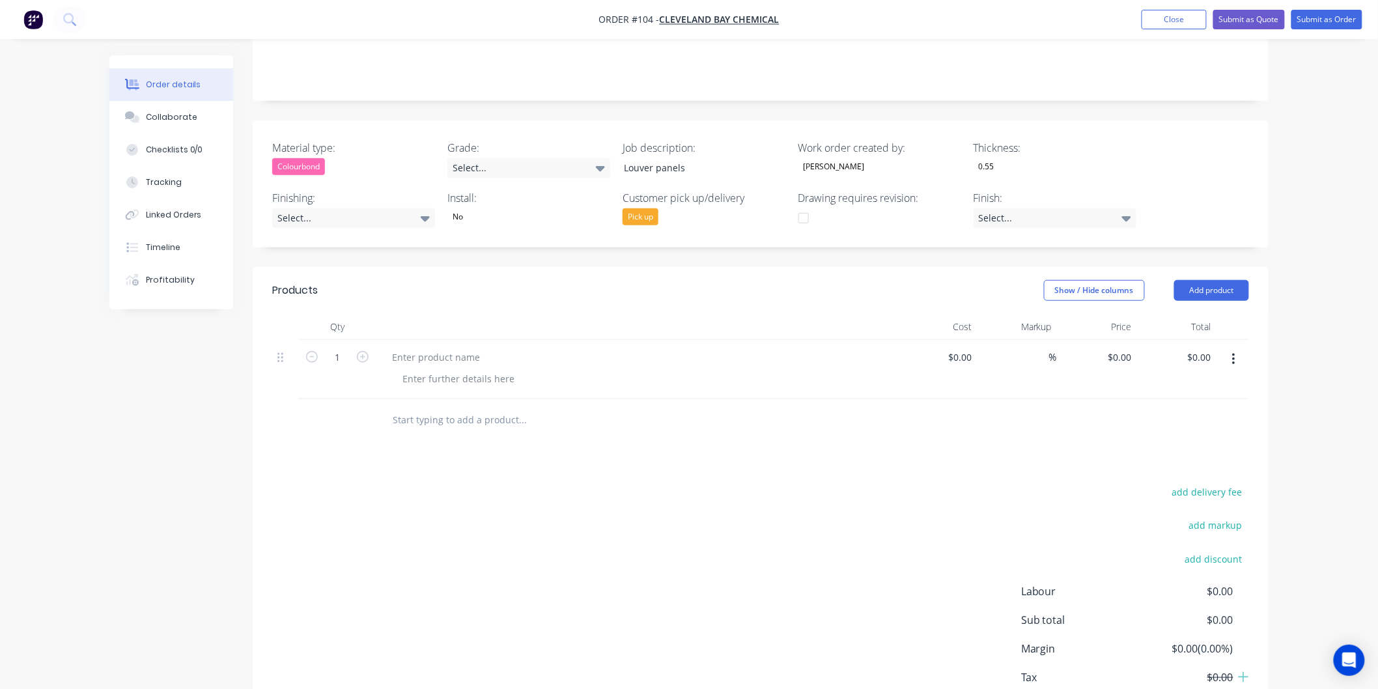
click at [1238, 357] on button "button" at bounding box center [1234, 359] width 31 height 23
click at [1182, 462] on div "Delete" at bounding box center [1187, 471] width 100 height 19
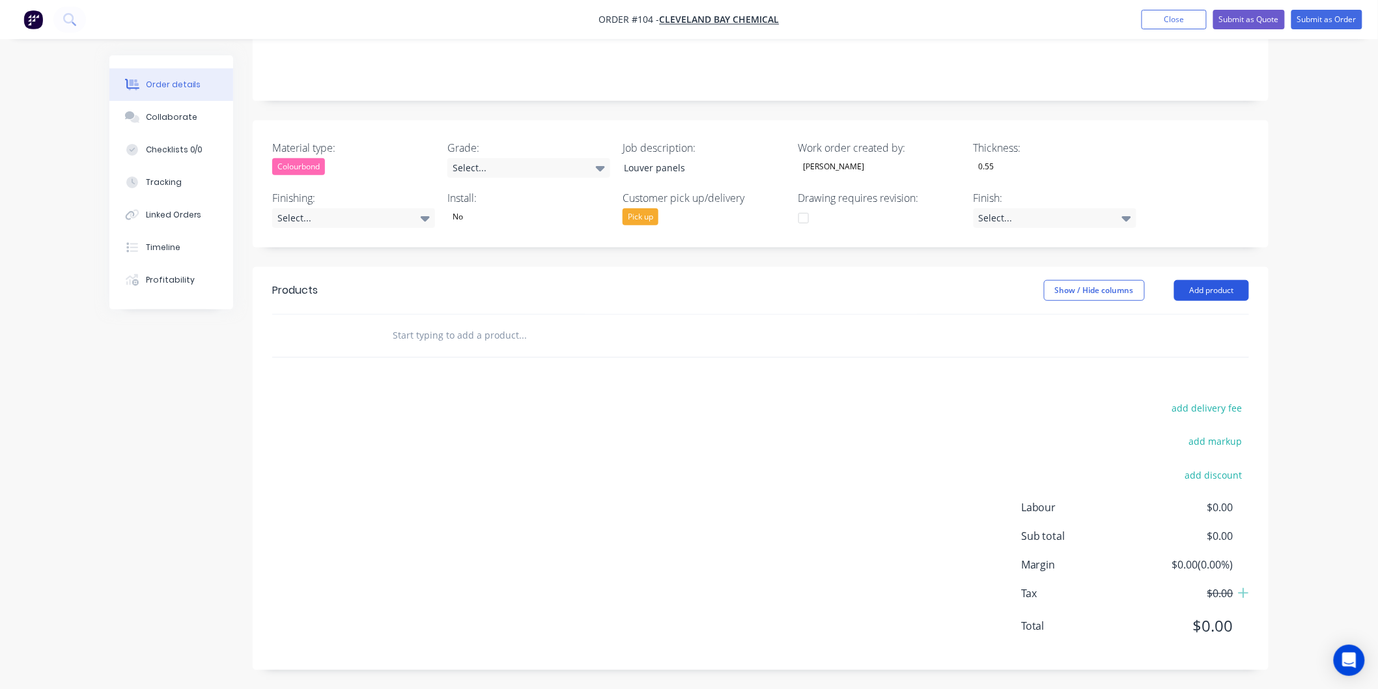
click at [1234, 290] on button "Add product" at bounding box center [1211, 290] width 75 height 21
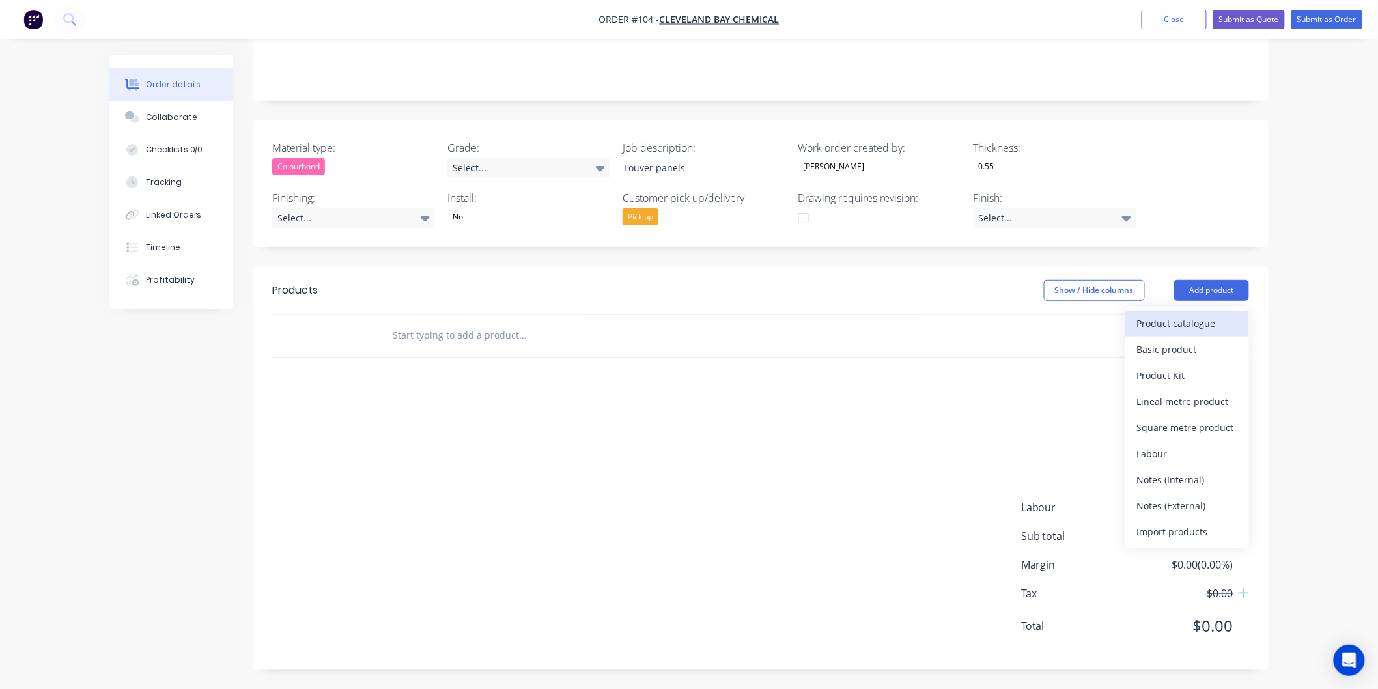
click at [1199, 330] on div "Product catalogue" at bounding box center [1187, 323] width 100 height 19
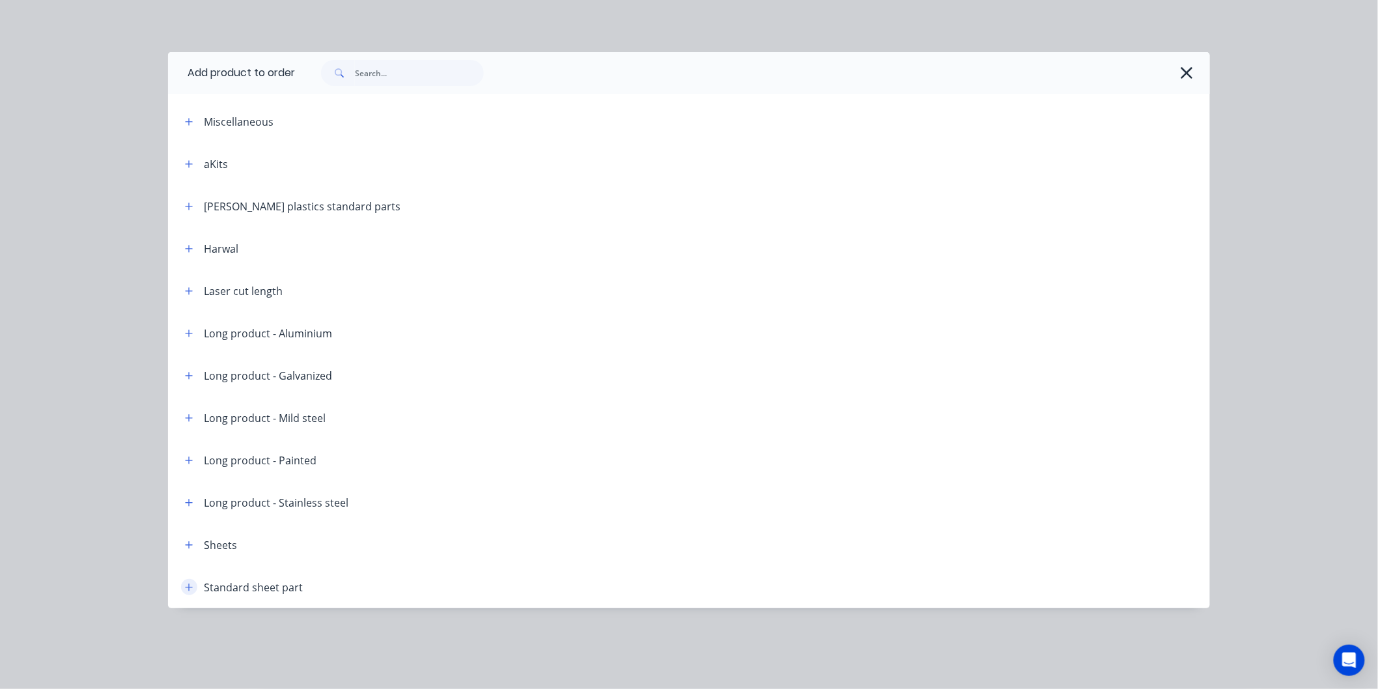
click at [188, 590] on icon "button" at bounding box center [189, 587] width 8 height 9
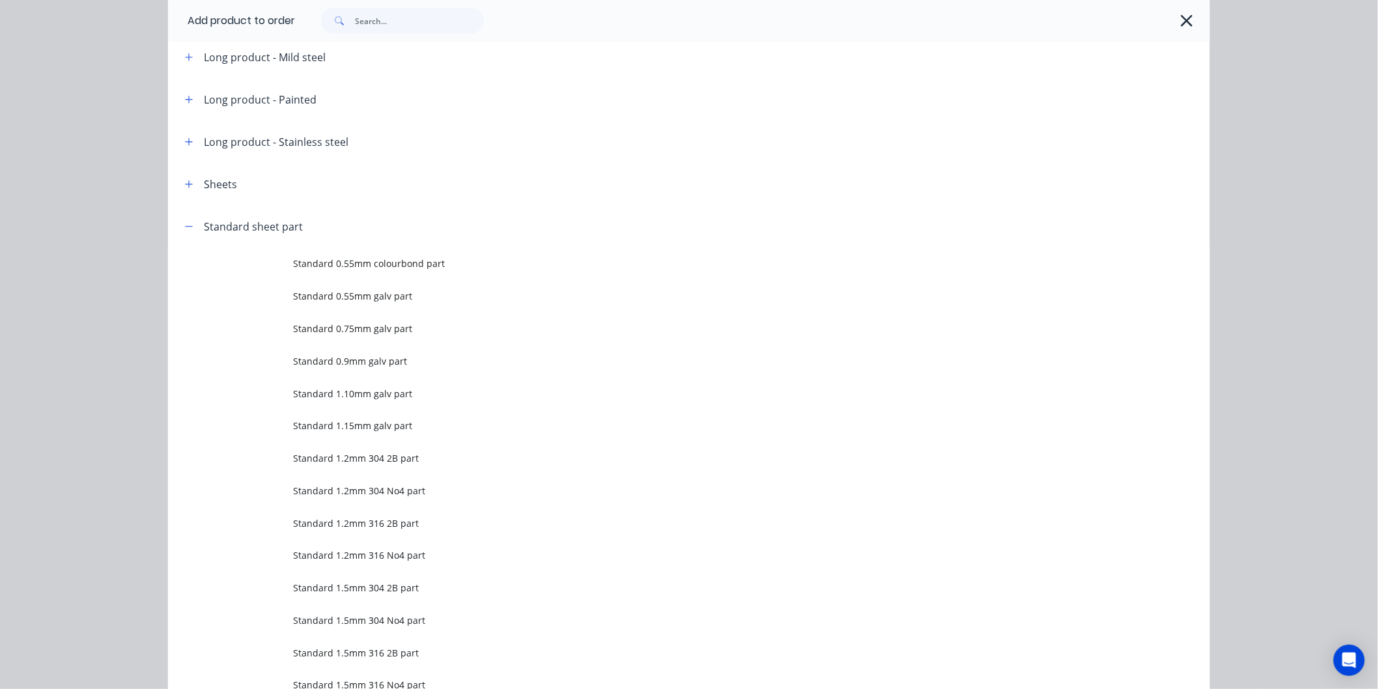
scroll to position [362, 0]
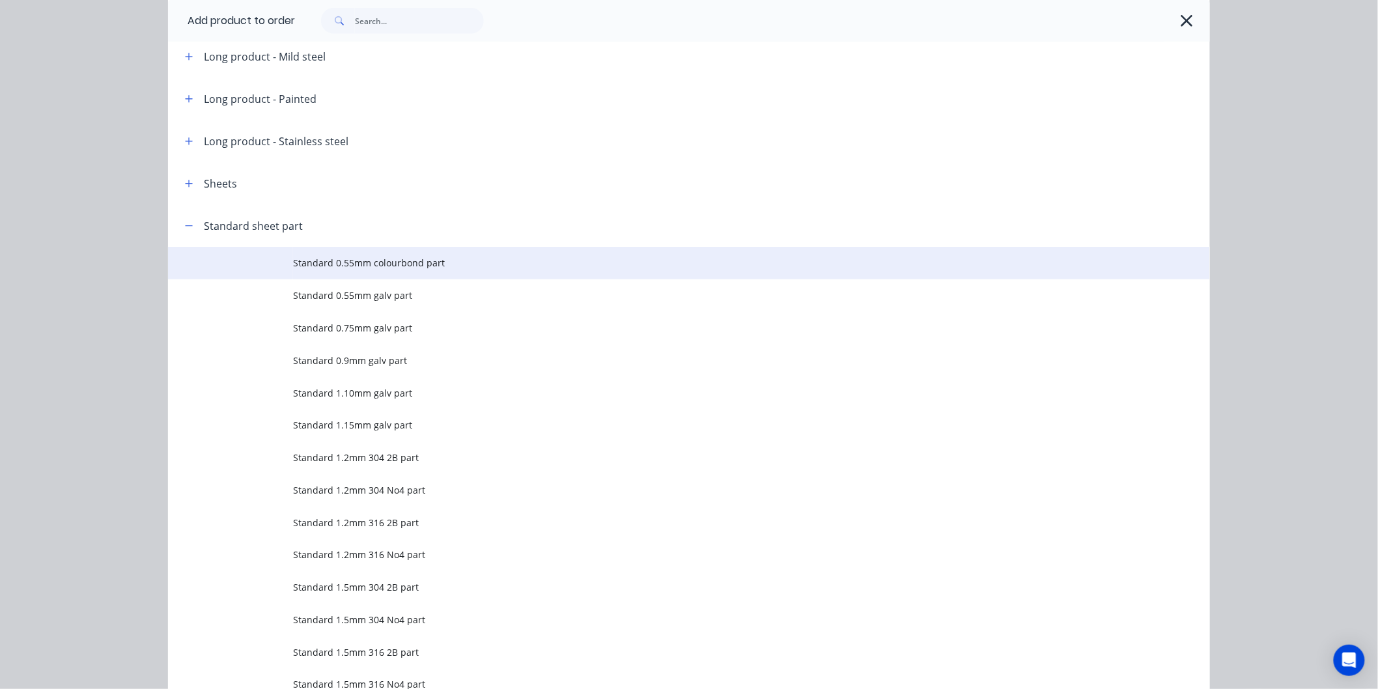
click at [343, 274] on td "Standard 0.55mm colourbond part" at bounding box center [751, 263] width 917 height 33
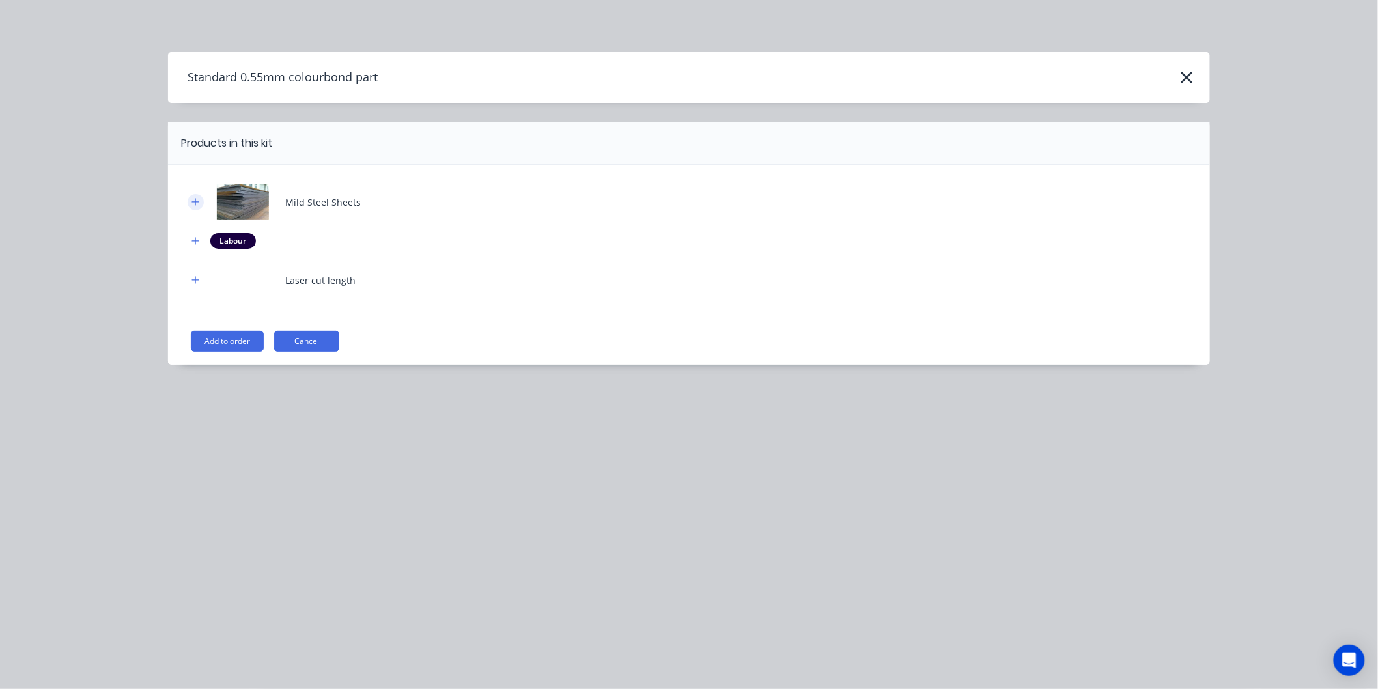
click at [193, 200] on icon "button" at bounding box center [196, 201] width 8 height 9
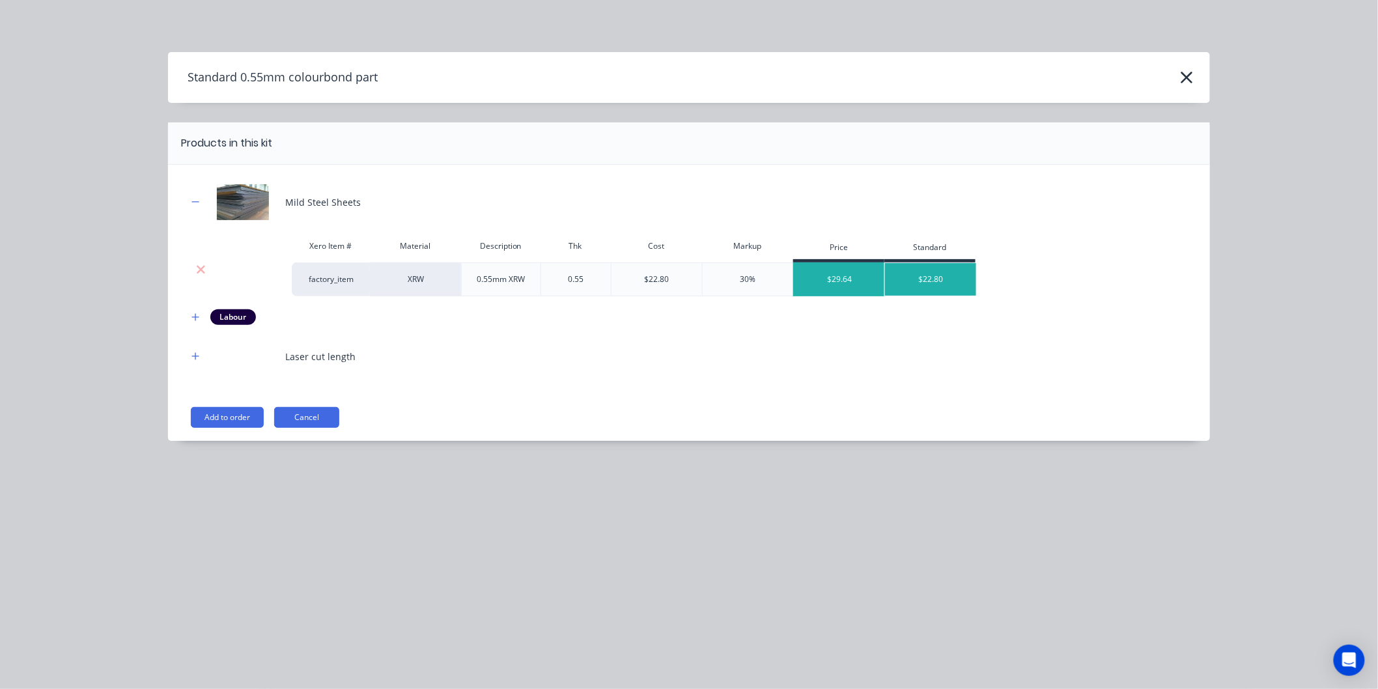
click at [817, 283] on div "$29.64" at bounding box center [839, 279] width 91 height 33
click at [229, 420] on button "Add to order" at bounding box center [227, 417] width 73 height 21
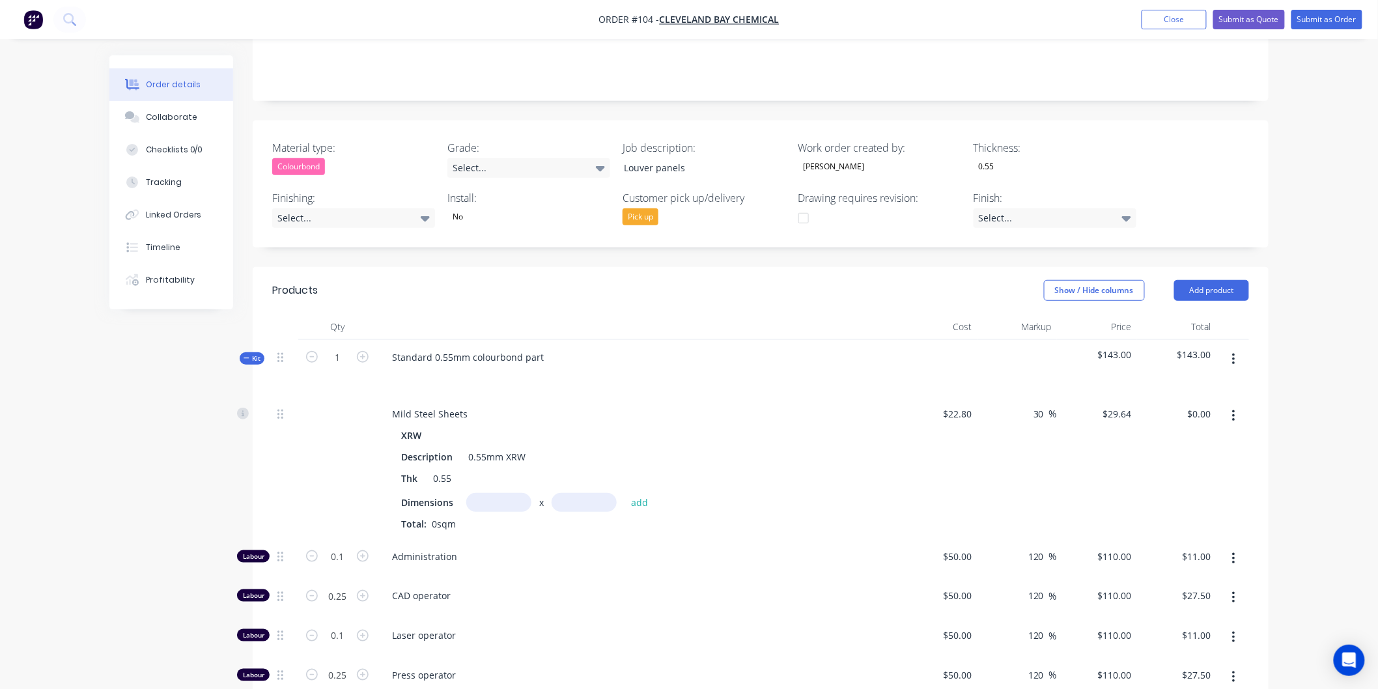
click at [505, 498] on input "text" at bounding box center [498, 502] width 65 height 19
type input "1.5m"
click at [591, 504] on input "text" at bounding box center [584, 502] width 65 height 19
type input "3m"
click at [632, 502] on button "add" at bounding box center [640, 503] width 31 height 18
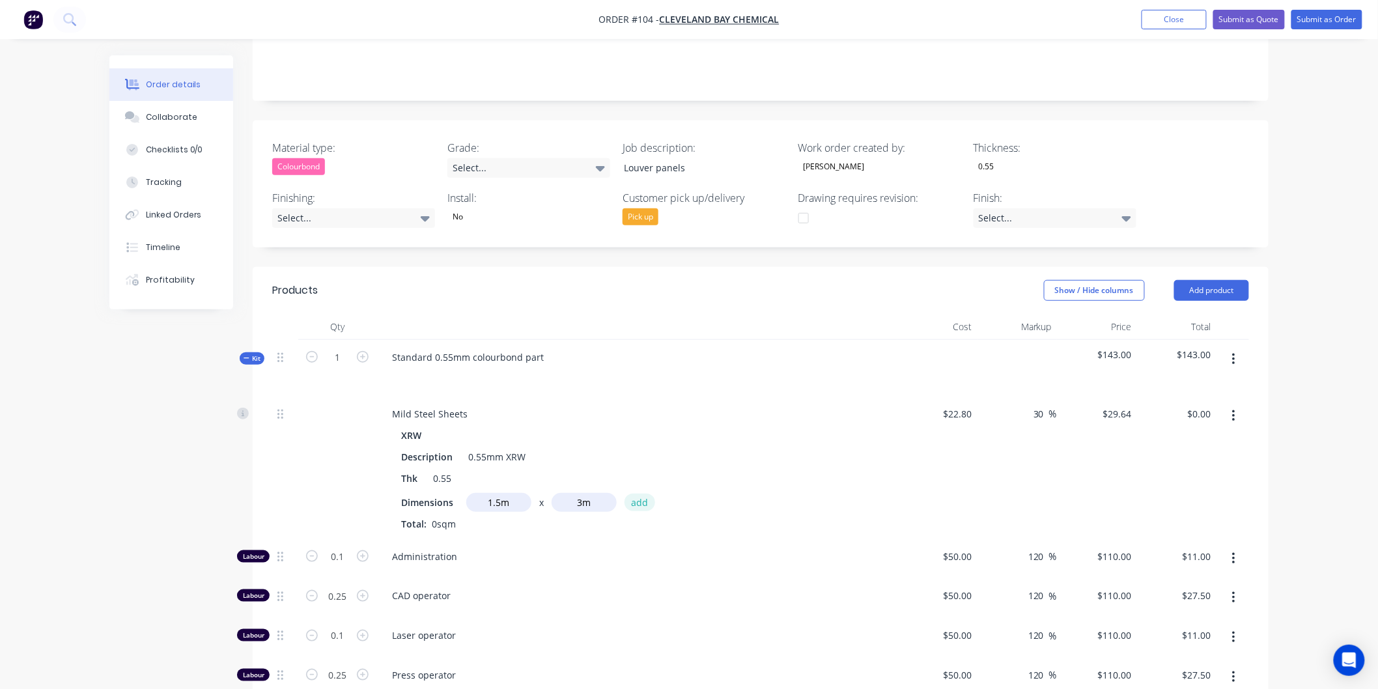
type input "$133.38"
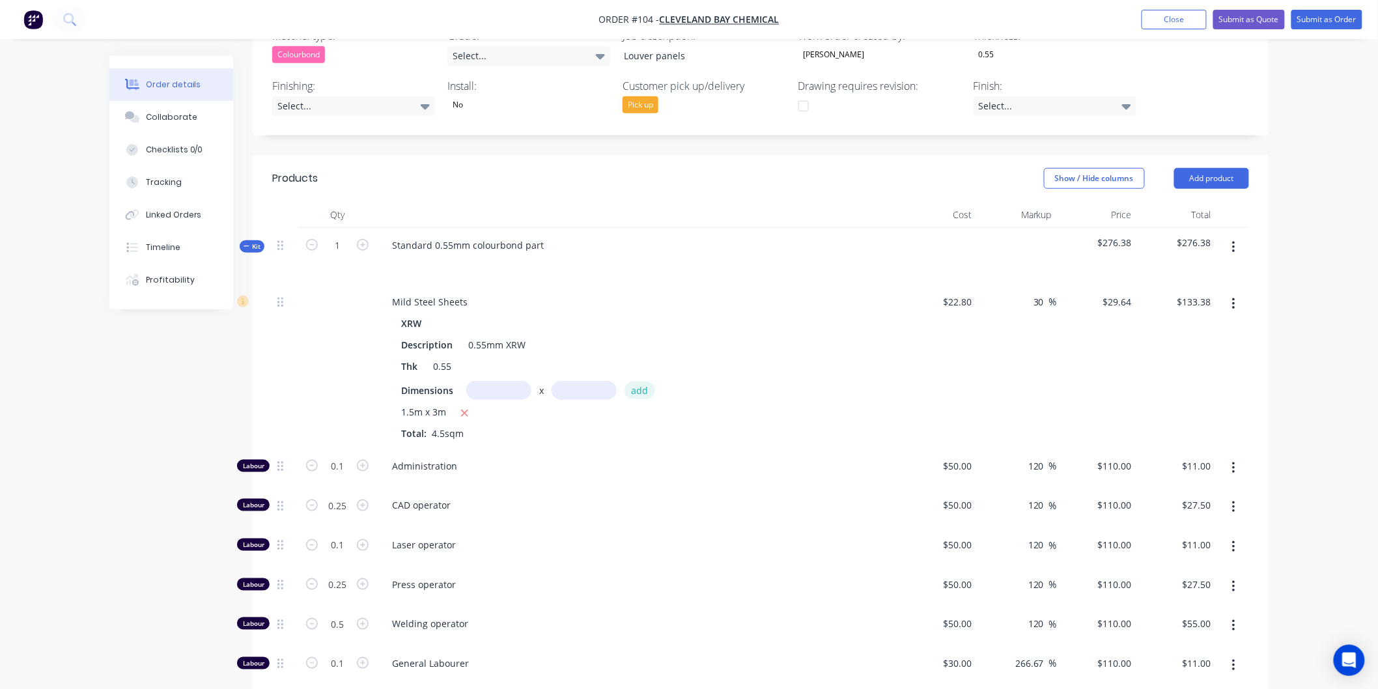
scroll to position [375, 0]
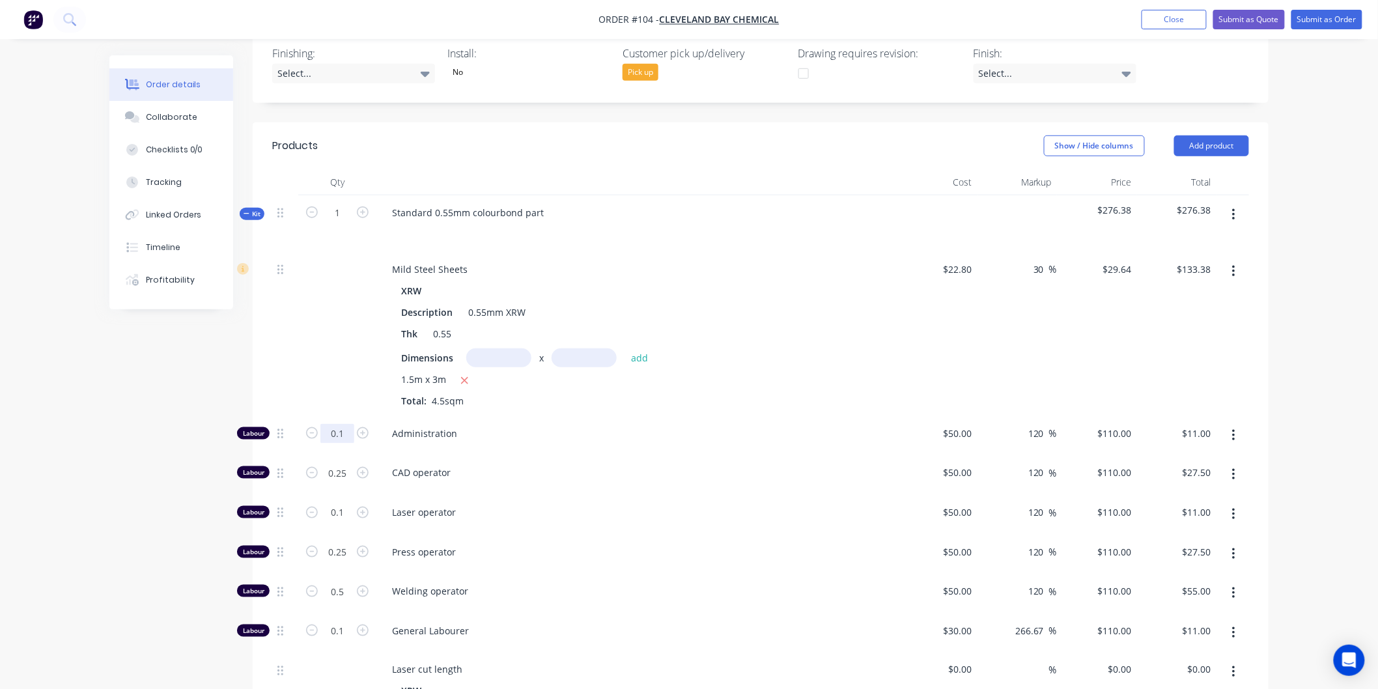
click at [352, 432] on input "0.1" at bounding box center [337, 434] width 34 height 20
type input "1"
type input "$110.00"
click at [569, 451] on div "Administration" at bounding box center [637, 436] width 521 height 40
click at [347, 471] on input "0.25" at bounding box center [337, 473] width 34 height 20
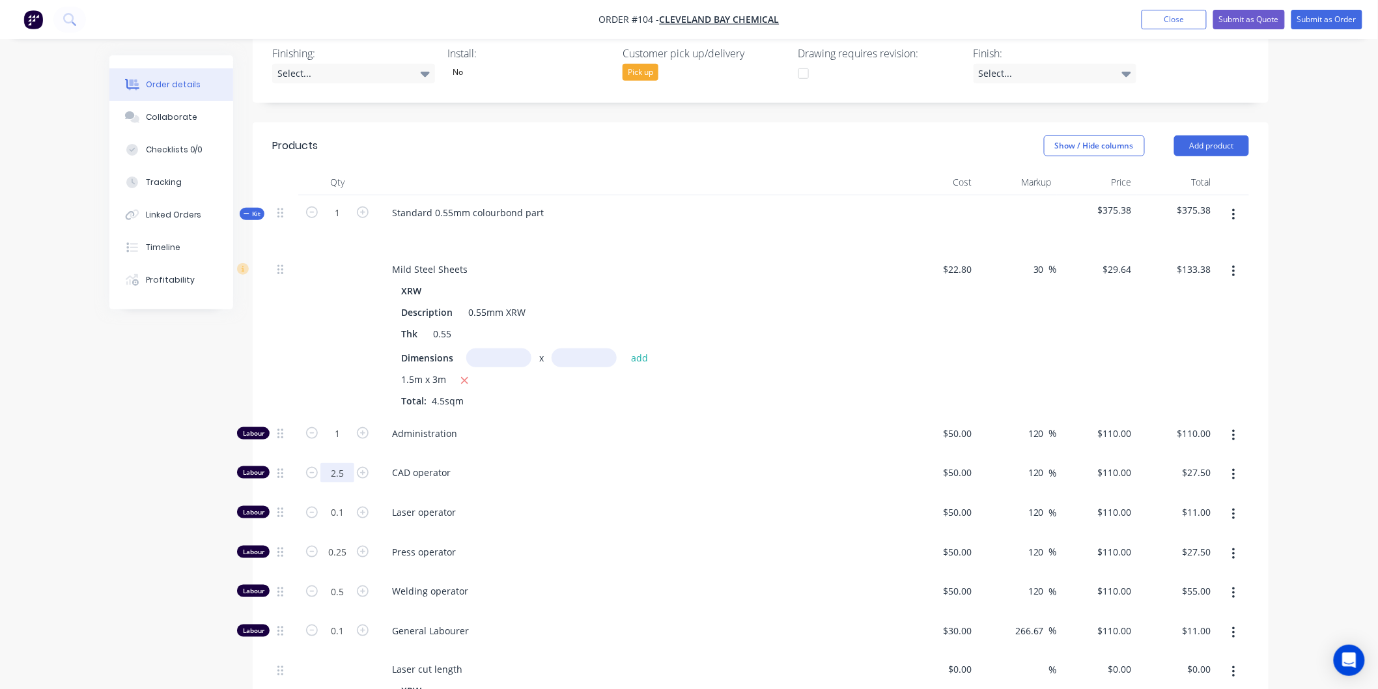
type input "2.5"
type input "$275.00"
click at [690, 511] on span "Laser operator" at bounding box center [642, 512] width 500 height 14
click at [347, 510] on input "0.1" at bounding box center [337, 513] width 34 height 20
type input "0"
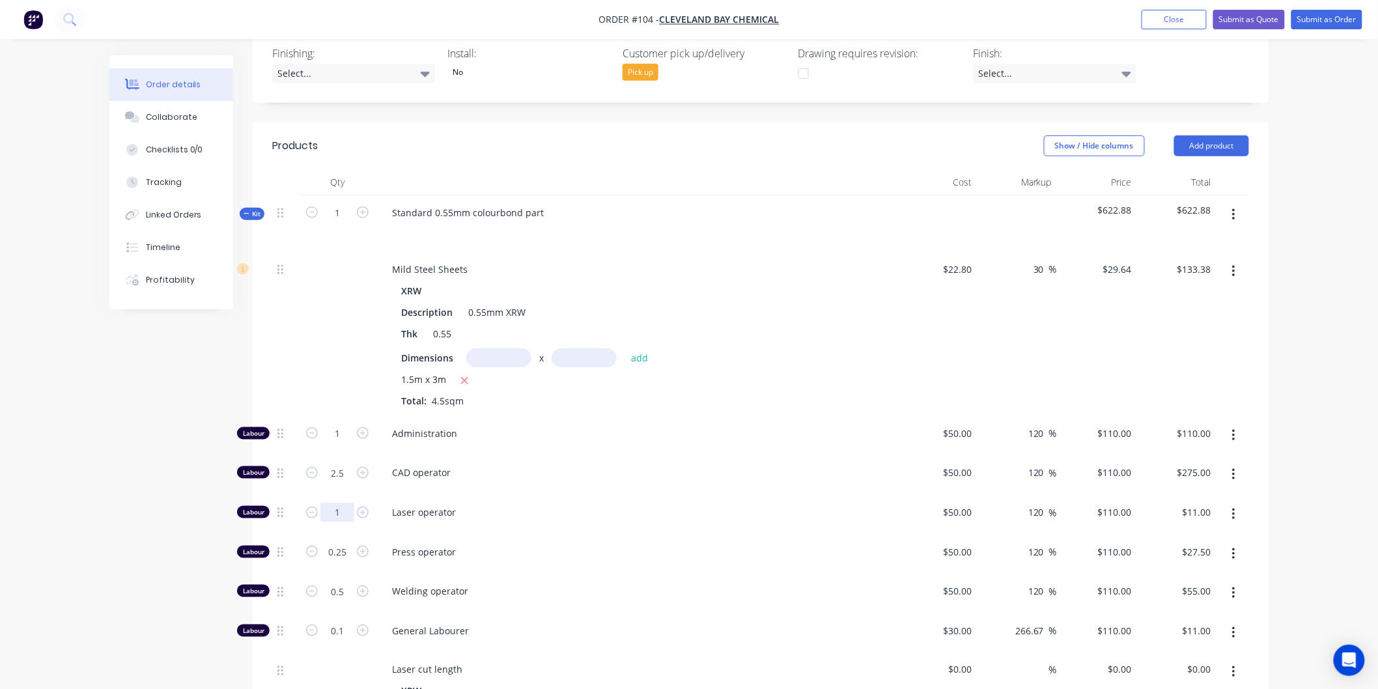
type input "1"
type input "$110.00"
click at [680, 509] on span "Laser operator" at bounding box center [642, 512] width 500 height 14
click at [346, 552] on input "0.25" at bounding box center [337, 553] width 34 height 20
type input "1"
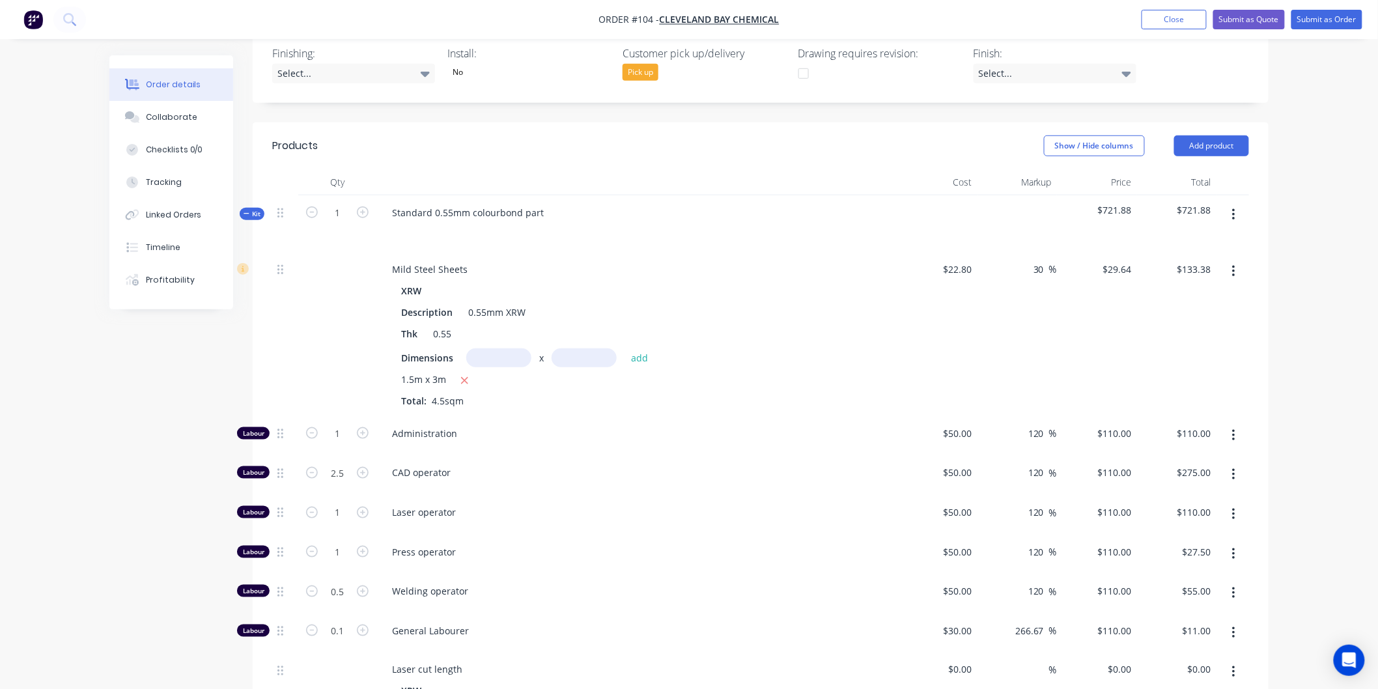
type input "$110.00"
click at [565, 546] on span "Press operator" at bounding box center [642, 552] width 500 height 14
click at [346, 591] on input "0.5" at bounding box center [337, 592] width 34 height 20
type input "0"
type input "$0.00"
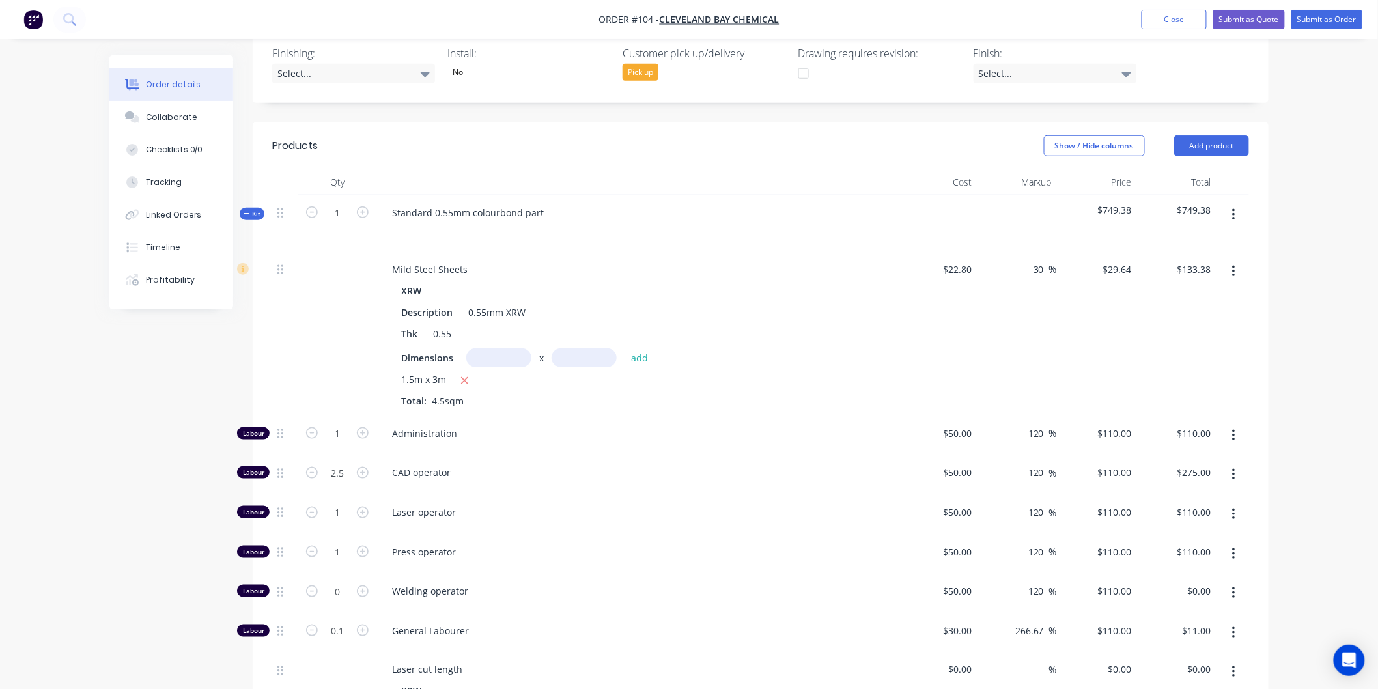
click at [718, 561] on div "Press operator" at bounding box center [637, 555] width 521 height 40
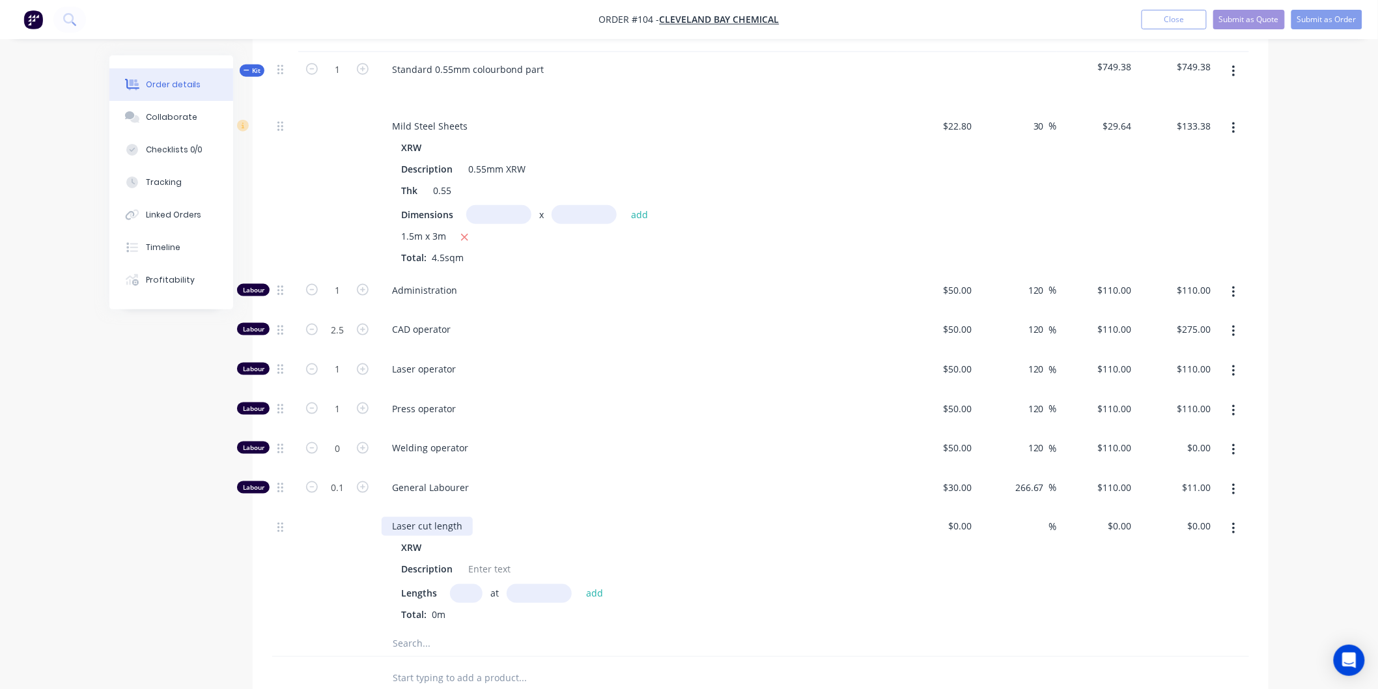
scroll to position [519, 0]
click at [348, 485] on input "0.1" at bounding box center [337, 487] width 34 height 20
type input "2.5"
type input "$275.00"
click at [647, 486] on span "General Labourer" at bounding box center [642, 486] width 500 height 14
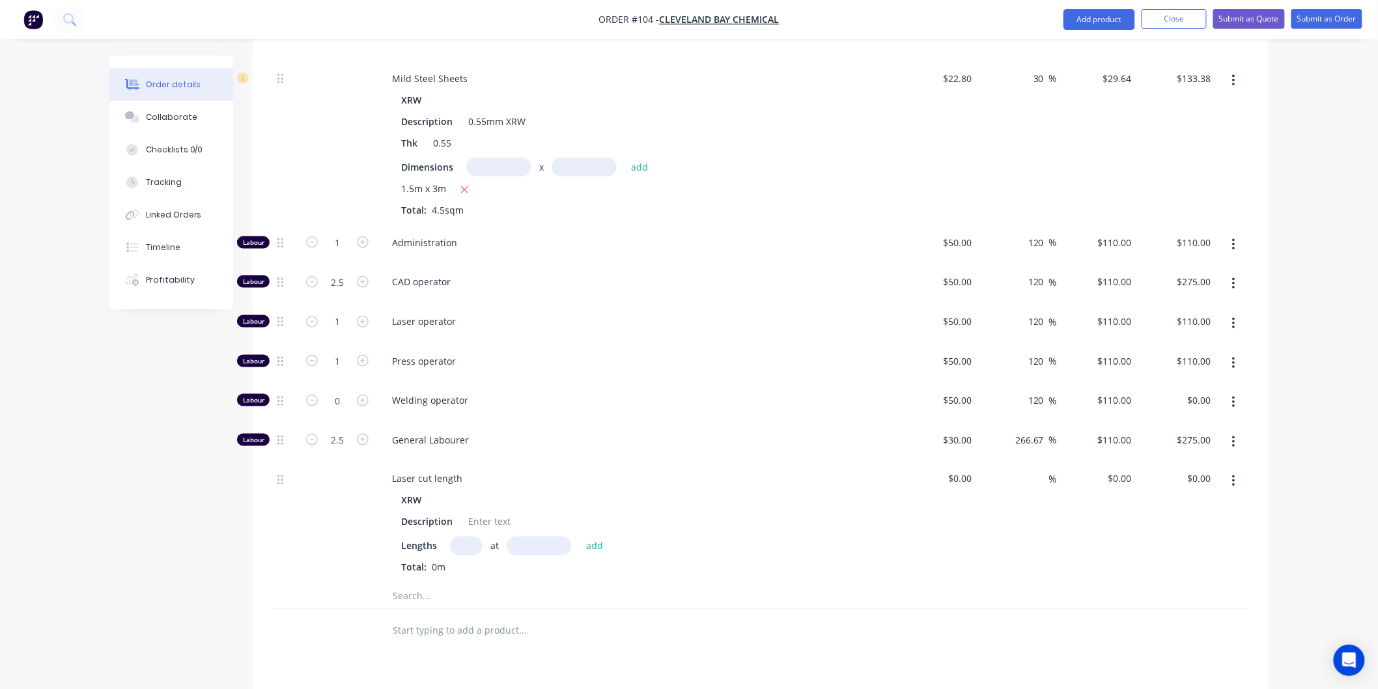
scroll to position [591, 0]
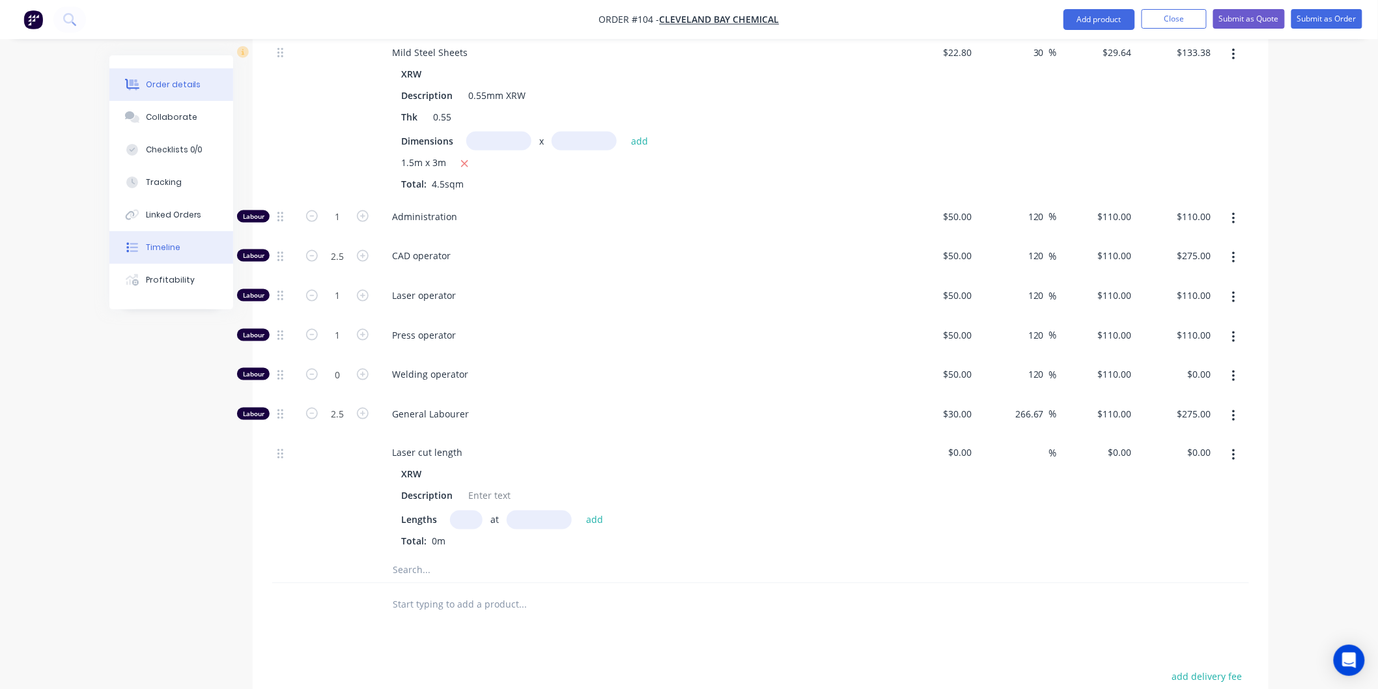
click at [173, 248] on div "Timeline" at bounding box center [163, 248] width 35 height 12
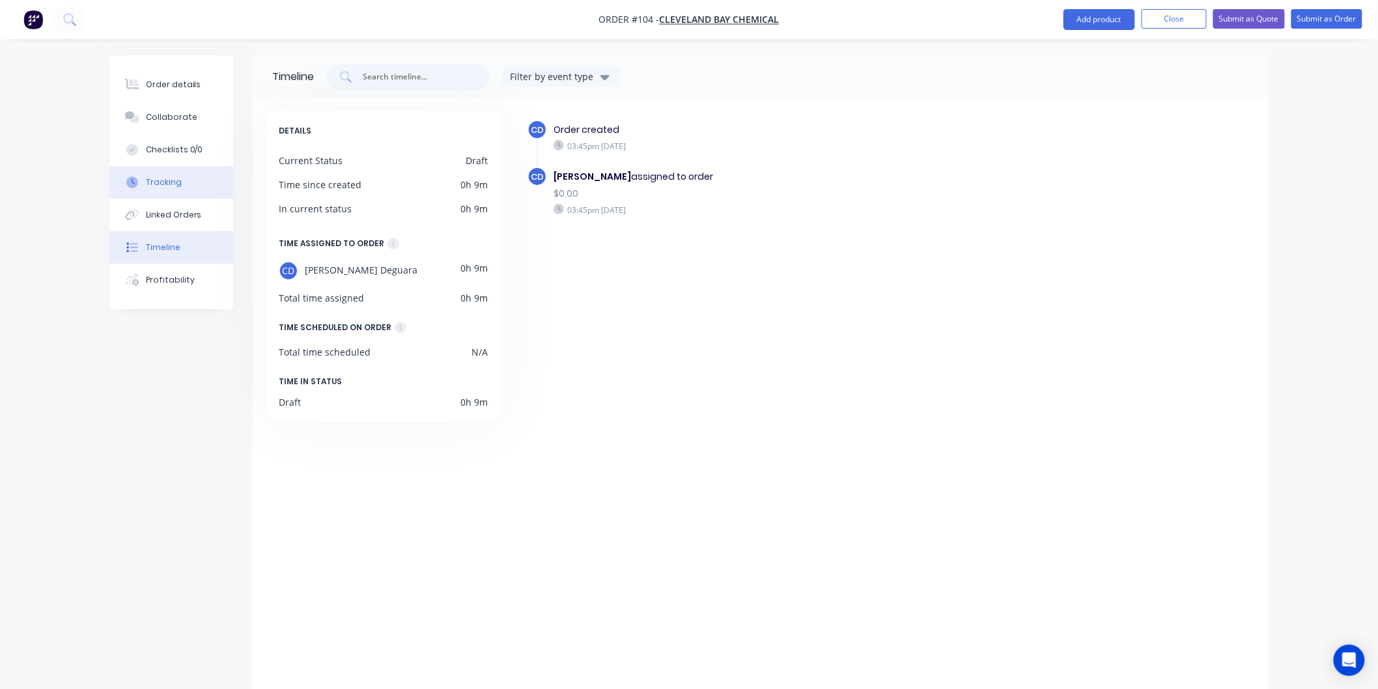
click at [174, 184] on div "Tracking" at bounding box center [164, 183] width 36 height 12
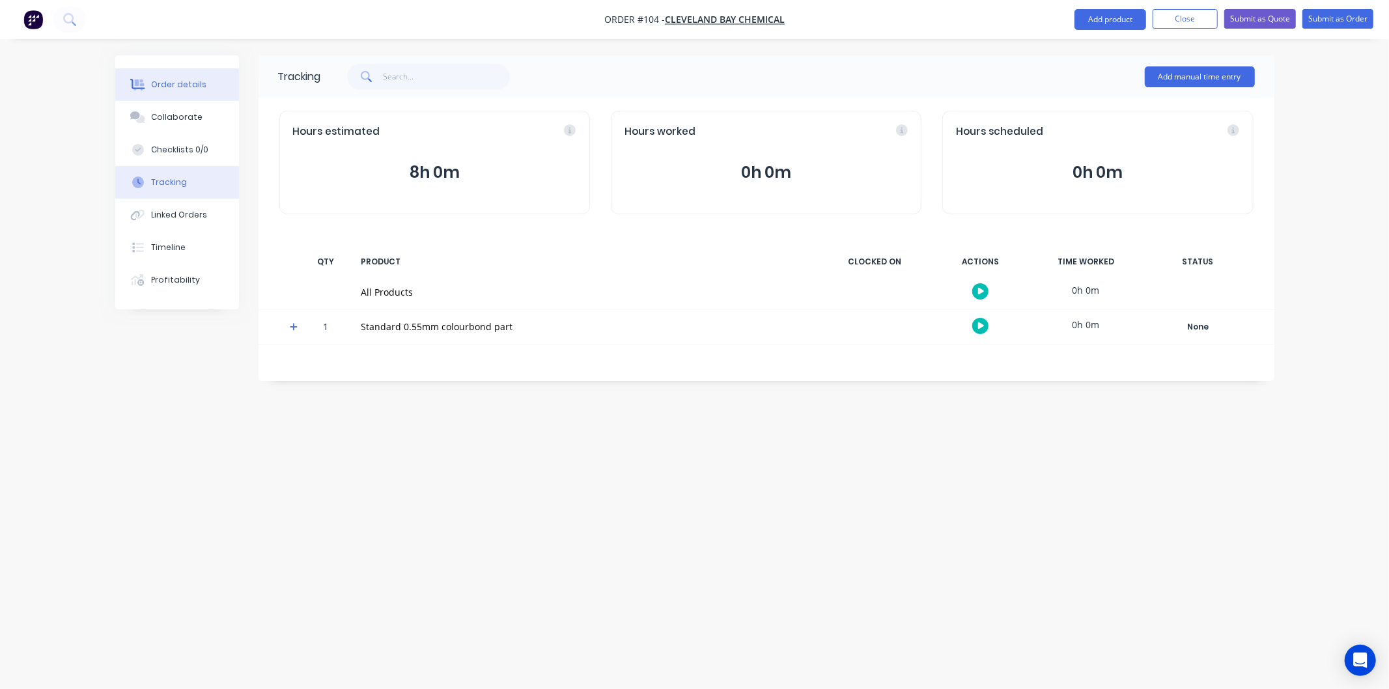
click at [186, 87] on div "Order details" at bounding box center [178, 85] width 55 height 12
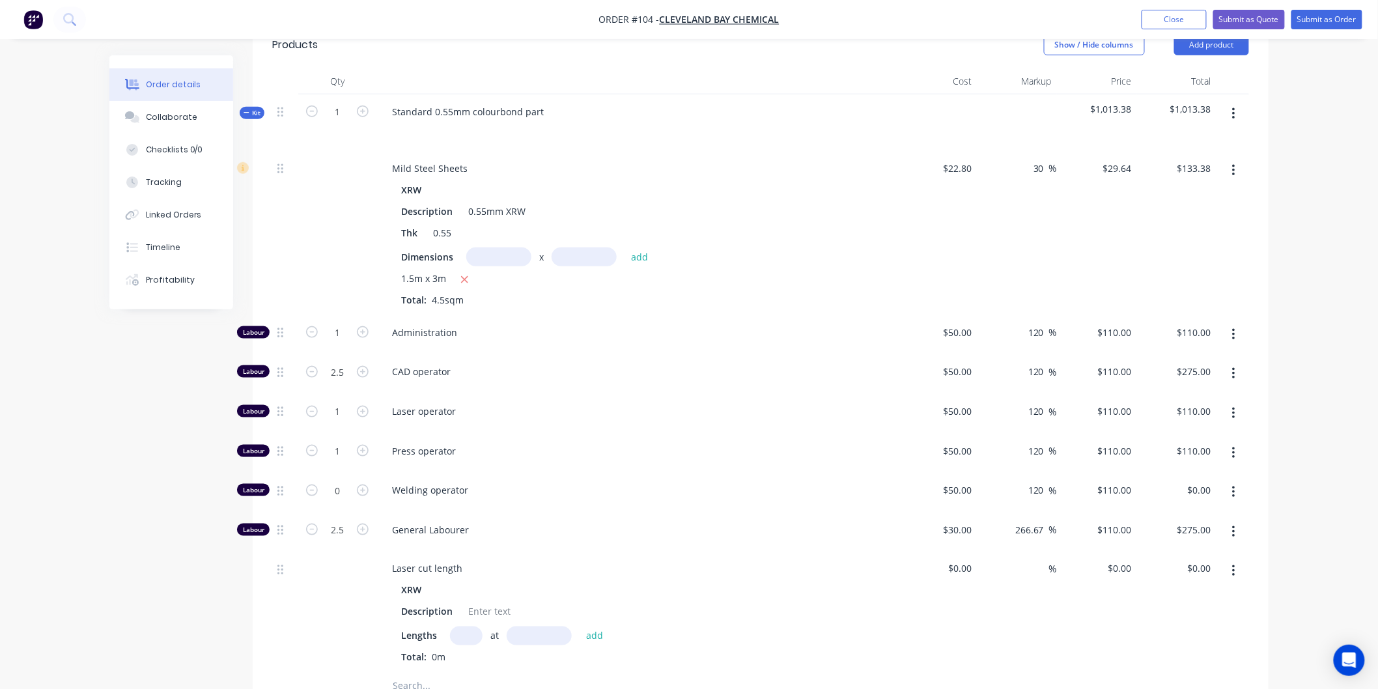
scroll to position [506, 0]
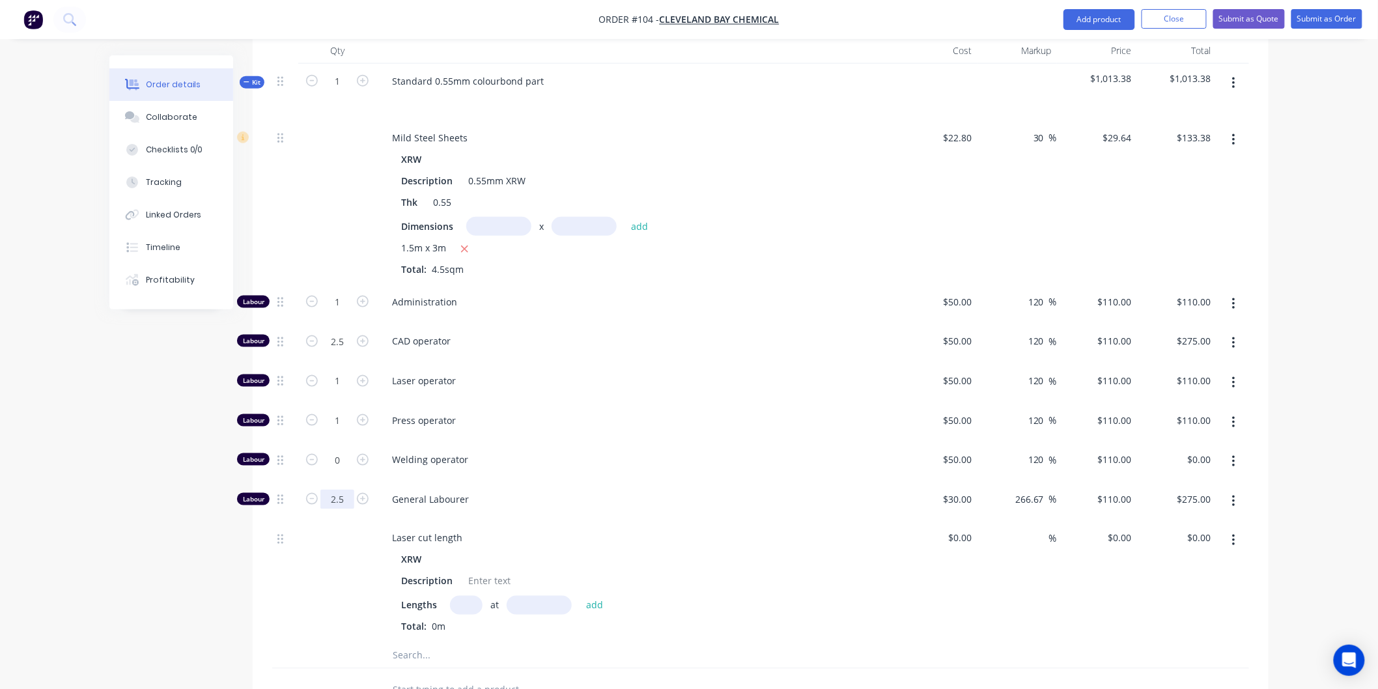
click at [342, 497] on input "2.5" at bounding box center [337, 500] width 34 height 20
click at [347, 378] on input "1" at bounding box center [337, 381] width 34 height 20
type input "0.75"
type input "$82.50"
click at [548, 423] on span "Press operator" at bounding box center [642, 421] width 500 height 14
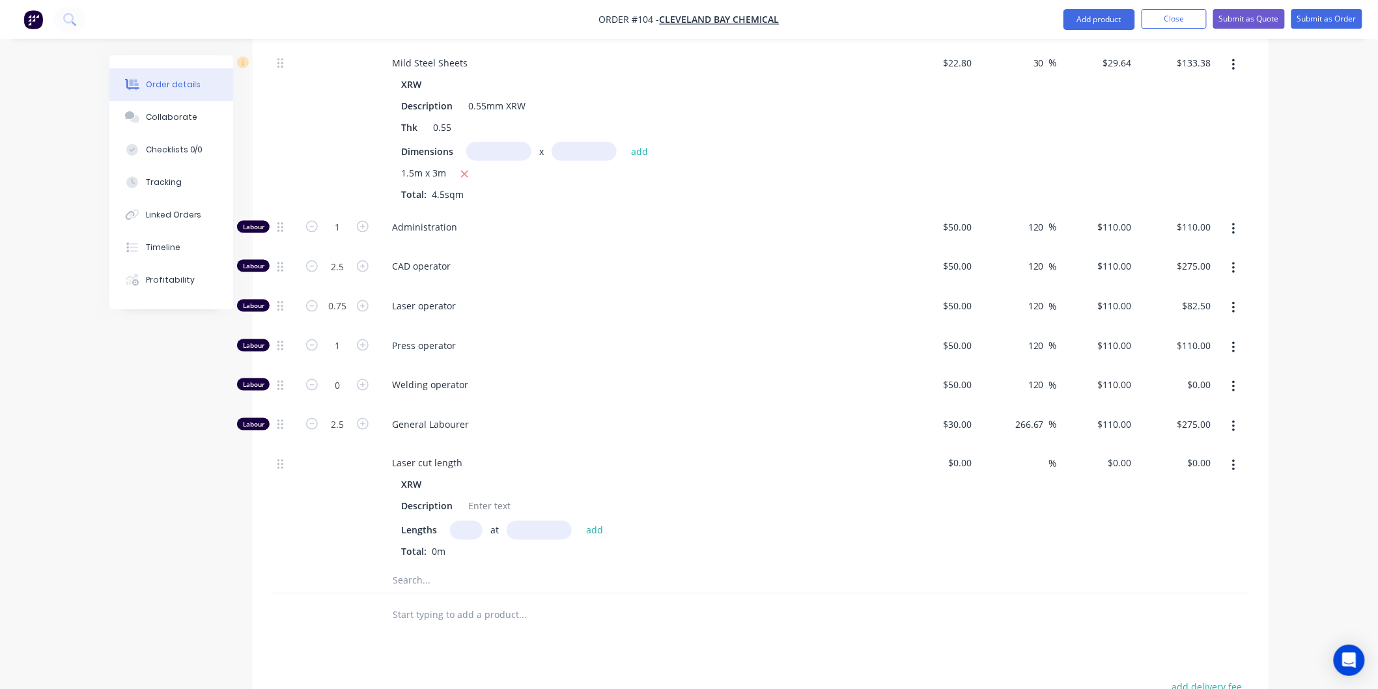
scroll to position [578, 0]
click at [340, 222] on input "1" at bounding box center [337, 230] width 34 height 20
type input "0.5"
type input "$55.00"
click at [590, 265] on span "CAD operator" at bounding box center [642, 269] width 500 height 14
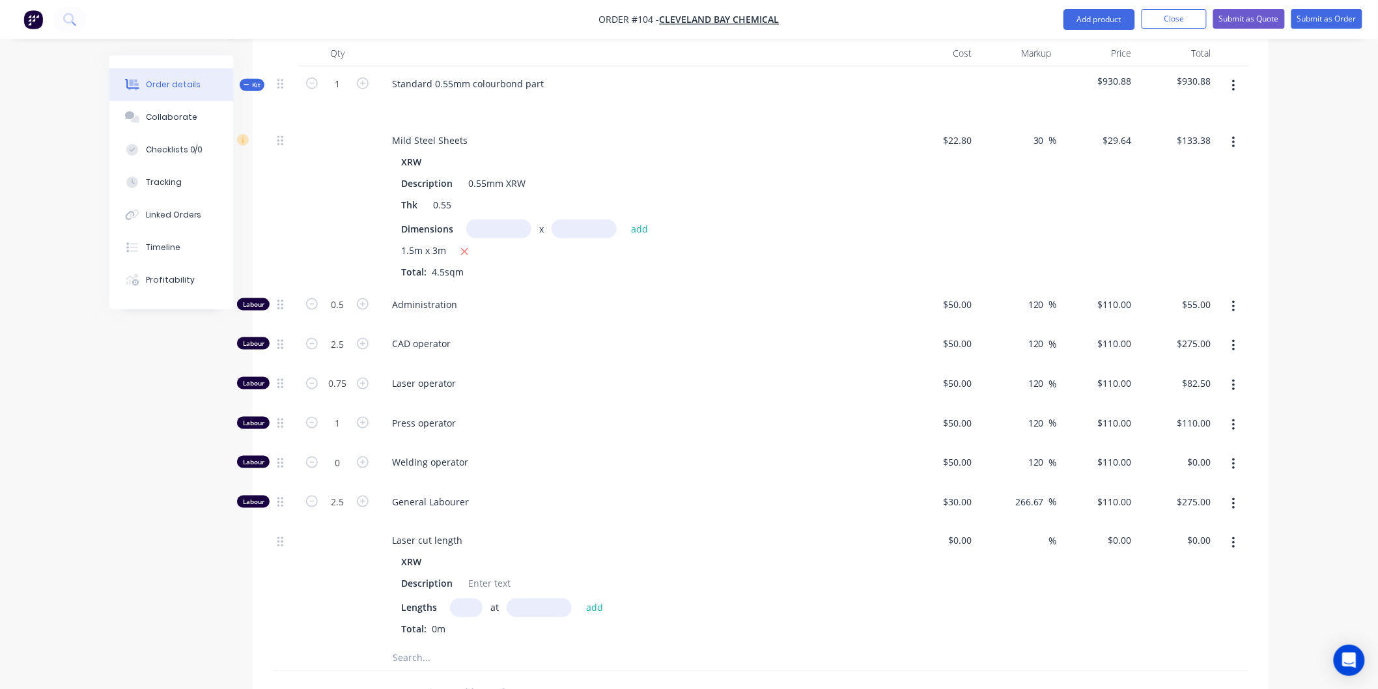
scroll to position [506, 0]
click at [347, 496] on input "2.5" at bounding box center [337, 500] width 34 height 20
type input "2"
type input "$220.00"
click at [597, 457] on span "Welding operator" at bounding box center [642, 460] width 500 height 14
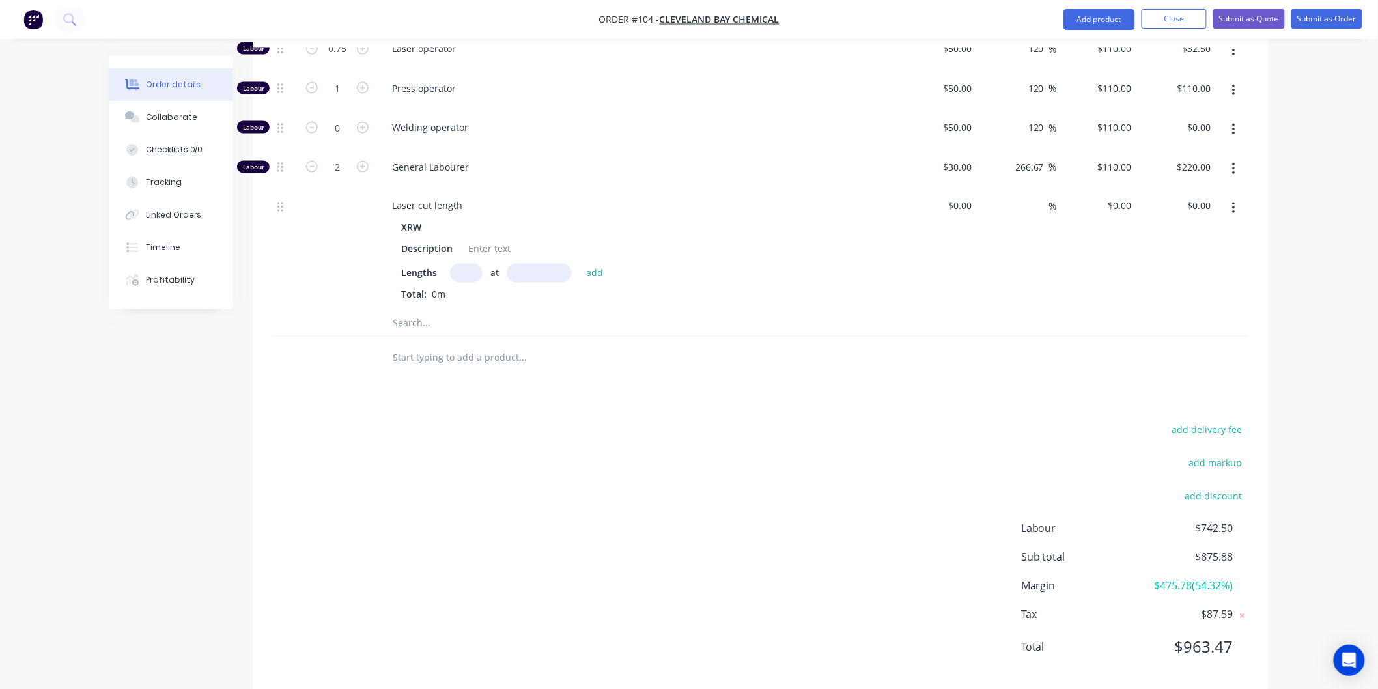
scroll to position [862, 0]
